Goal: Task Accomplishment & Management: Manage account settings

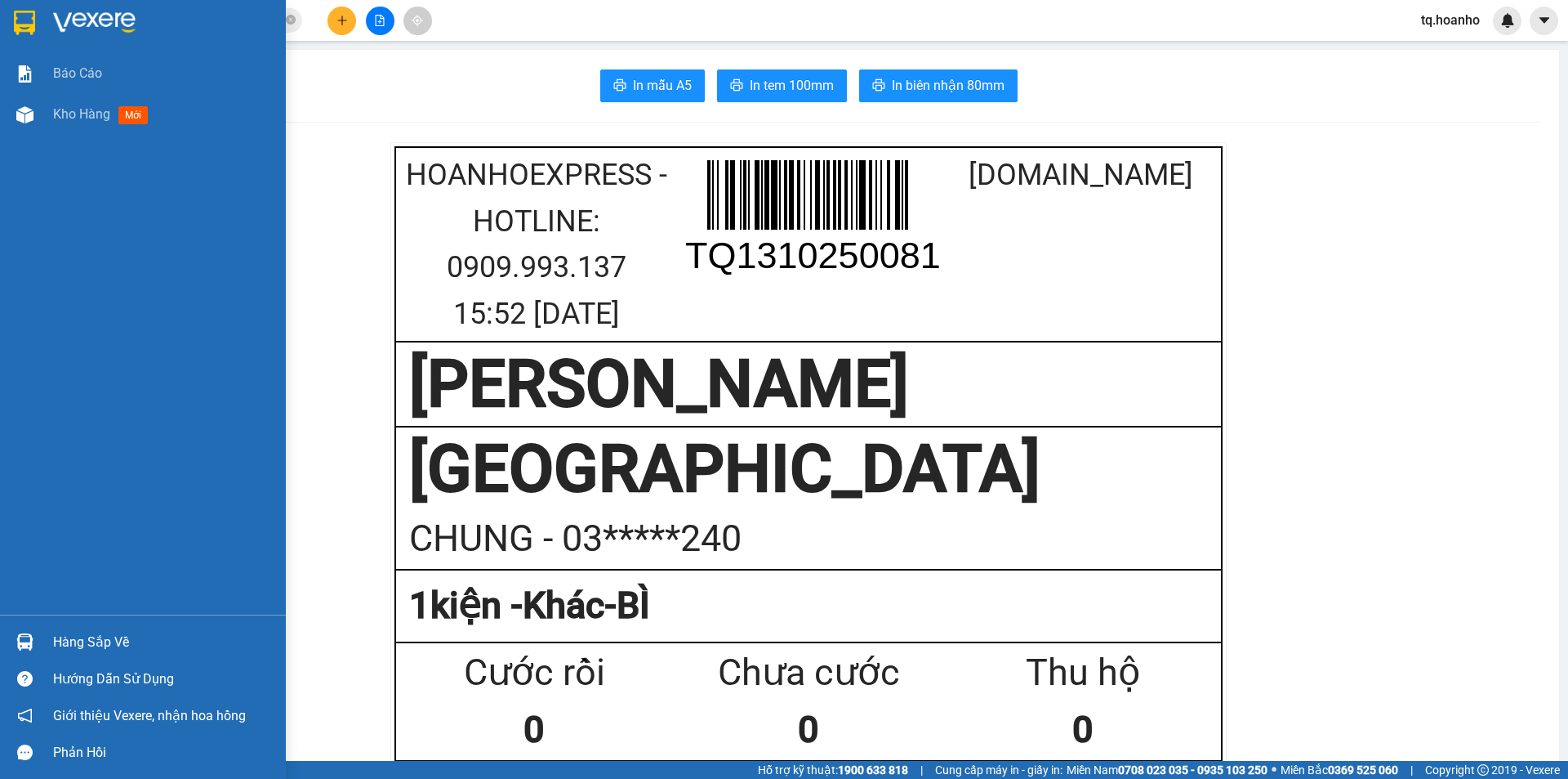
click at [71, 13] on img at bounding box center [94, 23] width 83 height 25
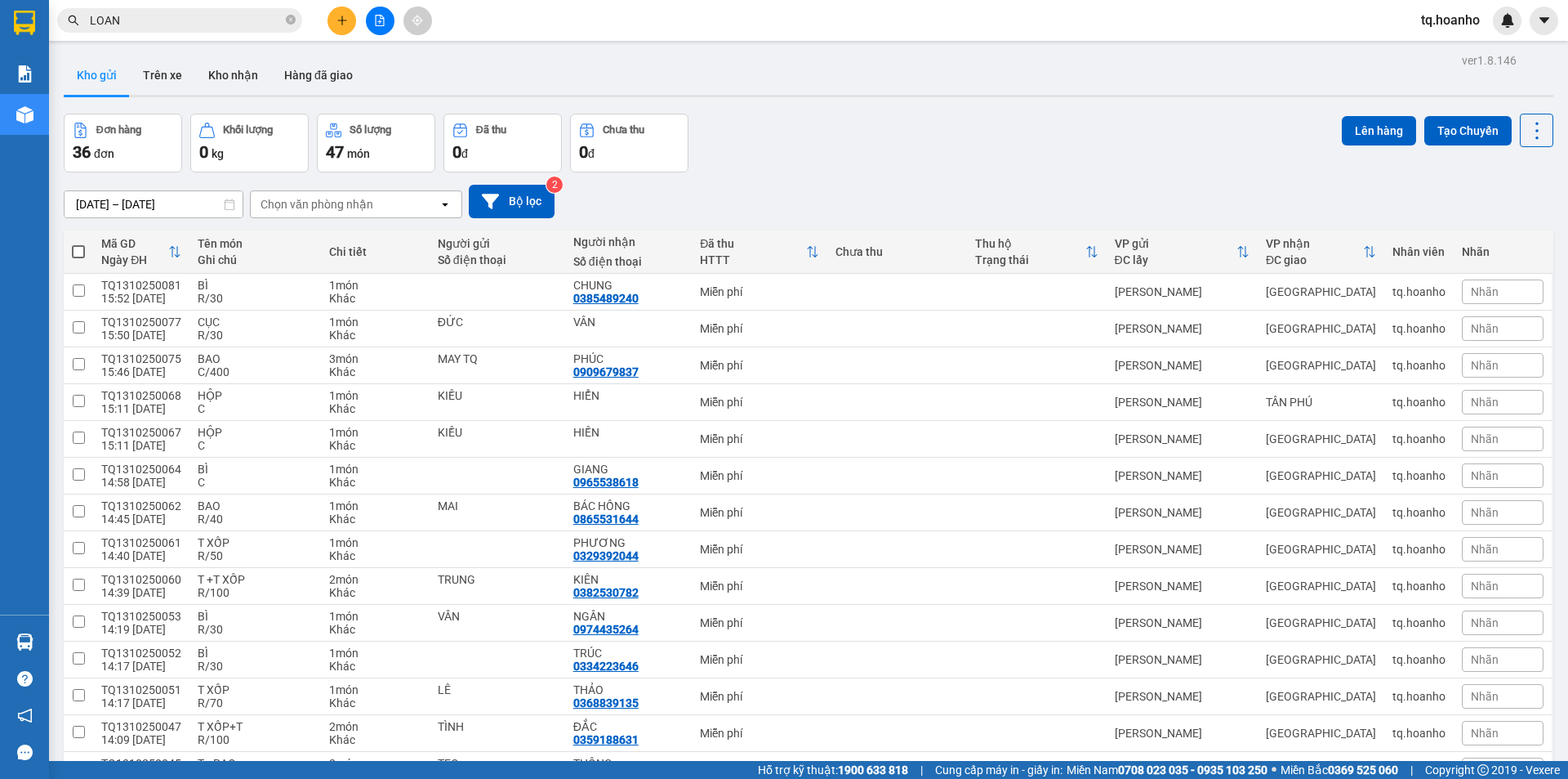
click at [811, 177] on div "[DATE] – [DATE] Press the down arrow key to interact with the calendar and sele…" at bounding box center [808, 201] width 1489 height 58
click at [1112, 183] on div "[DATE] – [DATE] Press the down arrow key to interact with the calendar and sele…" at bounding box center [808, 201] width 1489 height 58
click at [1056, 156] on div "Đơn hàng 36 đơn Khối lượng 0 kg Số lượng 47 món Đã thu 0 đ Chưa thu 0 đ Lên hàn…" at bounding box center [808, 142] width 1489 height 59
click at [1156, 140] on div "Đơn hàng 36 đơn Khối lượng 0 kg Số lượng 47 món Đã thu 0 đ Chưa thu 0 đ Lên hàn…" at bounding box center [808, 142] width 1489 height 59
click at [1193, 156] on div "Đơn hàng 36 đơn Khối lượng 0 kg Số lượng 47 món Đã thu 0 đ Chưa thu 0 đ Lên hàn…" at bounding box center [808, 142] width 1489 height 59
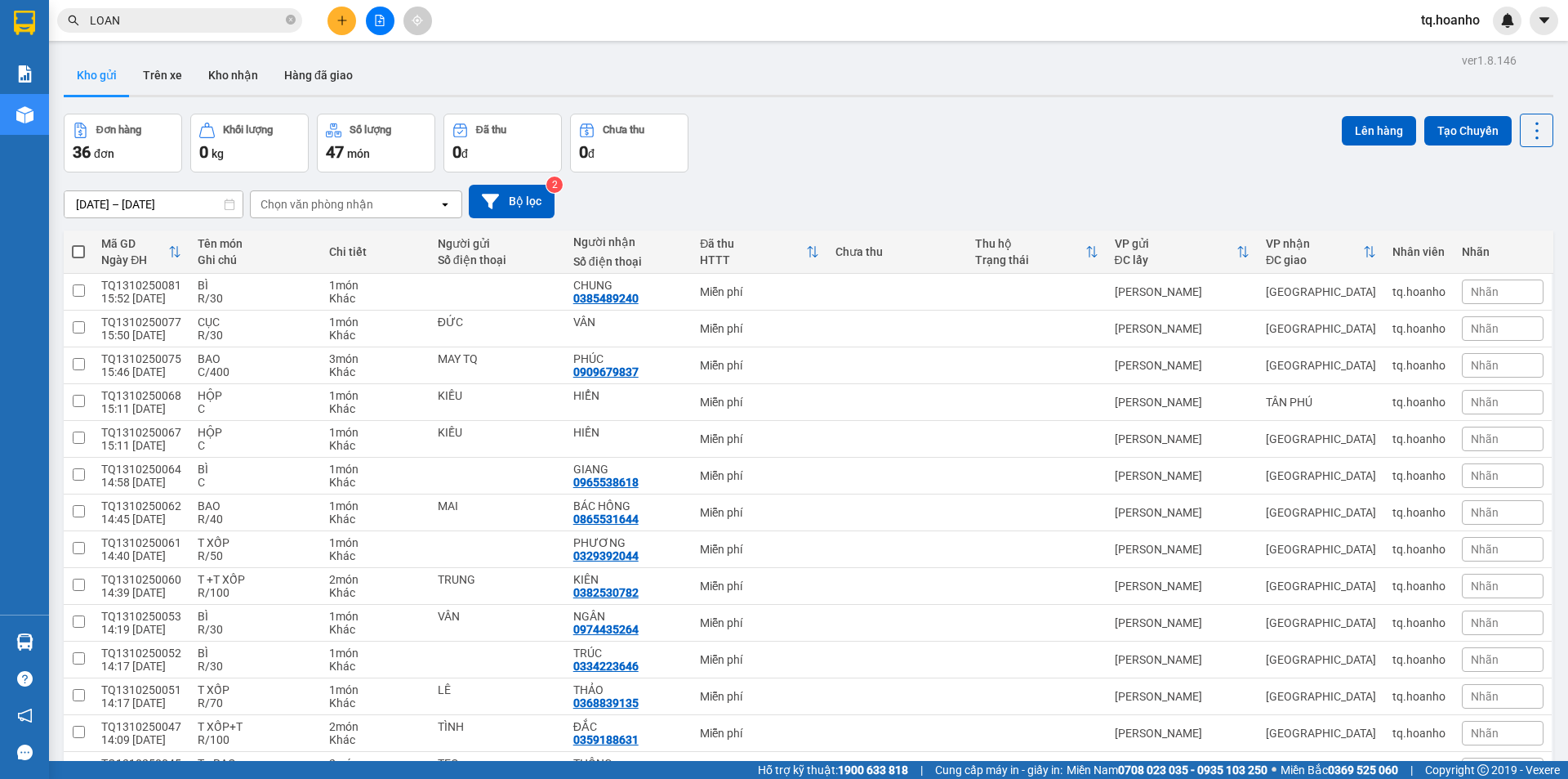
click at [992, 193] on div "[DATE] – [DATE] Press the down arrow key to interact with the calendar and sele…" at bounding box center [808, 201] width 1489 height 34
click at [1117, 153] on div "Đơn hàng 36 đơn Khối lượng 0 kg Số lượng 47 món Đã thu 0 đ Chưa thu 0 đ Lên hàn…" at bounding box center [808, 142] width 1489 height 59
click at [880, 199] on div "[DATE] – [DATE] Press the down arrow key to interact with the calendar and sele…" at bounding box center [808, 201] width 1489 height 34
click at [1094, 219] on div "[DATE] – [DATE] Press the down arrow key to interact with the calendar and sele…" at bounding box center [808, 201] width 1489 height 58
click at [1122, 169] on div "Đơn hàng 36 đơn Khối lượng 0 kg Số lượng 47 món Đã thu 0 đ Chưa thu 0 đ Lên hàn…" at bounding box center [808, 142] width 1489 height 59
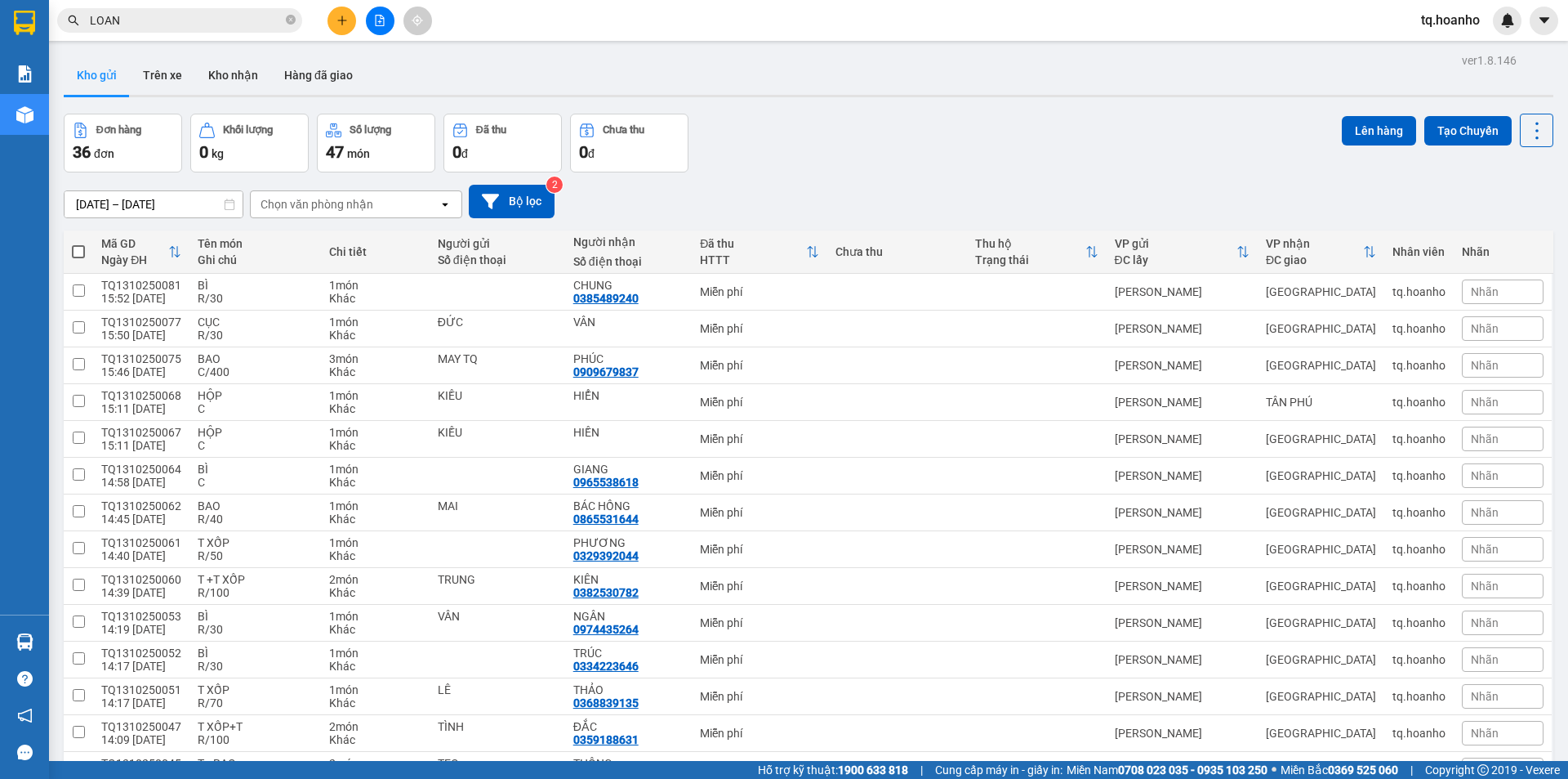
click at [993, 184] on div "[DATE] – [DATE] Press the down arrow key to interact with the calendar and sele…" at bounding box center [808, 201] width 1489 height 34
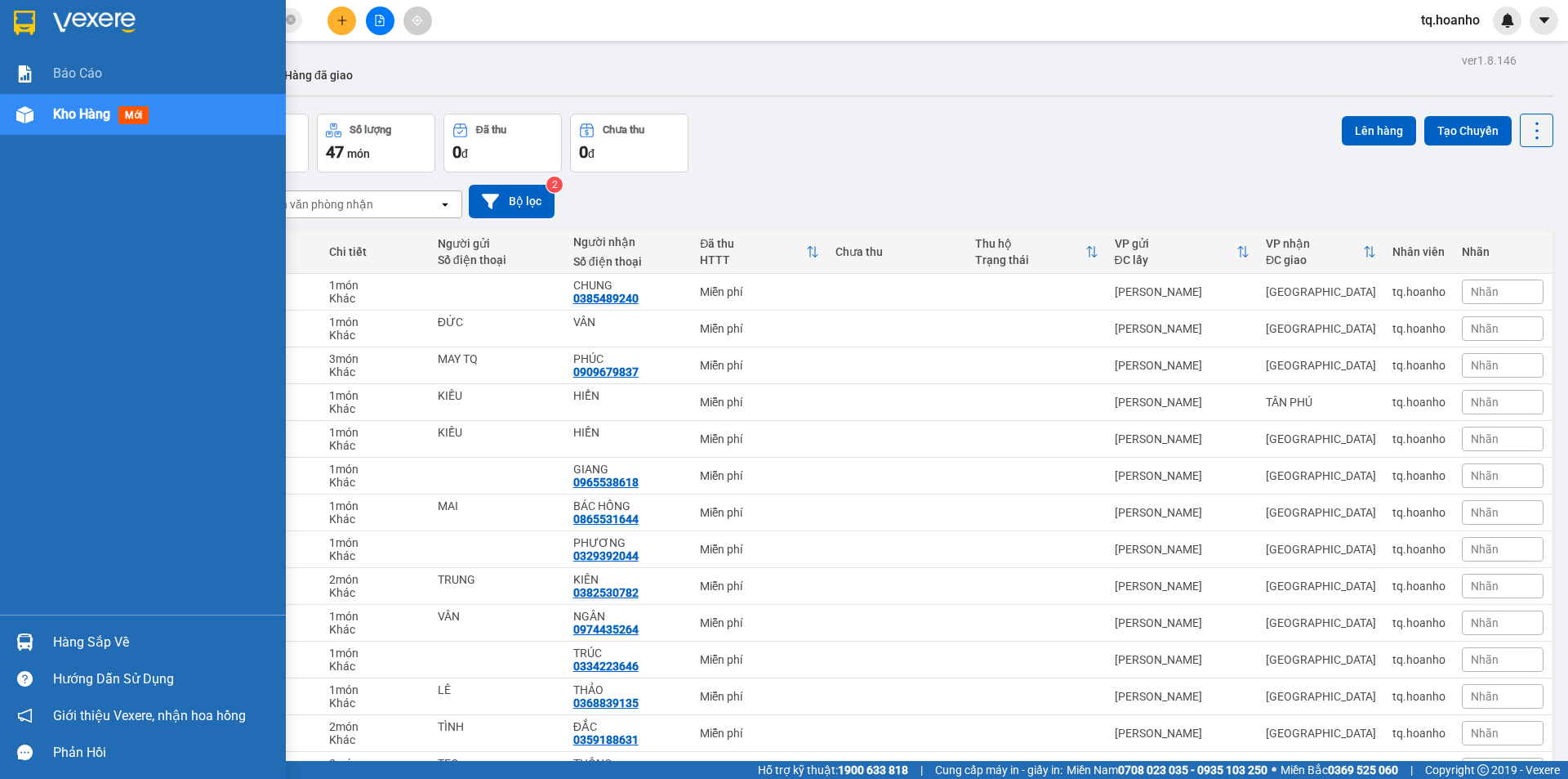
click at [63, 19] on img at bounding box center [94, 23] width 83 height 25
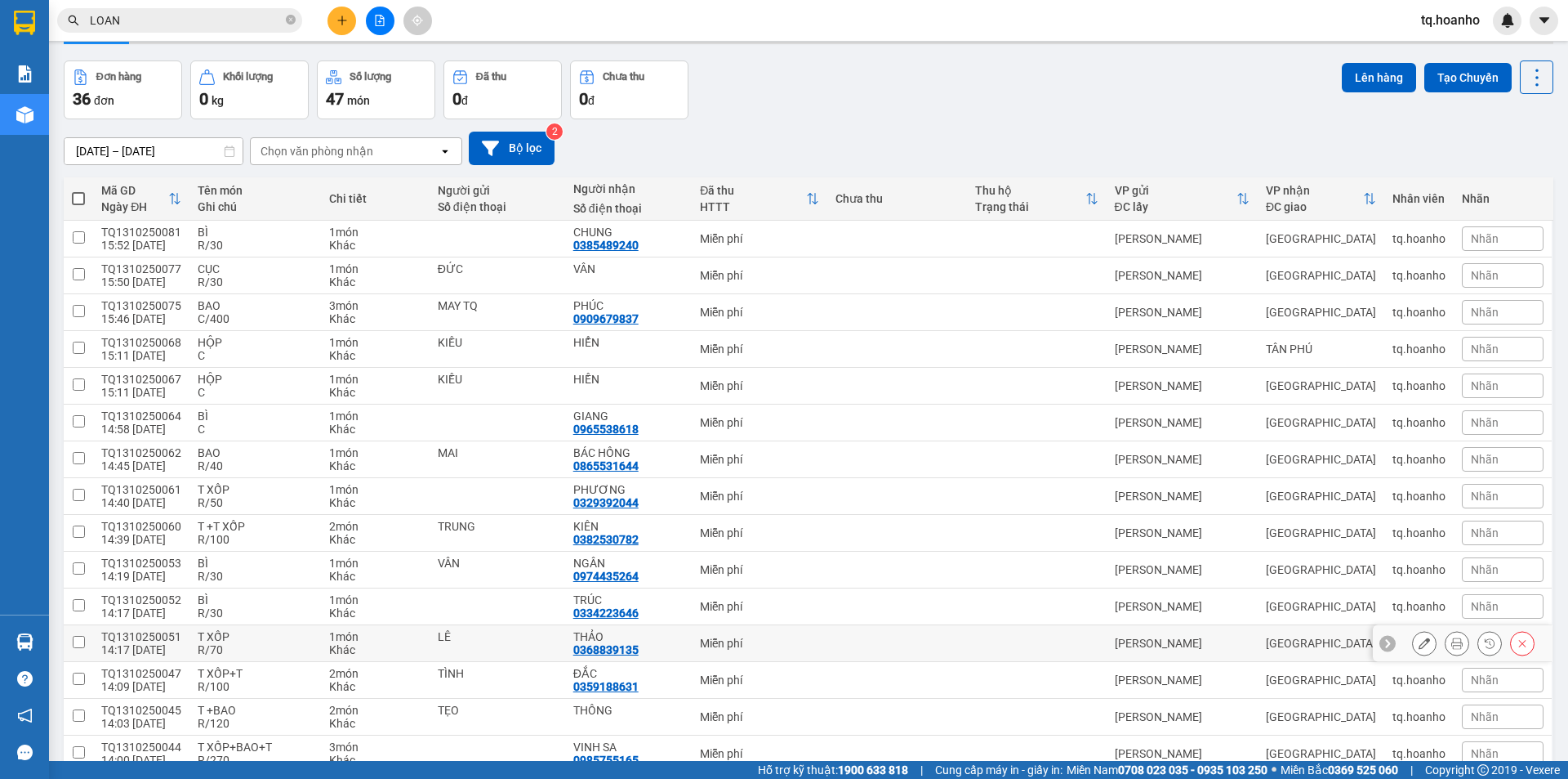
scroll to position [82, 0]
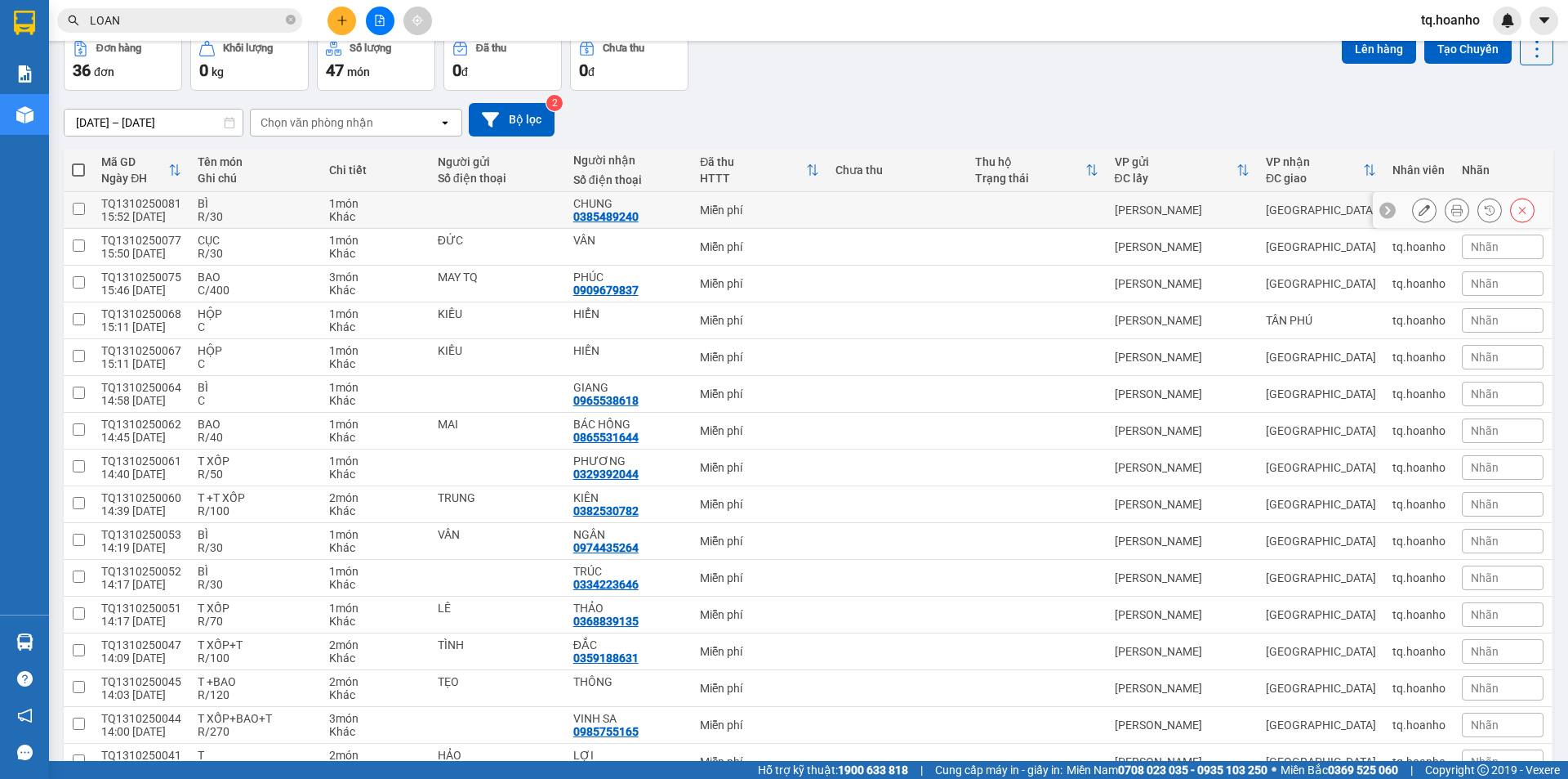
click at [265, 217] on div "R/30" at bounding box center [255, 217] width 115 height 13
checkbox input "true"
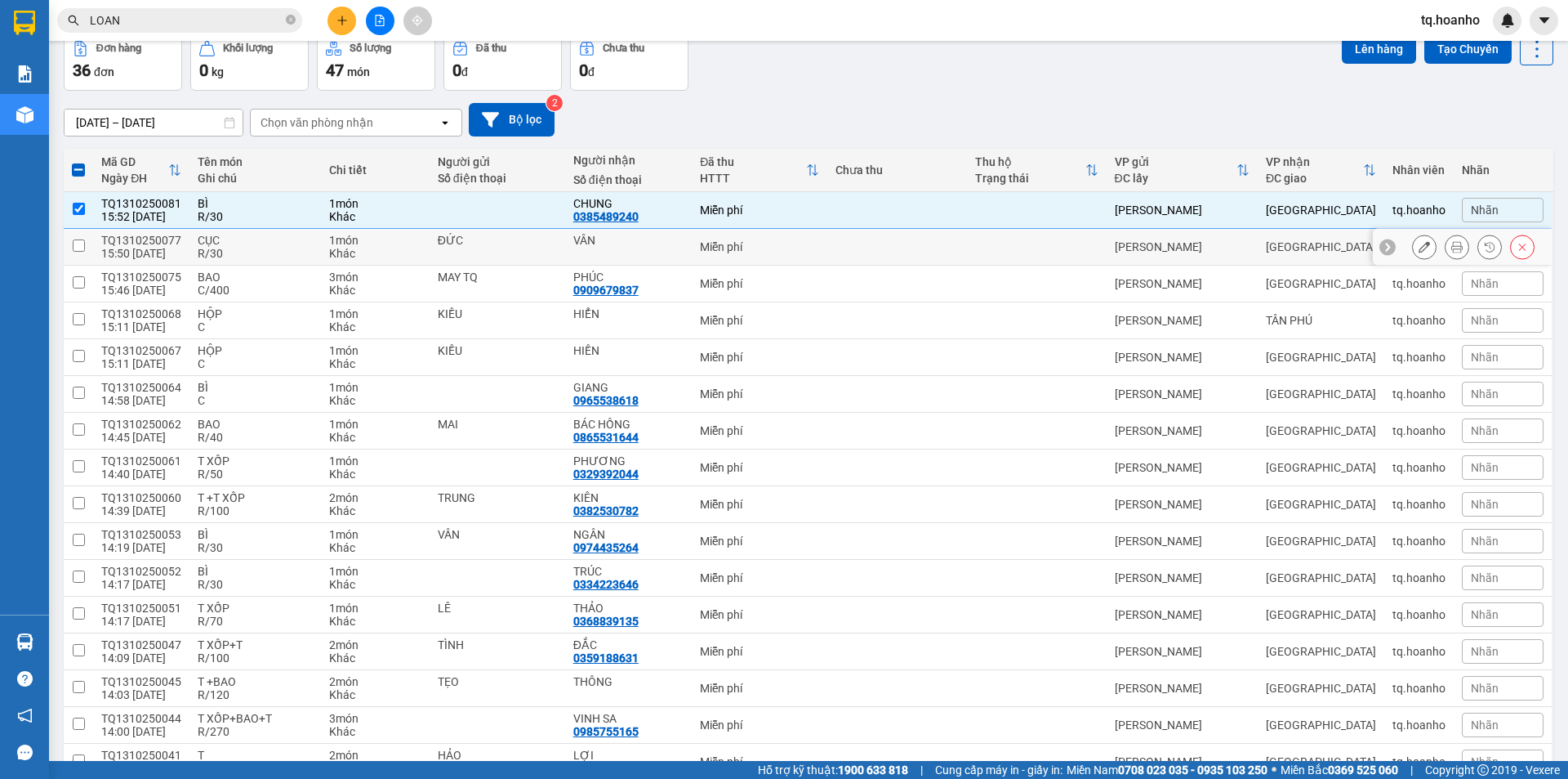
click at [261, 239] on div "CỤC" at bounding box center [255, 240] width 115 height 13
checkbox input "true"
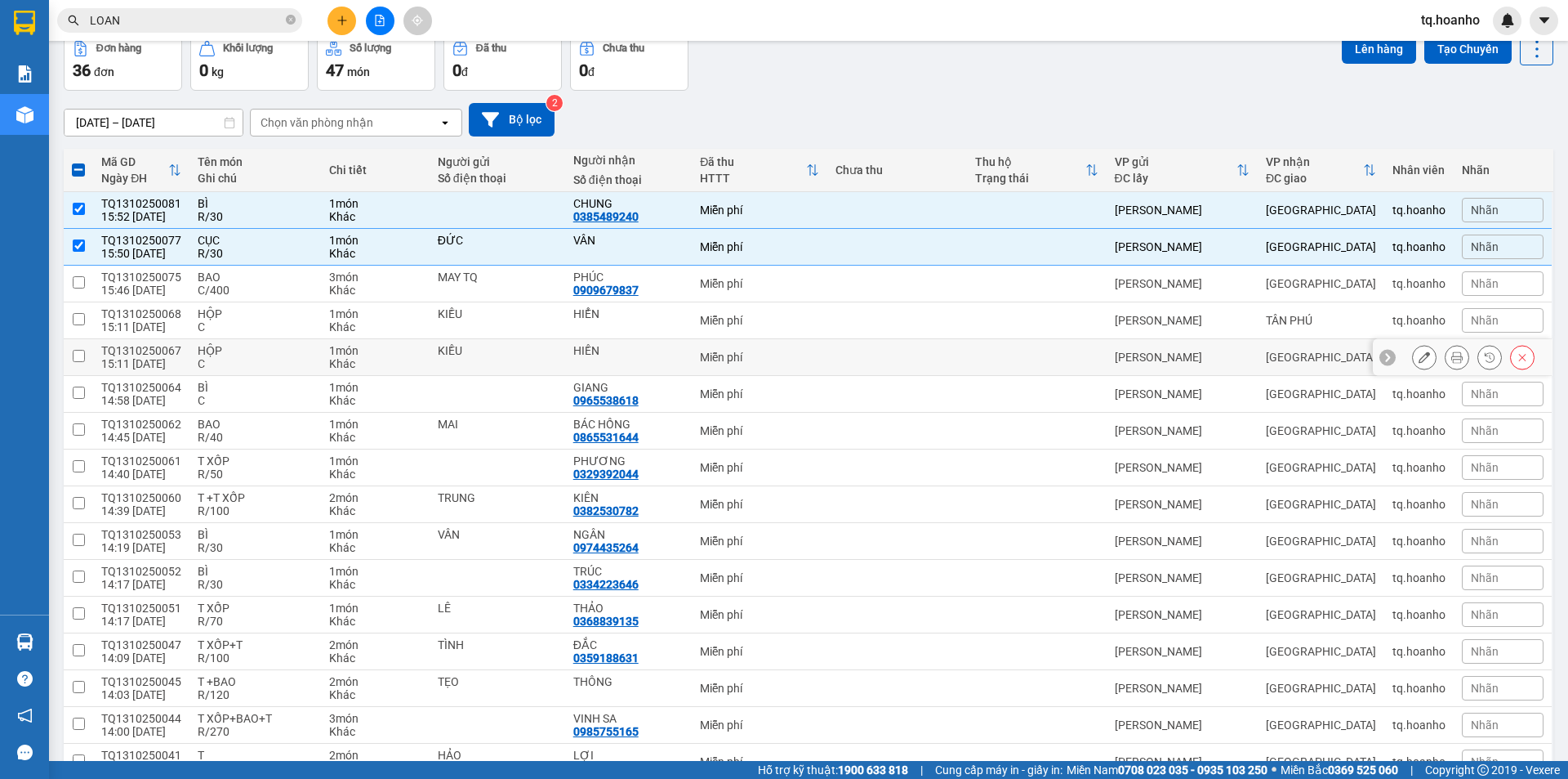
scroll to position [163, 0]
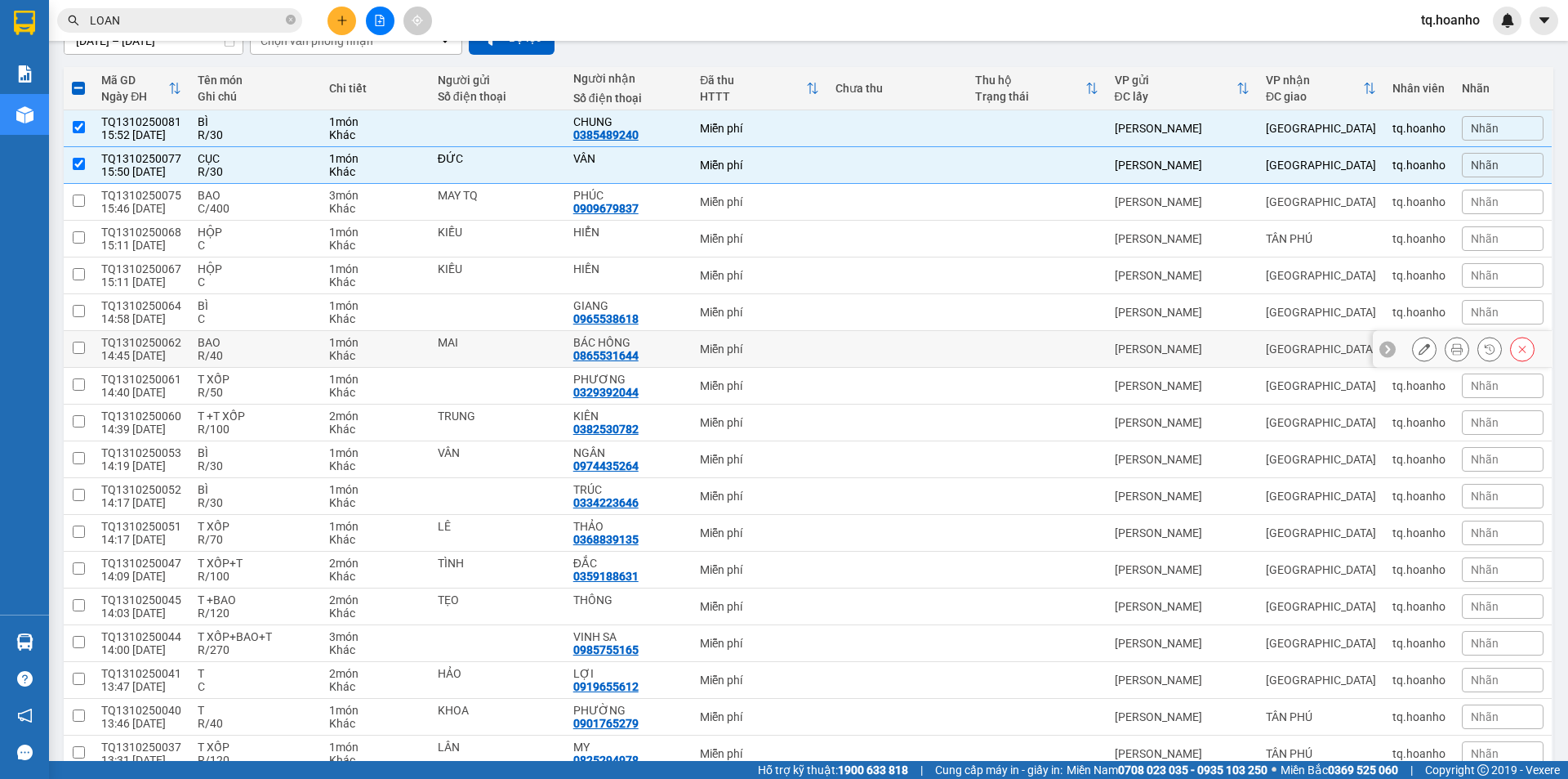
click at [276, 340] on div "BAO" at bounding box center [255, 343] width 115 height 13
checkbox input "true"
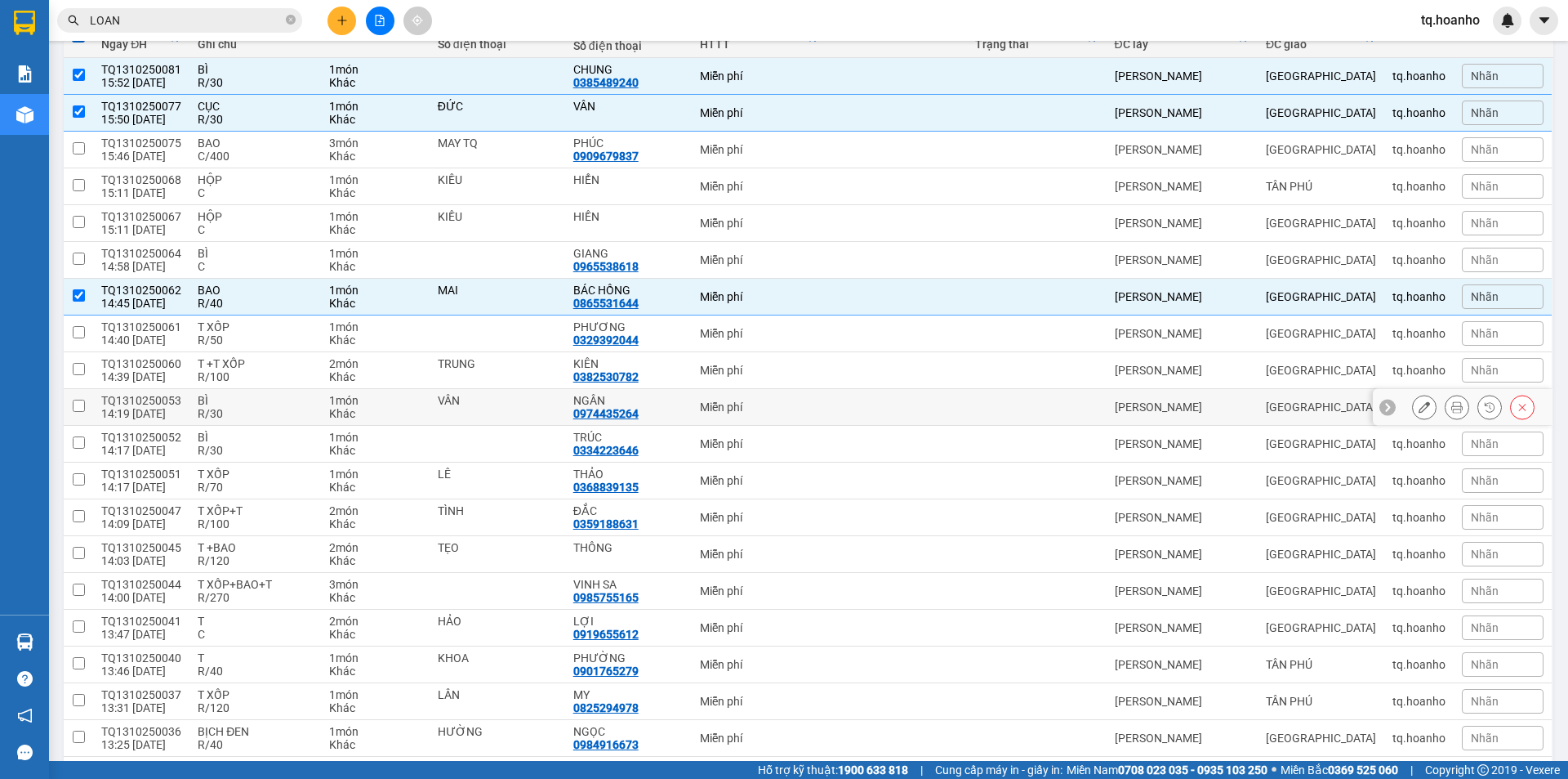
scroll to position [245, 0]
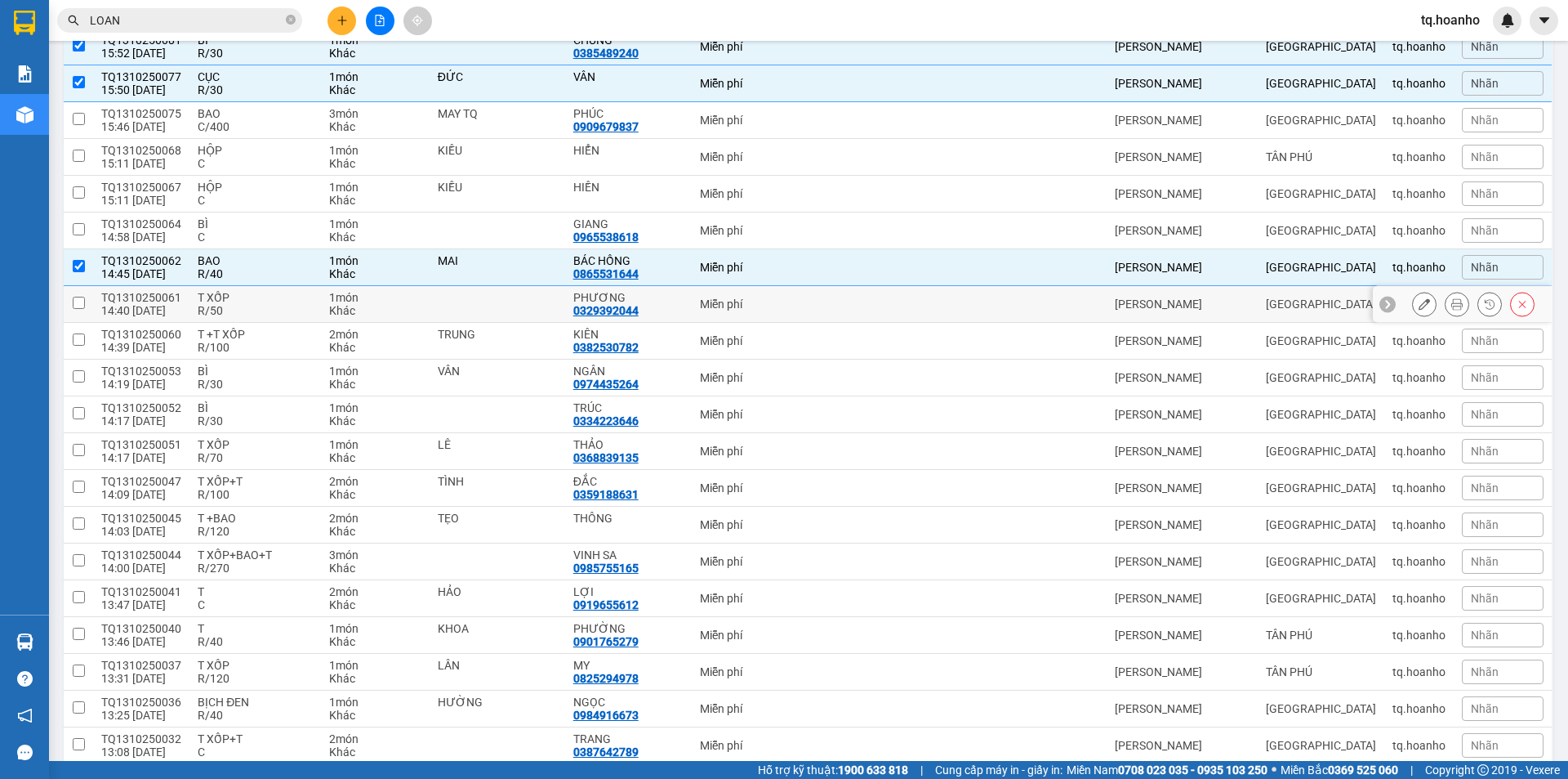
click at [250, 294] on div "T XỐP" at bounding box center [255, 298] width 115 height 13
checkbox input "true"
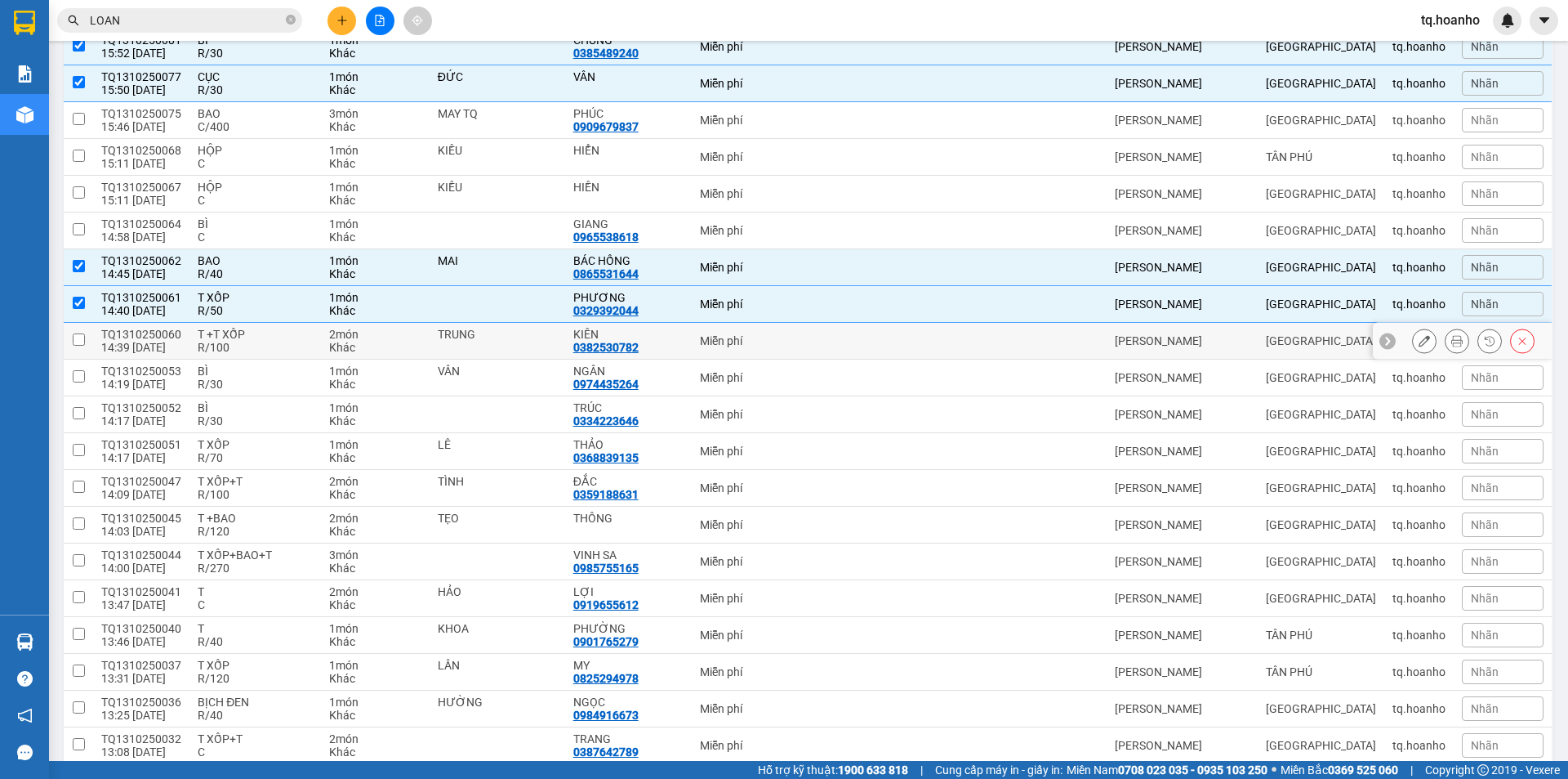
click at [271, 353] on div "R/100" at bounding box center [255, 348] width 115 height 13
checkbox input "true"
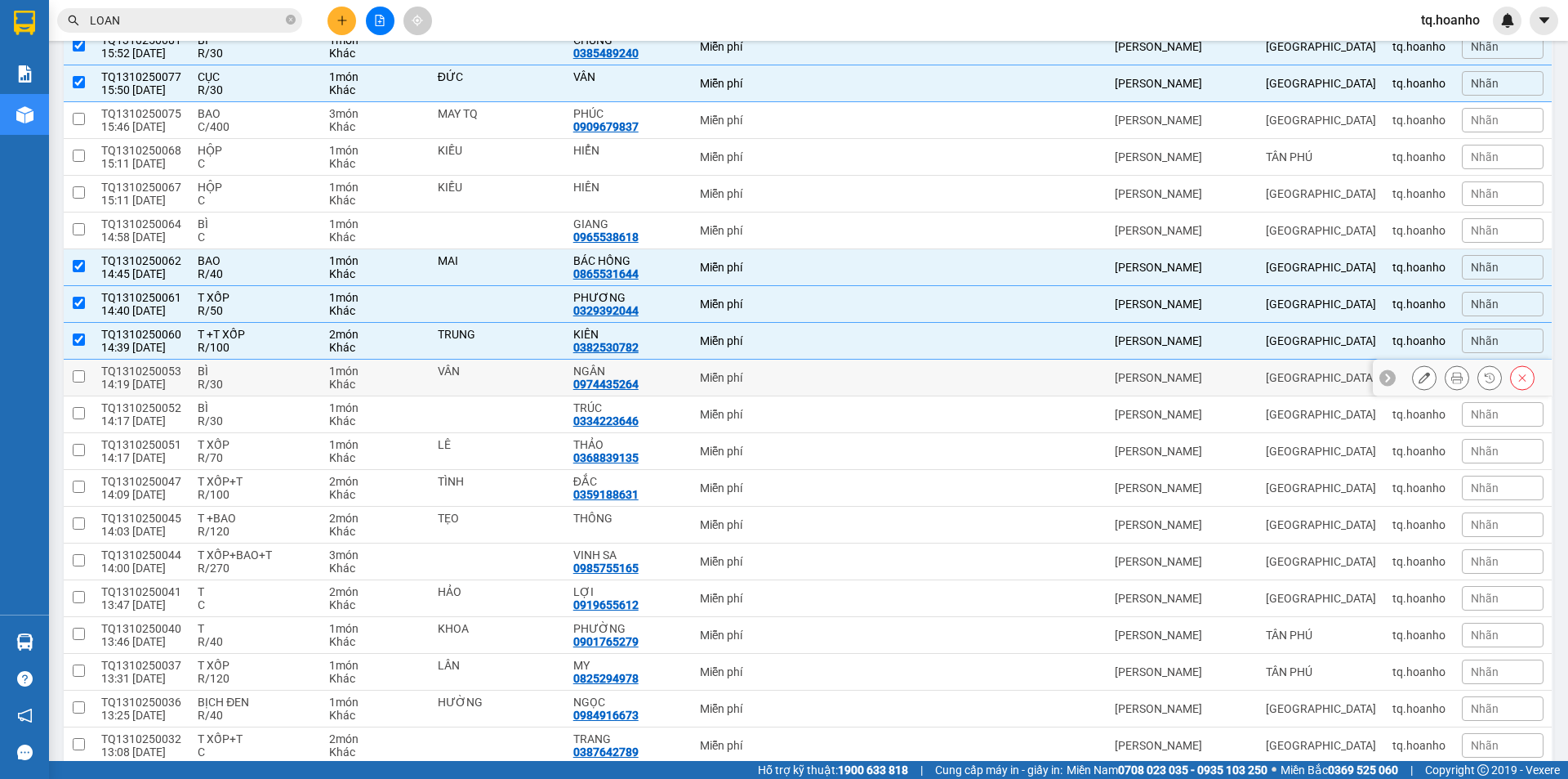
click at [271, 383] on div "R/30" at bounding box center [255, 384] width 115 height 13
checkbox input "true"
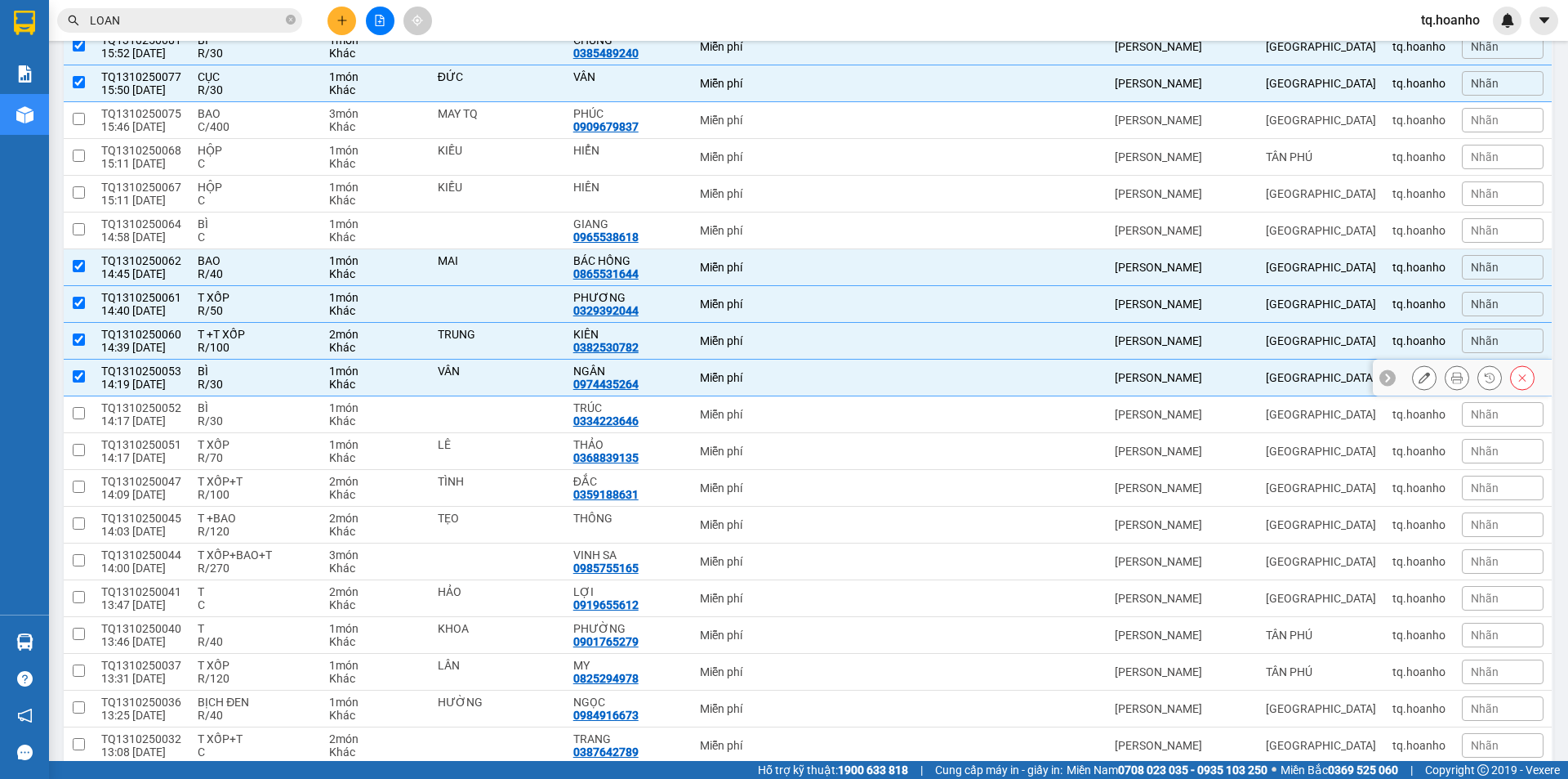
scroll to position [327, 0]
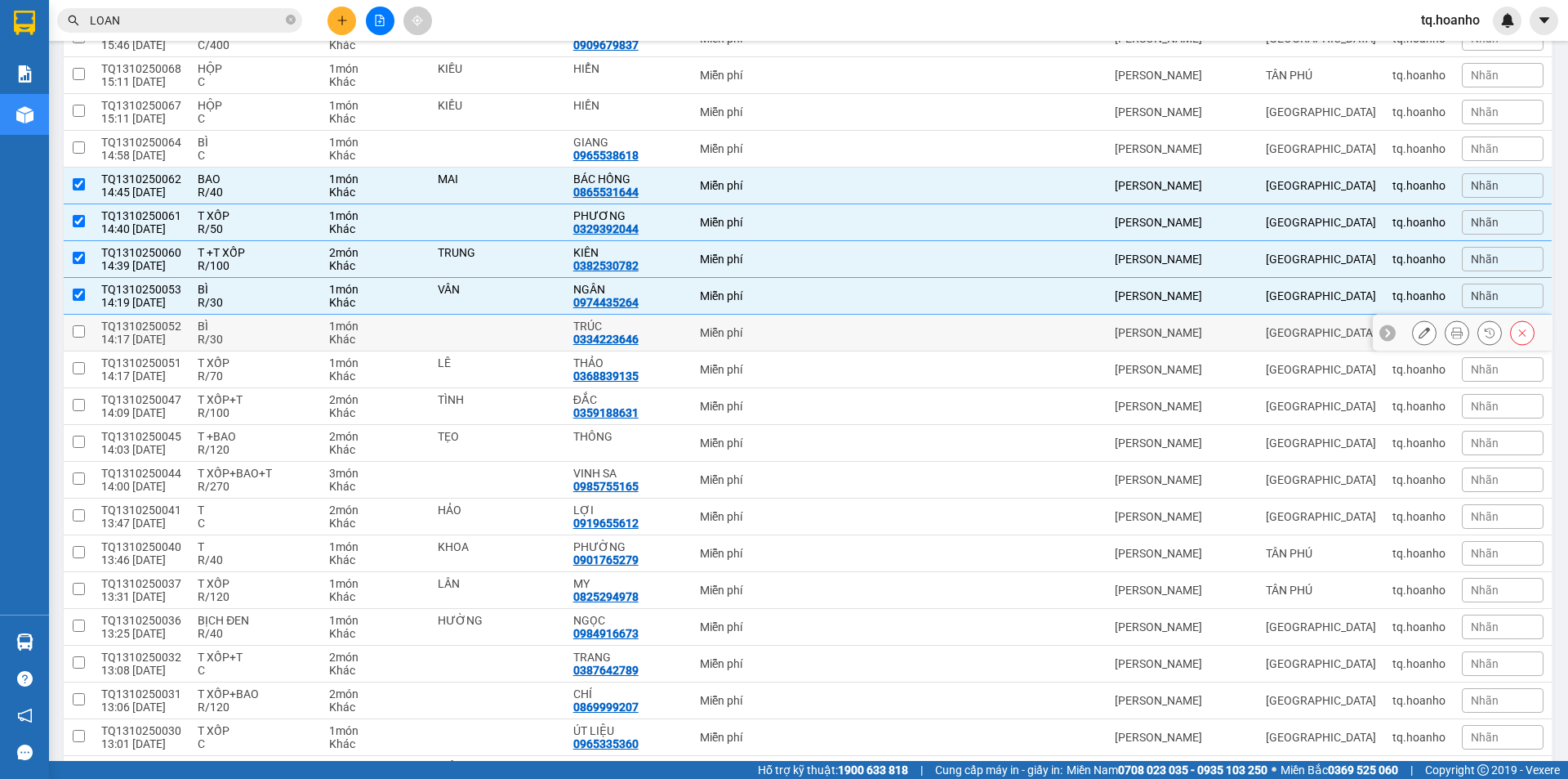
click at [269, 338] on div "R/30" at bounding box center [255, 339] width 115 height 13
checkbox input "true"
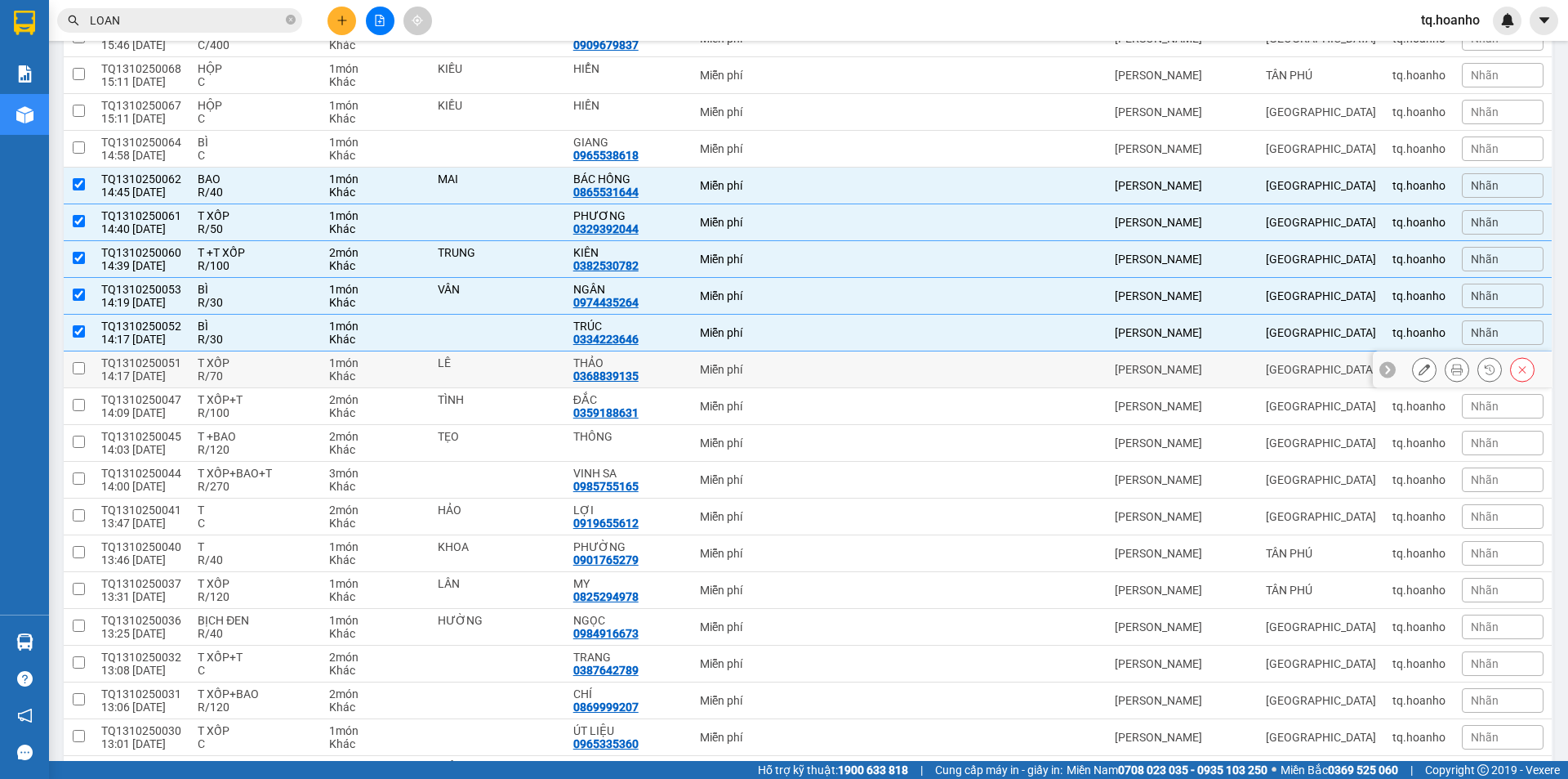
click at [263, 360] on div "T XỐP" at bounding box center [255, 363] width 115 height 13
checkbox input "true"
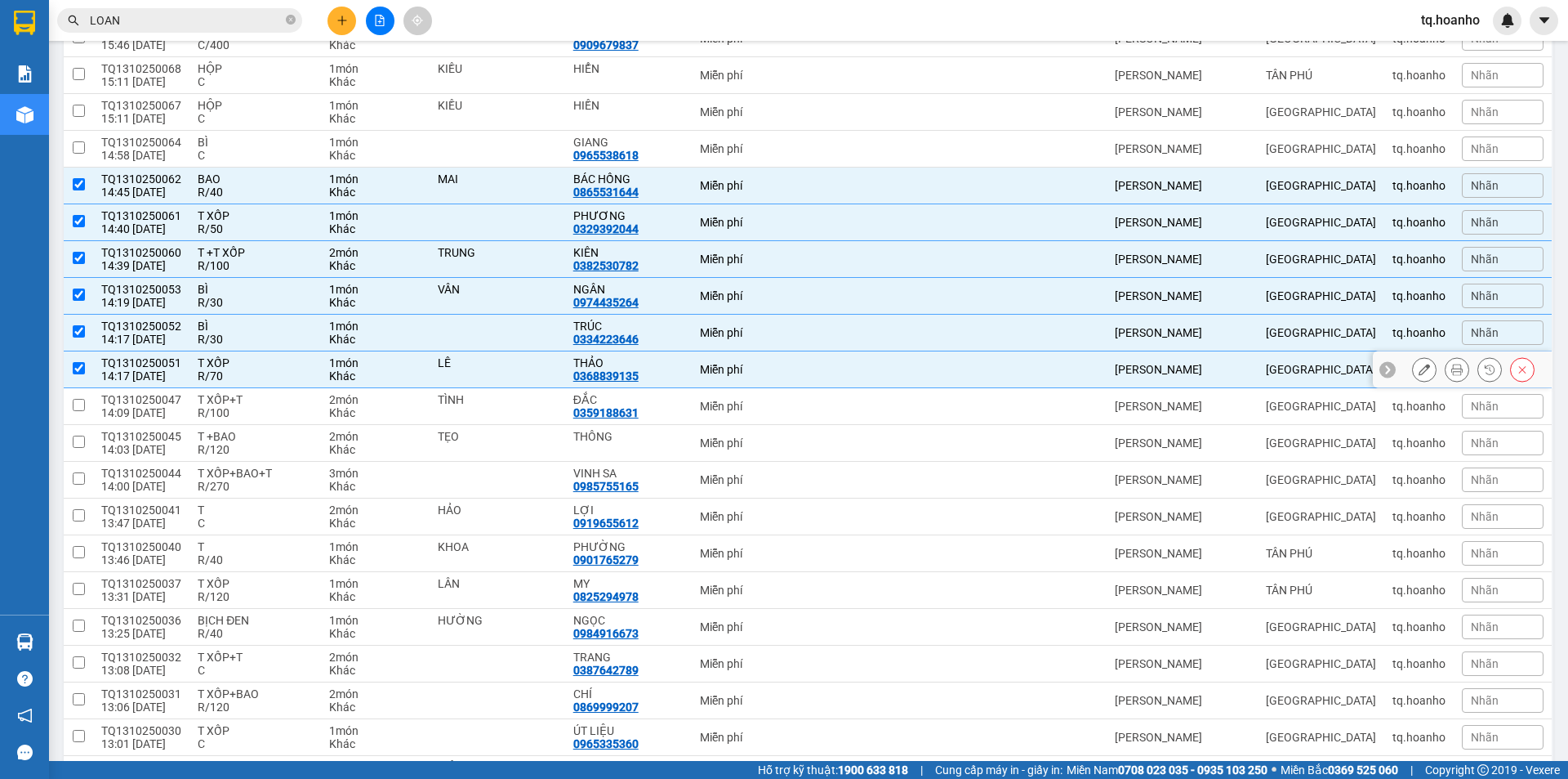
scroll to position [408, 0]
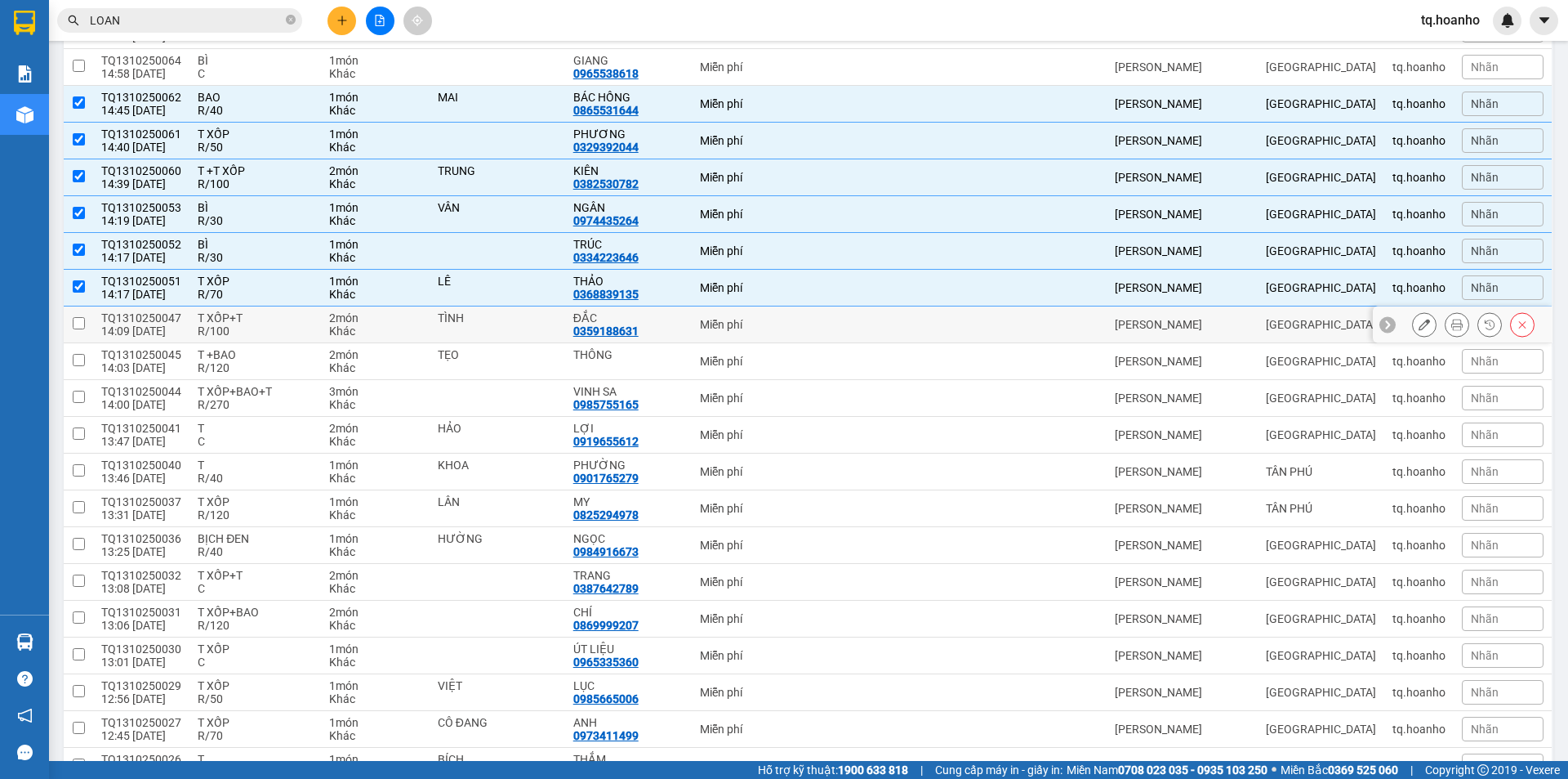
click at [264, 330] on div "R/100" at bounding box center [255, 331] width 115 height 13
checkbox input "true"
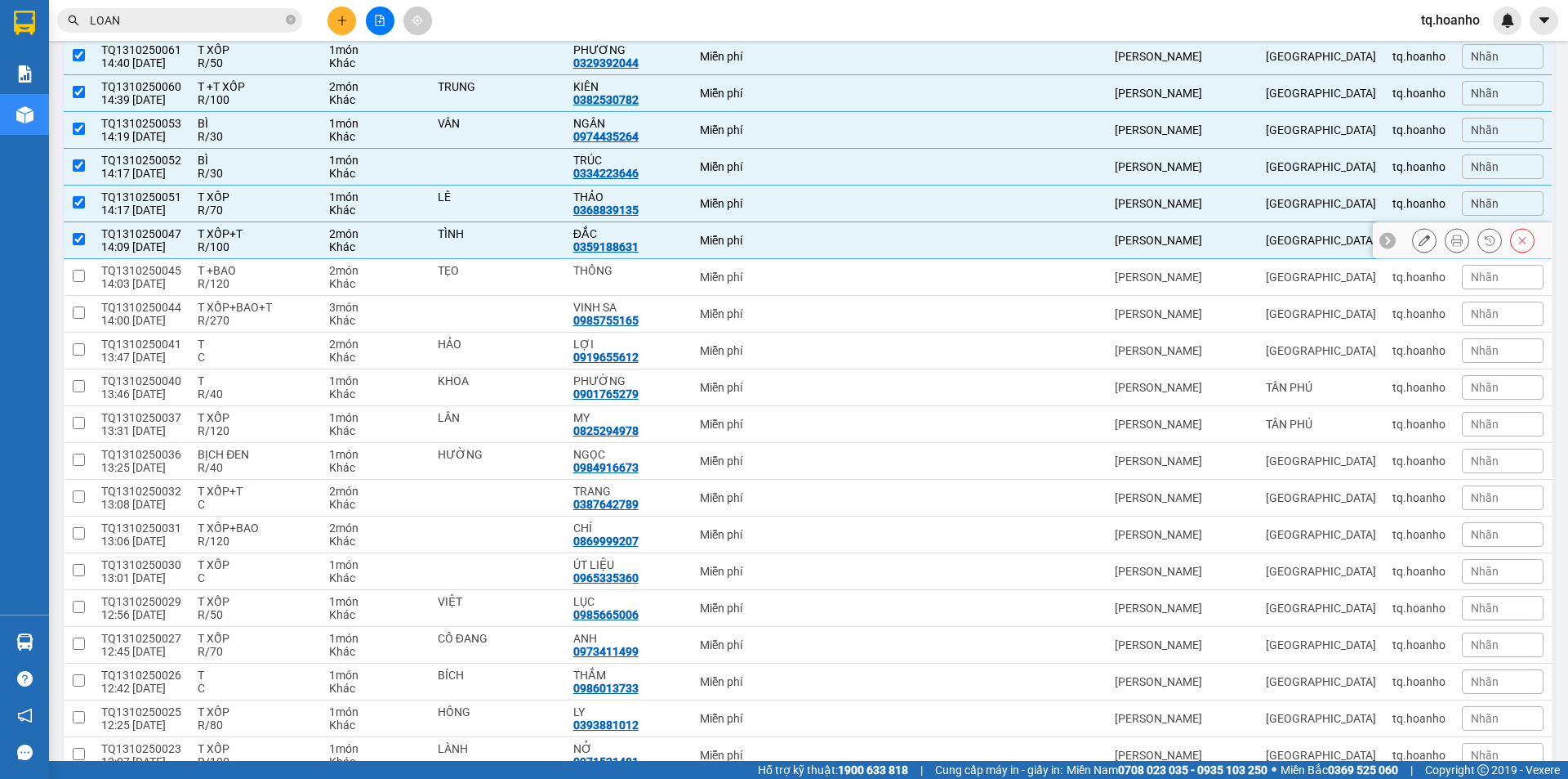
scroll to position [572, 0]
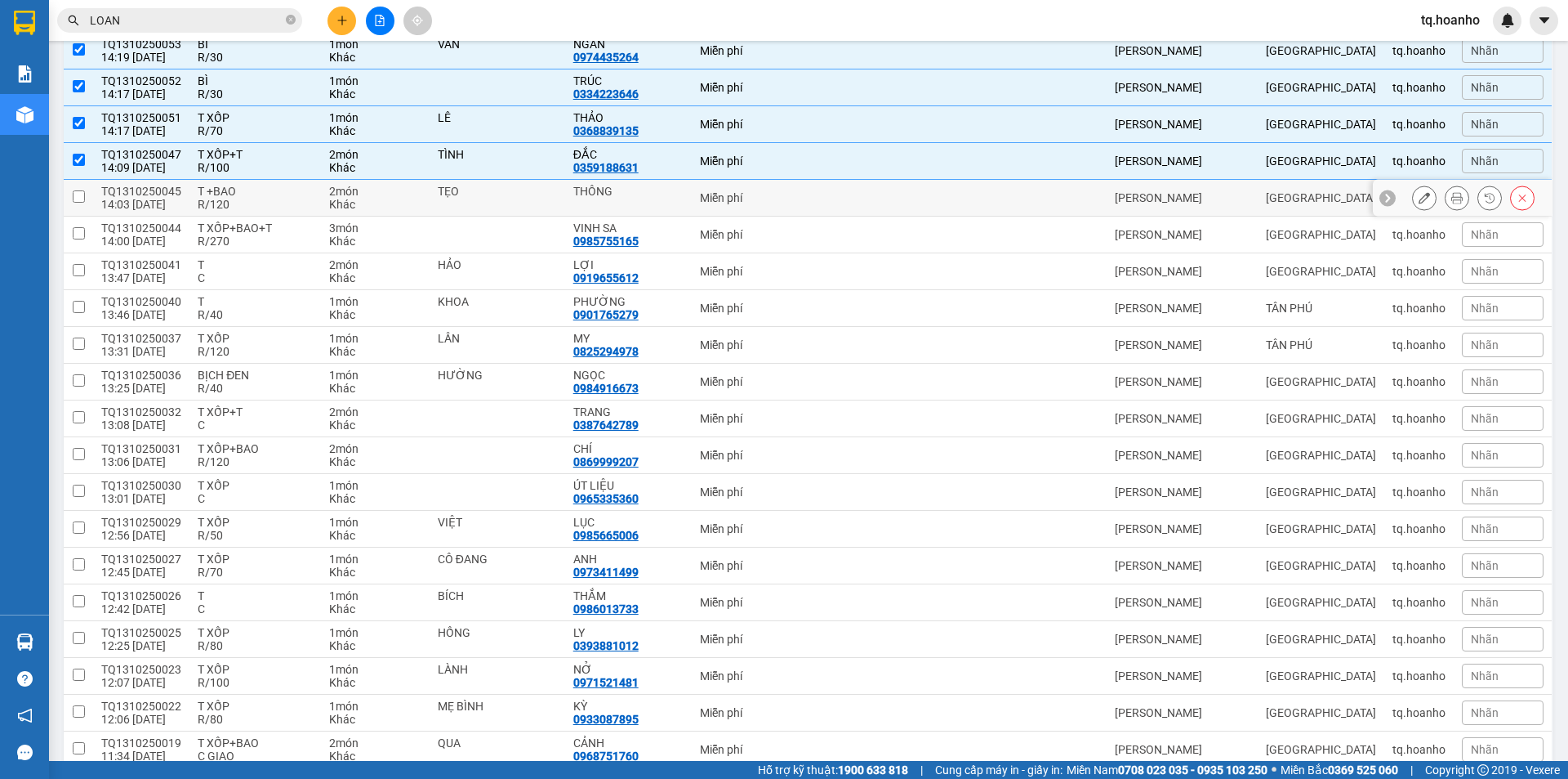
click at [271, 207] on div "R/120" at bounding box center [255, 205] width 115 height 13
checkbox input "true"
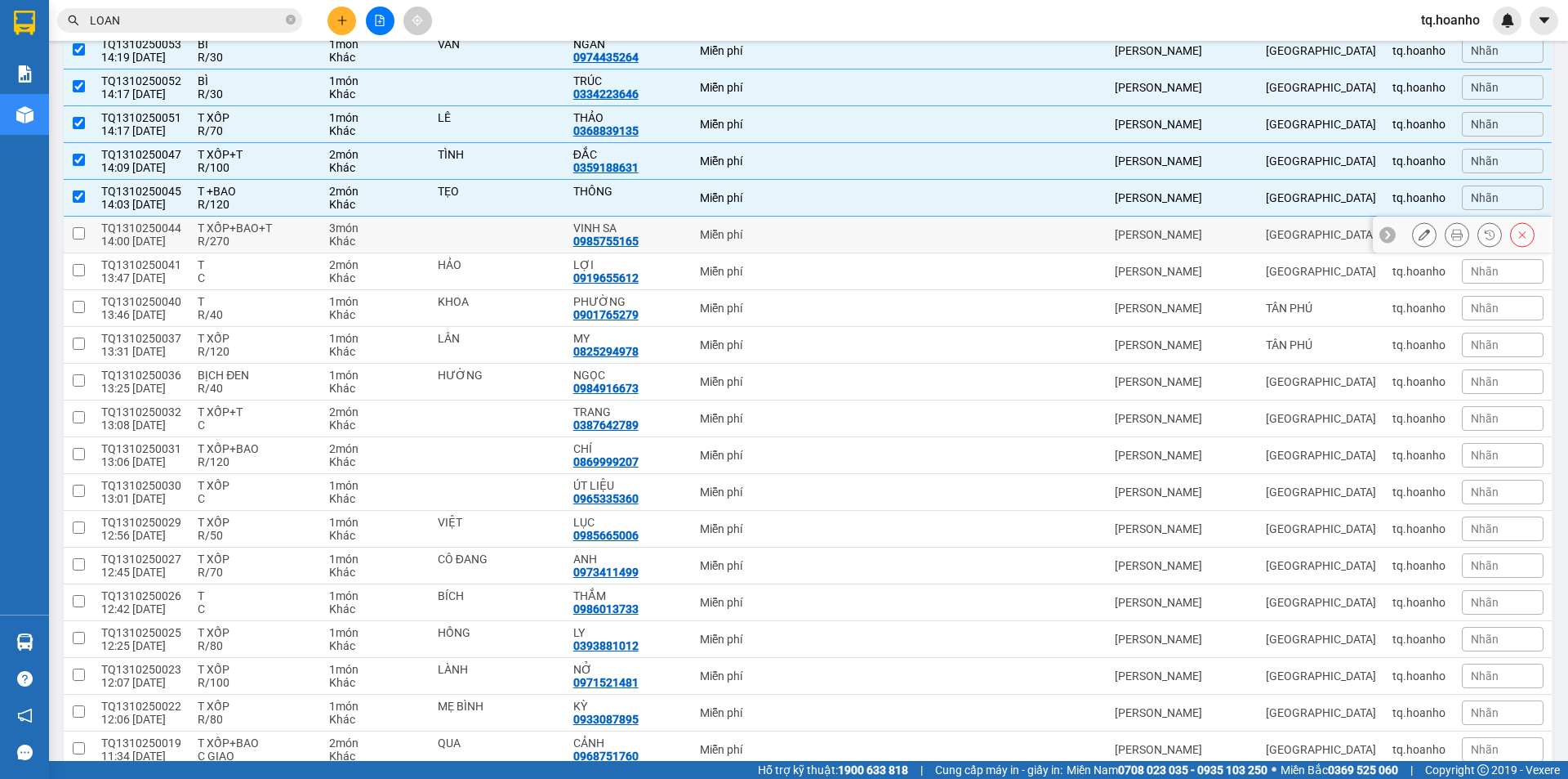
click at [269, 229] on div "T XỐP+BAO+T" at bounding box center [255, 229] width 115 height 13
checkbox input "true"
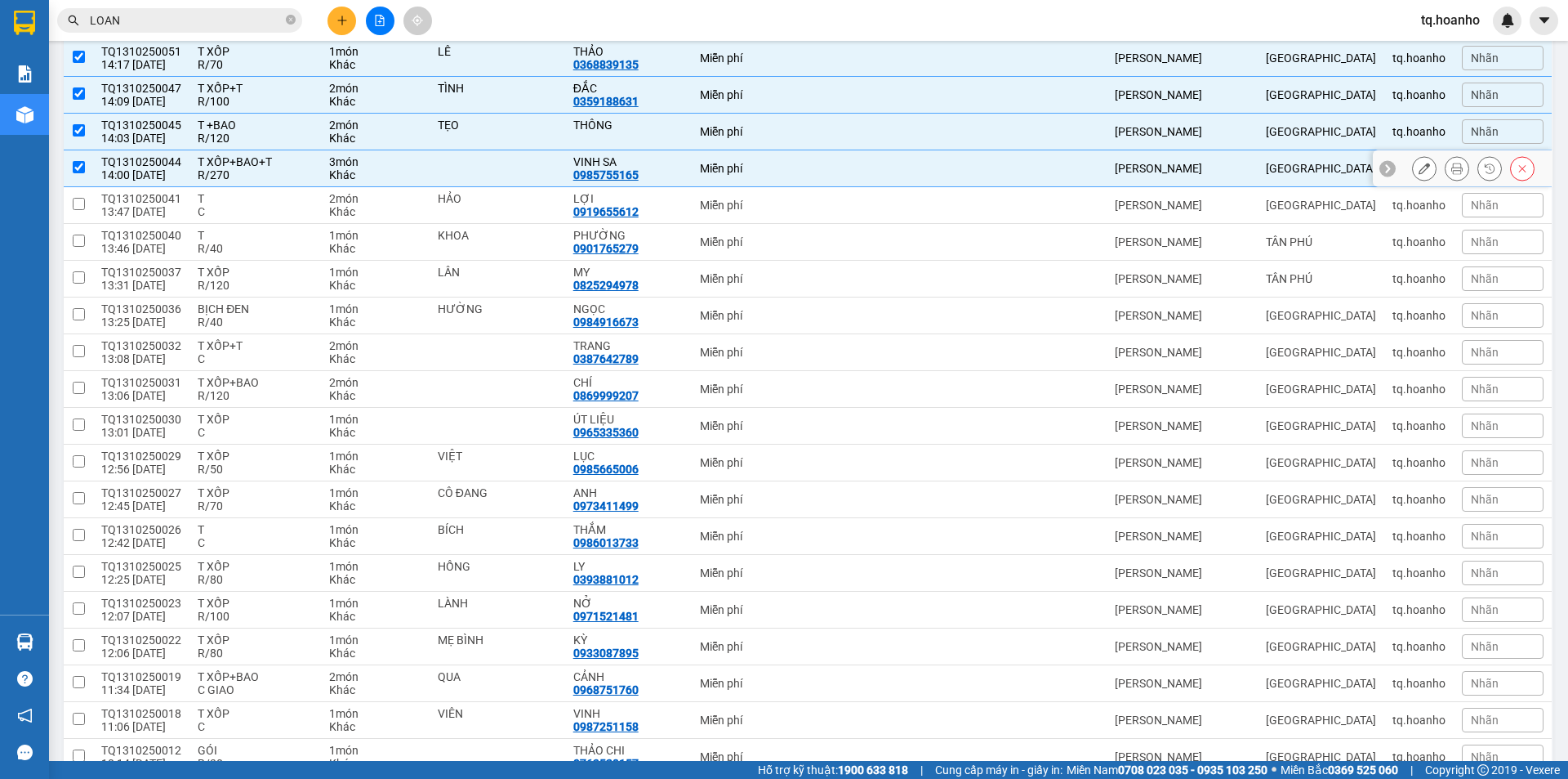
scroll to position [653, 0]
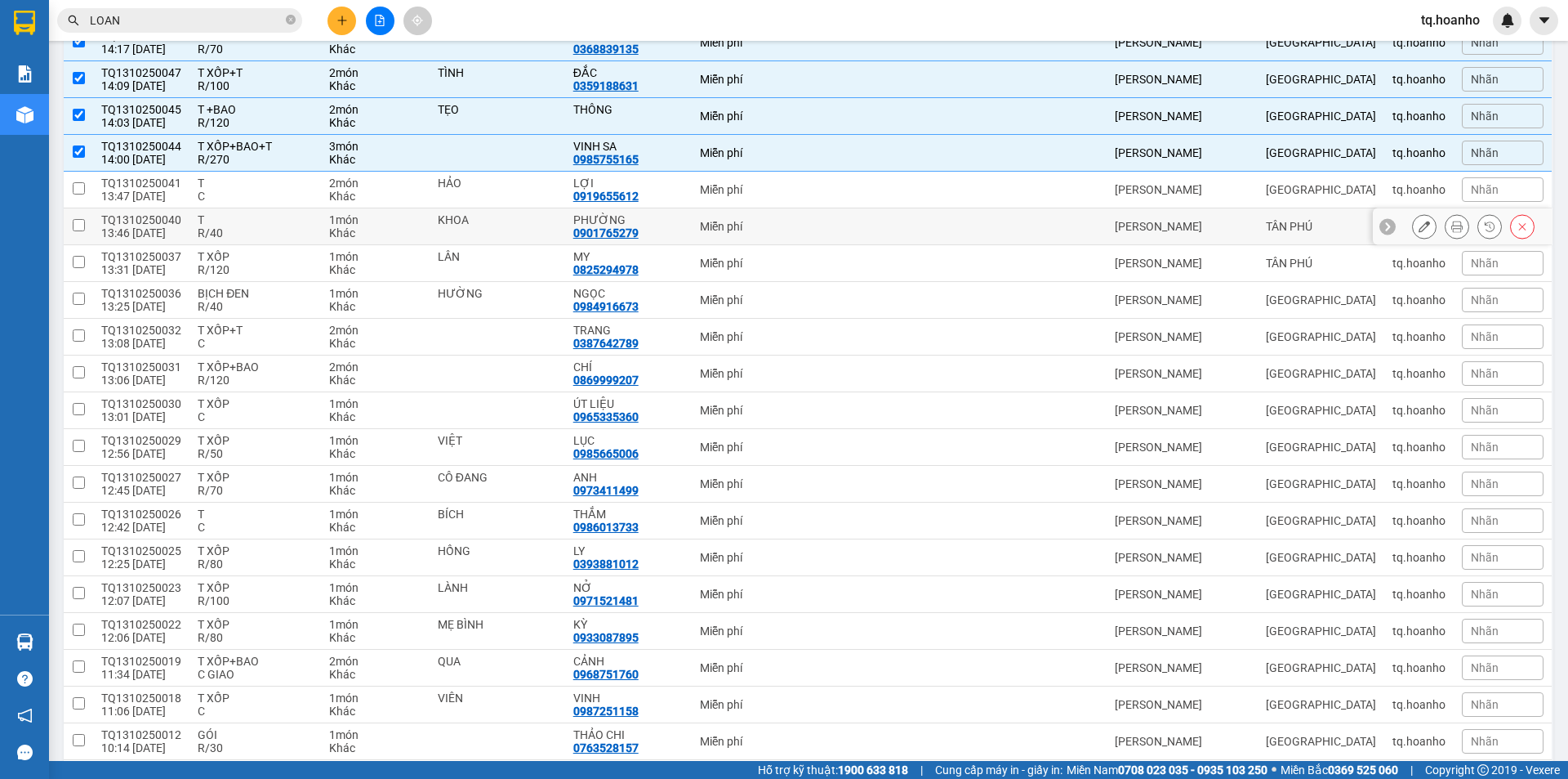
click at [273, 238] on div "R/40" at bounding box center [255, 233] width 115 height 13
checkbox input "true"
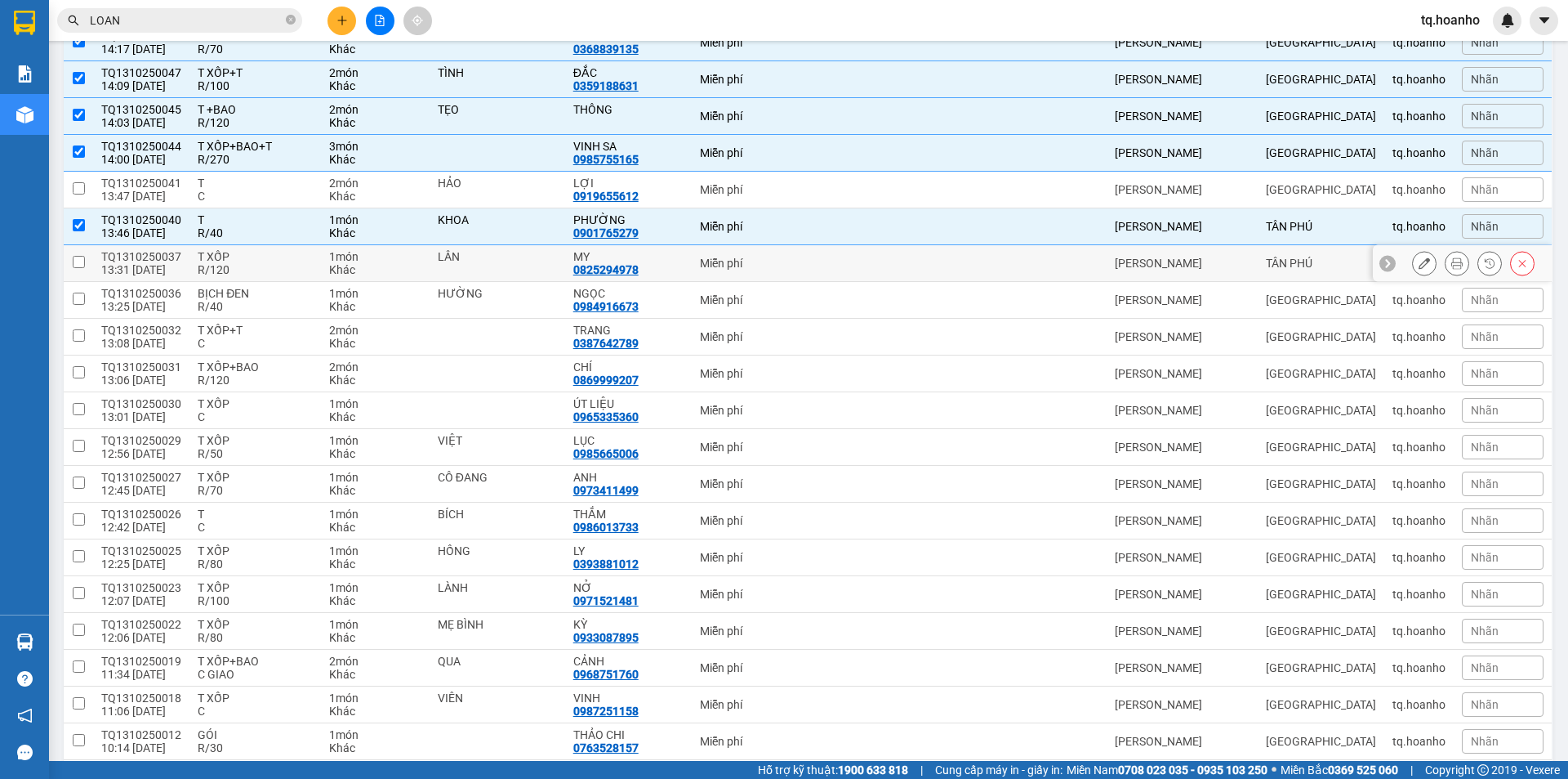
click at [267, 263] on div "R/120" at bounding box center [255, 270] width 115 height 13
checkbox input "true"
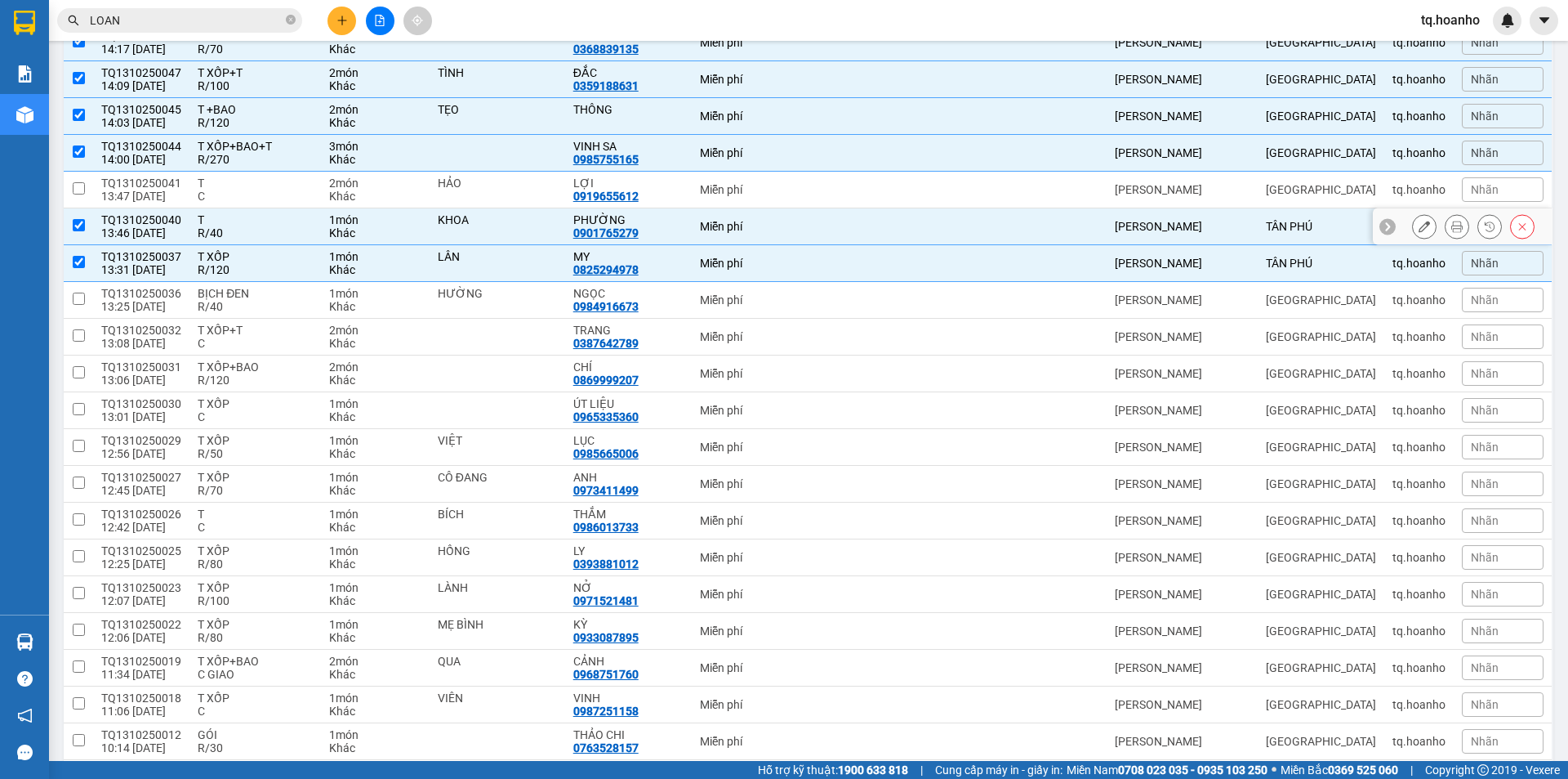
scroll to position [736, 0]
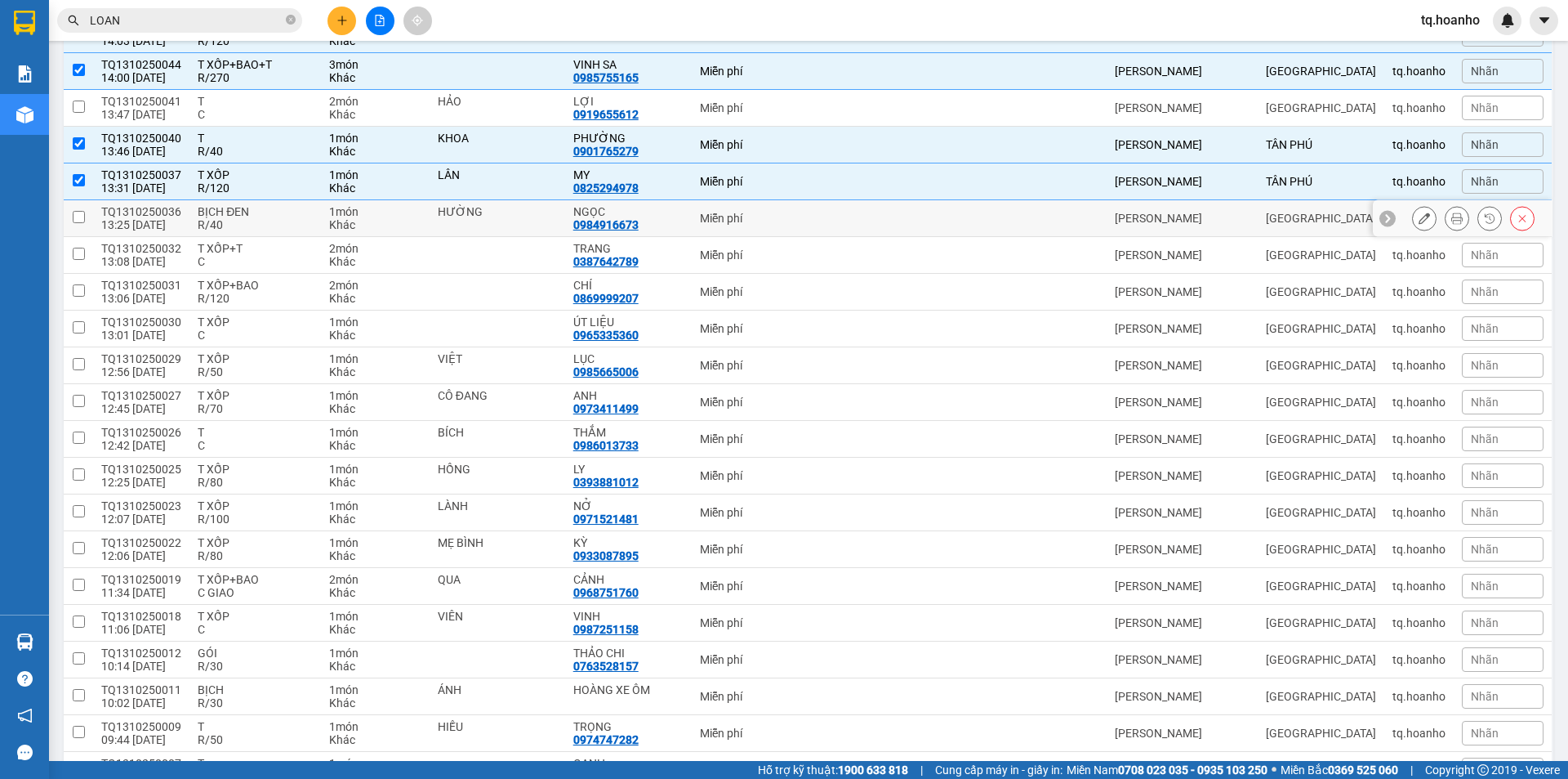
click at [280, 231] on div "R/40" at bounding box center [255, 225] width 115 height 13
checkbox input "true"
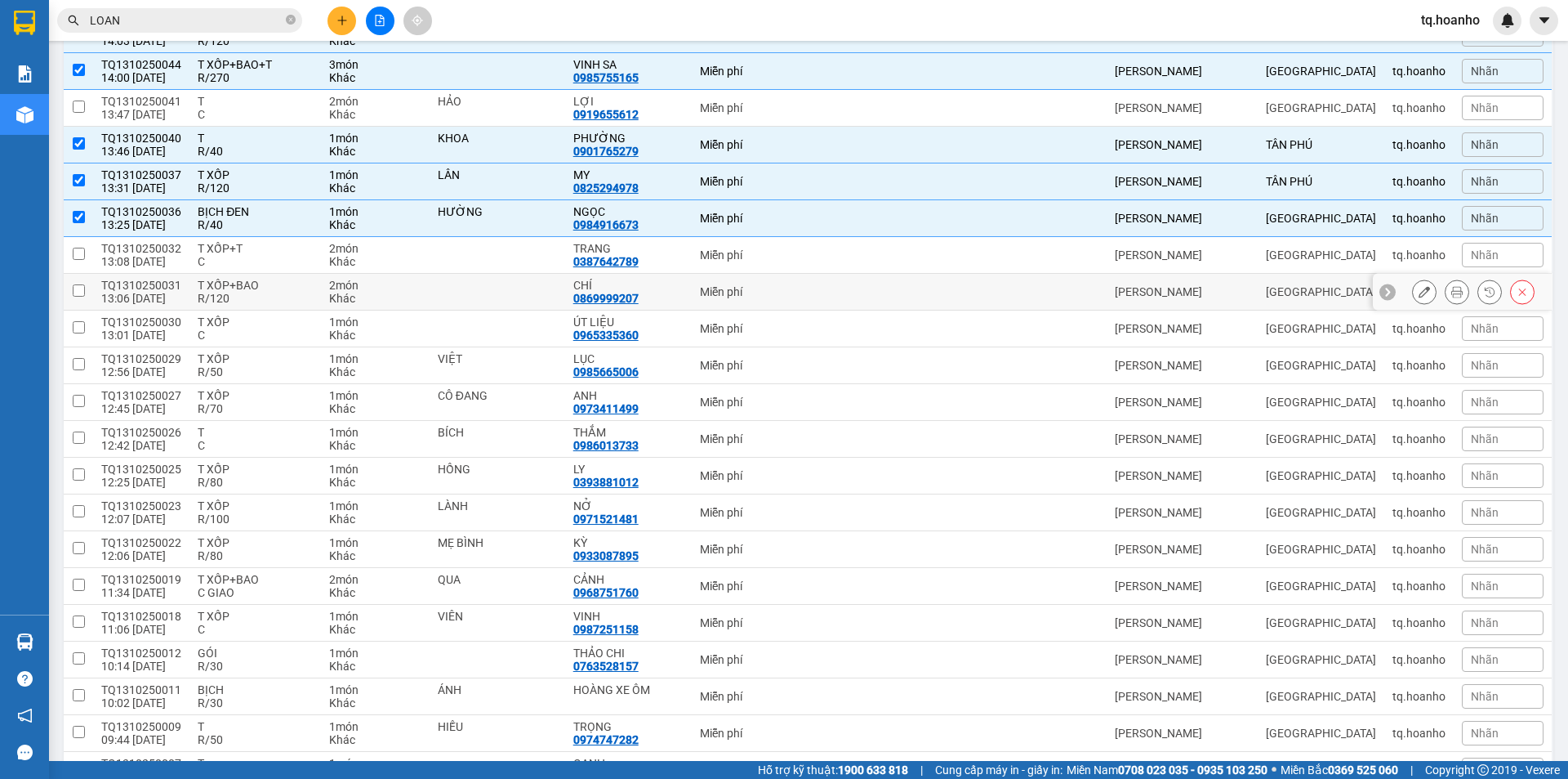
click at [264, 289] on div "T XỐP+BAO" at bounding box center [255, 285] width 115 height 13
checkbox input "true"
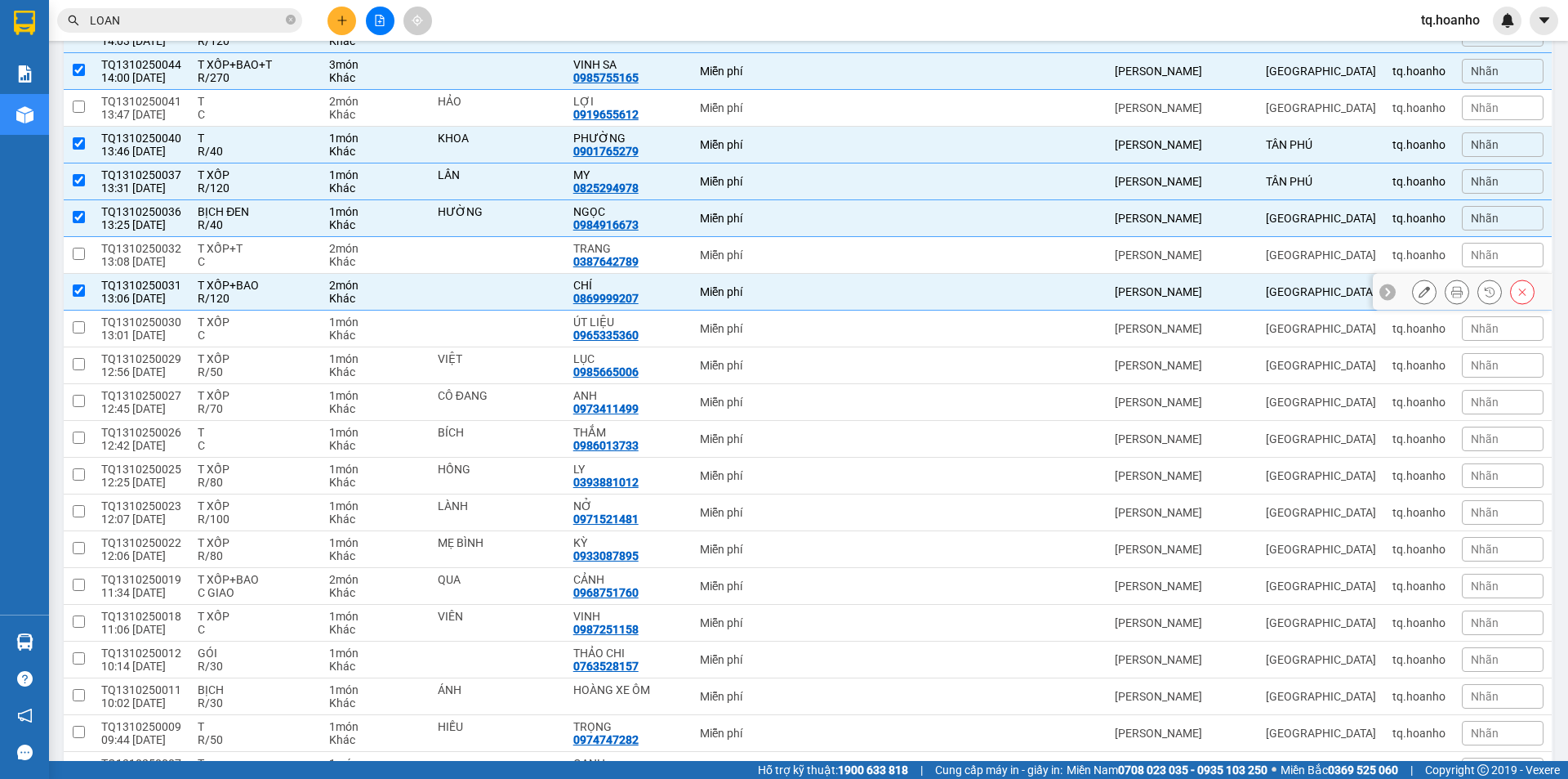
scroll to position [899, 0]
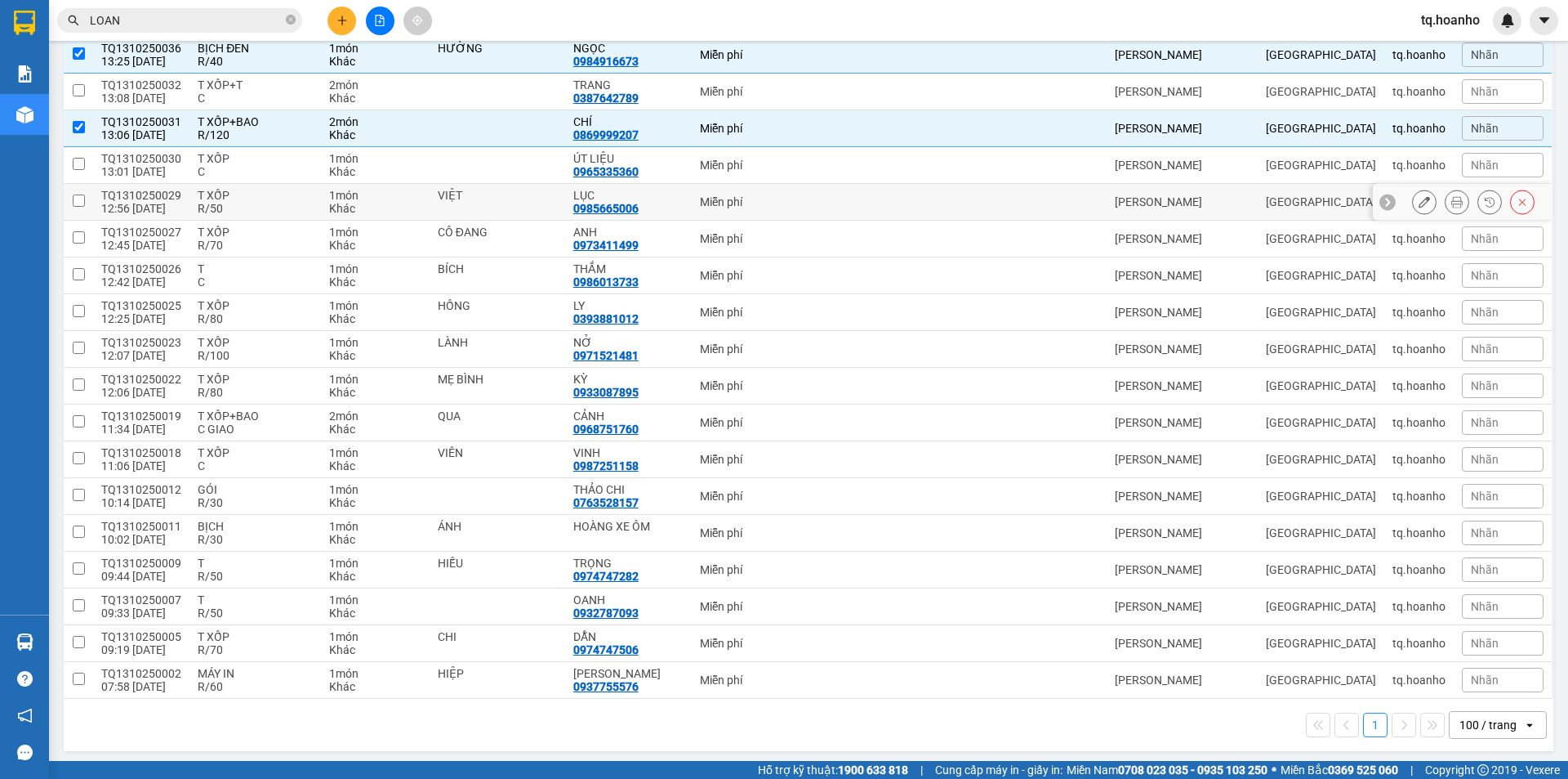
click at [265, 208] on div "R/50" at bounding box center [255, 208] width 115 height 13
checkbox input "true"
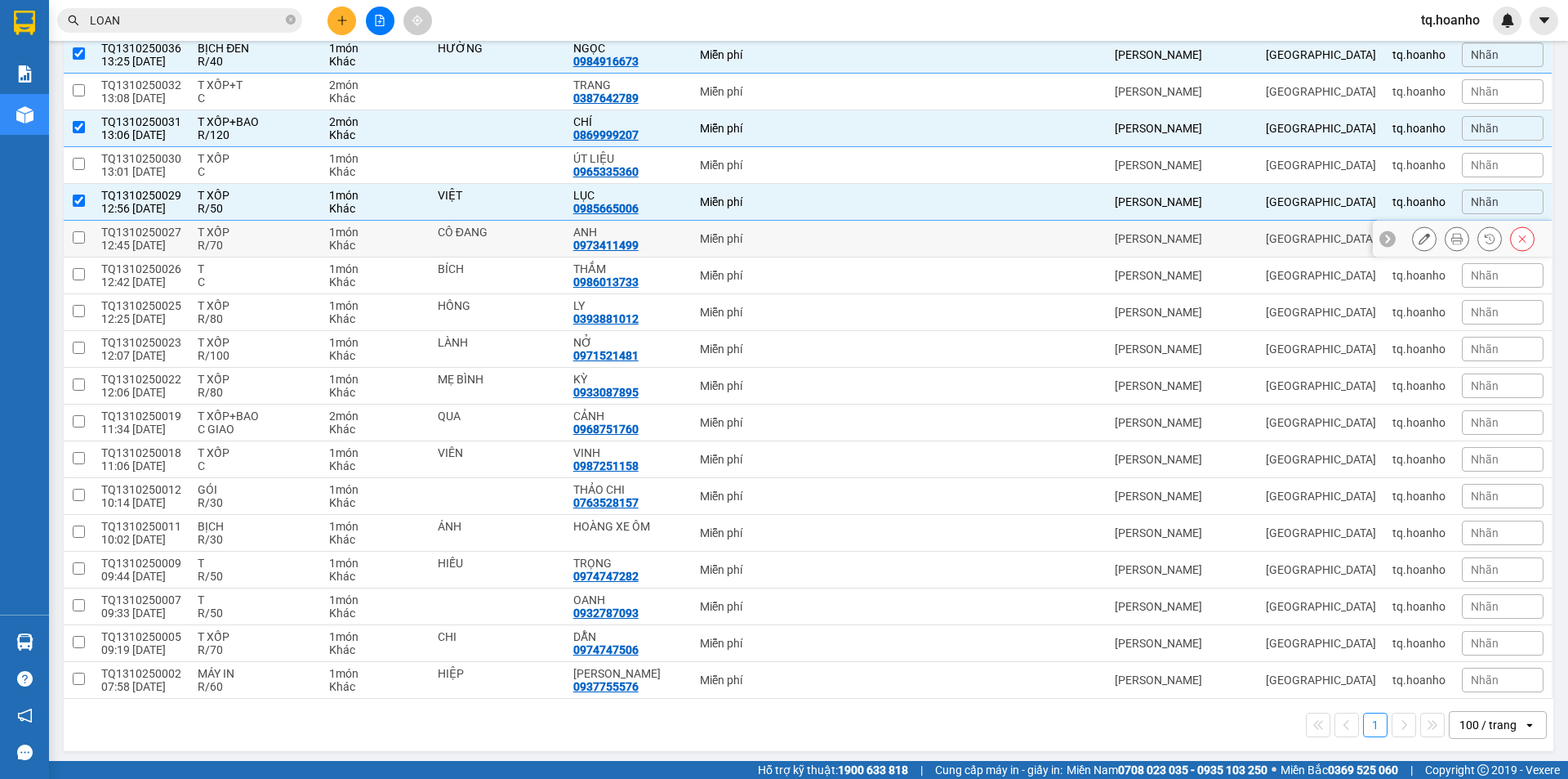
click at [257, 231] on div "T XỐP" at bounding box center [255, 232] width 115 height 13
checkbox input "true"
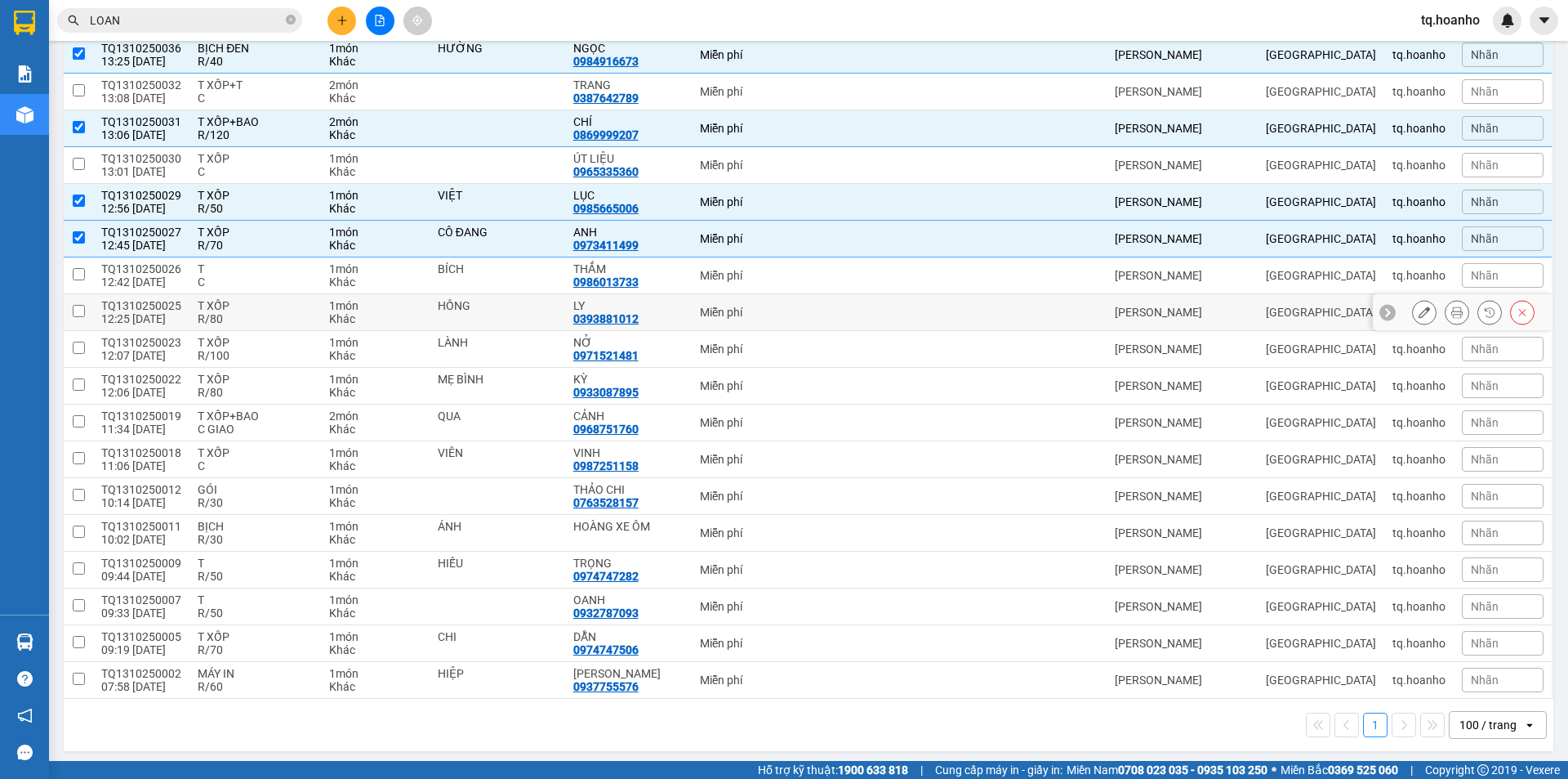
click at [281, 328] on td "T XỐP R/80" at bounding box center [254, 312] width 132 height 37
checkbox input "true"
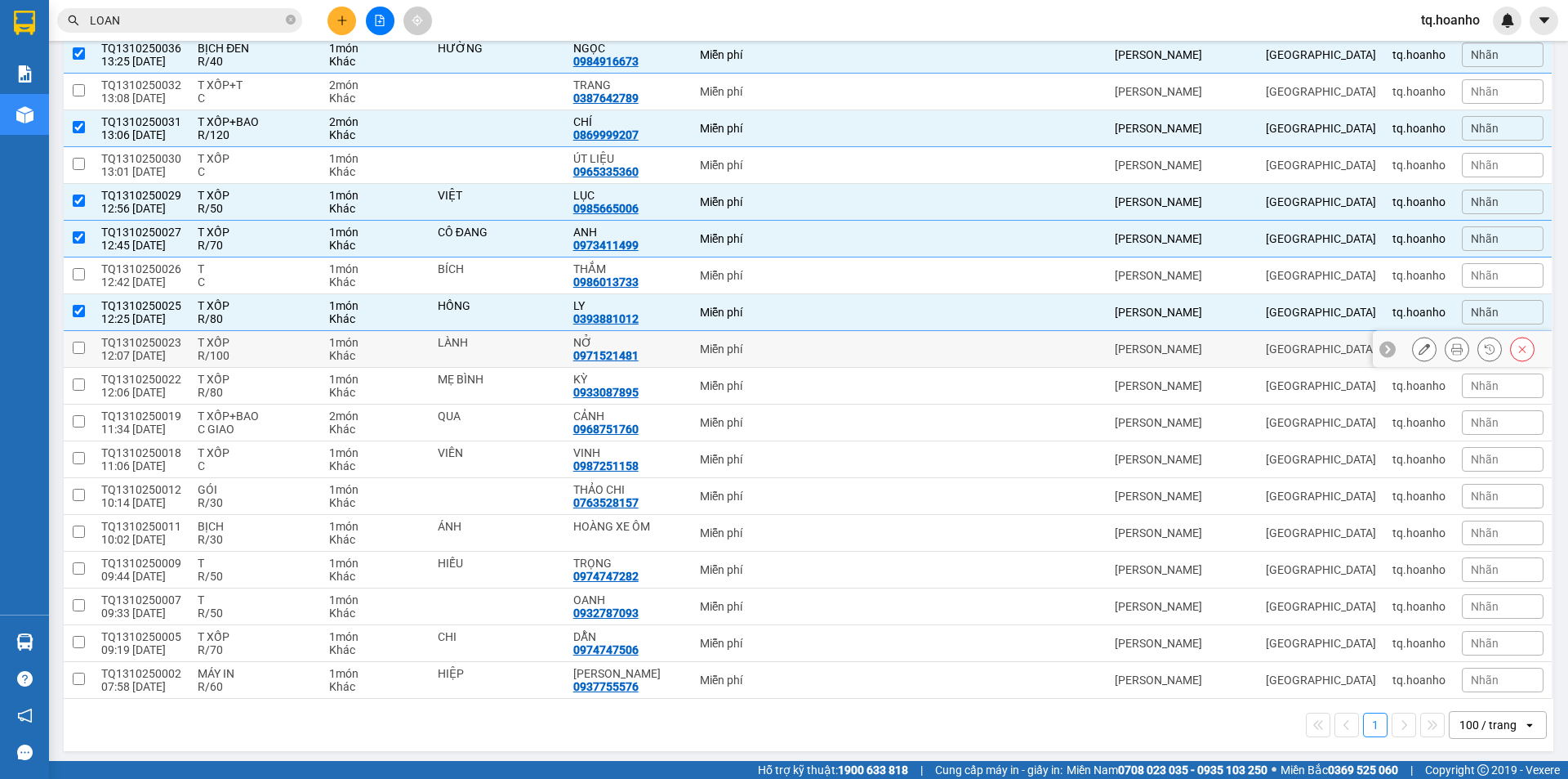
click at [281, 341] on div "T XỐP" at bounding box center [255, 343] width 115 height 13
checkbox input "true"
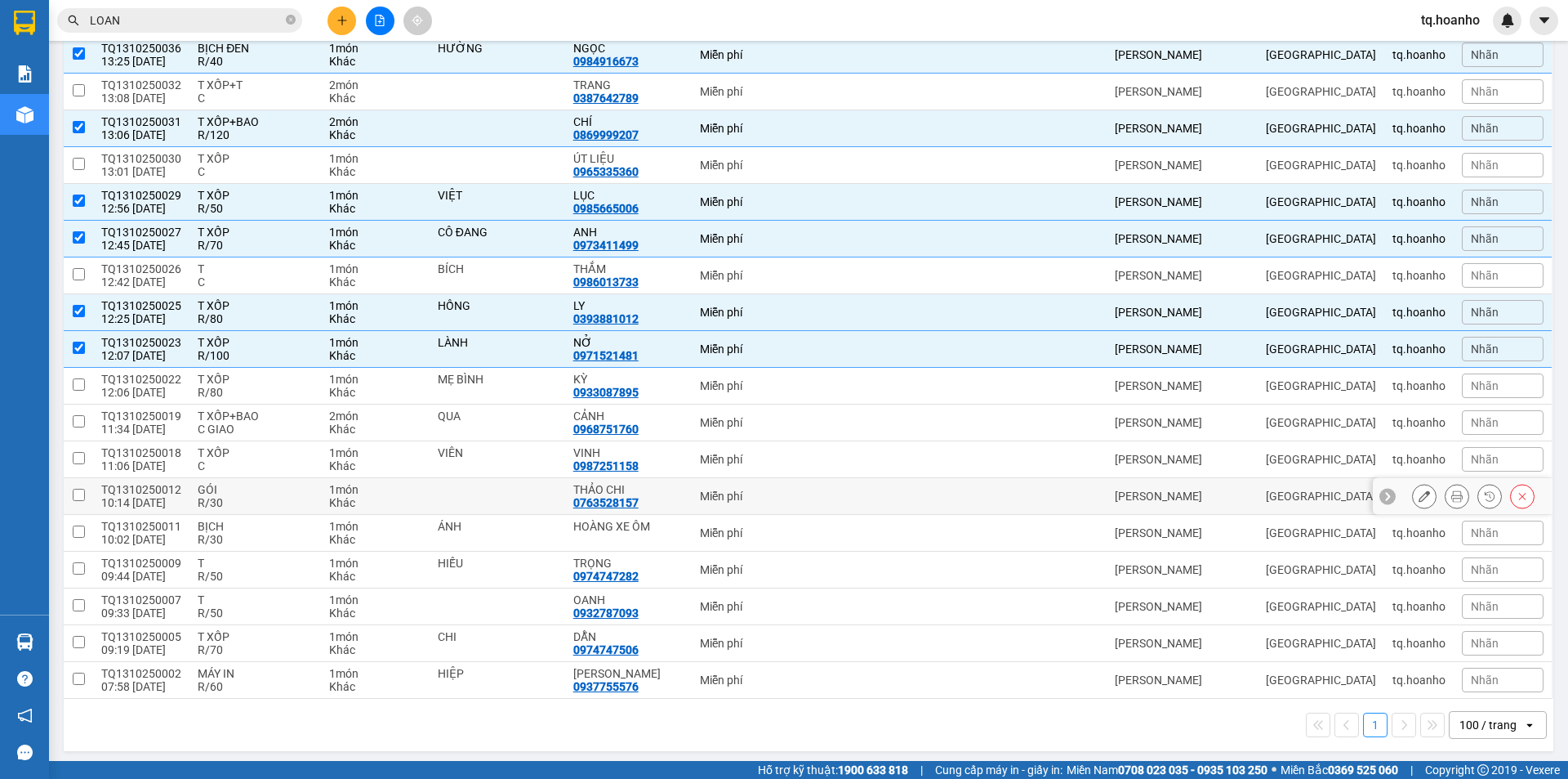
click at [253, 495] on div "GÓI" at bounding box center [255, 490] width 115 height 13
checkbox input "true"
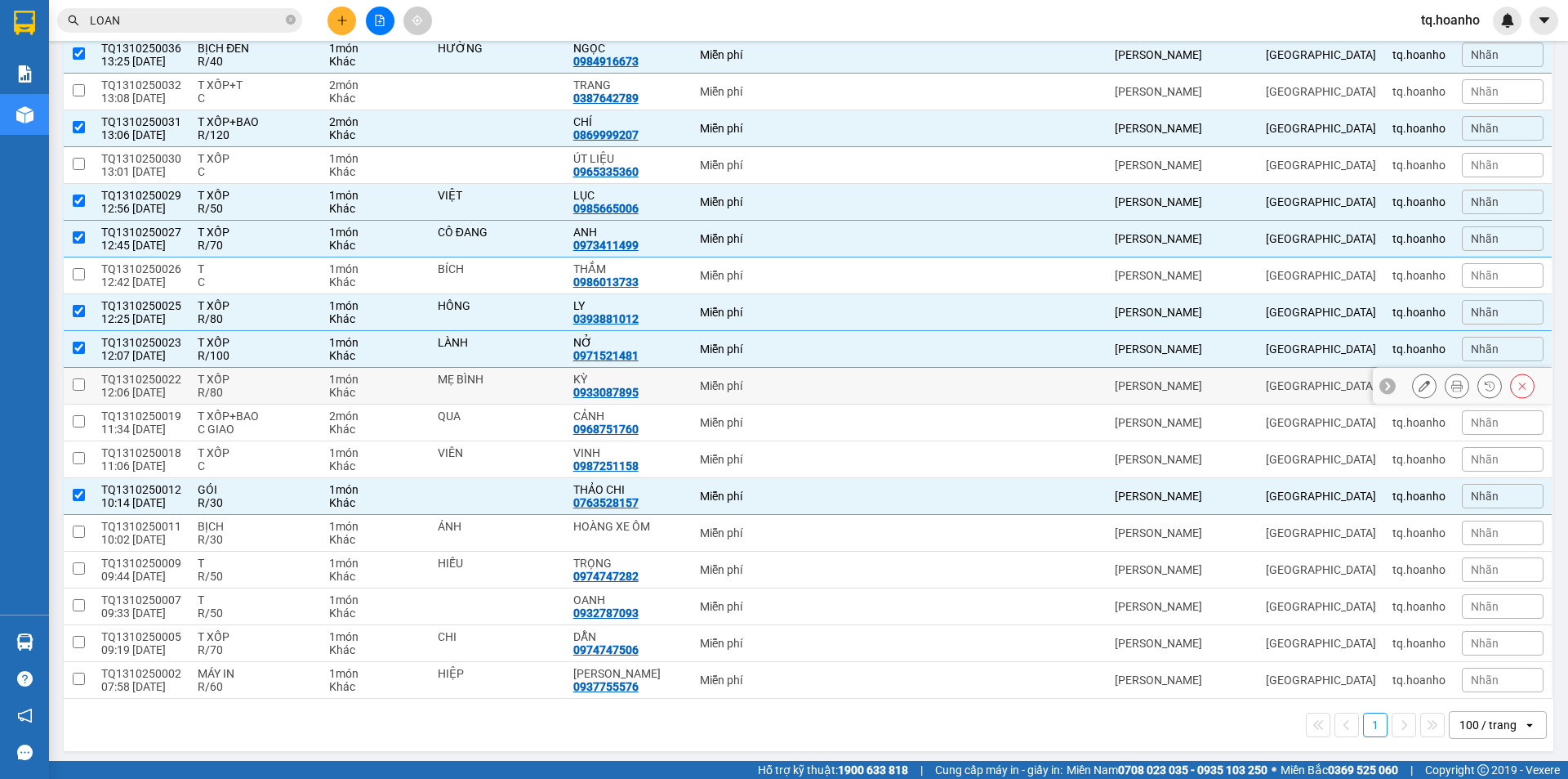
click at [243, 390] on div "R/80" at bounding box center [255, 392] width 115 height 13
checkbox input "true"
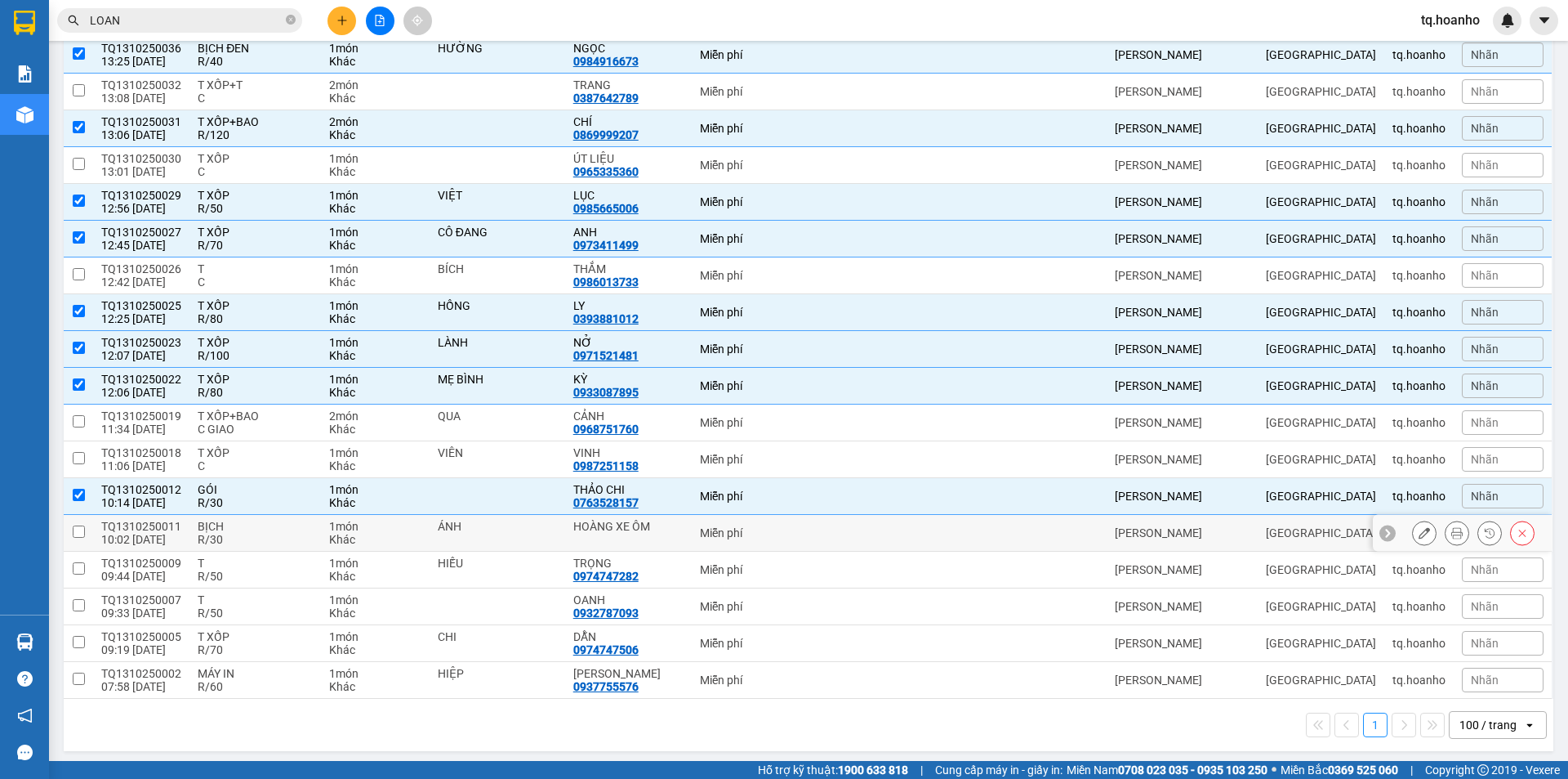
click at [267, 533] on div "R/30" at bounding box center [255, 540] width 115 height 13
checkbox input "true"
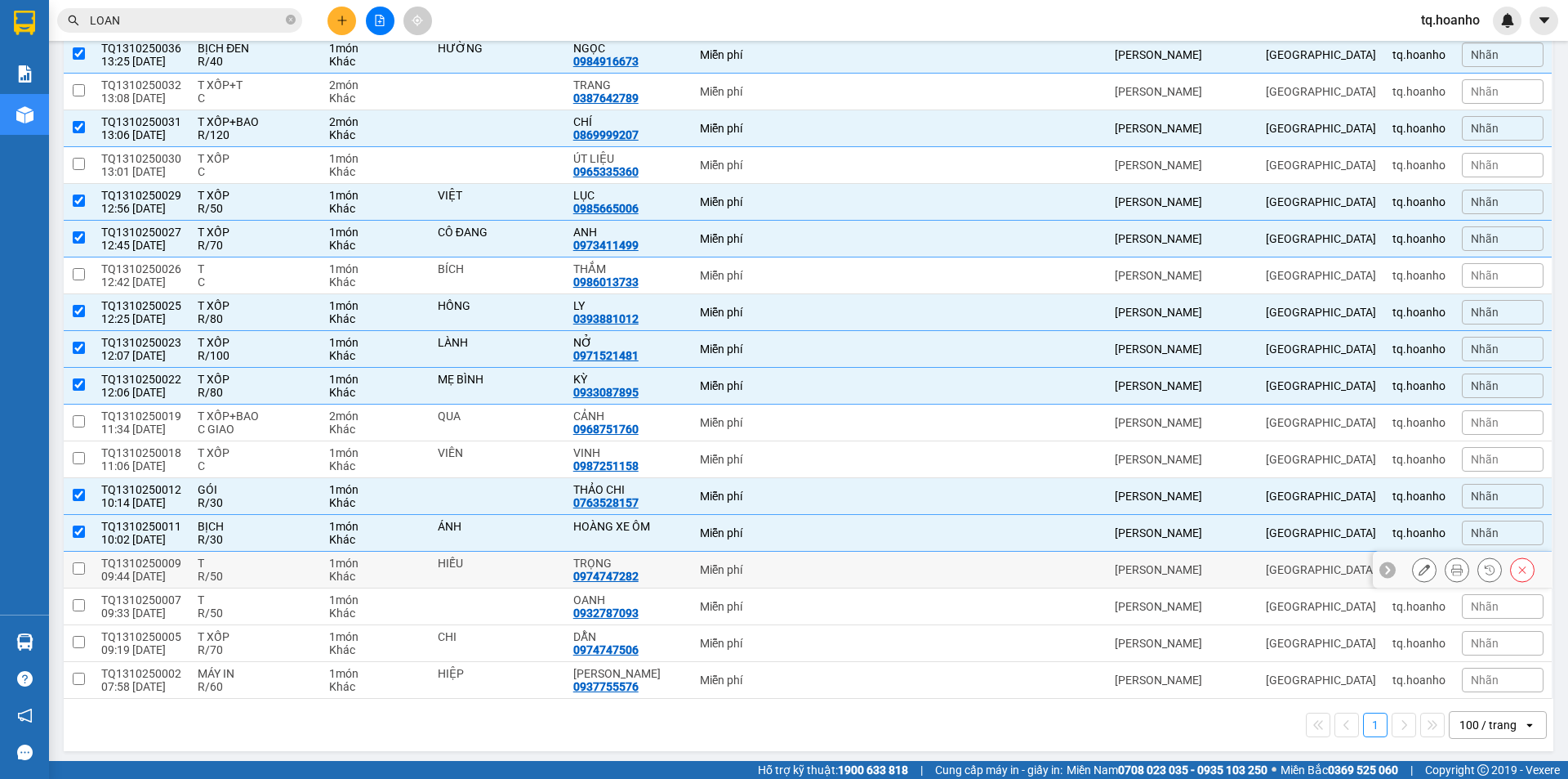
click at [250, 573] on div "R/50" at bounding box center [255, 576] width 115 height 13
checkbox input "true"
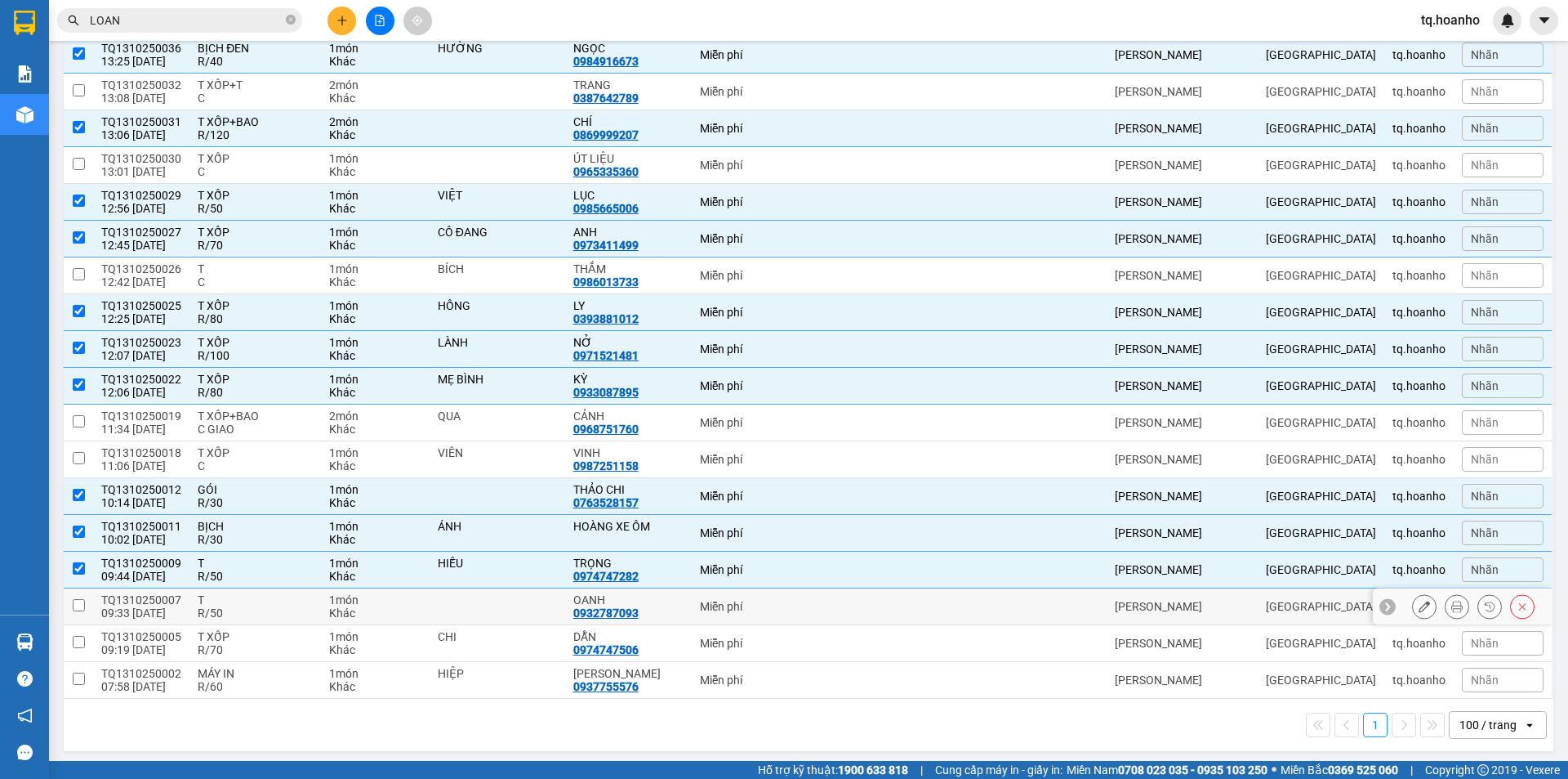
click at [255, 615] on div "R/50" at bounding box center [255, 613] width 115 height 13
checkbox input "true"
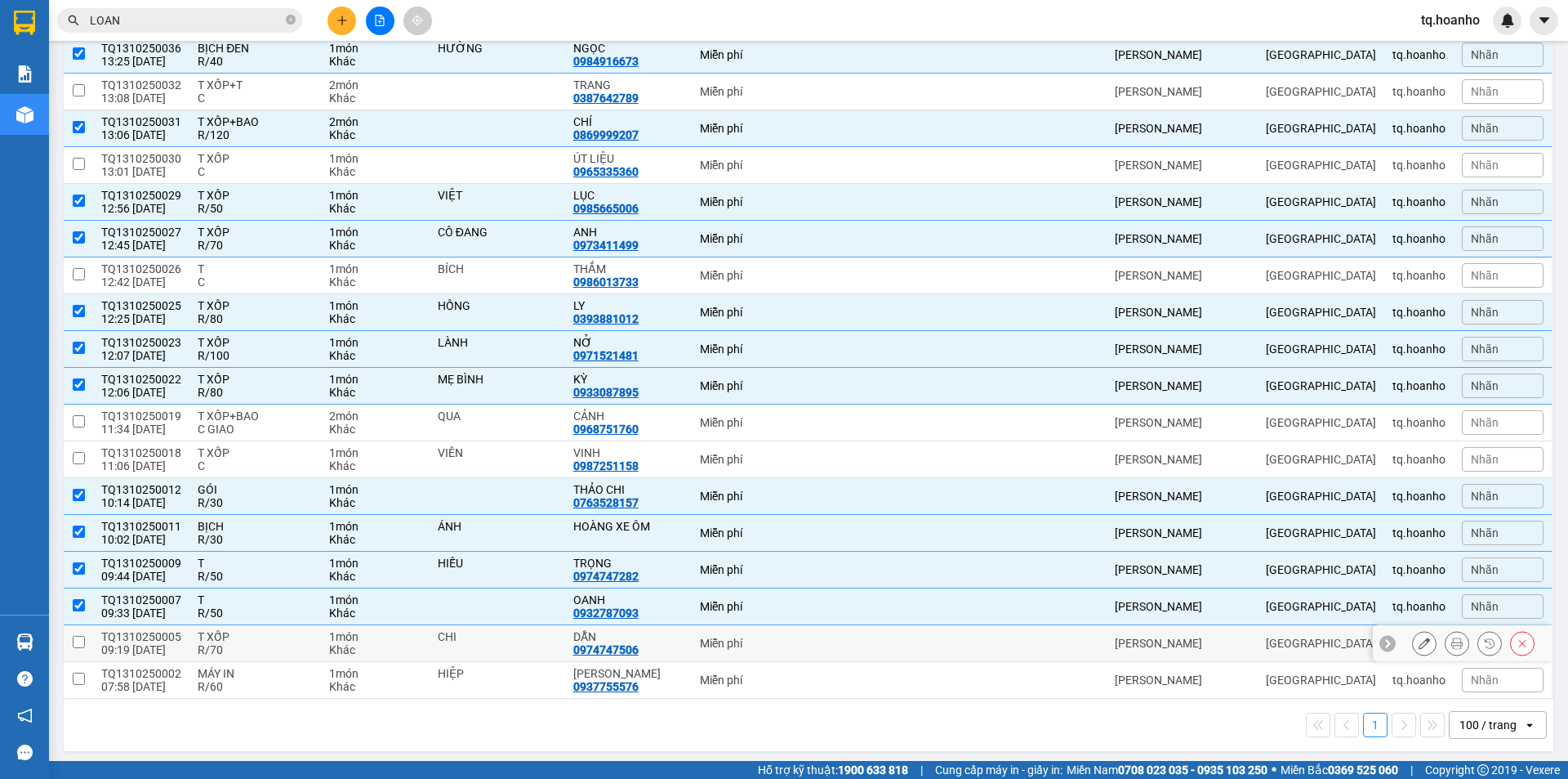
click at [233, 627] on td "T XỐP R/70" at bounding box center [254, 644] width 132 height 37
checkbox input "true"
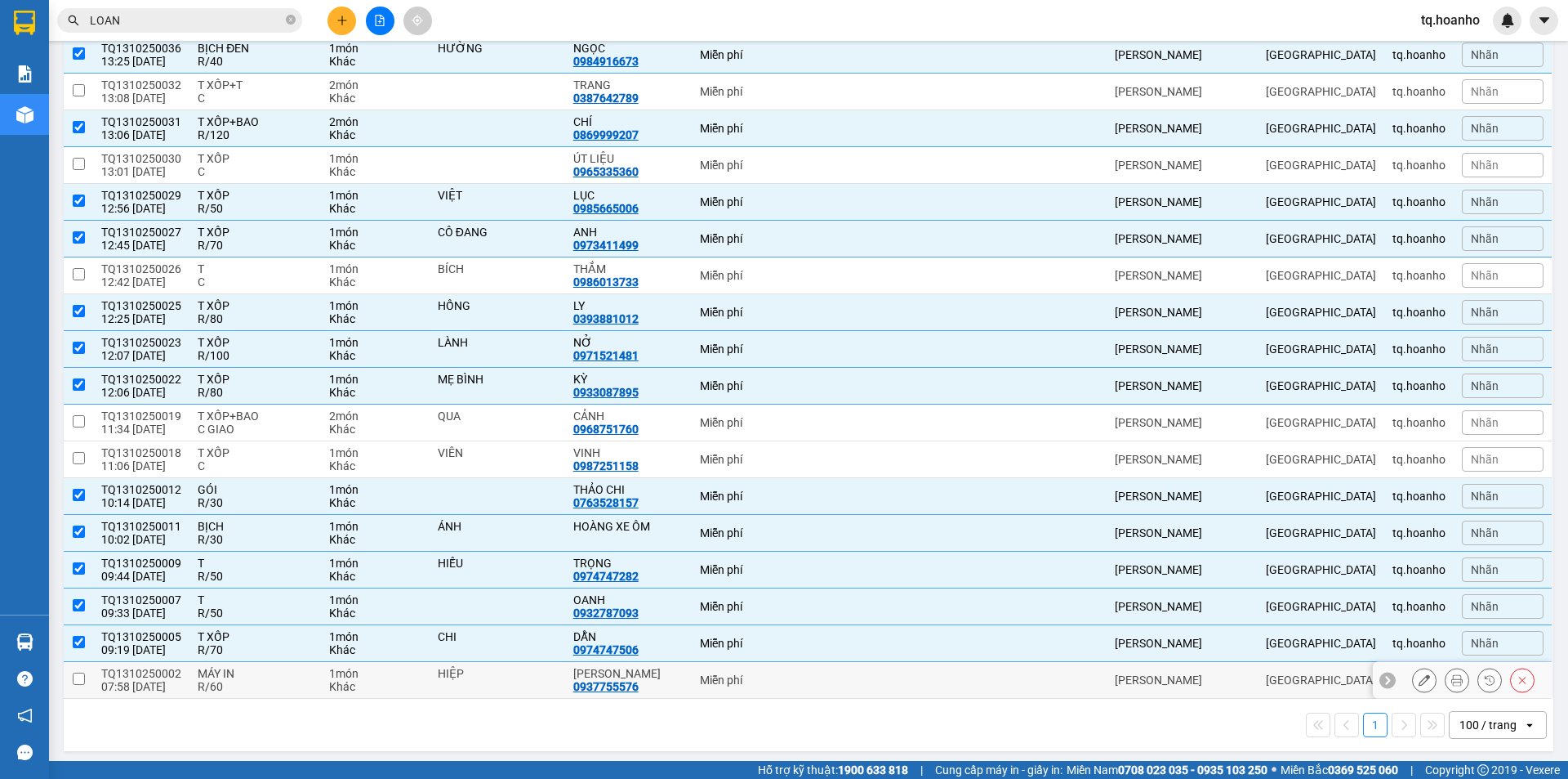
click at [245, 694] on td "MÁY IN R/60" at bounding box center [254, 680] width 132 height 37
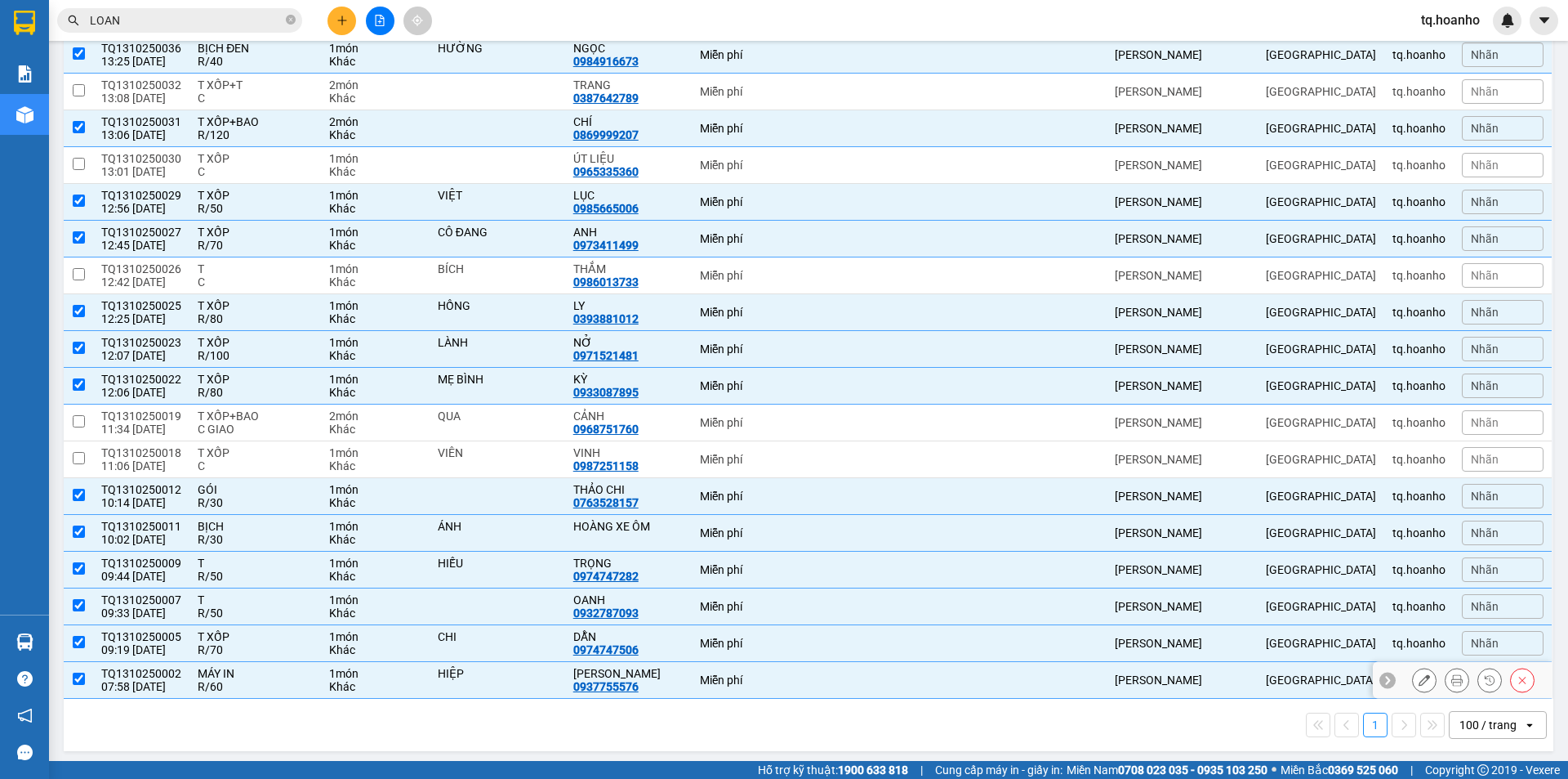
click at [266, 697] on td "MÁY IN R/60" at bounding box center [254, 680] width 132 height 37
checkbox input "false"
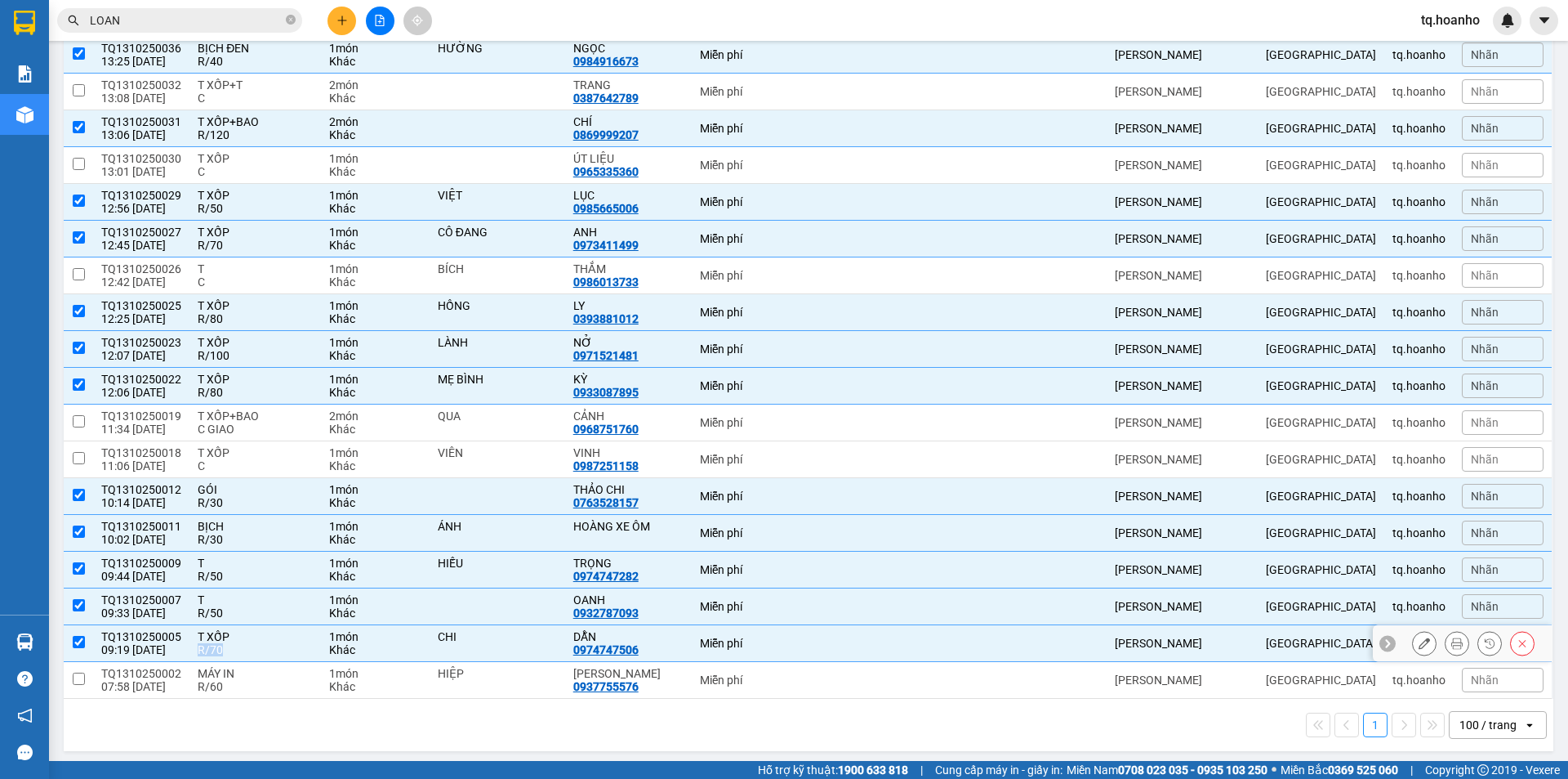
click at [236, 642] on td "T XỐP R/70" at bounding box center [254, 644] width 132 height 37
checkbox input "false"
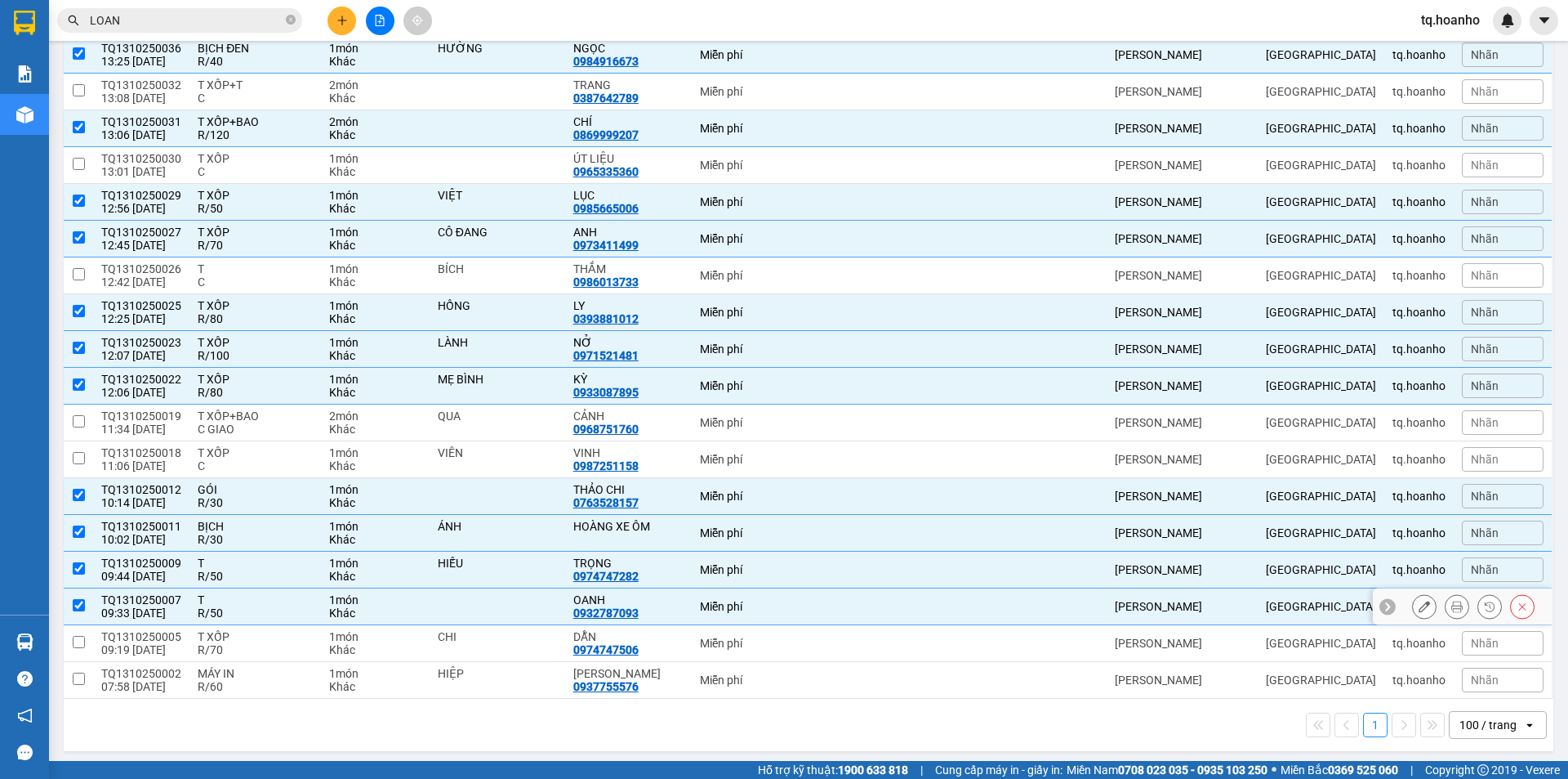
click at [265, 594] on div "T" at bounding box center [255, 600] width 115 height 13
checkbox input "false"
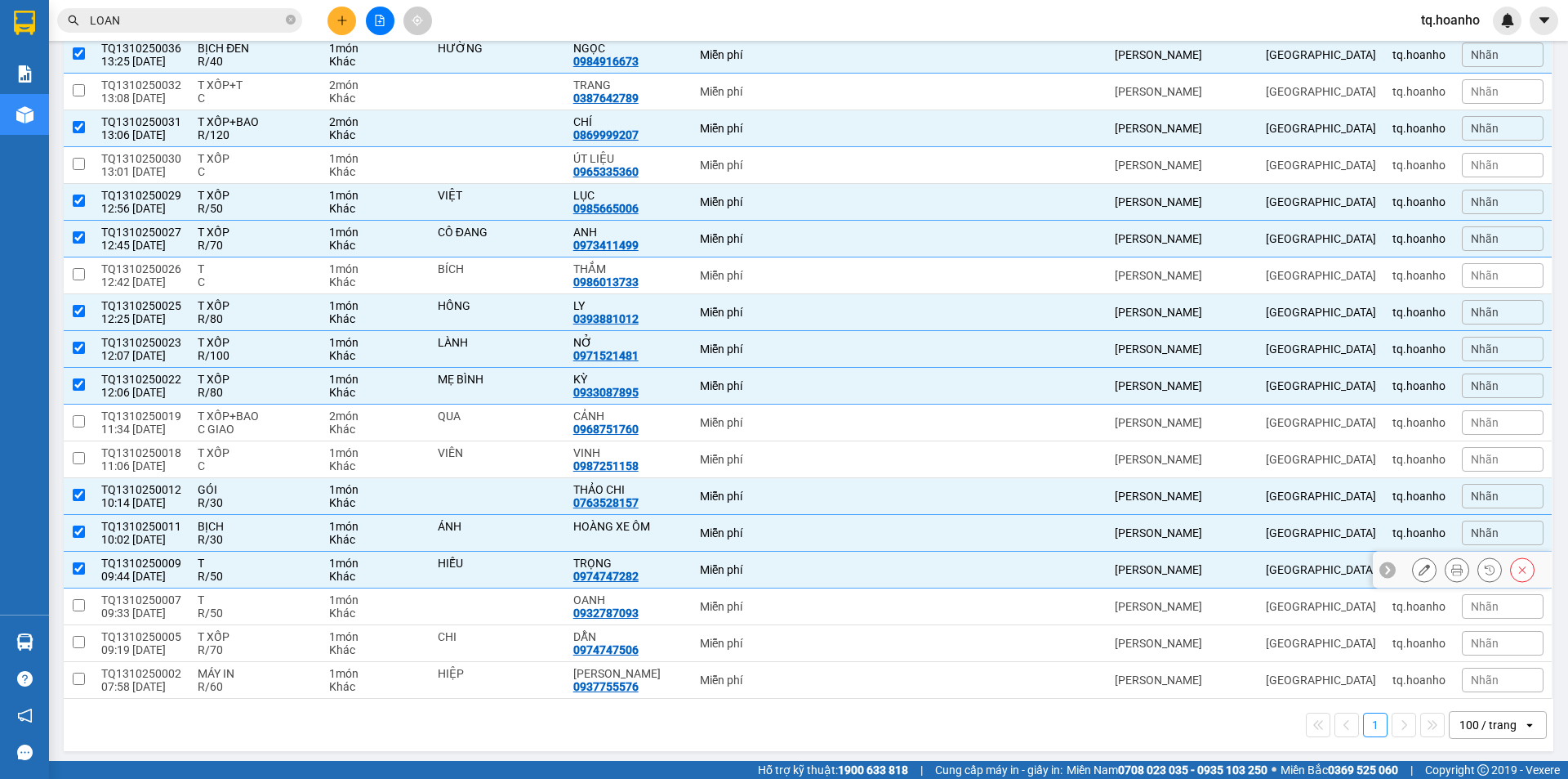
click at [265, 584] on td "T R/50" at bounding box center [254, 570] width 132 height 37
checkbox input "false"
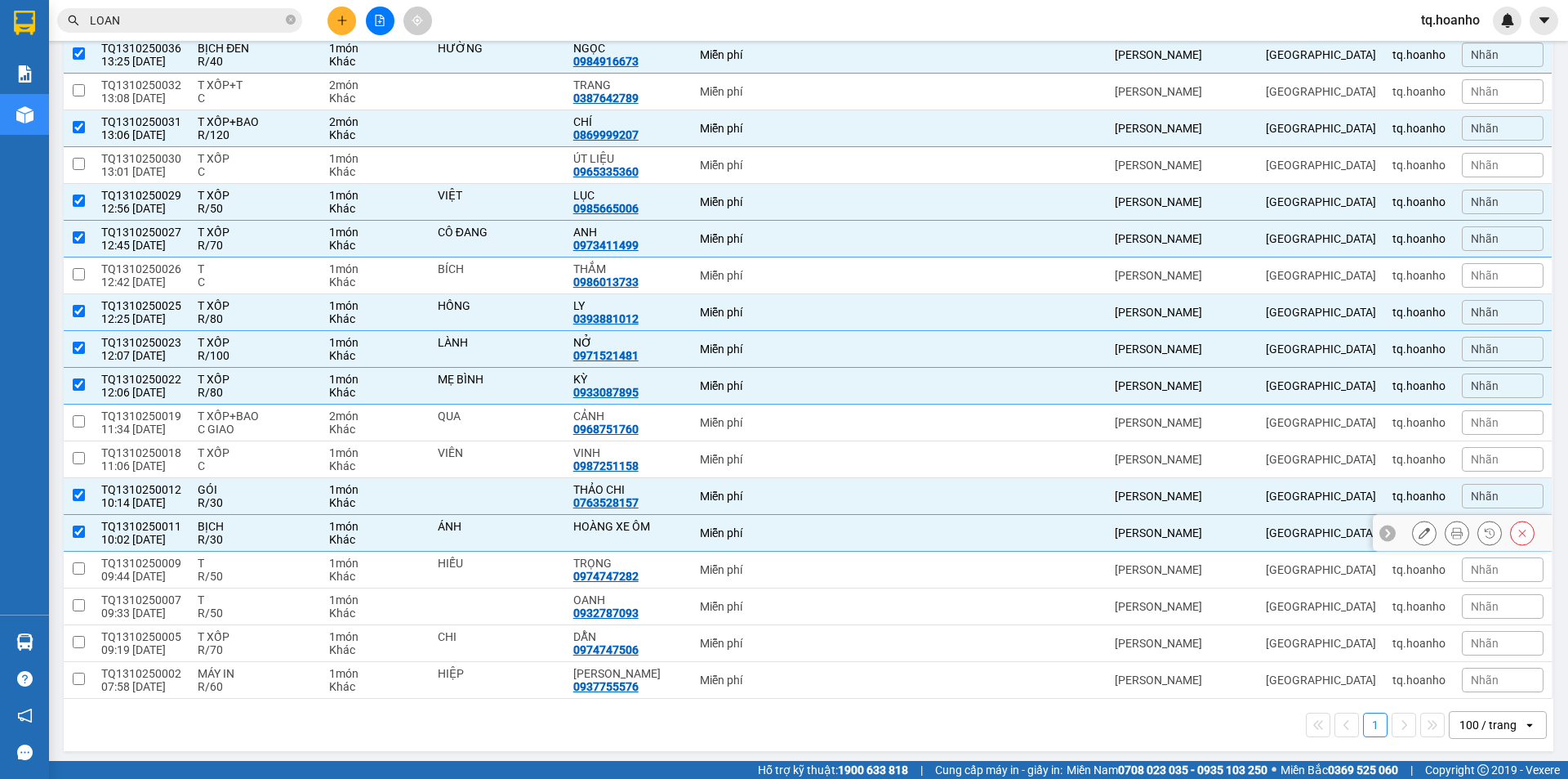
click at [237, 523] on div "BỊCH" at bounding box center [255, 526] width 115 height 13
checkbox input "false"
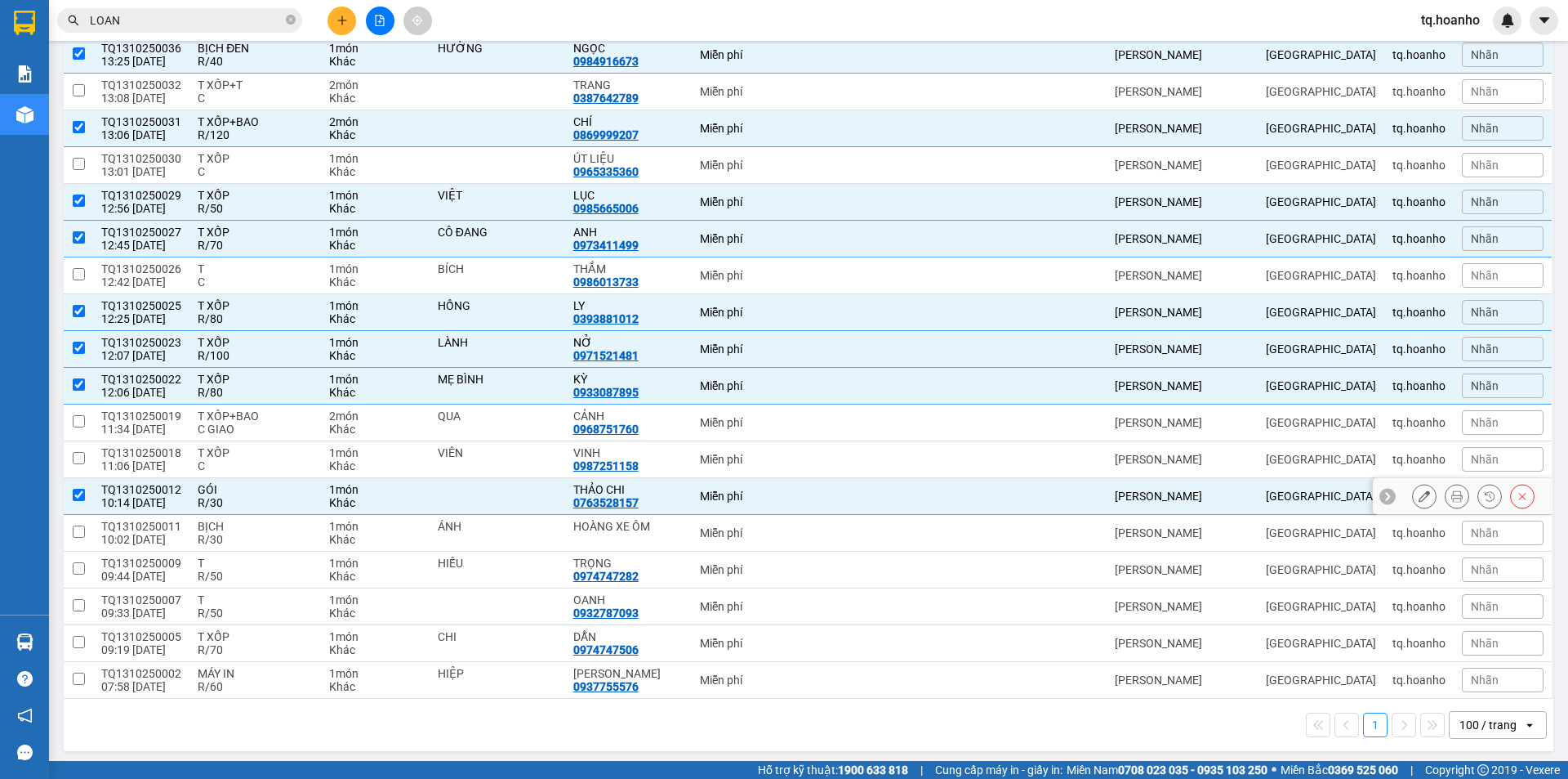
click at [236, 504] on div "R/30" at bounding box center [255, 502] width 115 height 13
checkbox input "false"
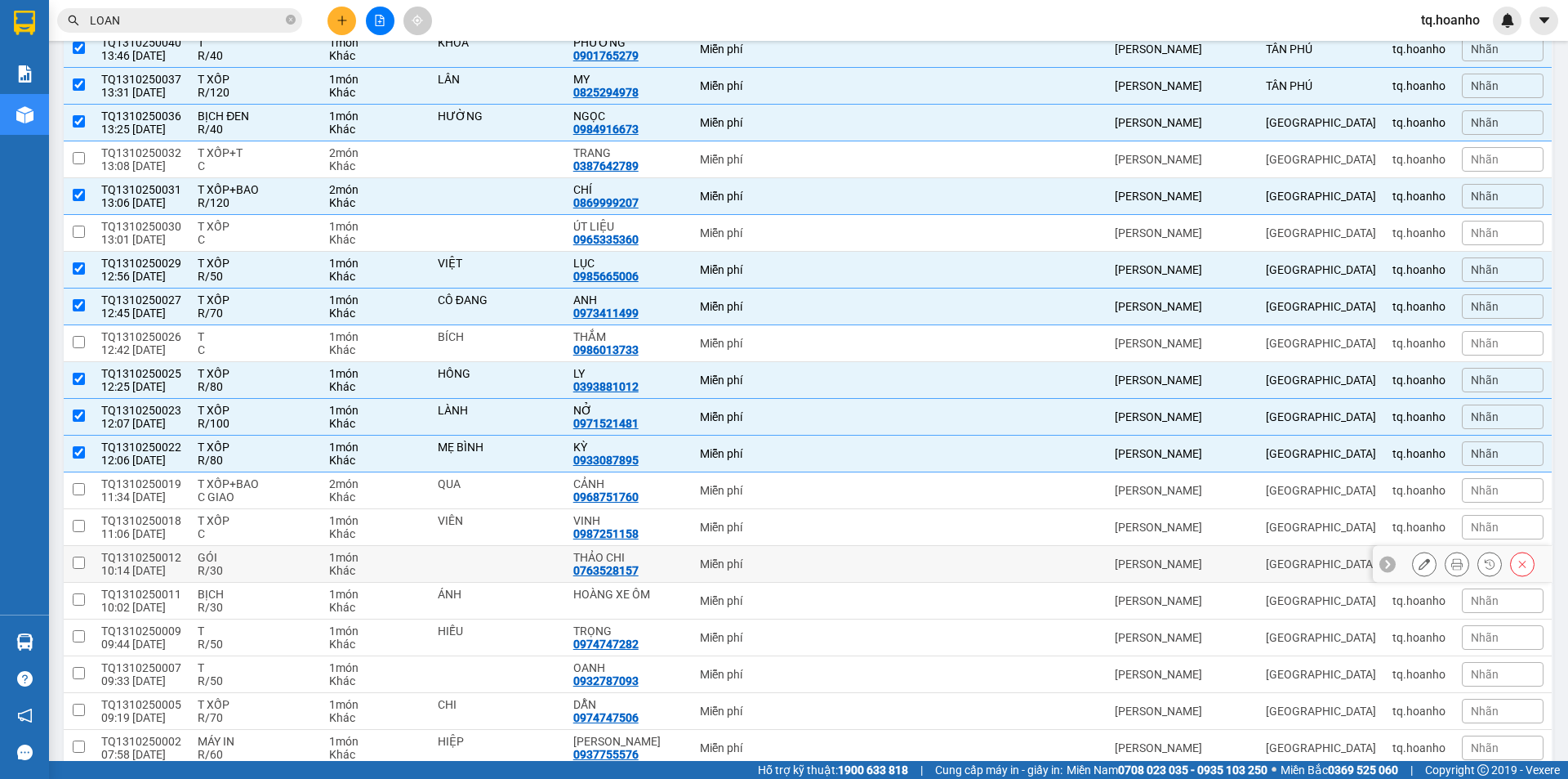
scroll to position [817, 0]
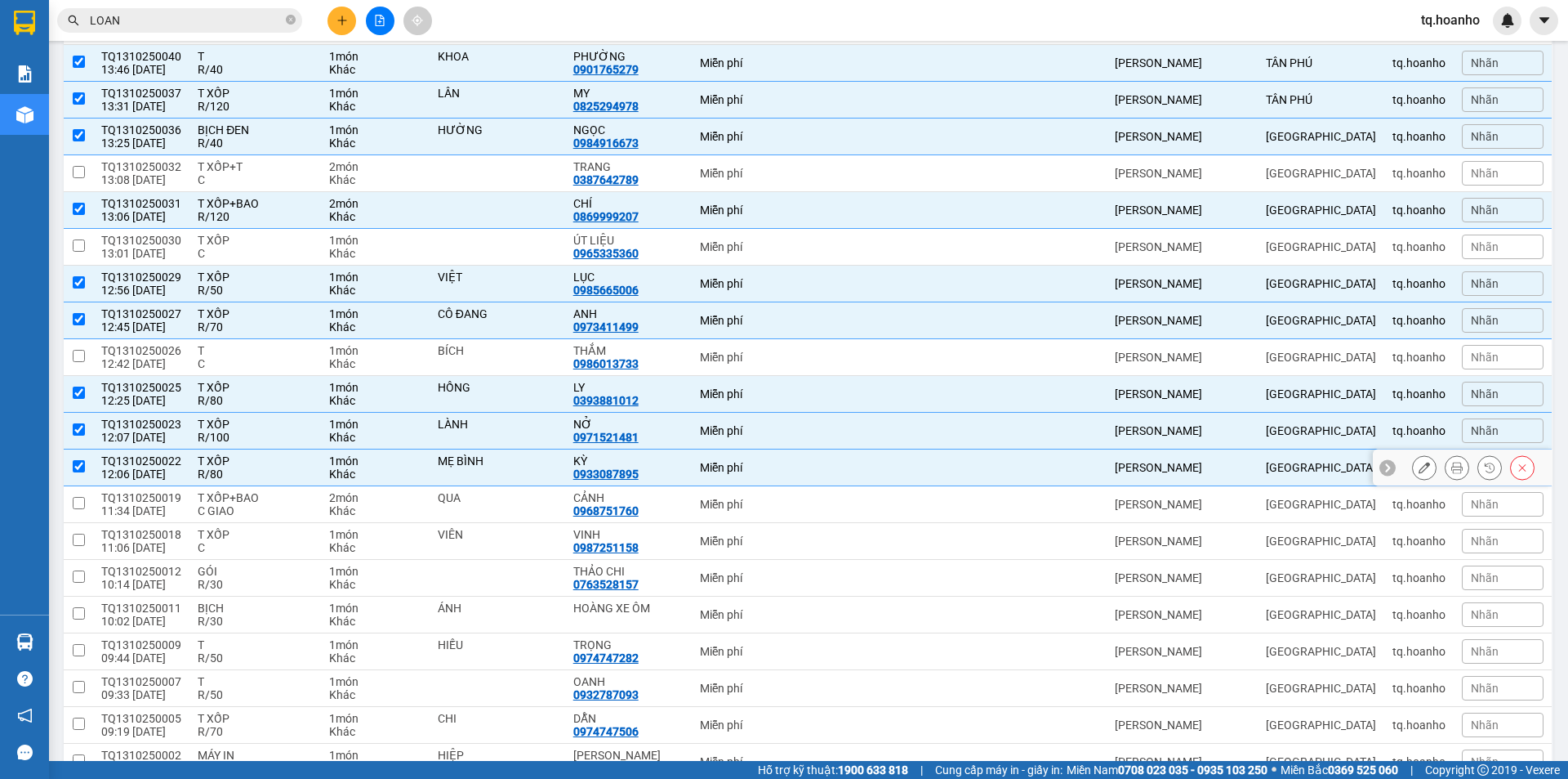
click at [241, 468] on div "R/80" at bounding box center [255, 475] width 115 height 13
checkbox input "false"
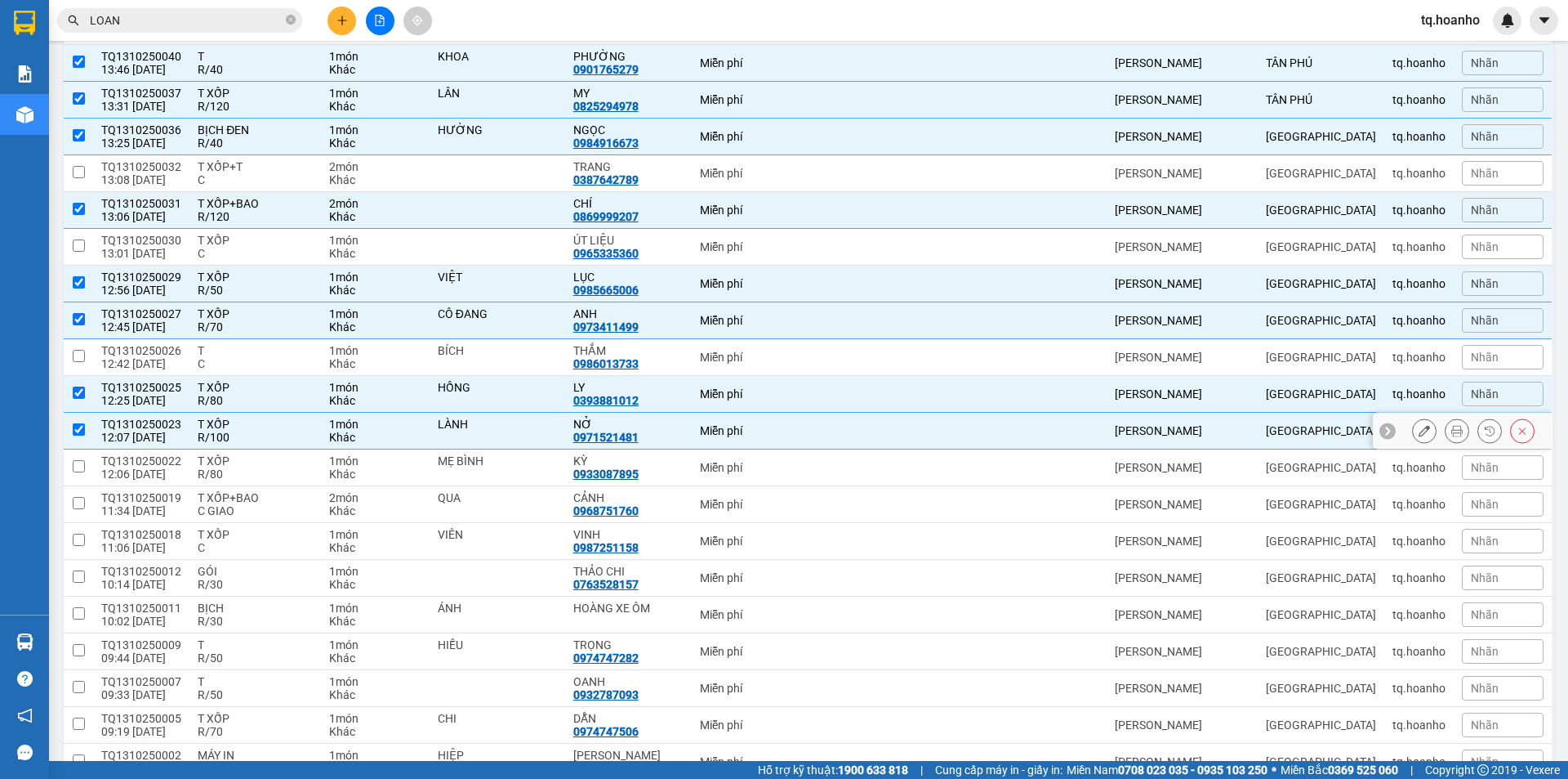
click at [245, 438] on div "R/100" at bounding box center [255, 437] width 115 height 13
checkbox input "false"
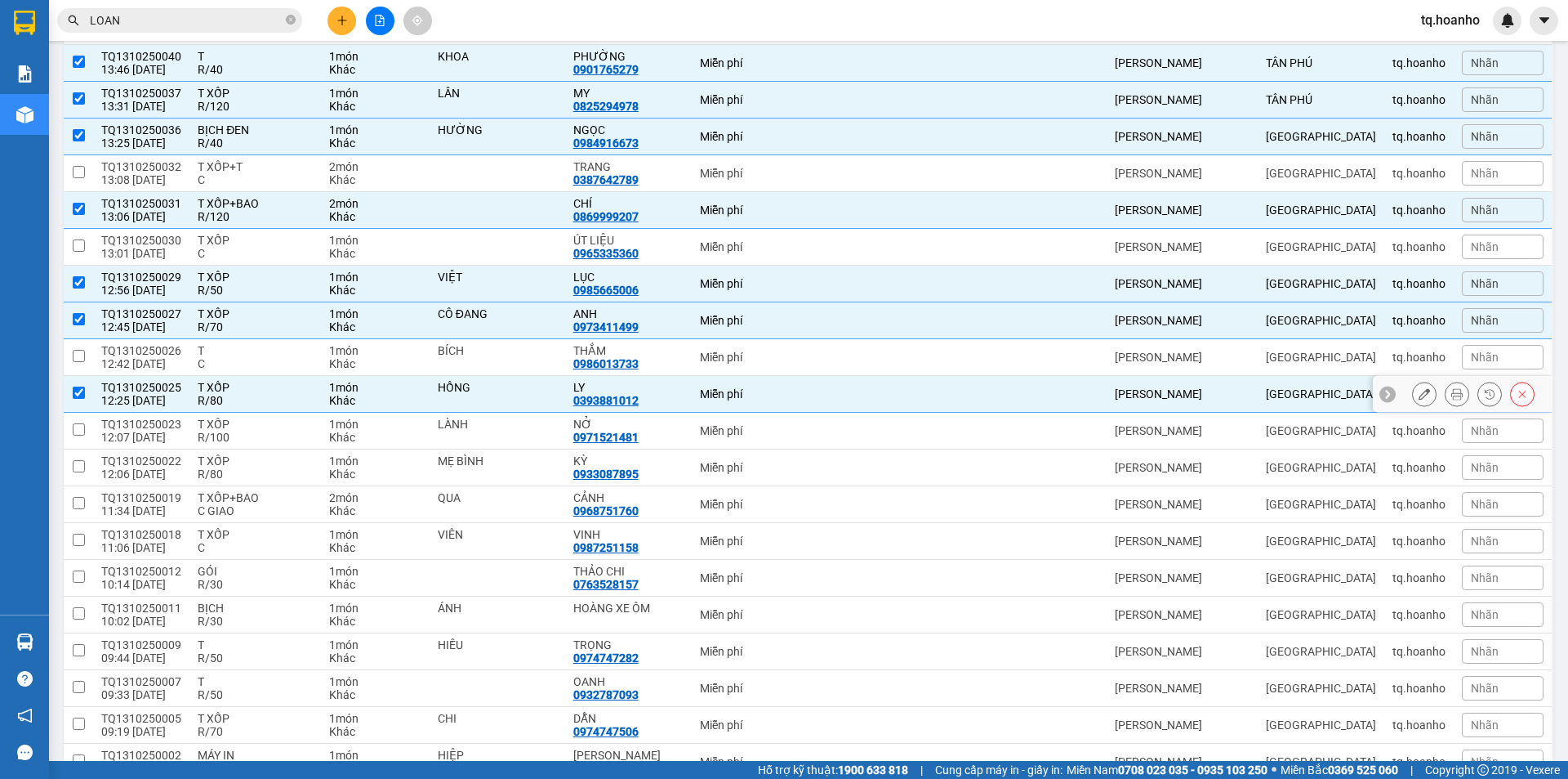
click at [240, 402] on div "R/80" at bounding box center [255, 401] width 115 height 13
checkbox input "false"
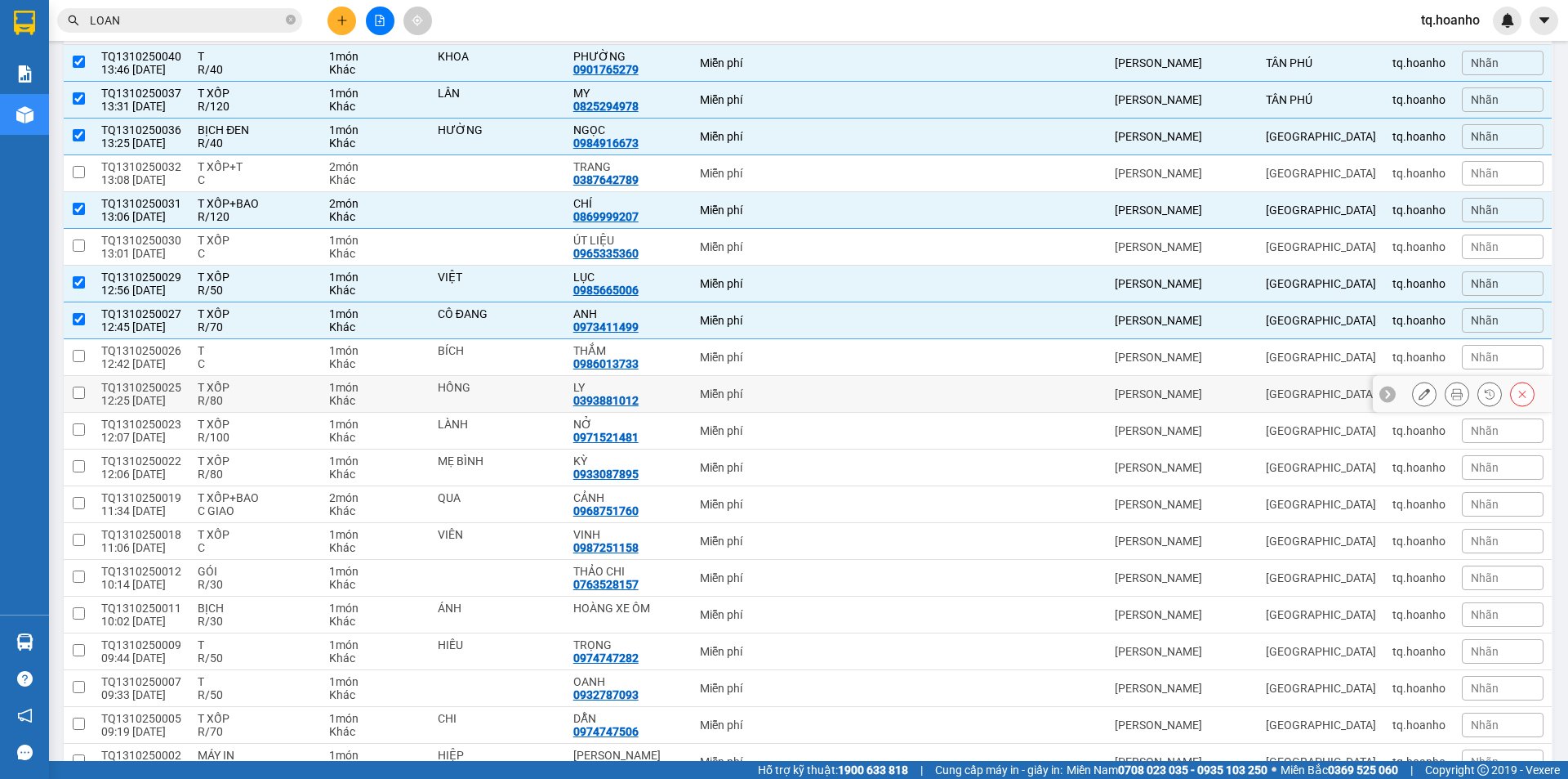
scroll to position [736, 0]
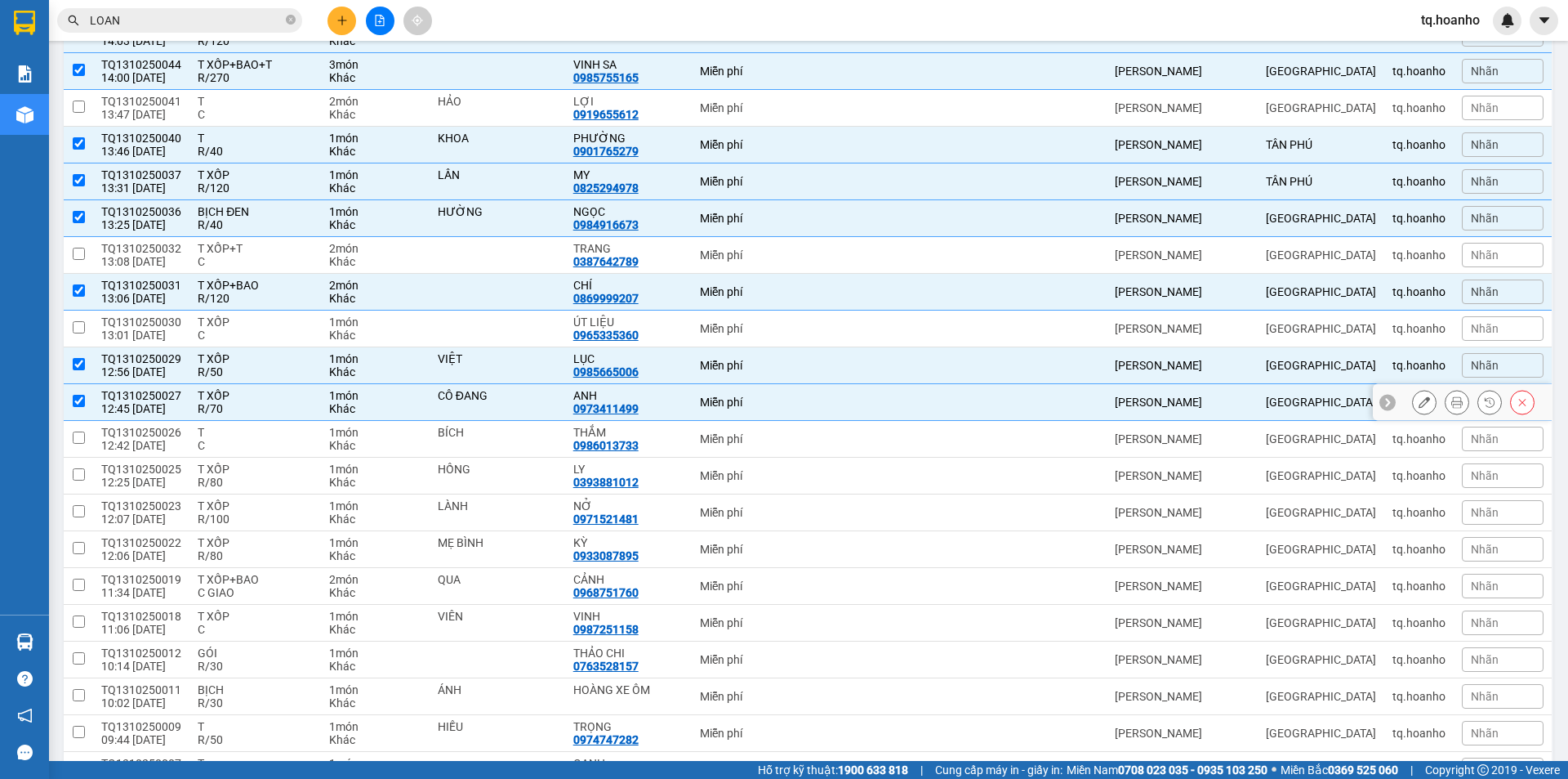
click at [240, 402] on div "R/70" at bounding box center [255, 408] width 115 height 13
checkbox input "false"
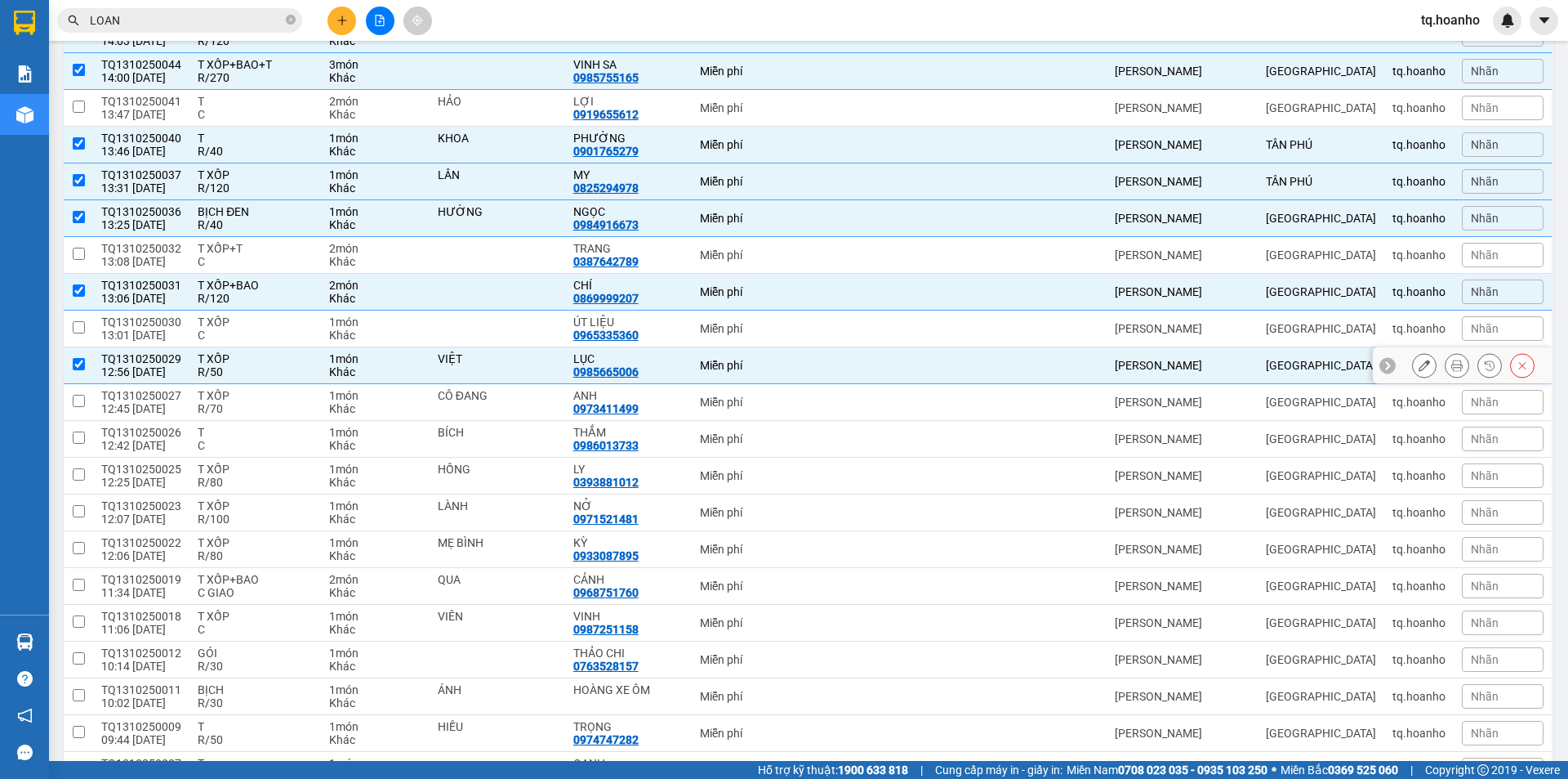
click at [233, 364] on div "T XỐP" at bounding box center [255, 359] width 115 height 13
checkbox input "false"
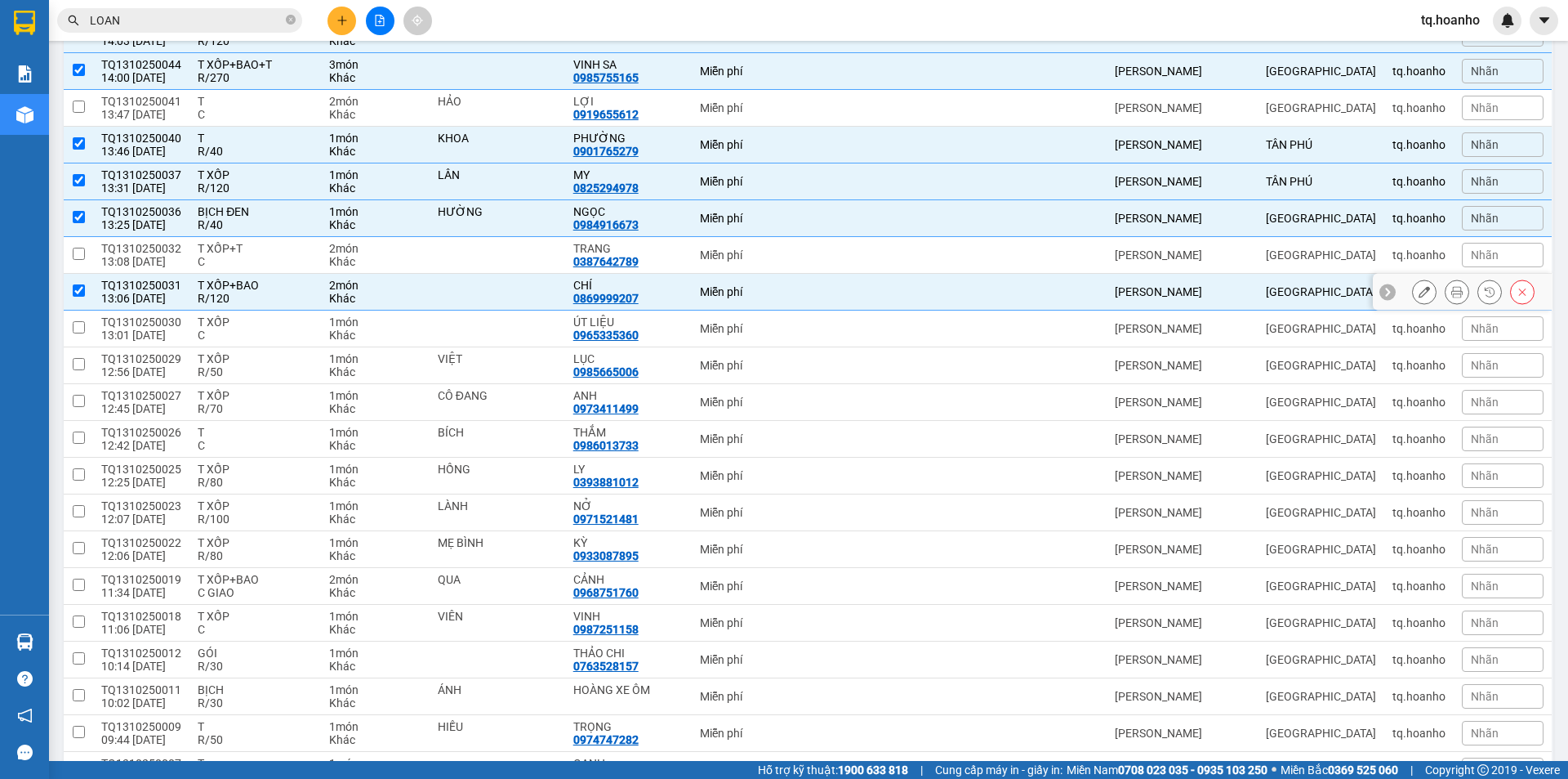
click at [254, 297] on div "R/120" at bounding box center [255, 299] width 115 height 13
checkbox input "false"
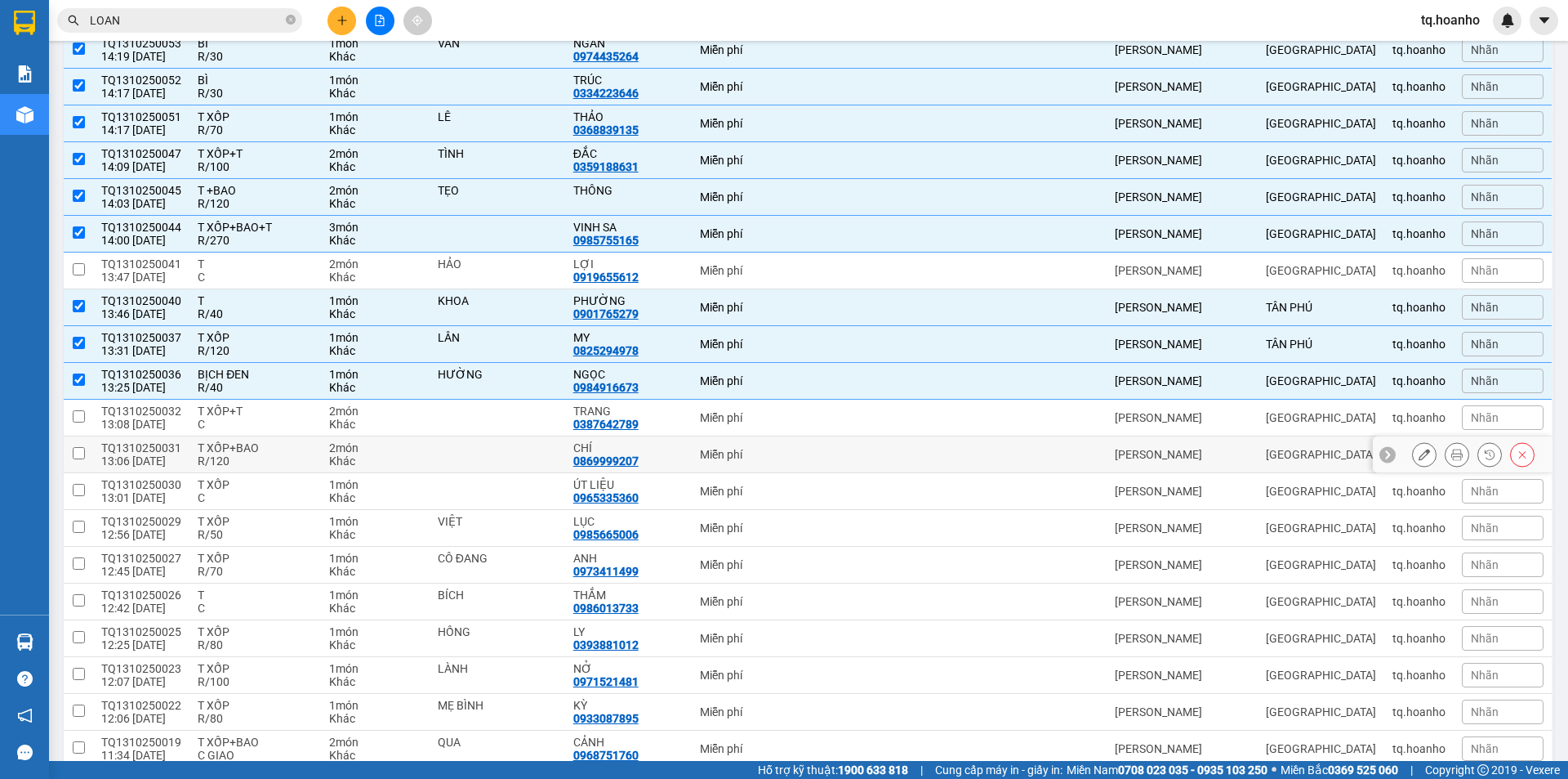
scroll to position [572, 0]
click at [262, 388] on div "R/40" at bounding box center [255, 388] width 115 height 13
checkbox input "false"
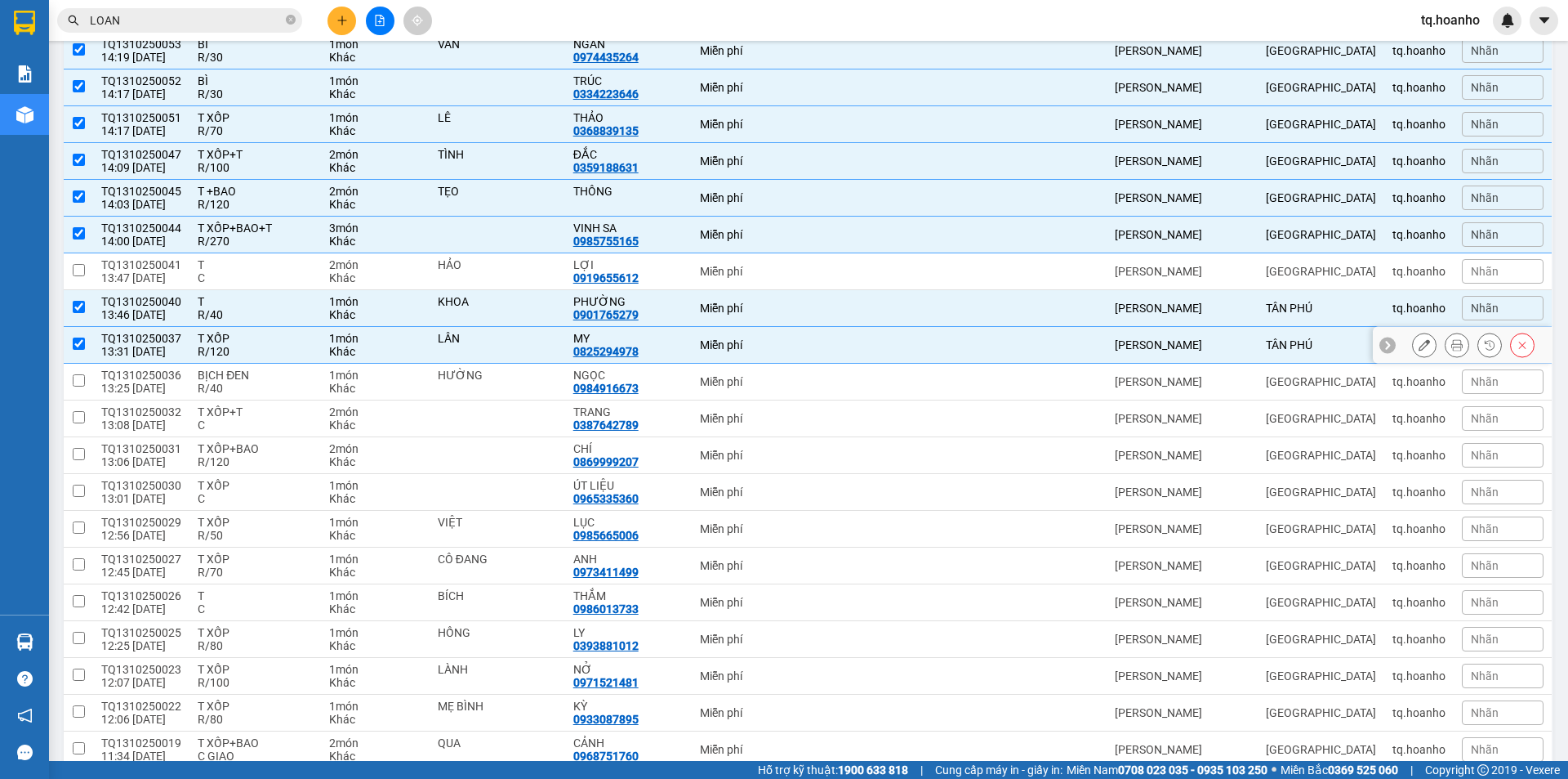
click at [269, 345] on div "R/120" at bounding box center [255, 352] width 115 height 13
checkbox input "false"
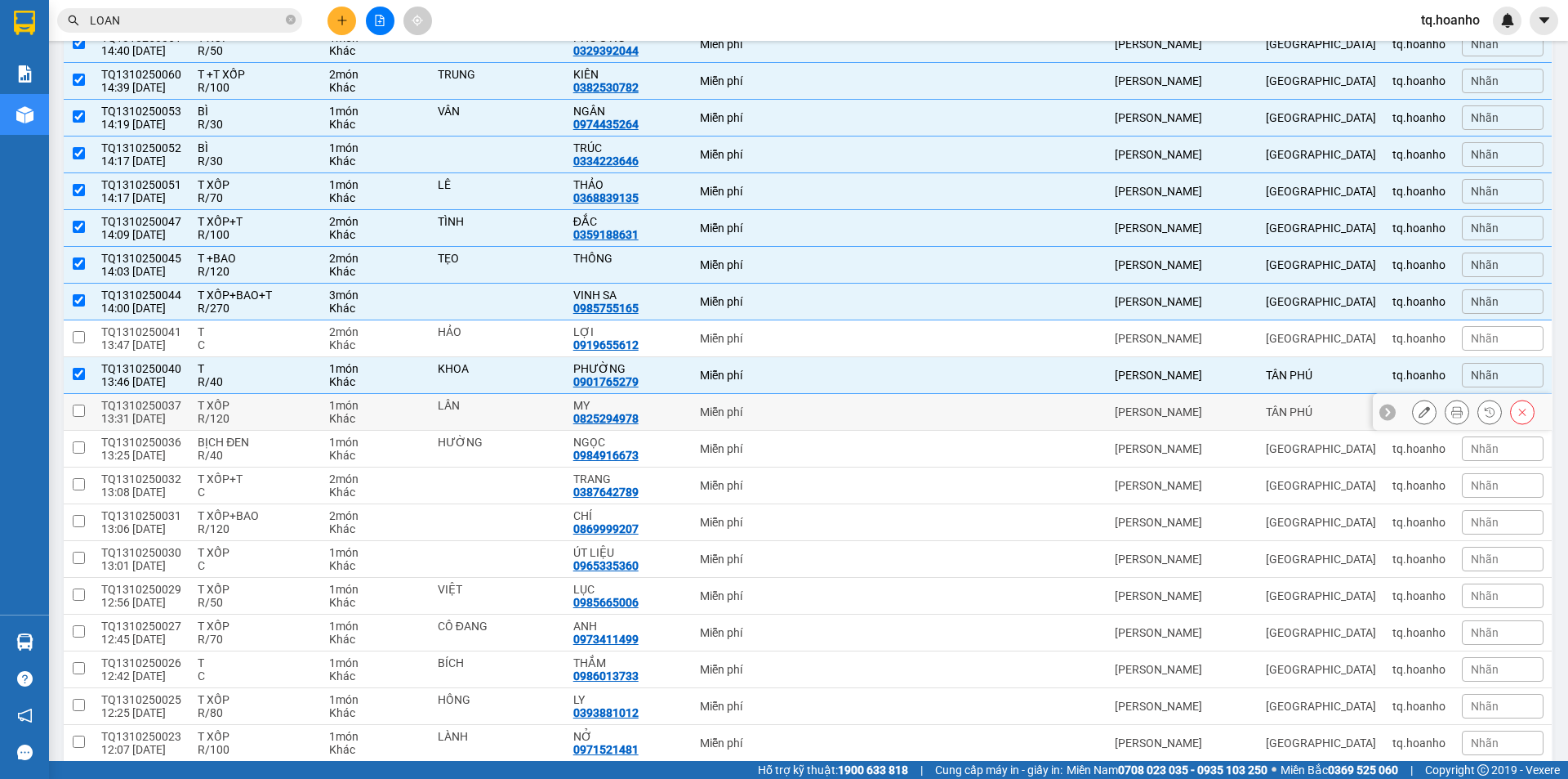
scroll to position [490, 0]
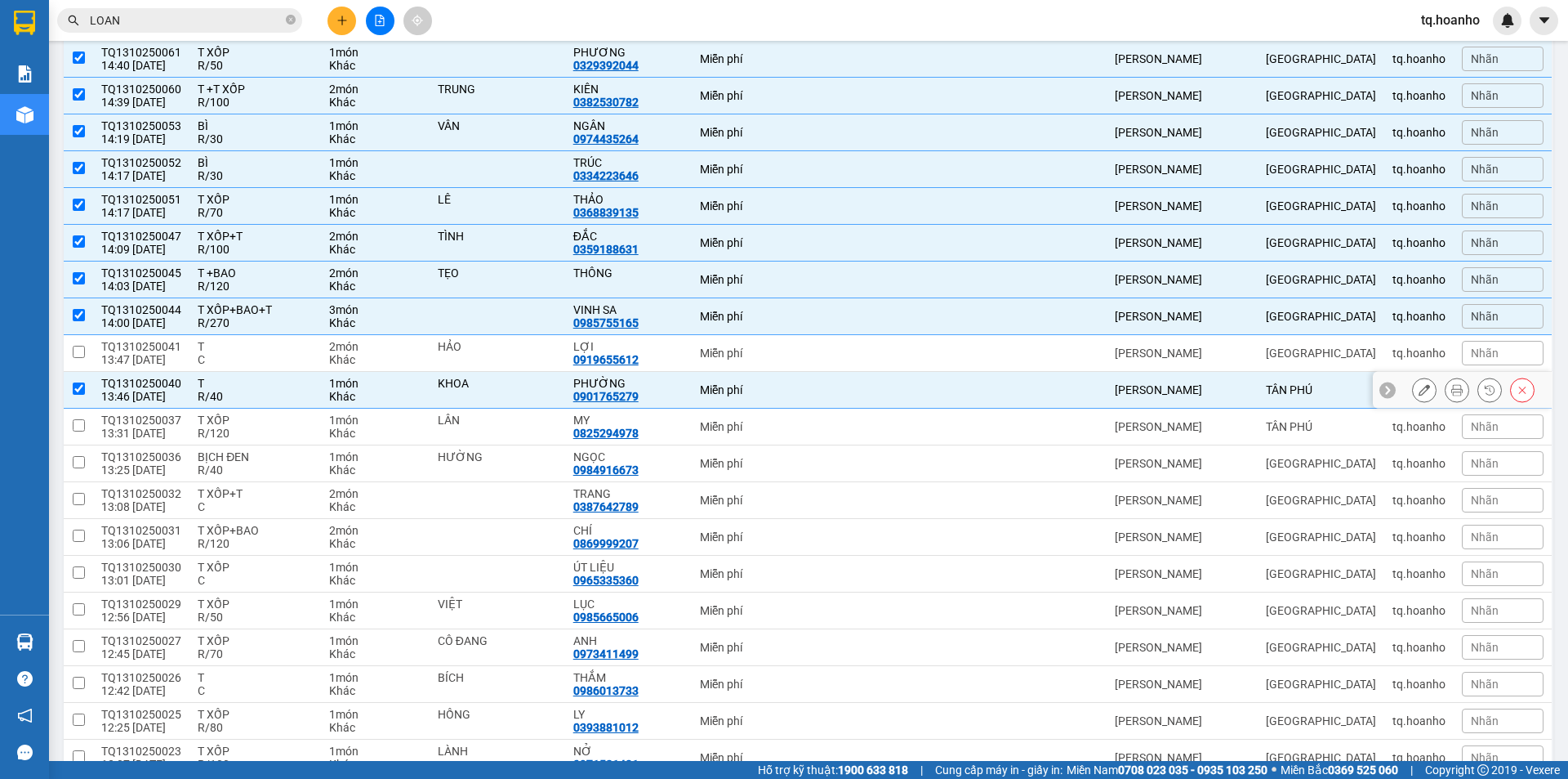
click at [261, 402] on div "R/40" at bounding box center [255, 397] width 115 height 13
checkbox input "false"
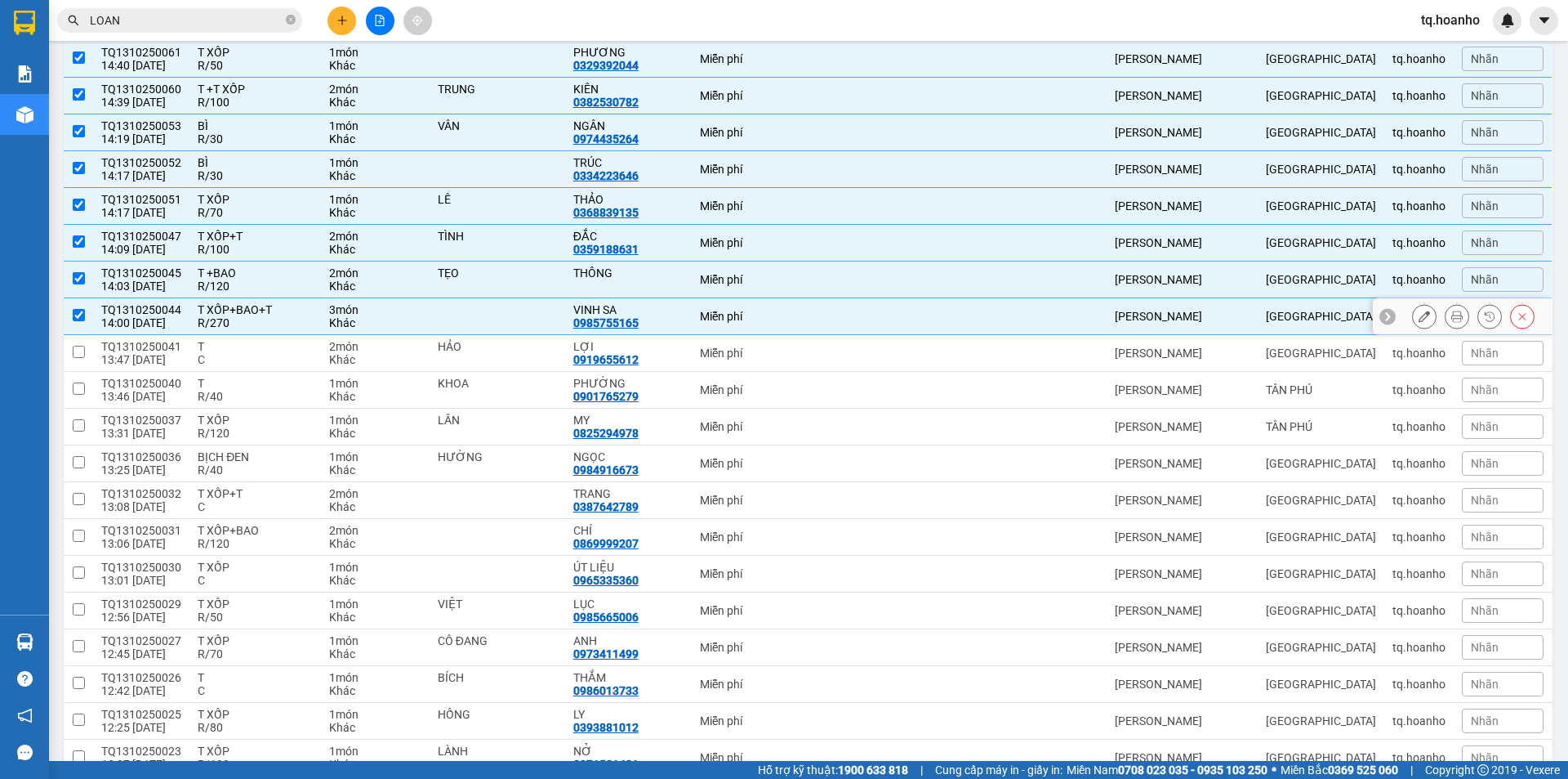
click at [261, 315] on div "T XỐP+BAO+T" at bounding box center [255, 310] width 115 height 13
checkbox input "false"
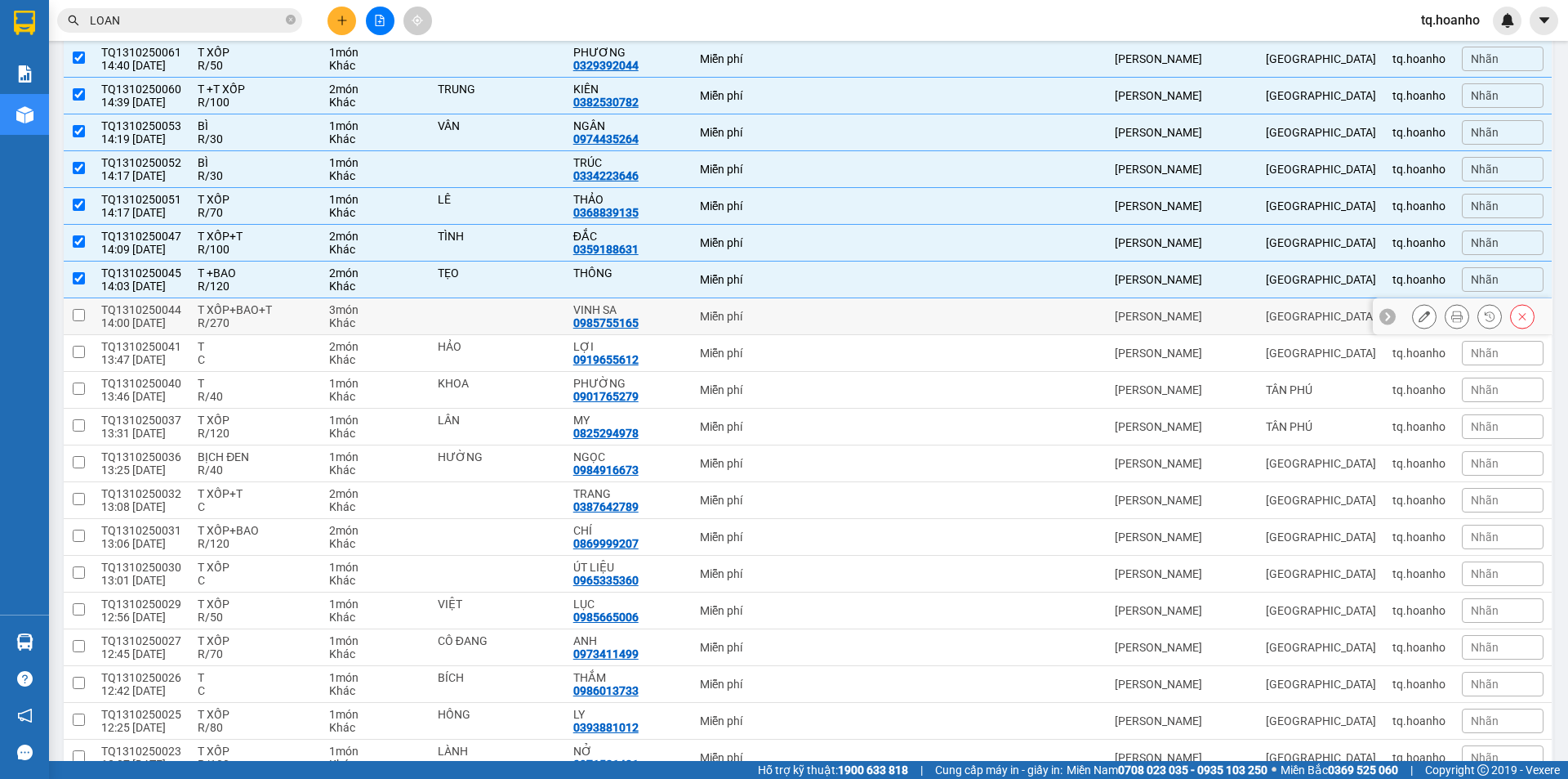
scroll to position [408, 0]
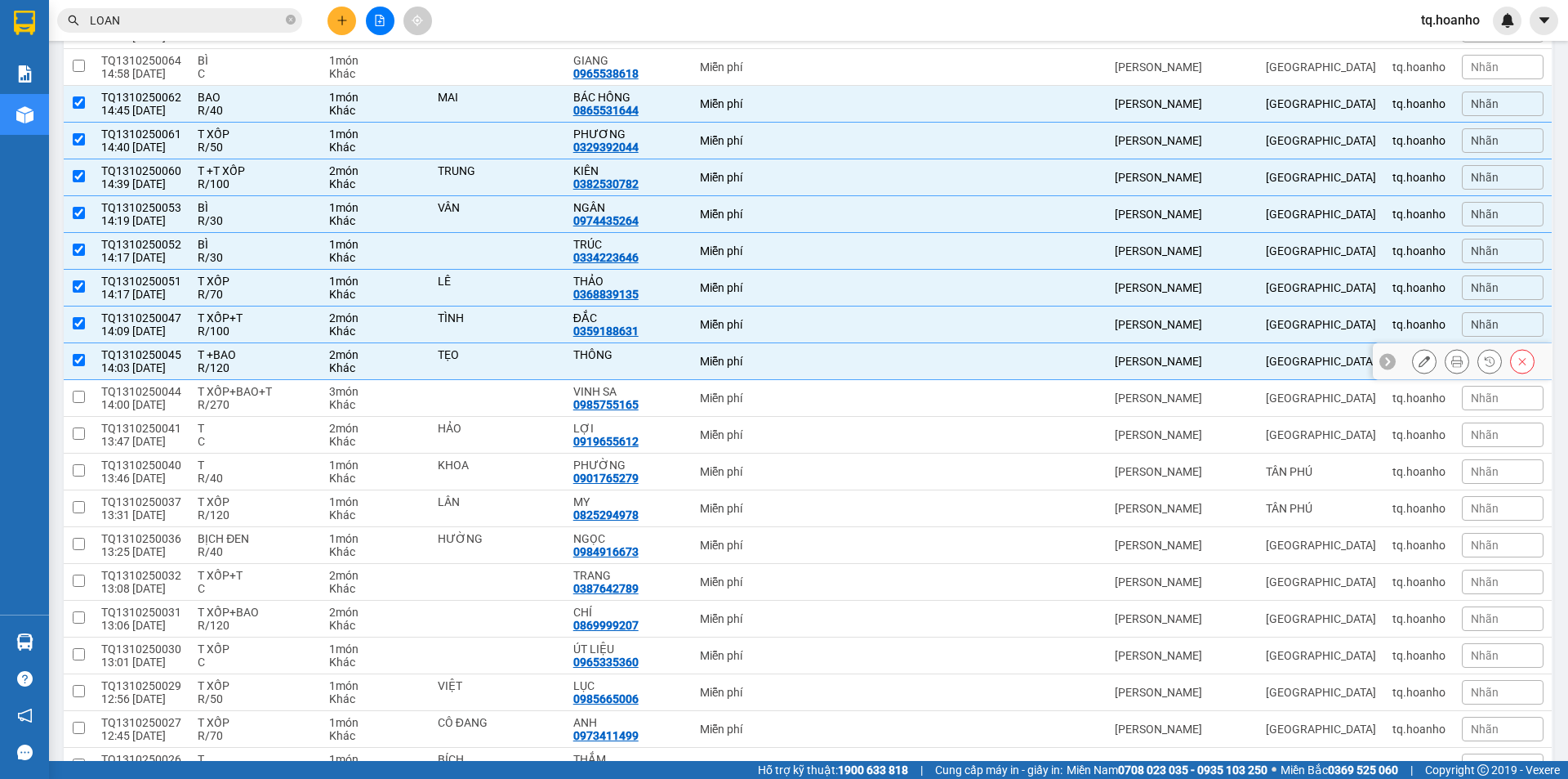
click at [271, 369] on div "R/120" at bounding box center [255, 368] width 115 height 13
checkbox input "false"
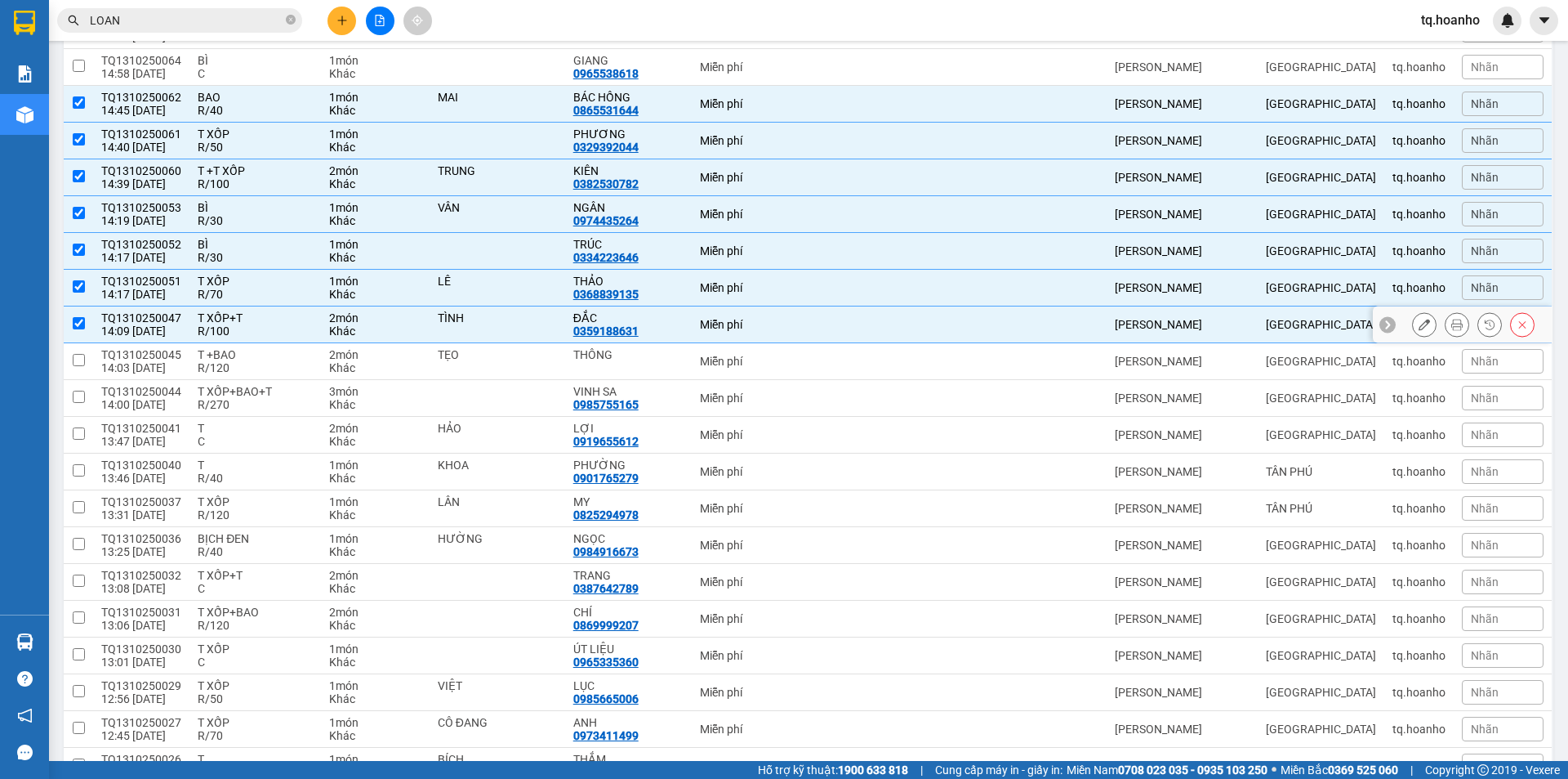
click at [265, 328] on div "R/100" at bounding box center [255, 331] width 115 height 13
checkbox input "false"
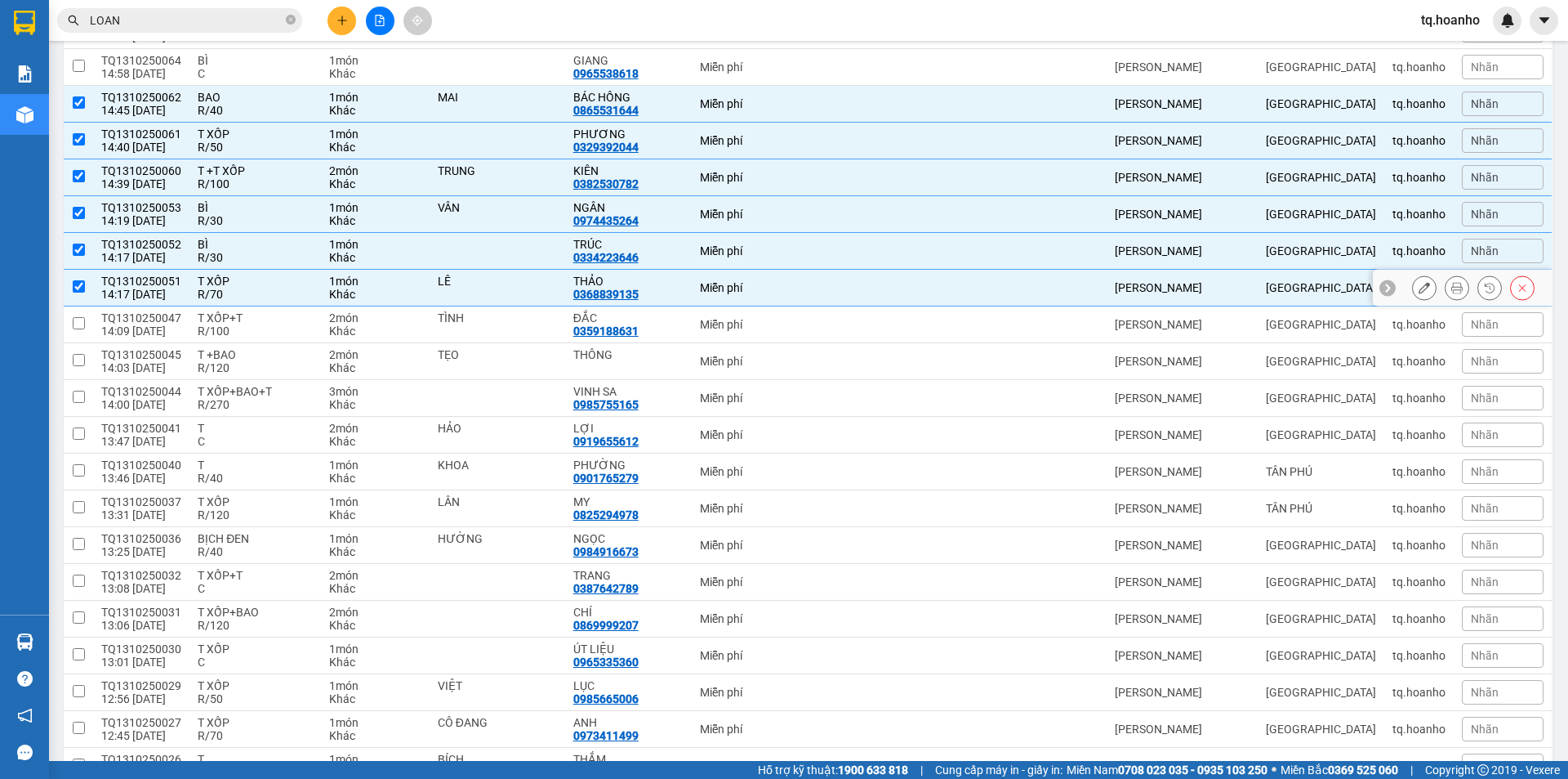
click at [264, 302] on td "T XỐP R/70" at bounding box center [254, 288] width 132 height 37
checkbox input "false"
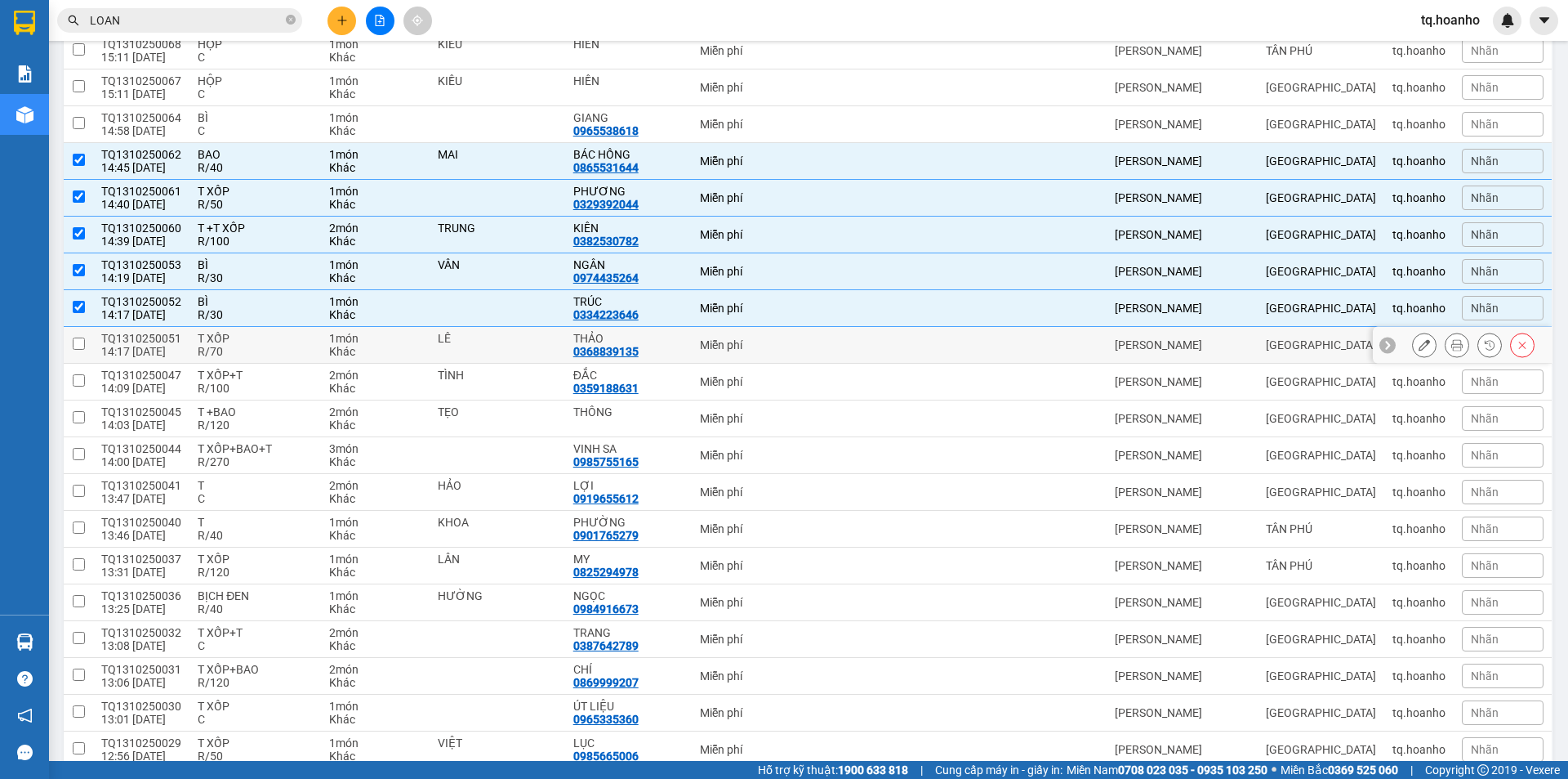
scroll to position [327, 0]
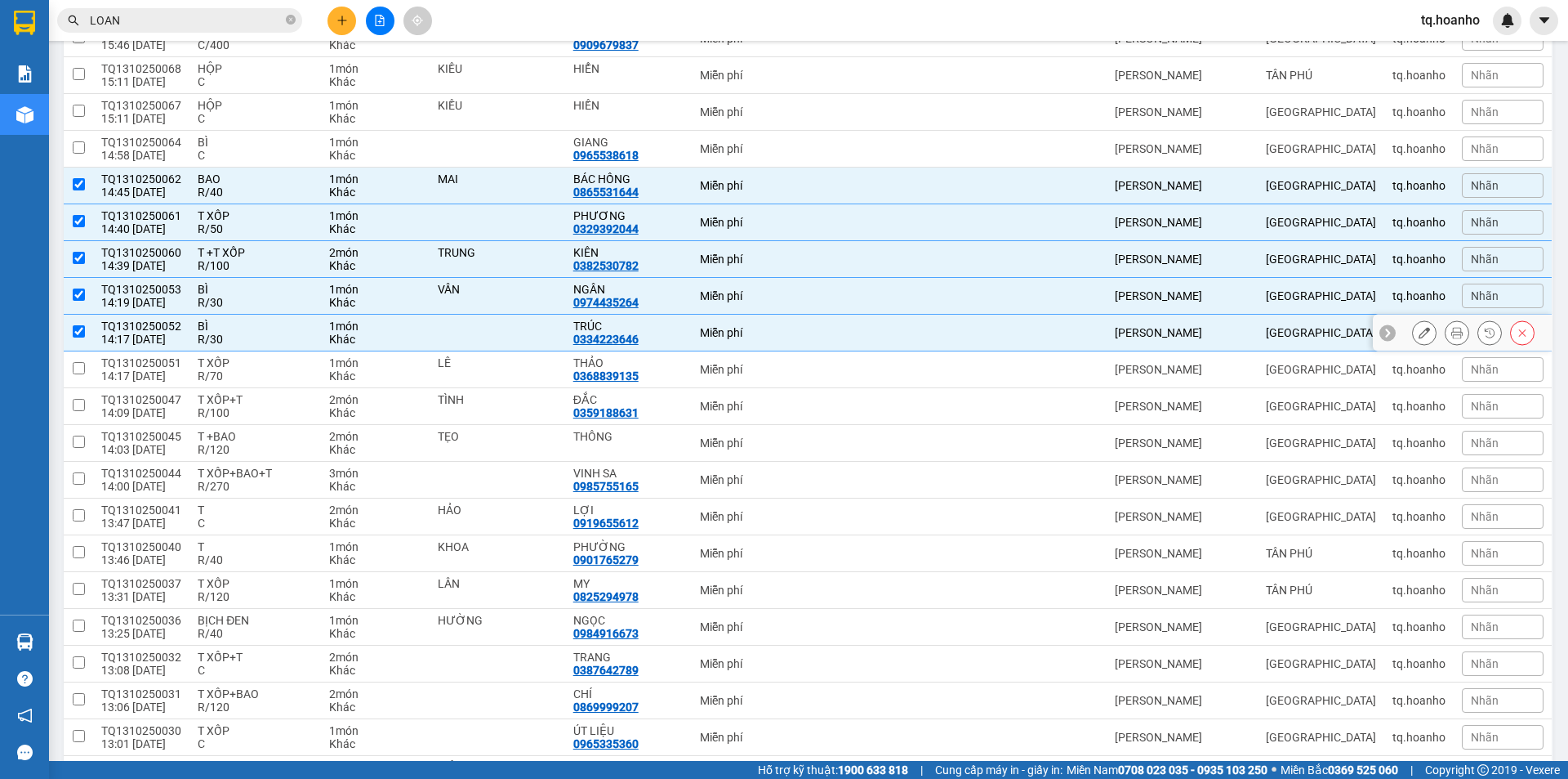
click at [257, 340] on div "R/30" at bounding box center [255, 339] width 115 height 13
checkbox input "false"
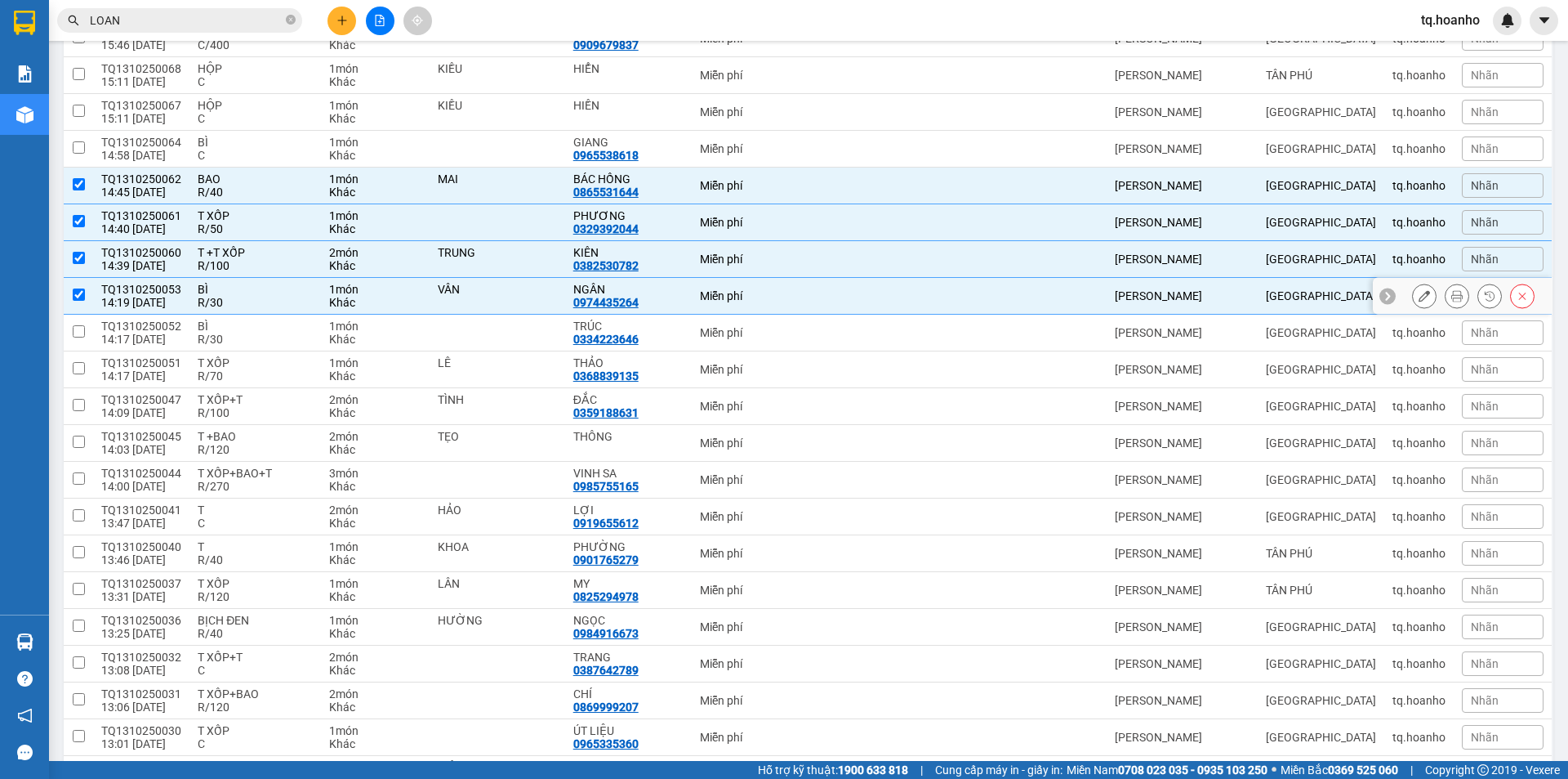
click at [253, 302] on div "R/30" at bounding box center [255, 303] width 115 height 13
checkbox input "false"
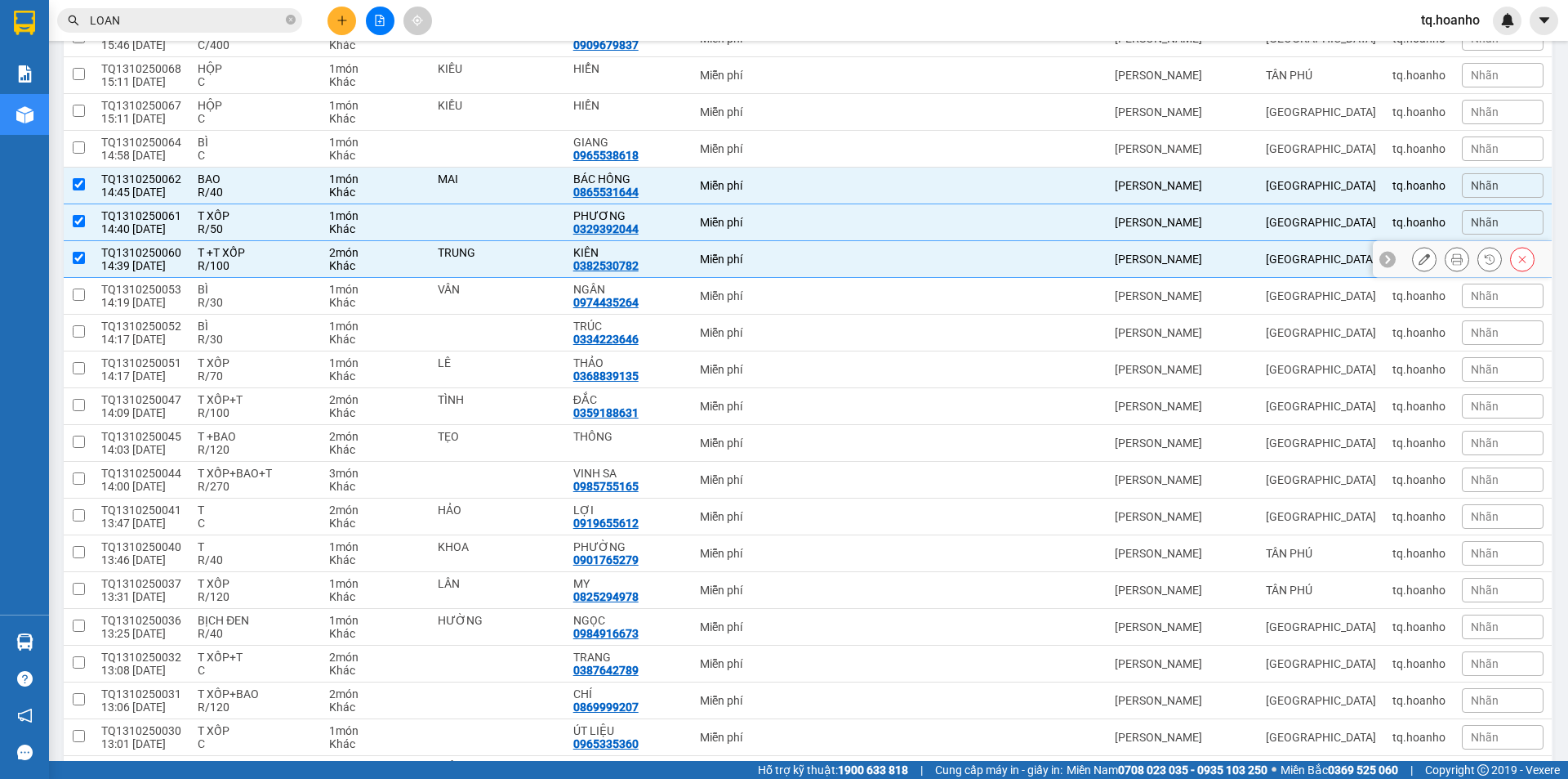
click at [254, 267] on div "R/100" at bounding box center [255, 266] width 115 height 13
checkbox input "false"
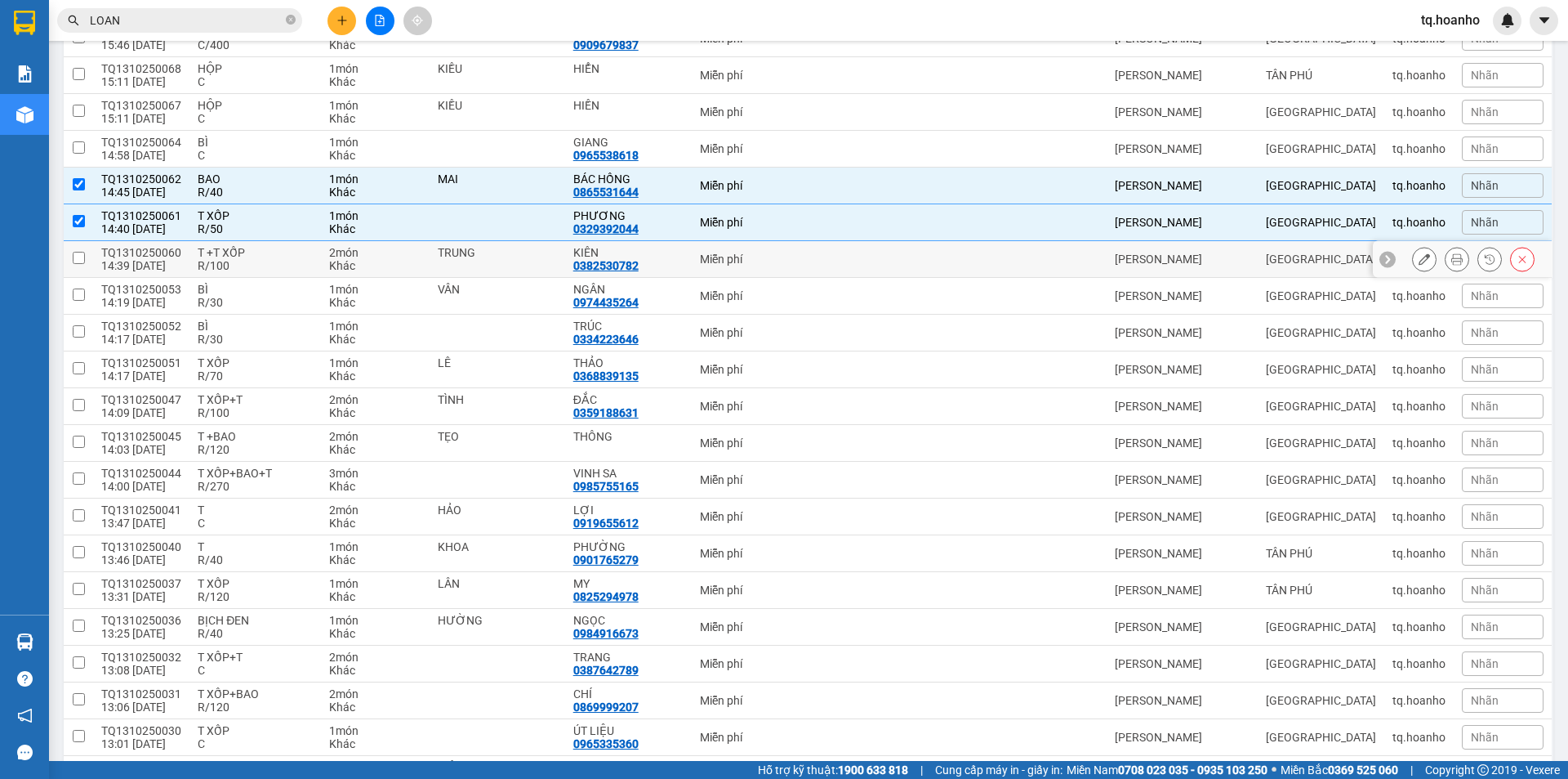
scroll to position [245, 0]
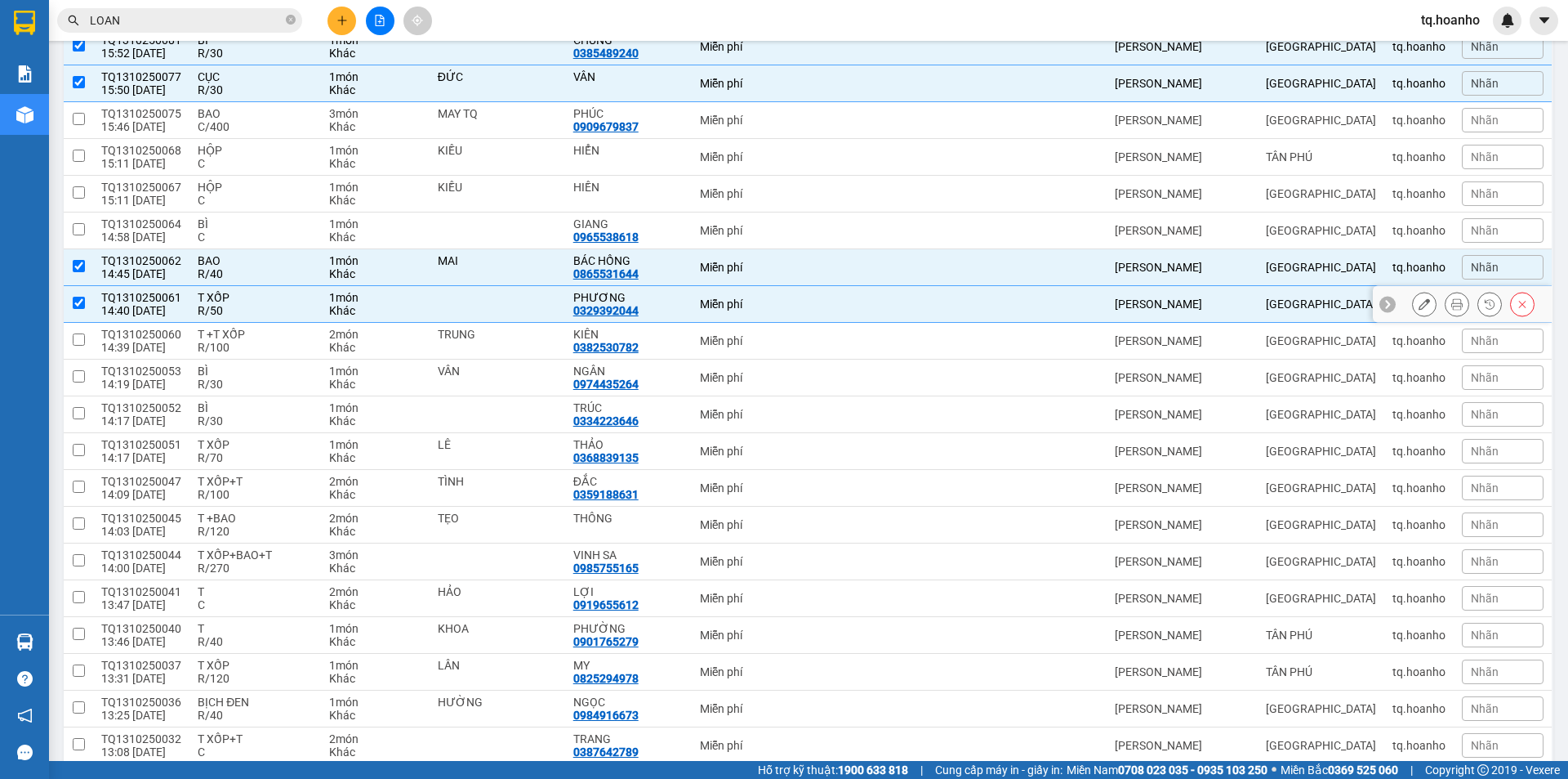
click at [253, 310] on div "R/50" at bounding box center [255, 310] width 115 height 13
checkbox input "false"
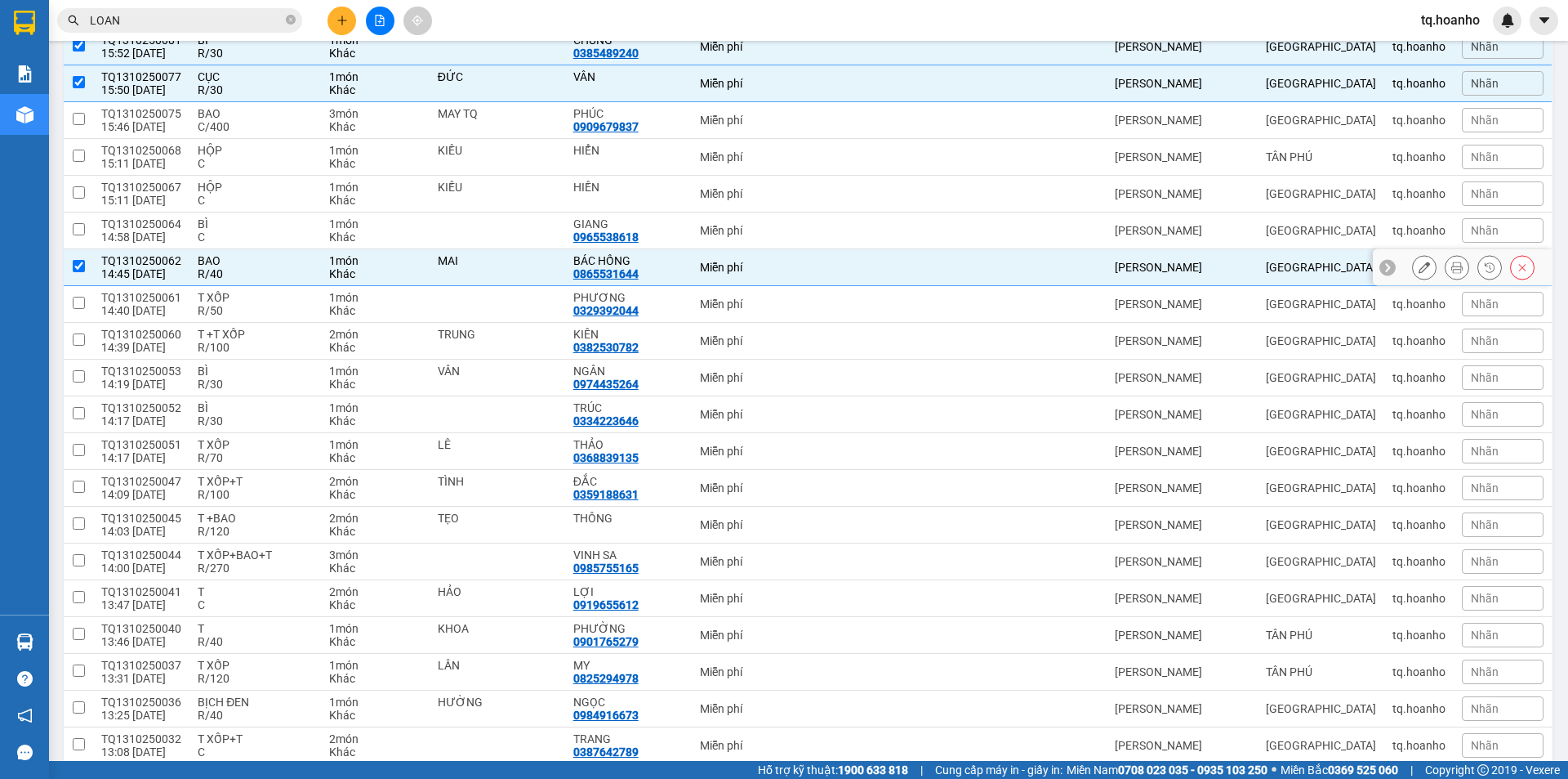
click at [246, 265] on div "BAO" at bounding box center [255, 261] width 115 height 13
checkbox input "false"
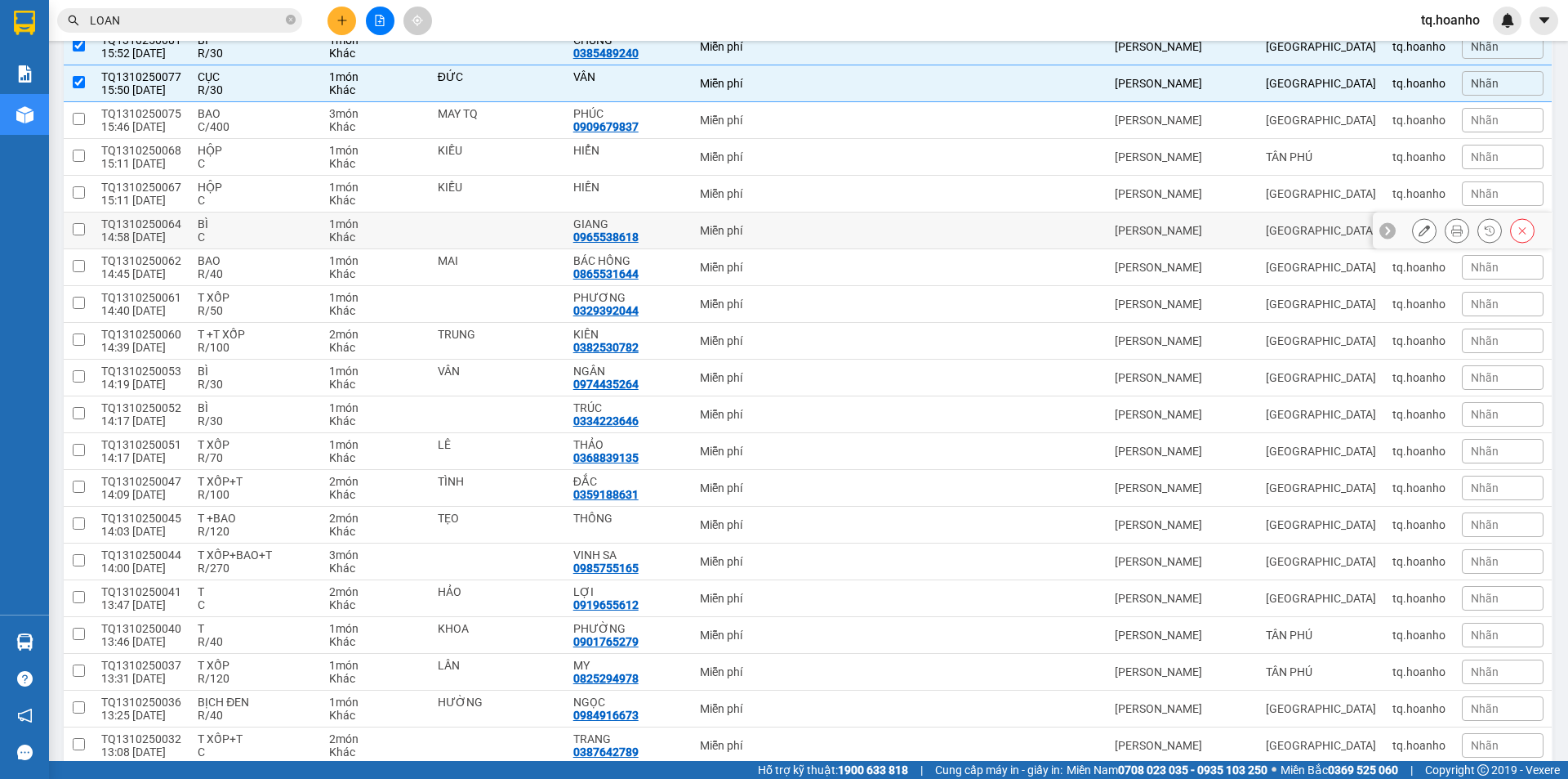
scroll to position [163, 0]
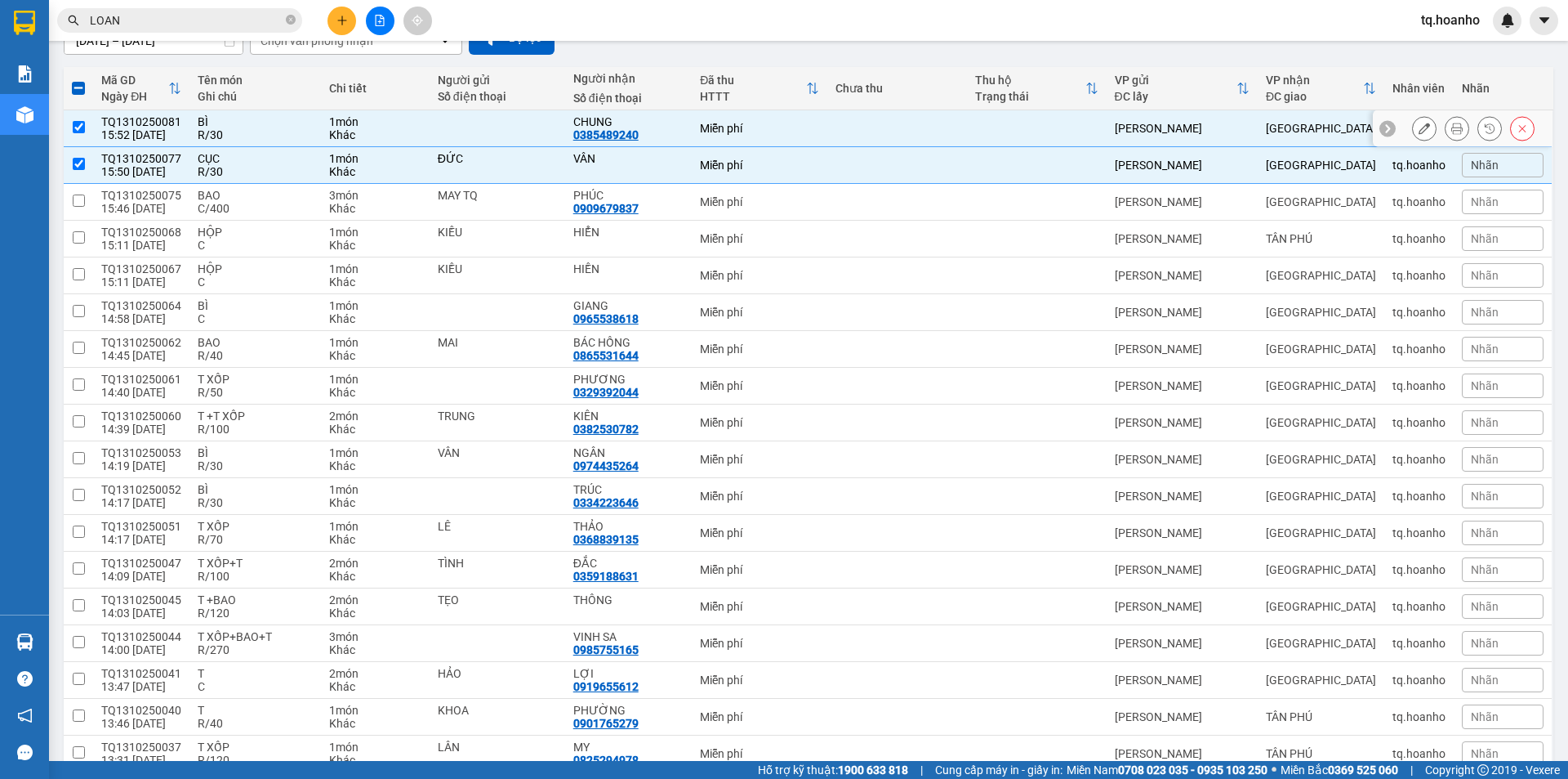
click at [248, 125] on div "BÌ" at bounding box center [255, 122] width 115 height 13
checkbox input "false"
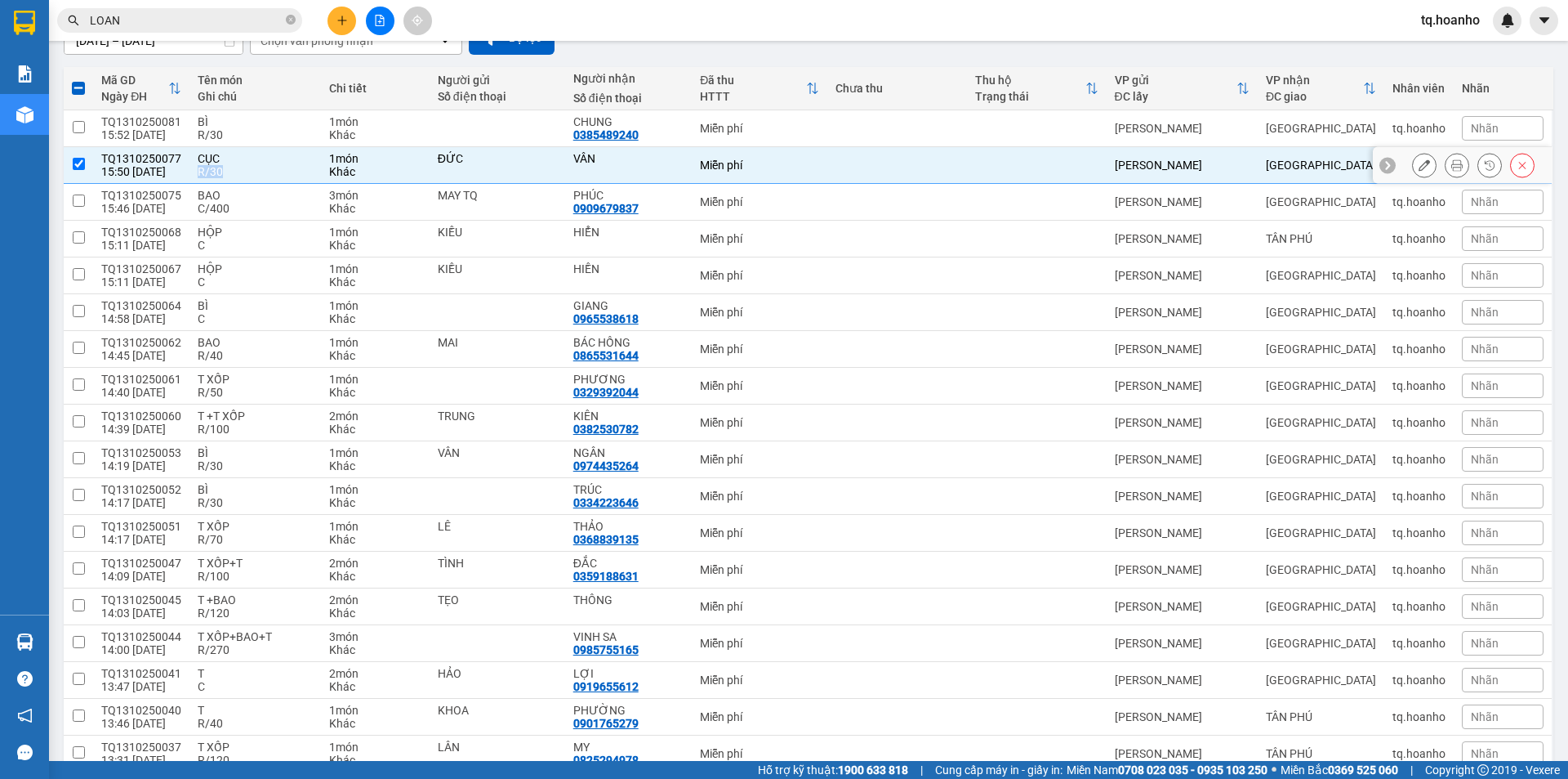
click at [266, 164] on td "CỤC R/30" at bounding box center [254, 165] width 132 height 37
checkbox input "false"
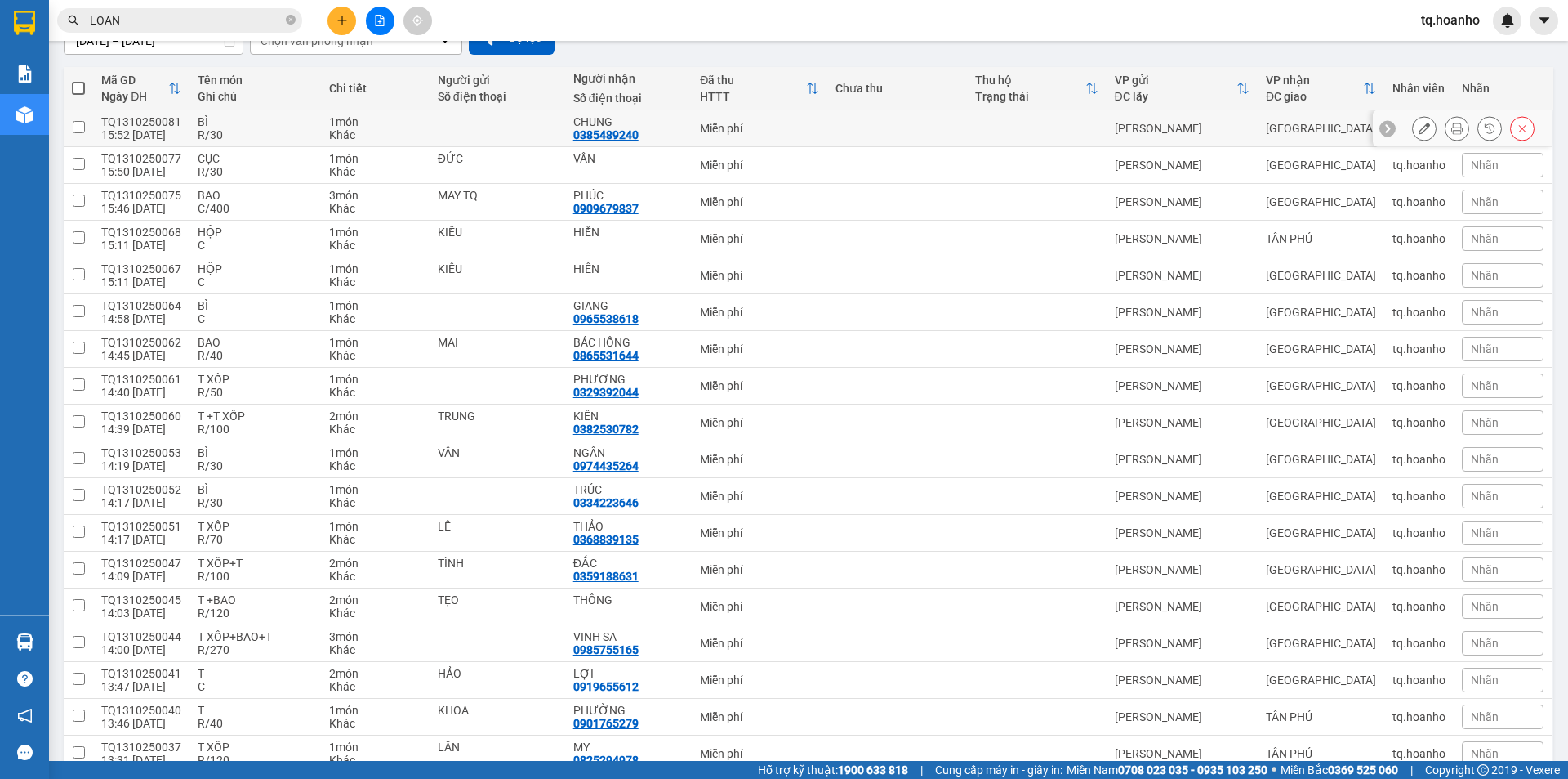
click at [268, 129] on div "R/30" at bounding box center [255, 135] width 115 height 13
checkbox input "true"
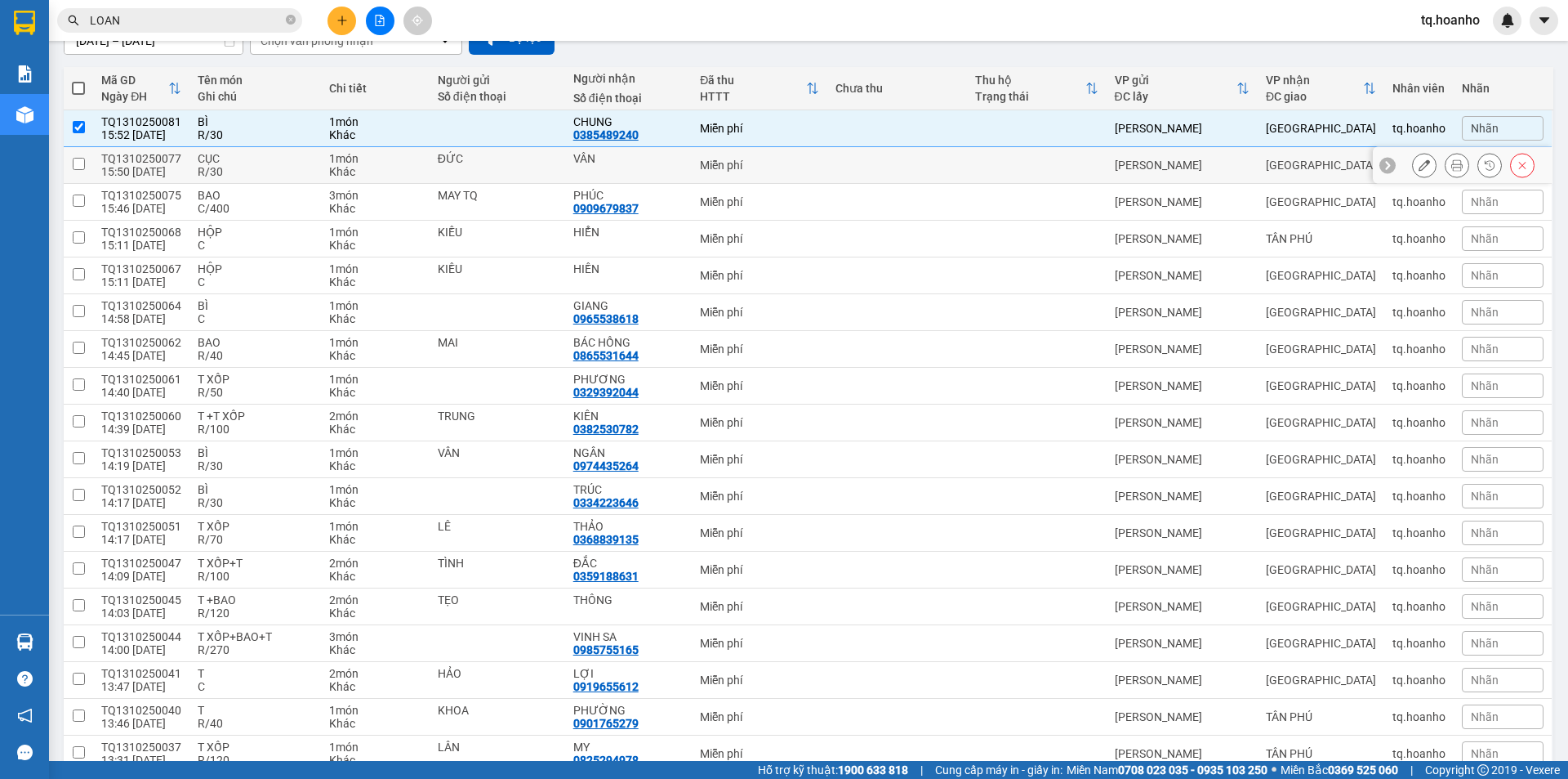
click at [254, 170] on div "R/30" at bounding box center [255, 172] width 115 height 13
checkbox input "true"
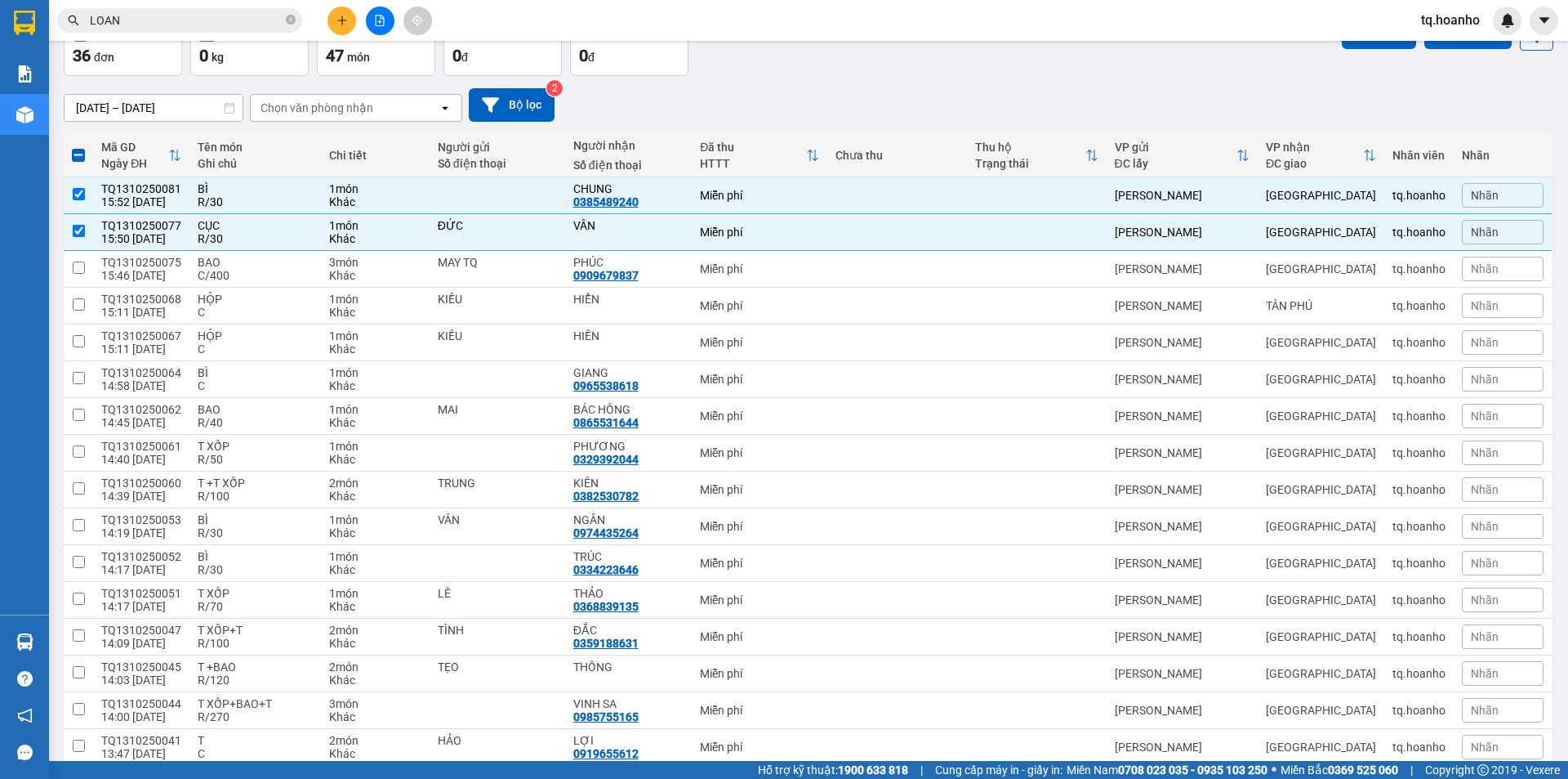
scroll to position [82, 0]
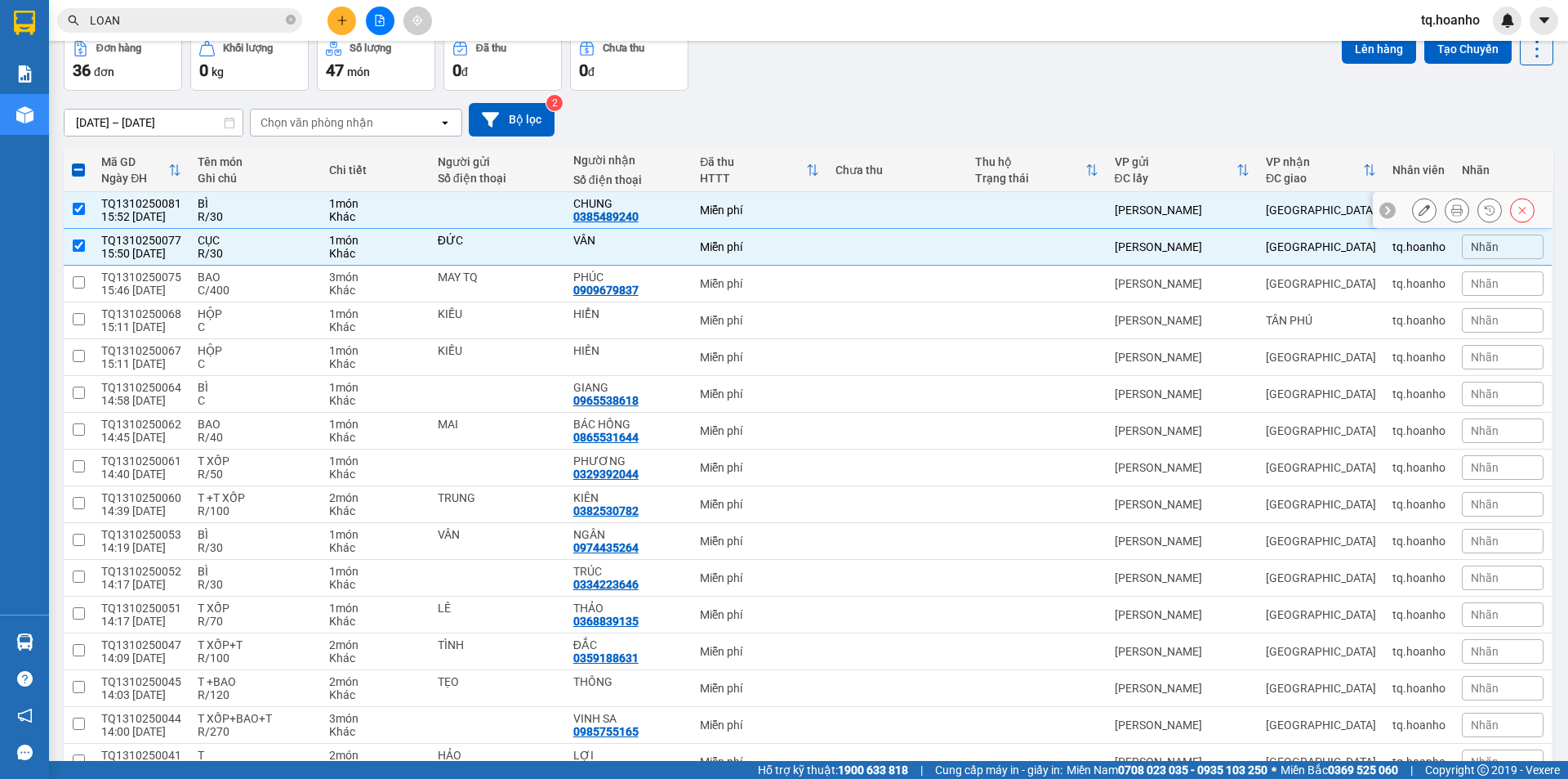
click at [261, 207] on div "BÌ" at bounding box center [255, 204] width 115 height 13
checkbox input "false"
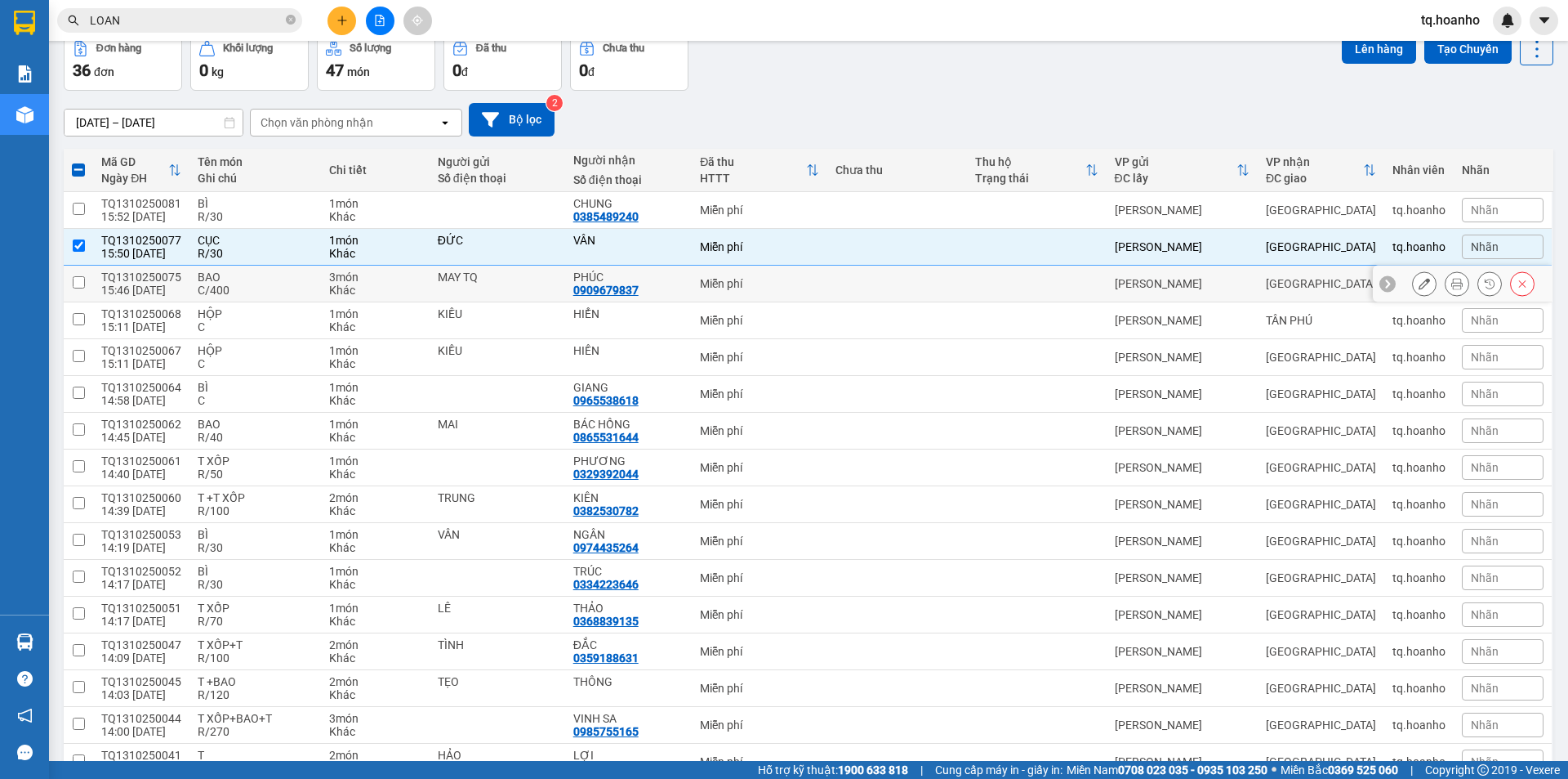
click at [260, 273] on div "BAO" at bounding box center [255, 278] width 115 height 13
checkbox input "true"
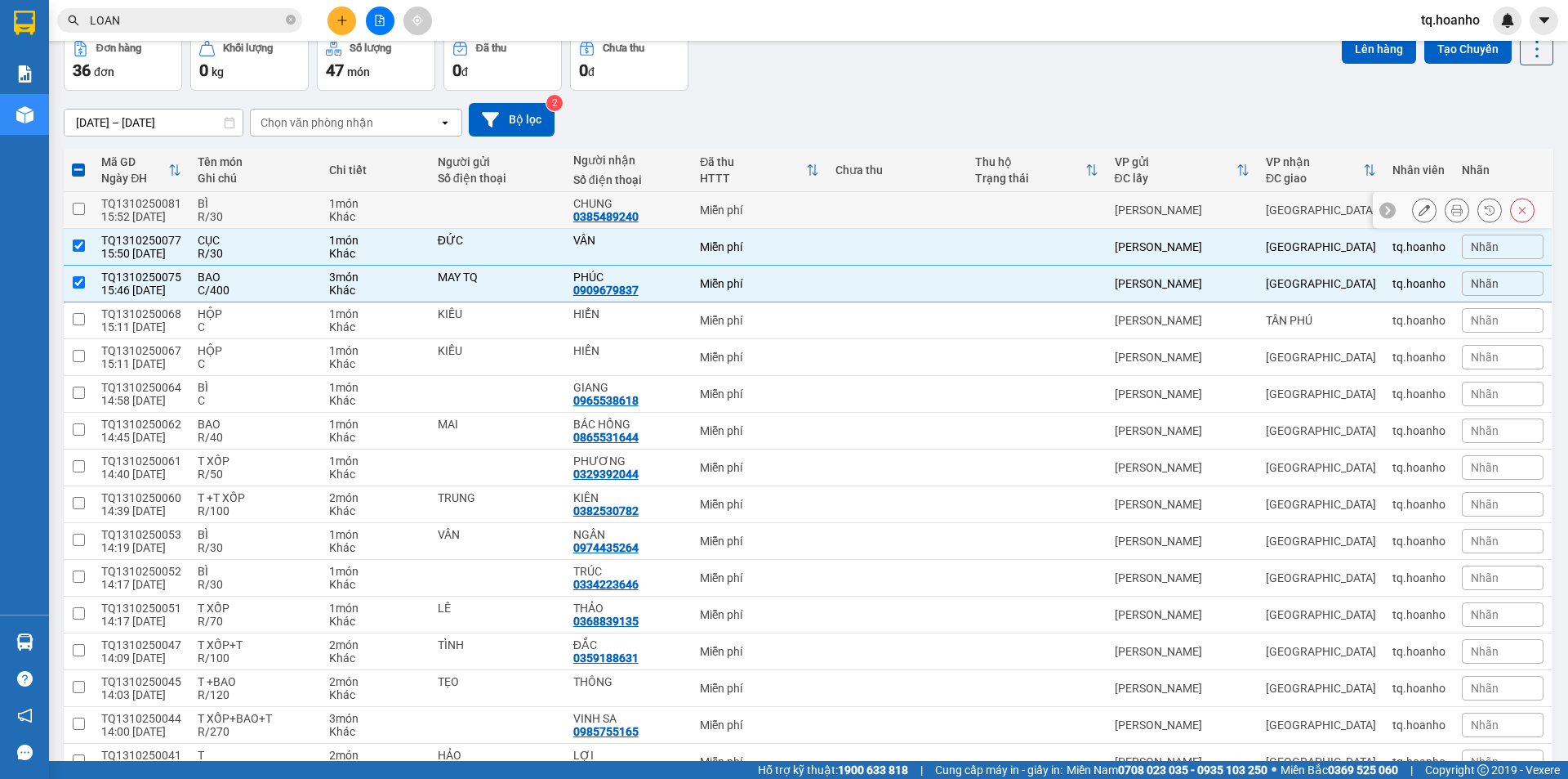
click at [295, 222] on div "R/30" at bounding box center [255, 217] width 115 height 13
checkbox input "true"
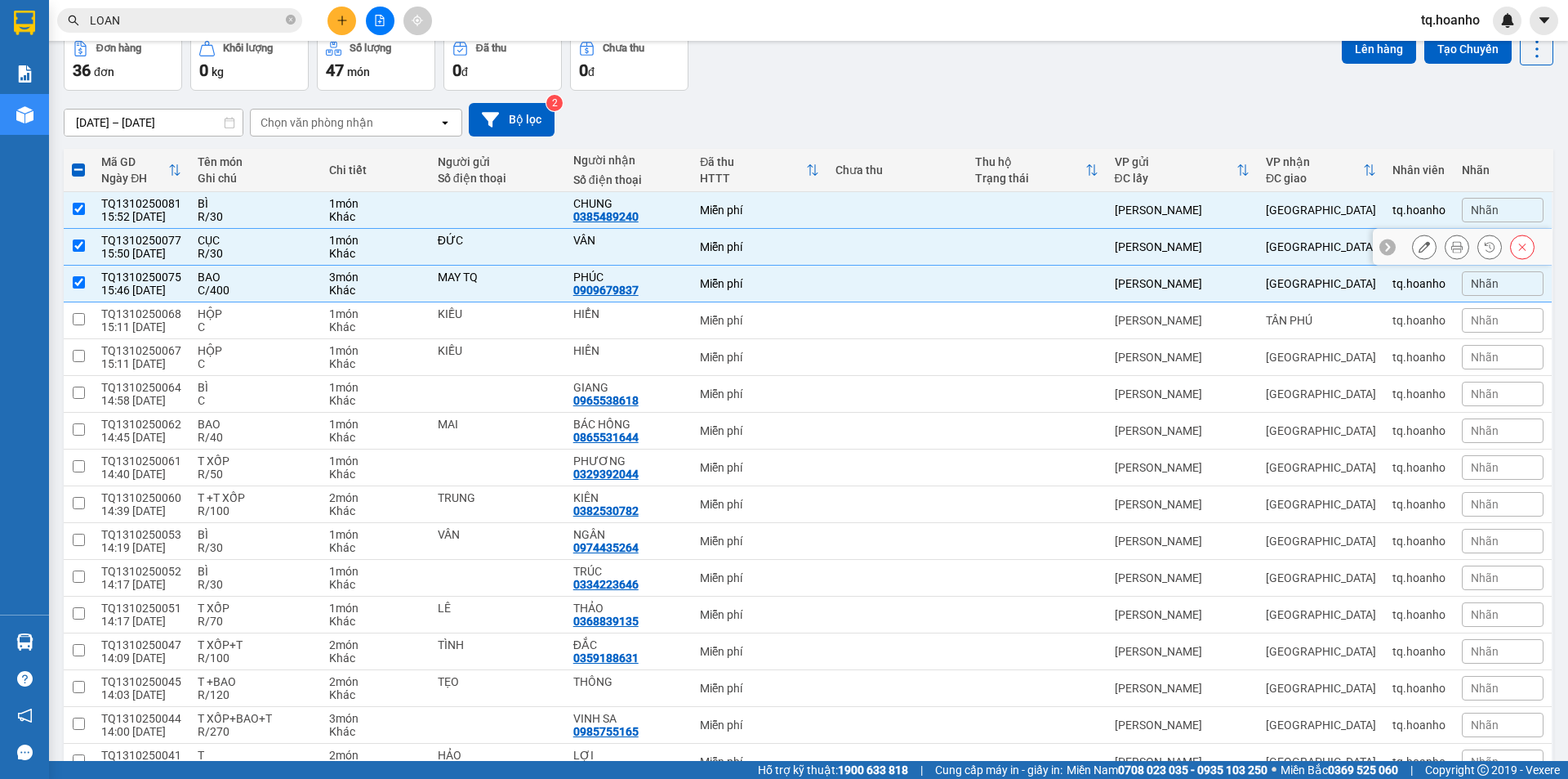
click at [294, 244] on div "CỤC" at bounding box center [255, 240] width 115 height 13
checkbox input "false"
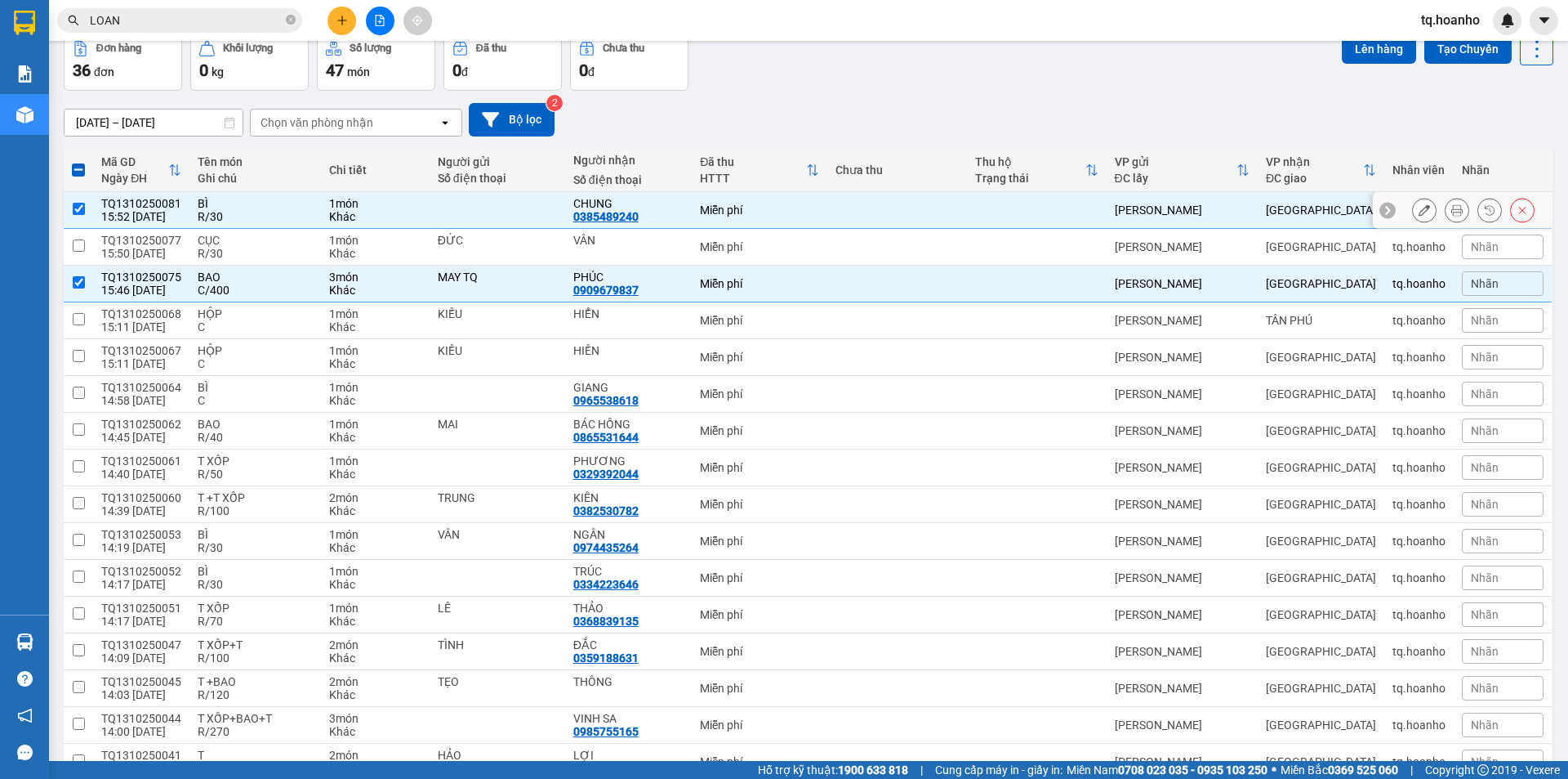
click at [302, 195] on td "BÌ R/30" at bounding box center [254, 210] width 132 height 37
checkbox input "false"
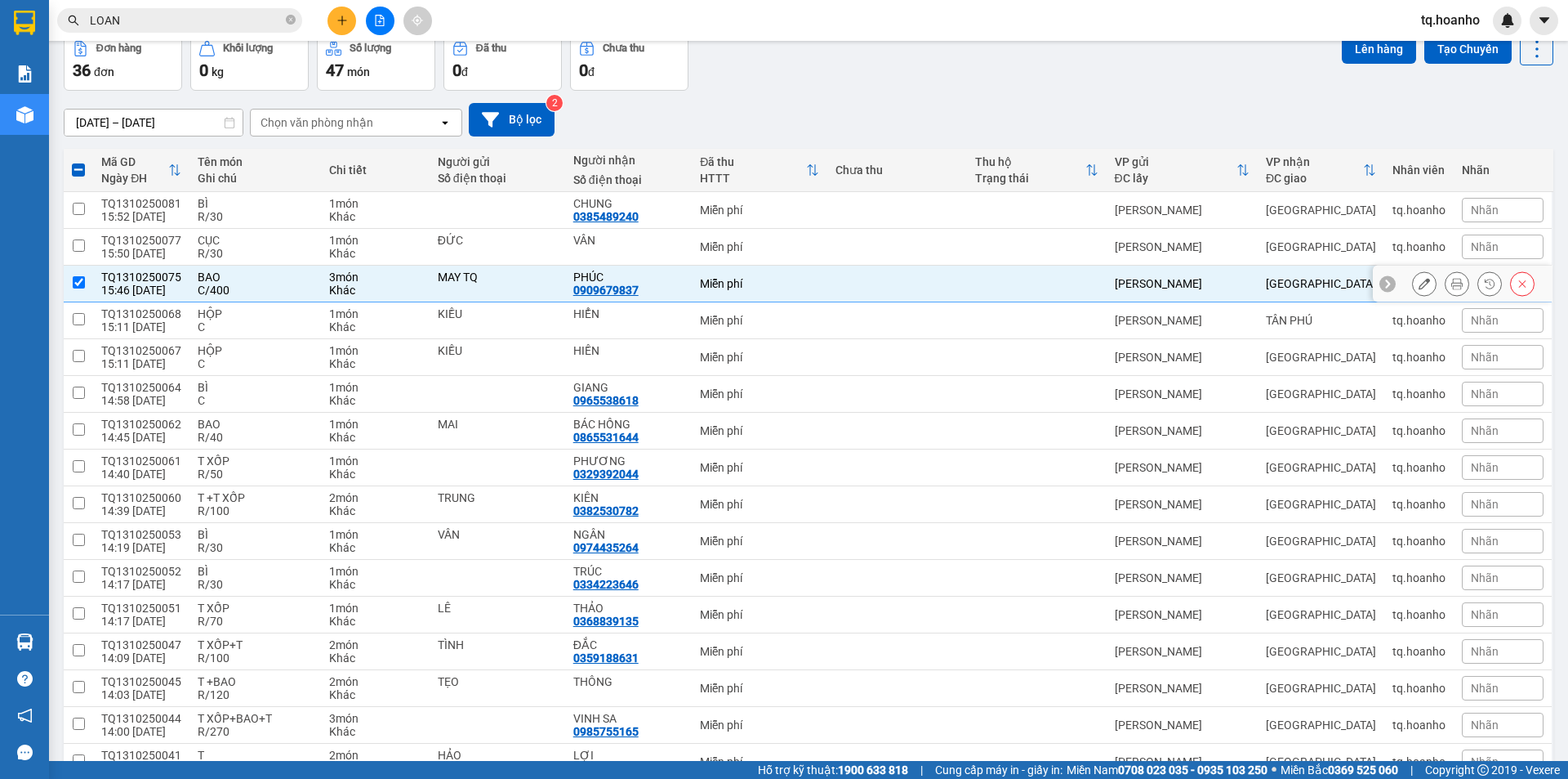
click at [285, 304] on td "HỘP C" at bounding box center [254, 321] width 132 height 37
checkbox input "true"
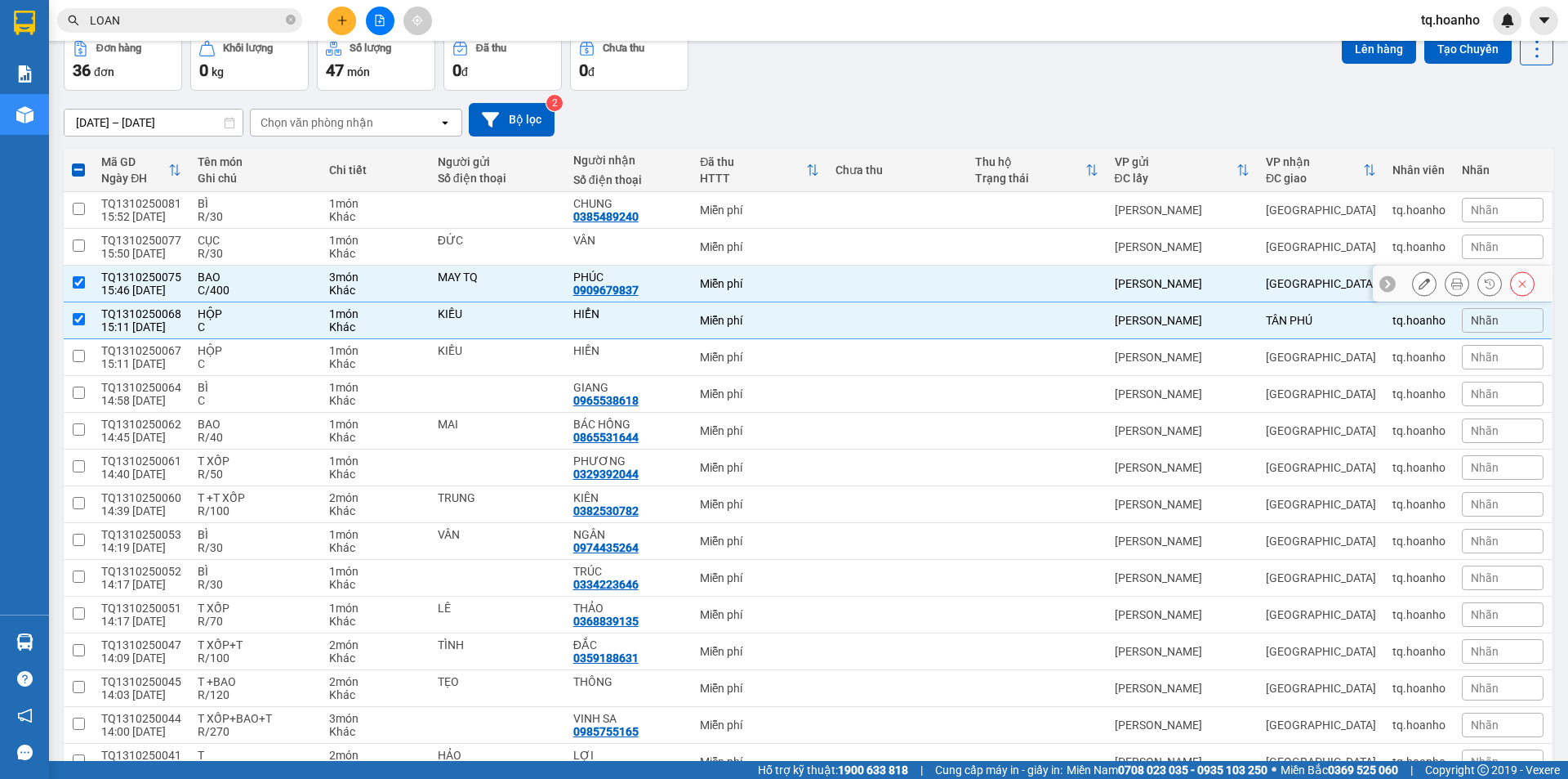
click at [281, 285] on div "C/400" at bounding box center [255, 290] width 115 height 13
checkbox input "false"
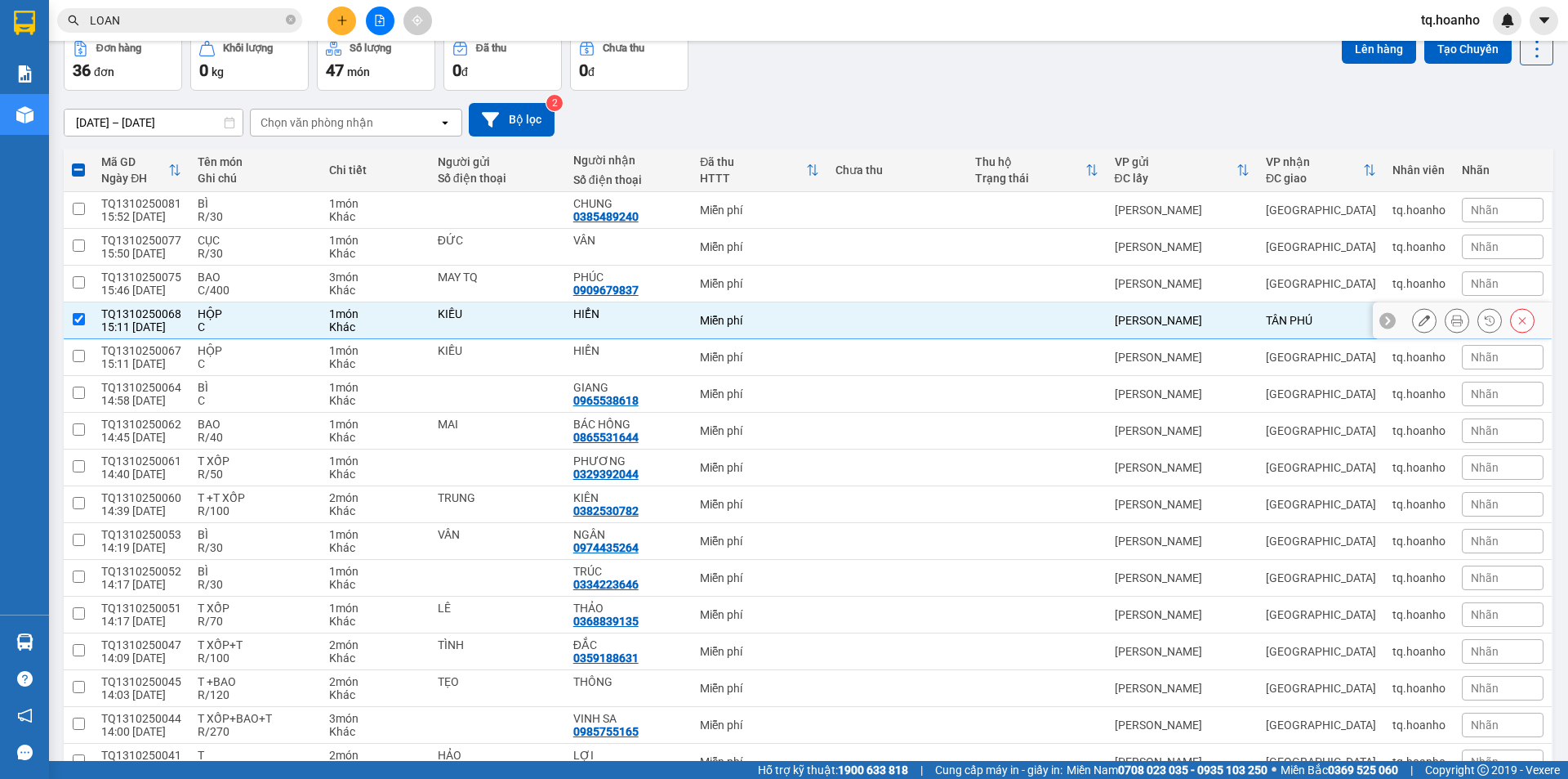
click at [277, 325] on div "C" at bounding box center [255, 327] width 115 height 13
checkbox input "false"
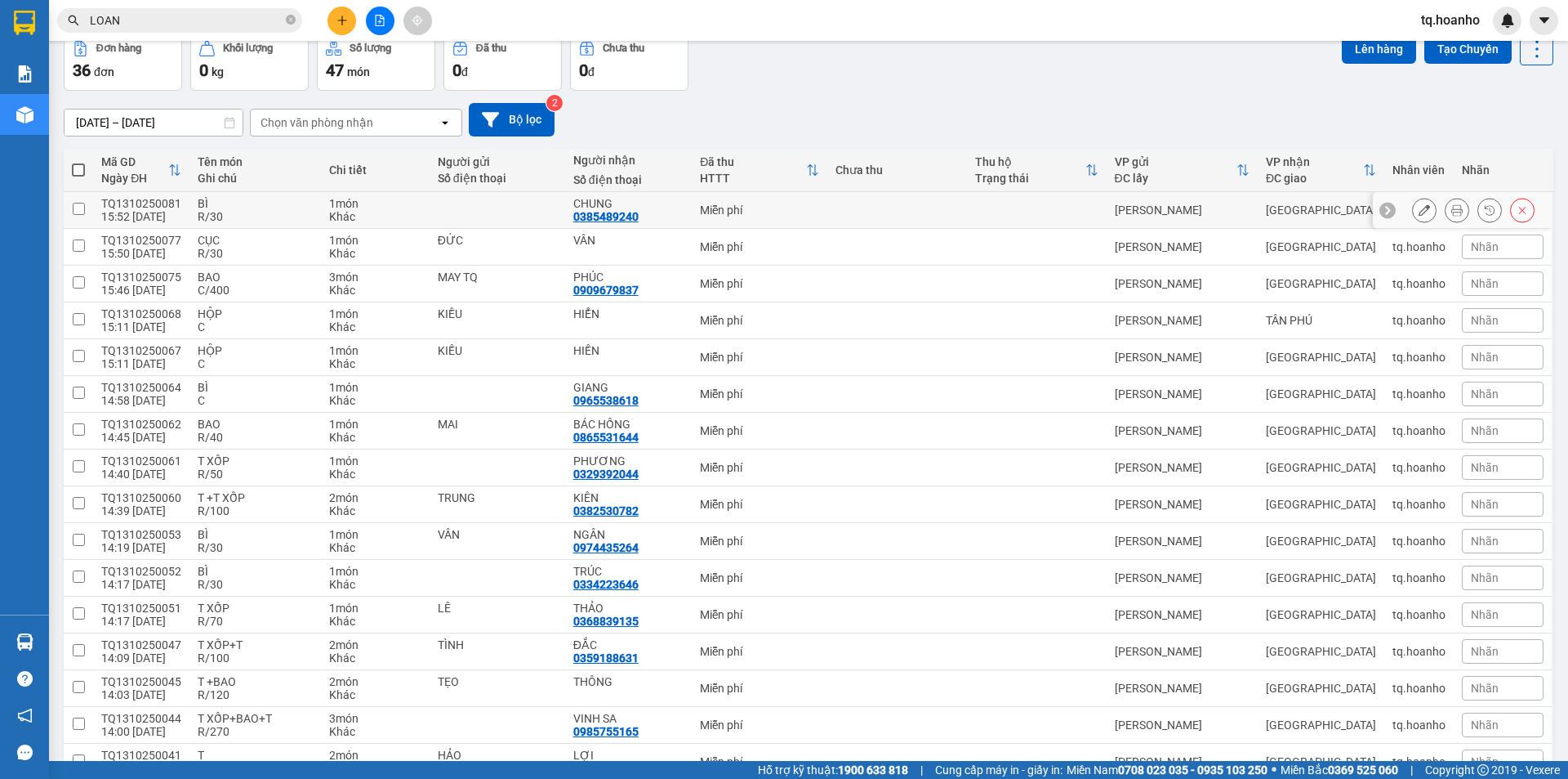
click at [259, 205] on div "BÌ" at bounding box center [255, 204] width 115 height 13
checkbox input "true"
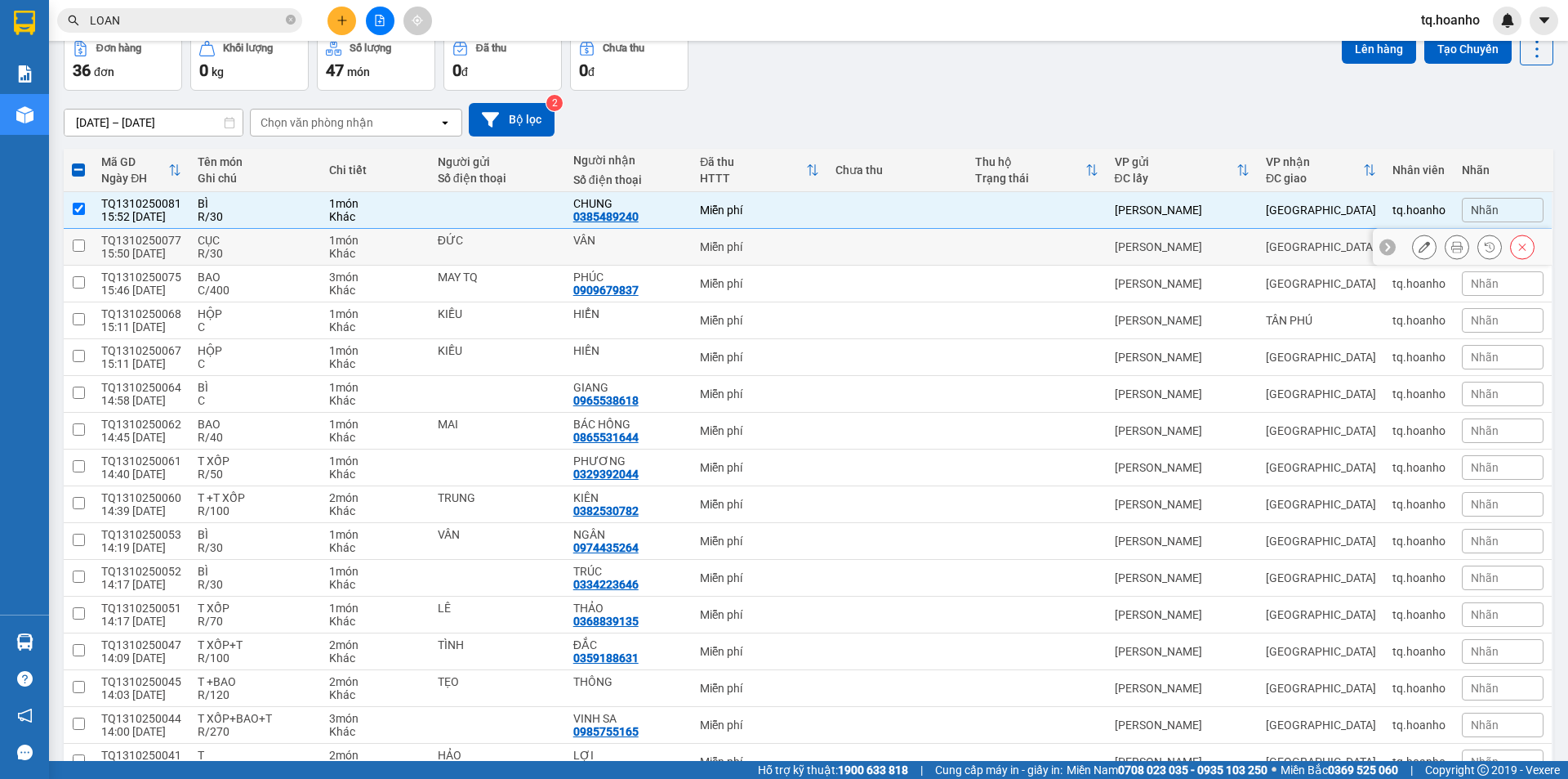
click at [259, 238] on div "CỤC" at bounding box center [255, 240] width 115 height 13
checkbox input "true"
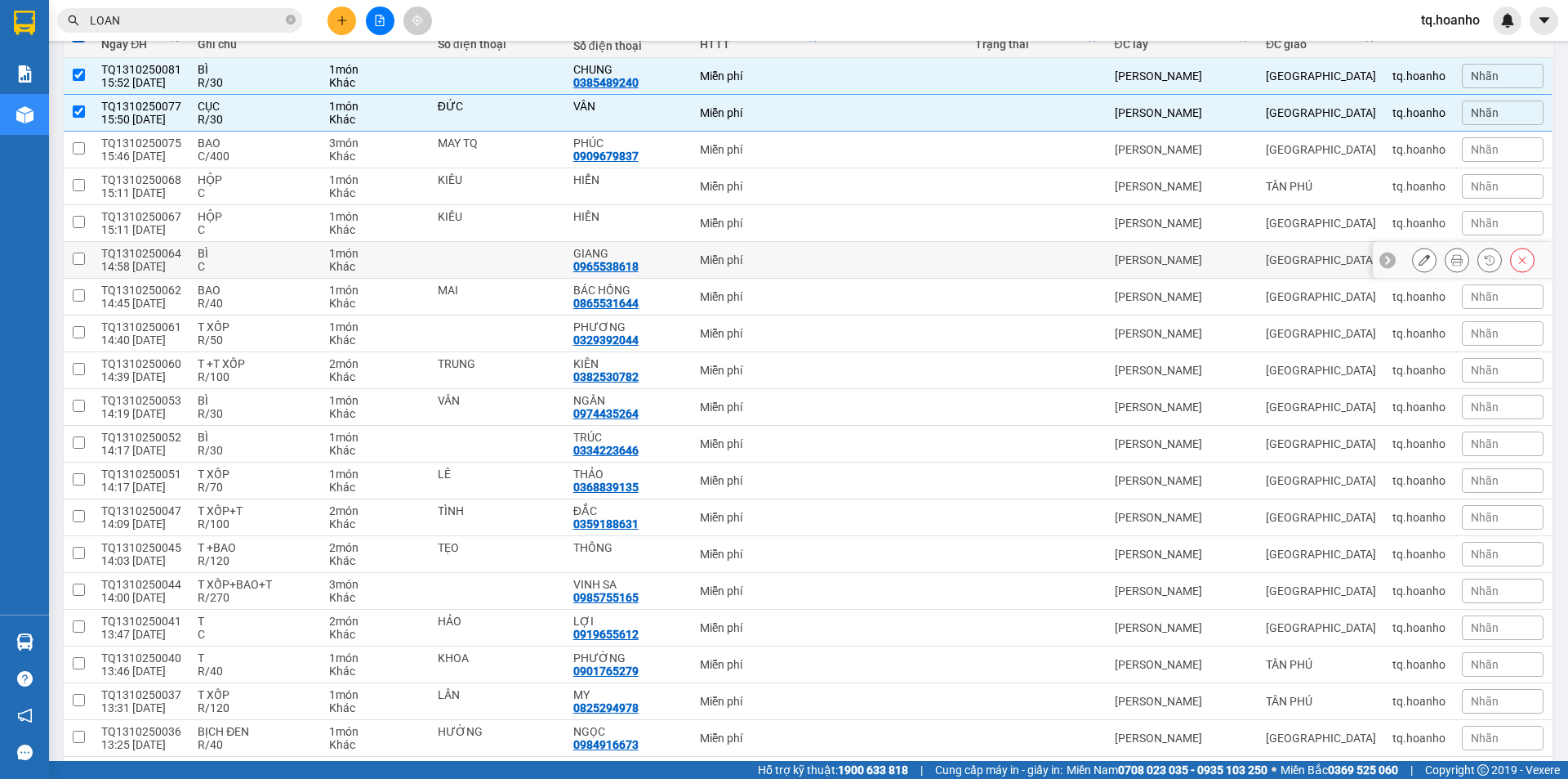
scroll to position [245, 0]
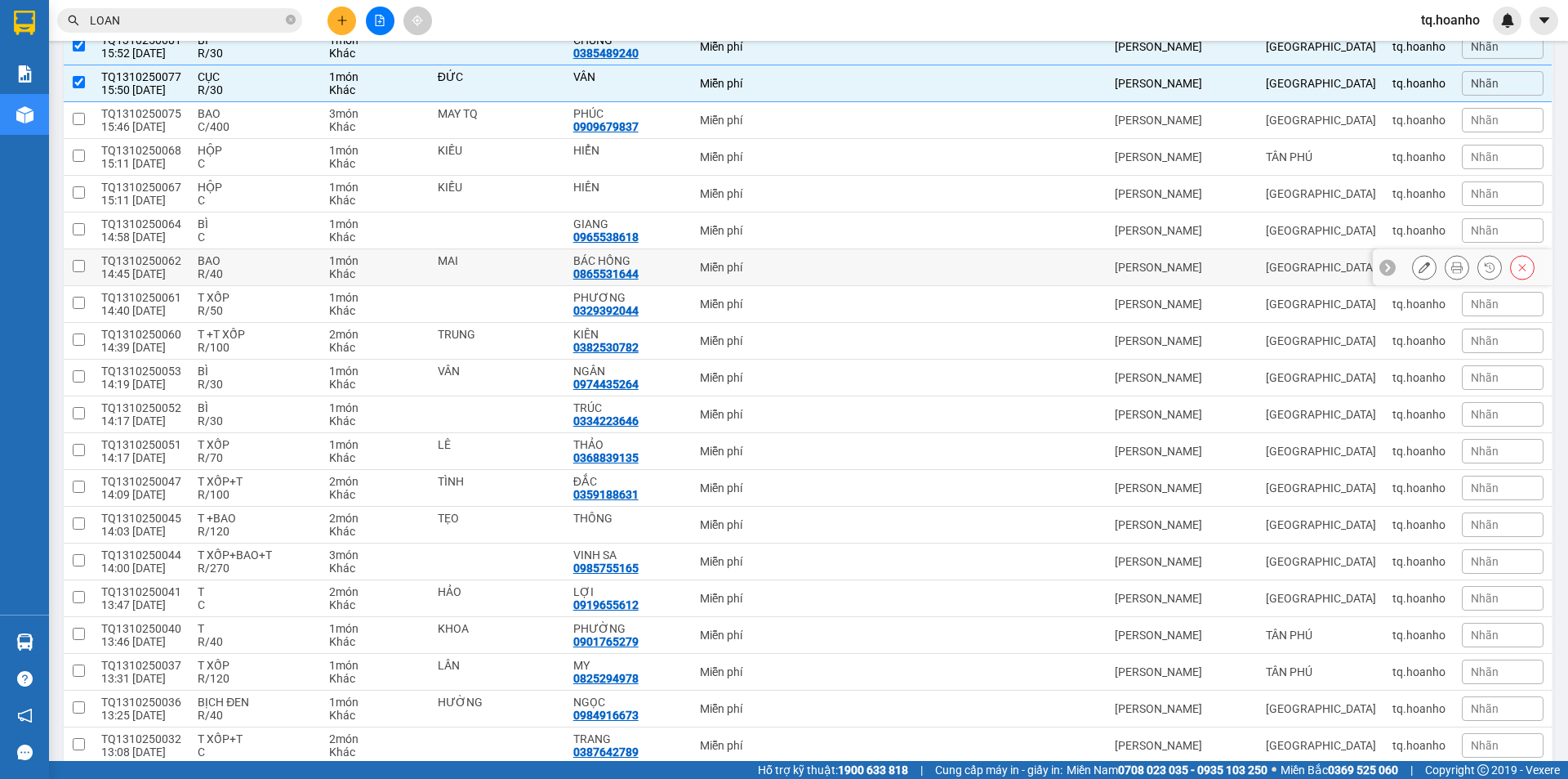
click at [233, 271] on div "R/40" at bounding box center [255, 274] width 115 height 13
checkbox input "true"
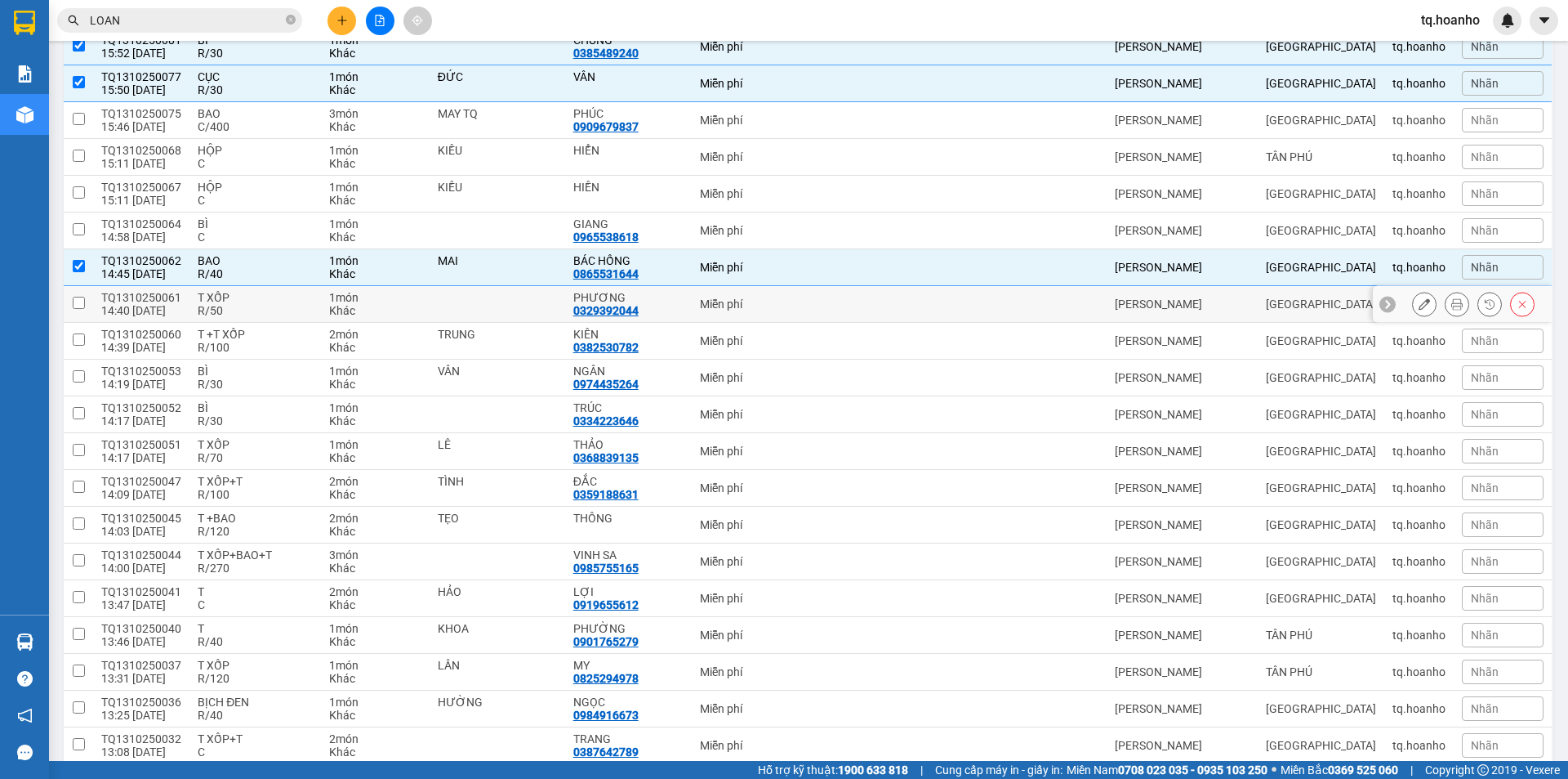
click at [247, 298] on div "T XỐP" at bounding box center [255, 298] width 115 height 13
checkbox input "true"
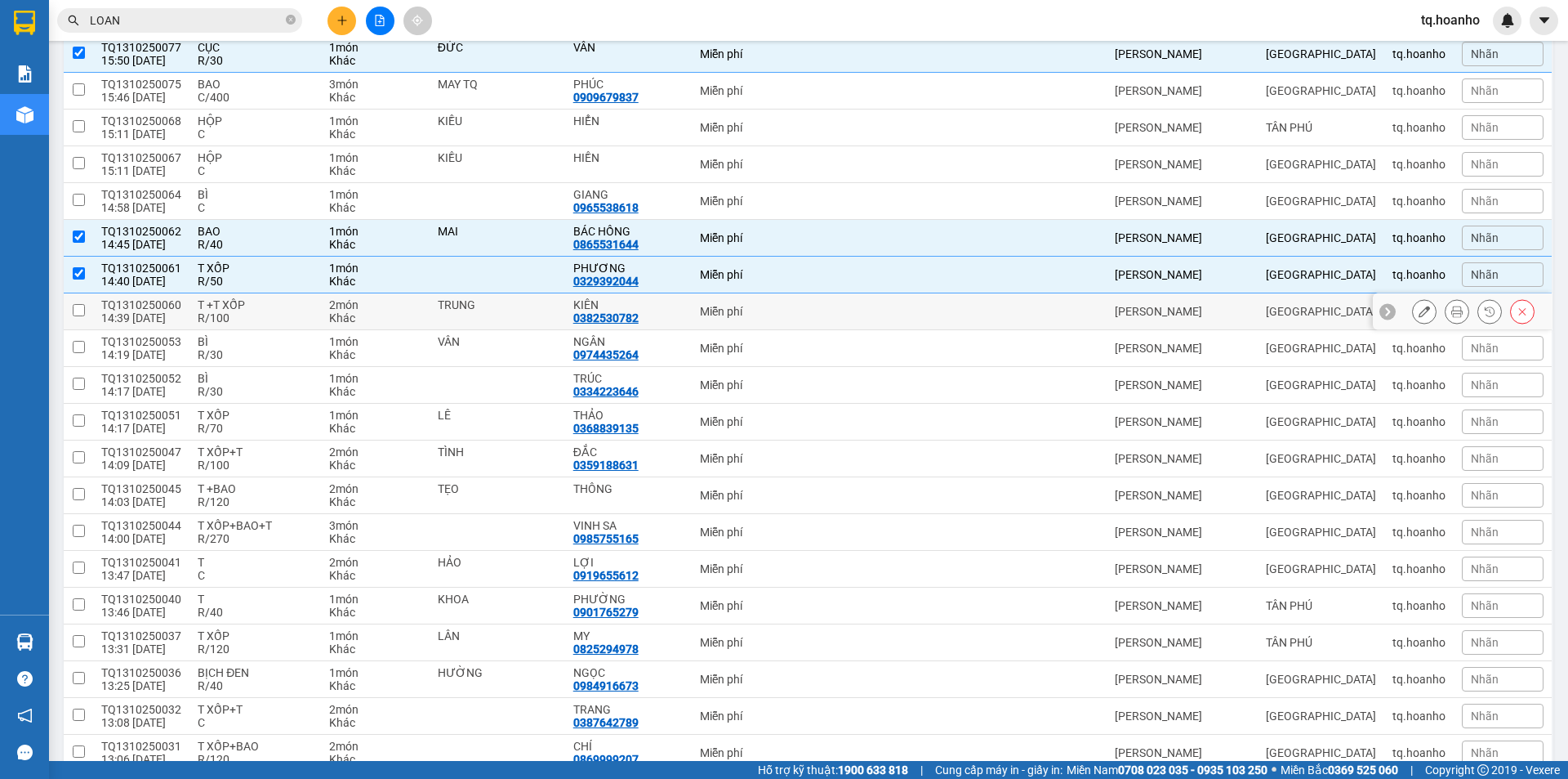
scroll to position [327, 0]
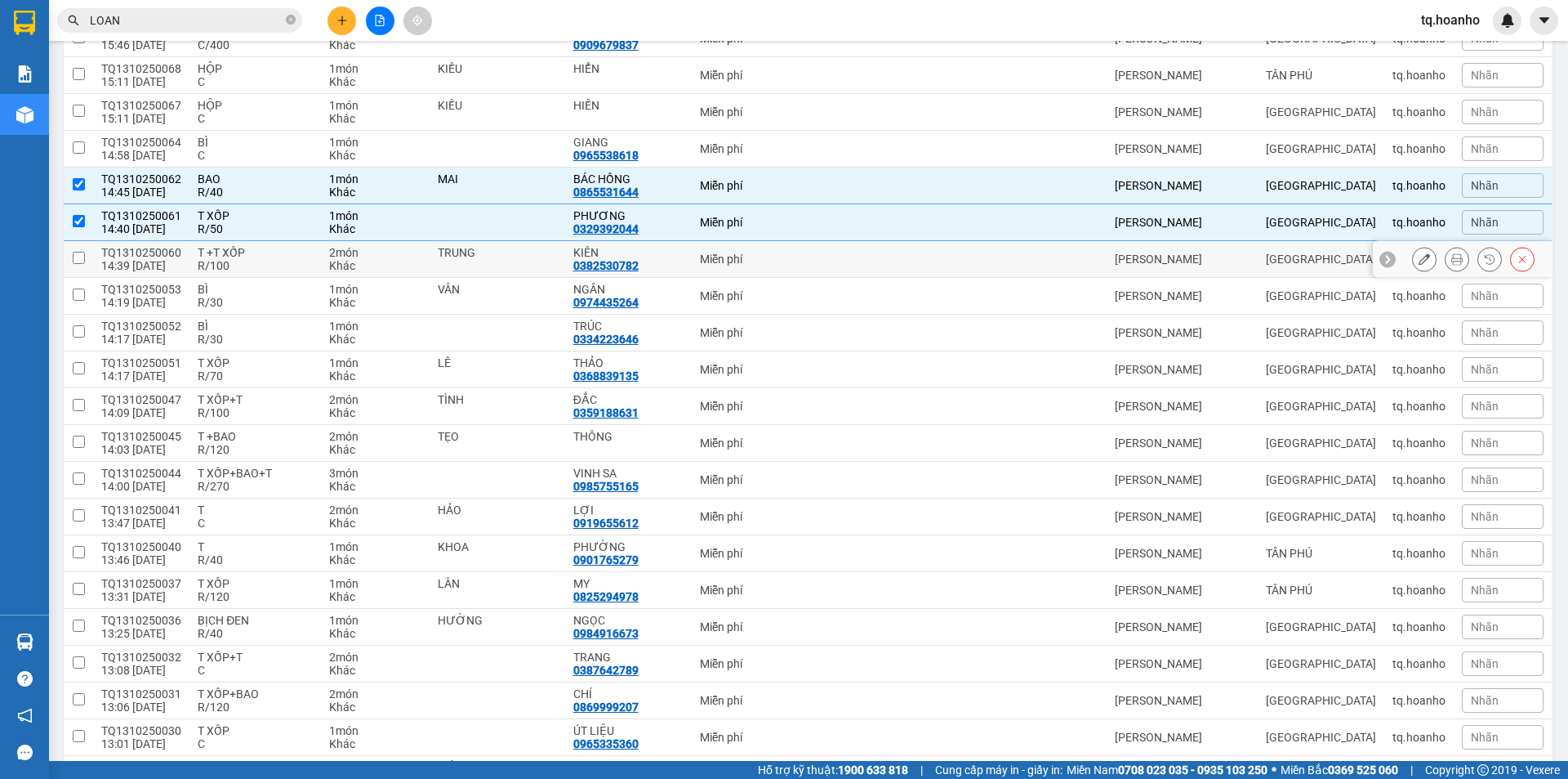
click at [260, 262] on div "R/100" at bounding box center [255, 266] width 115 height 13
checkbox input "true"
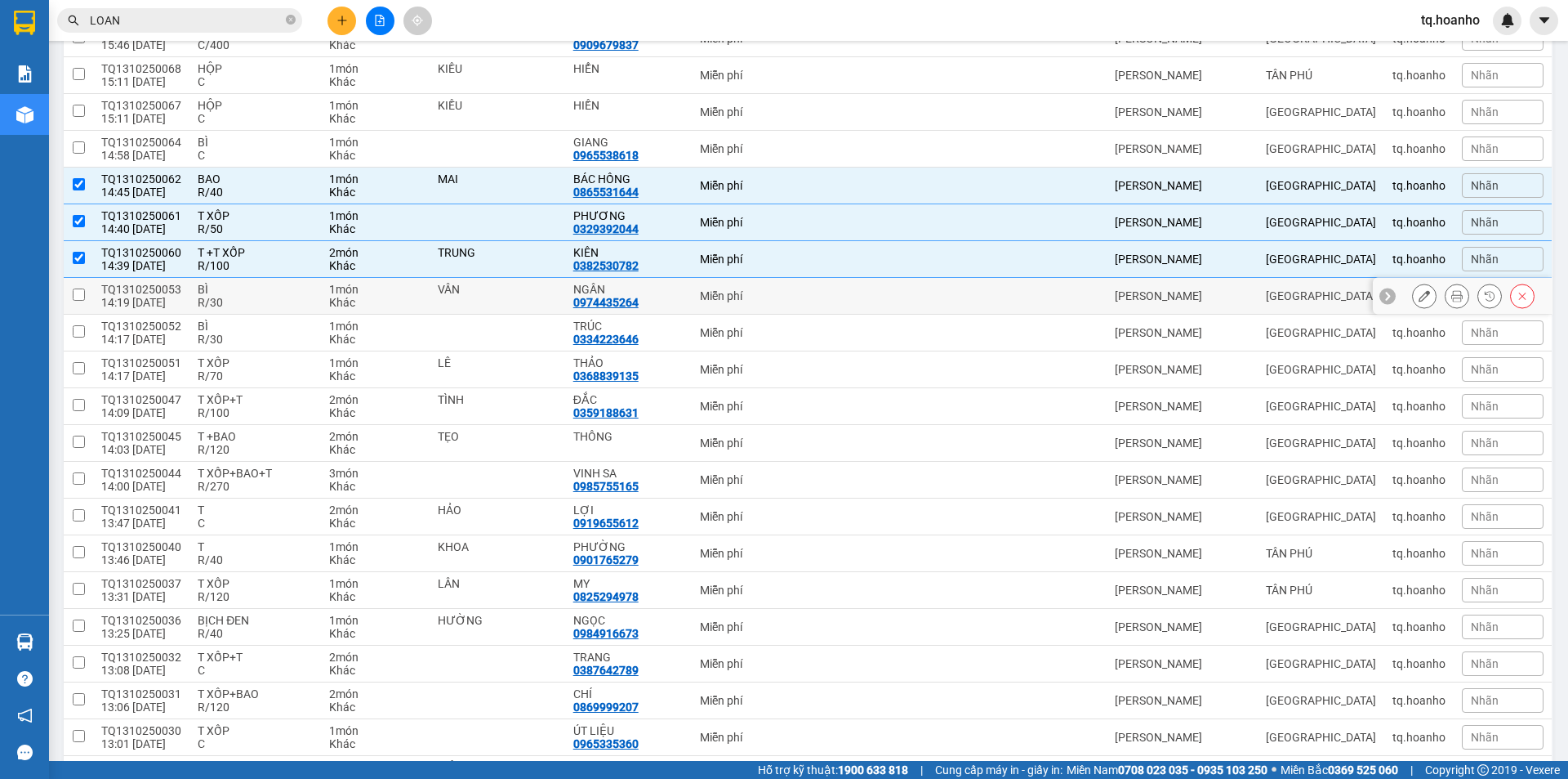
click at [259, 298] on div "R/30" at bounding box center [255, 303] width 115 height 13
checkbox input "true"
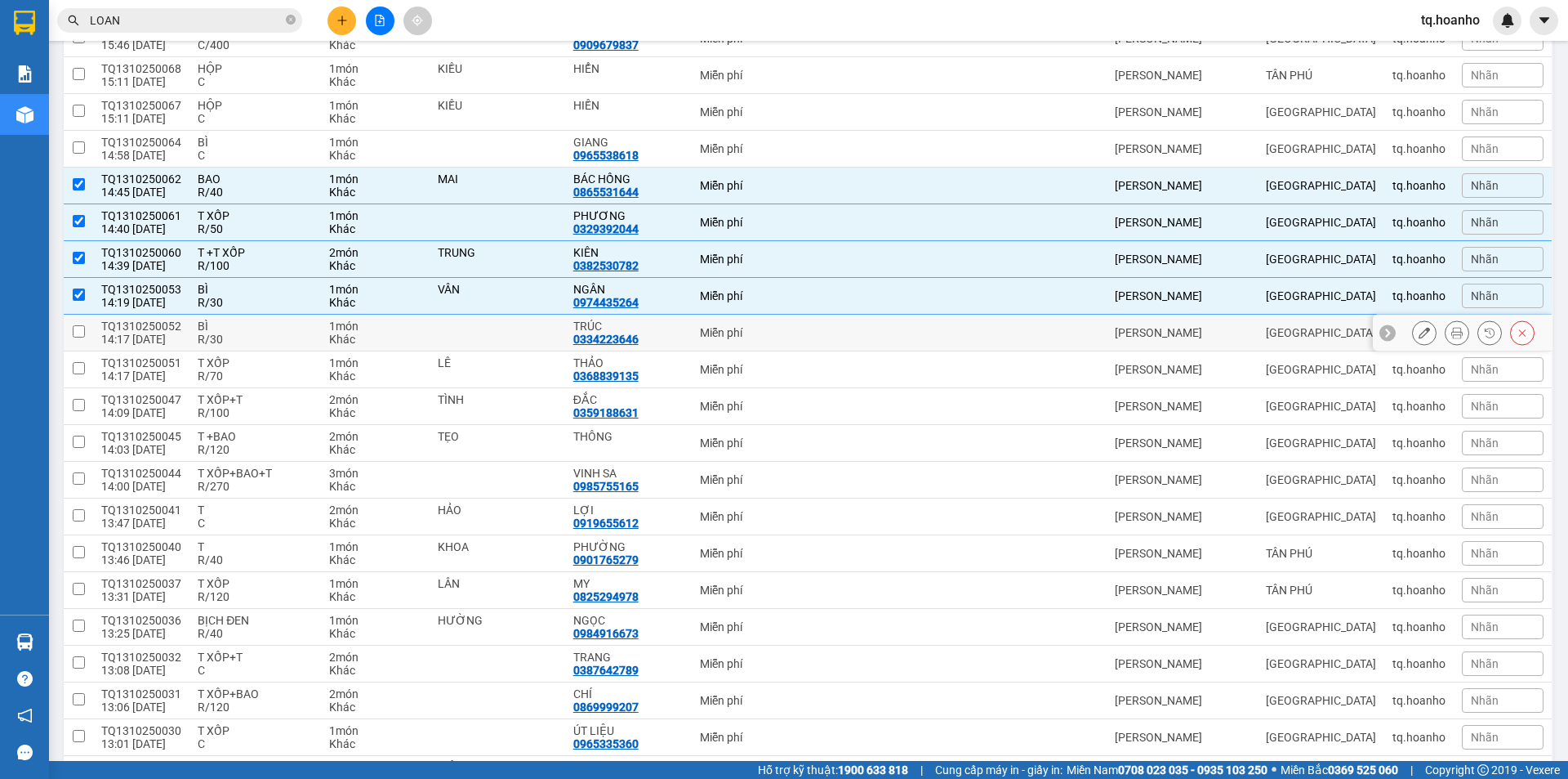
click at [259, 336] on div "R/30" at bounding box center [255, 339] width 115 height 13
checkbox input "true"
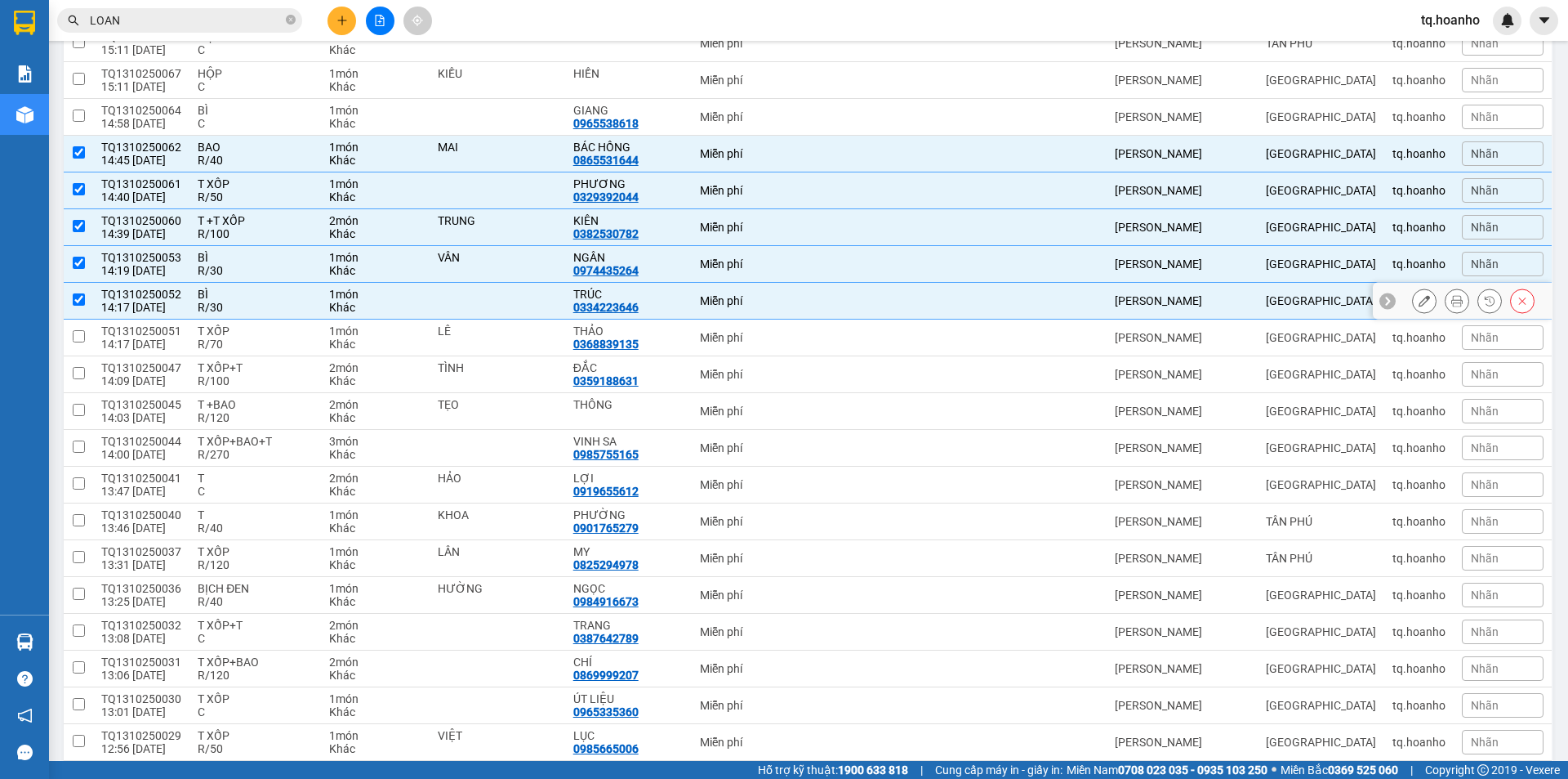
scroll to position [408, 0]
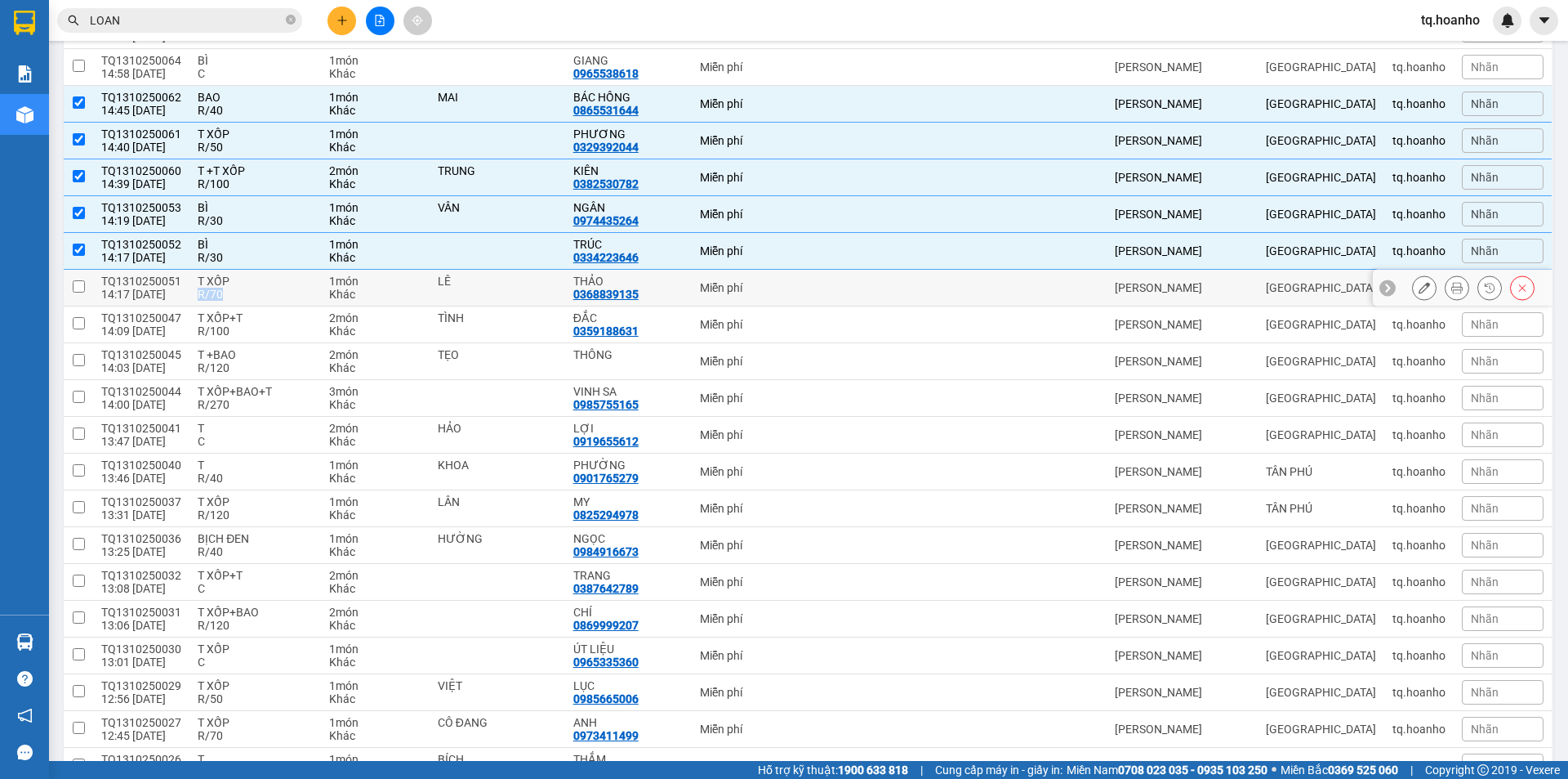
click at [253, 286] on td "T XỐP R/70" at bounding box center [254, 288] width 132 height 37
checkbox input "true"
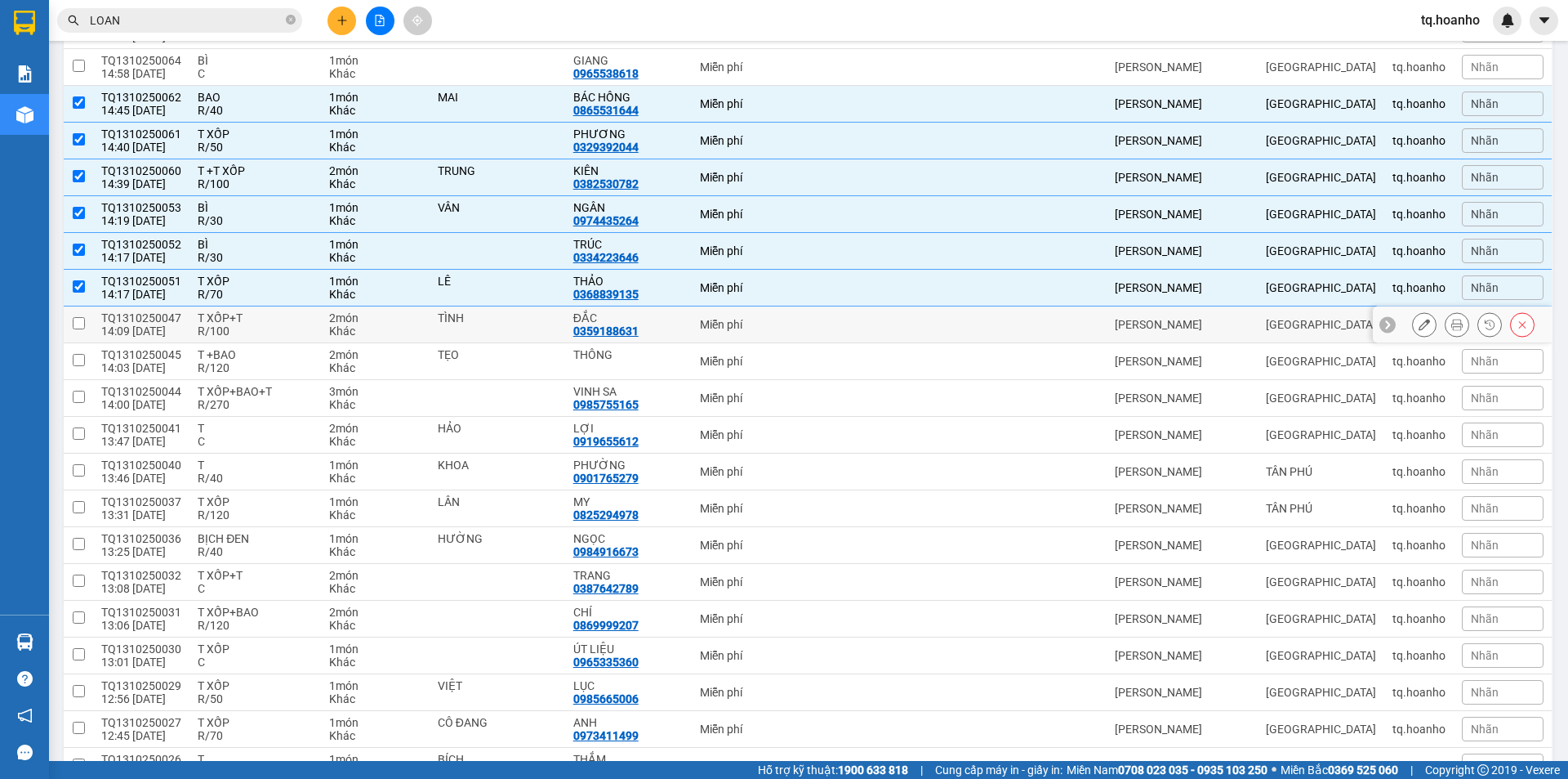
click at [269, 327] on div "R/100" at bounding box center [255, 331] width 115 height 13
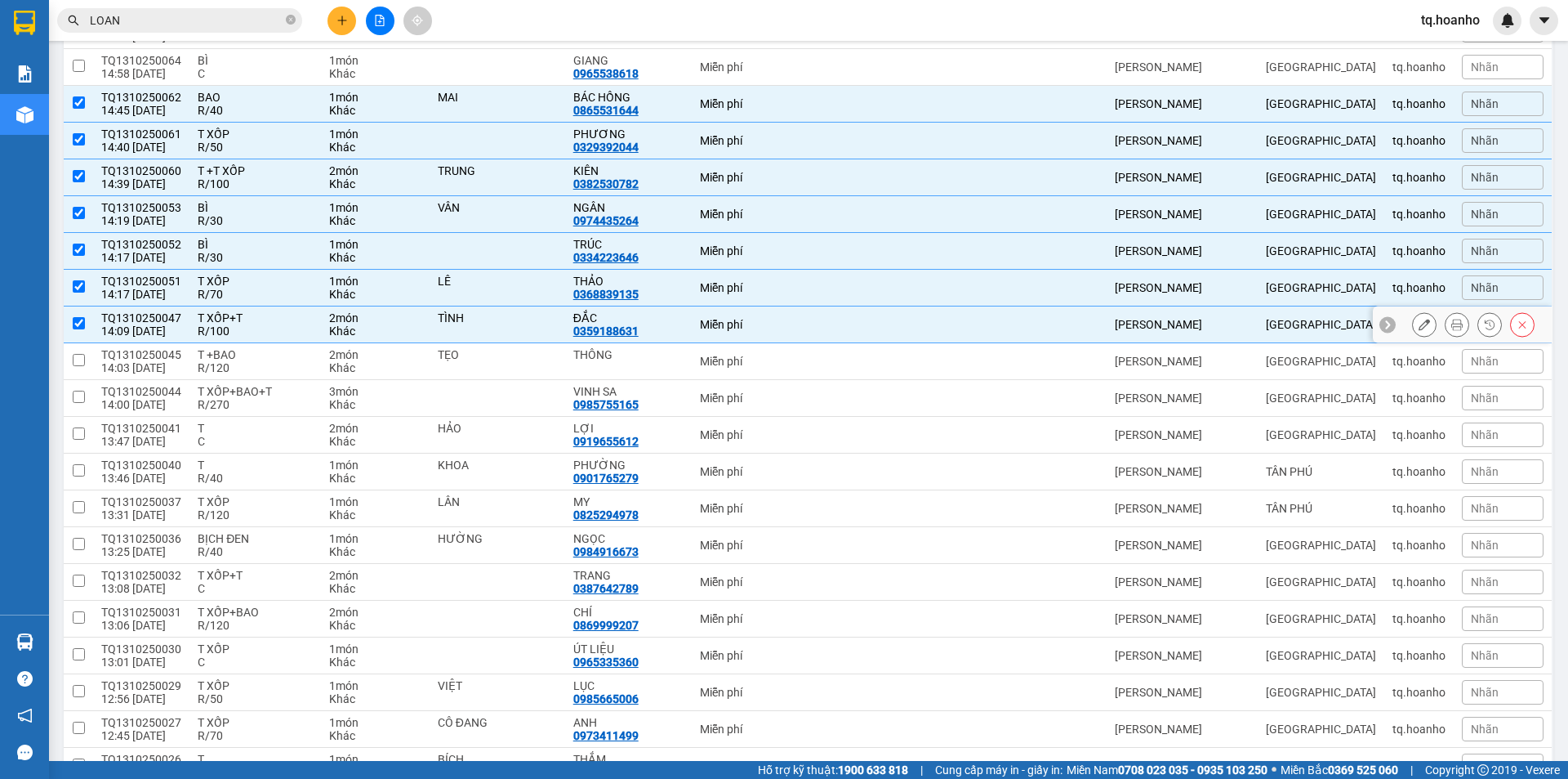
checkbox input "true"
click at [271, 364] on div "R/120" at bounding box center [255, 368] width 115 height 13
checkbox input "true"
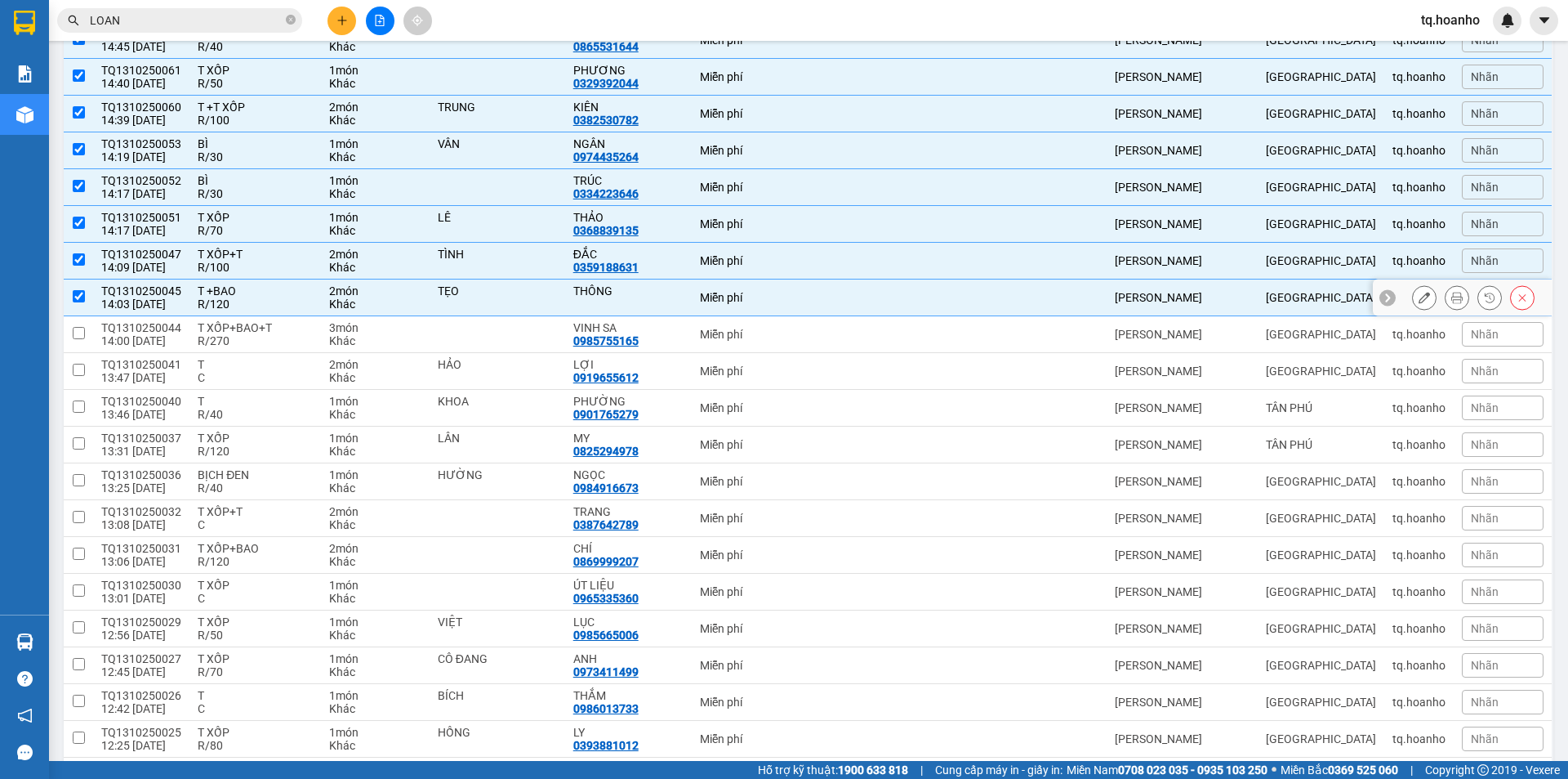
scroll to position [490, 0]
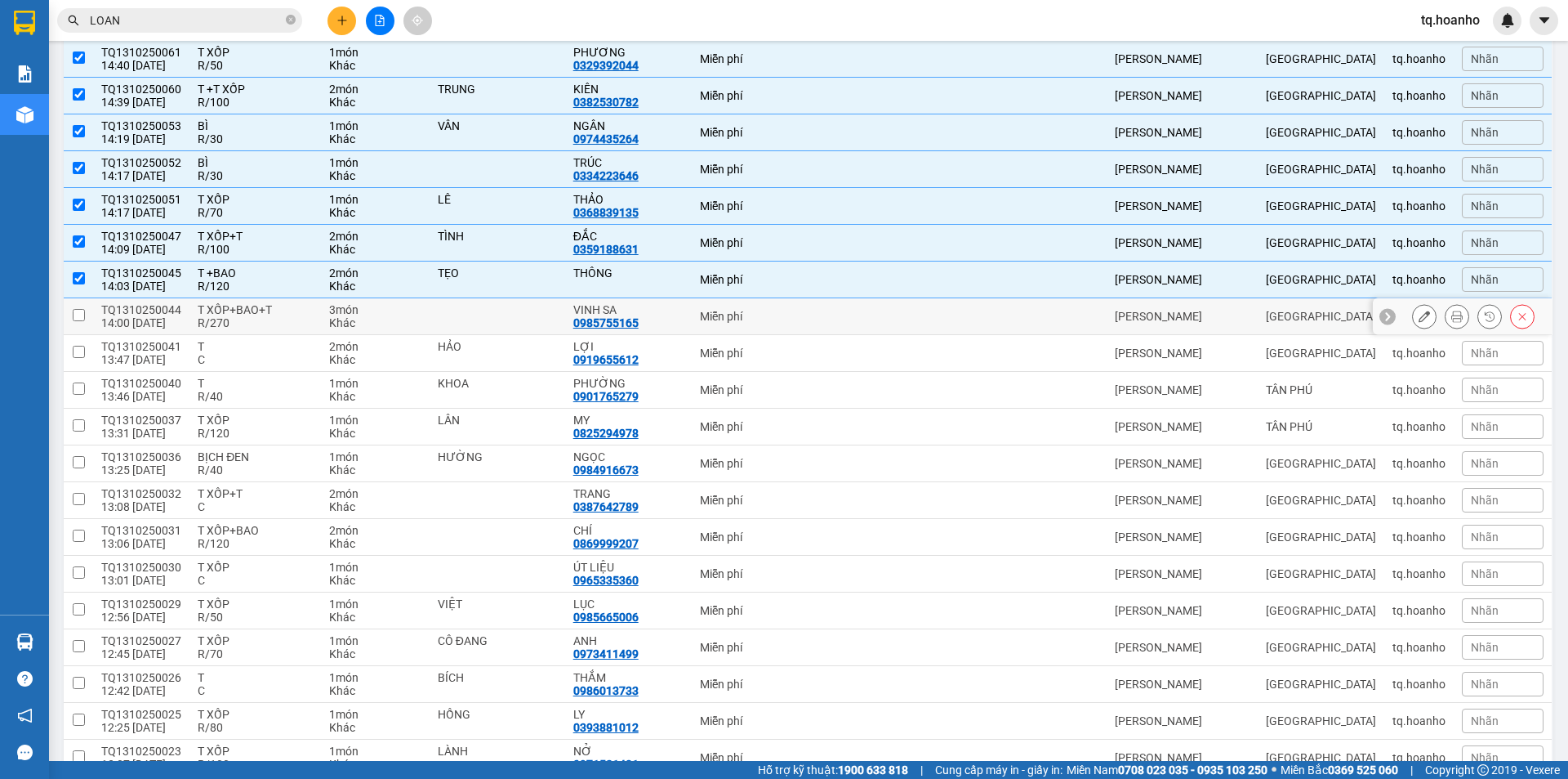
click at [229, 322] on div "R/270" at bounding box center [255, 323] width 115 height 13
checkbox input "true"
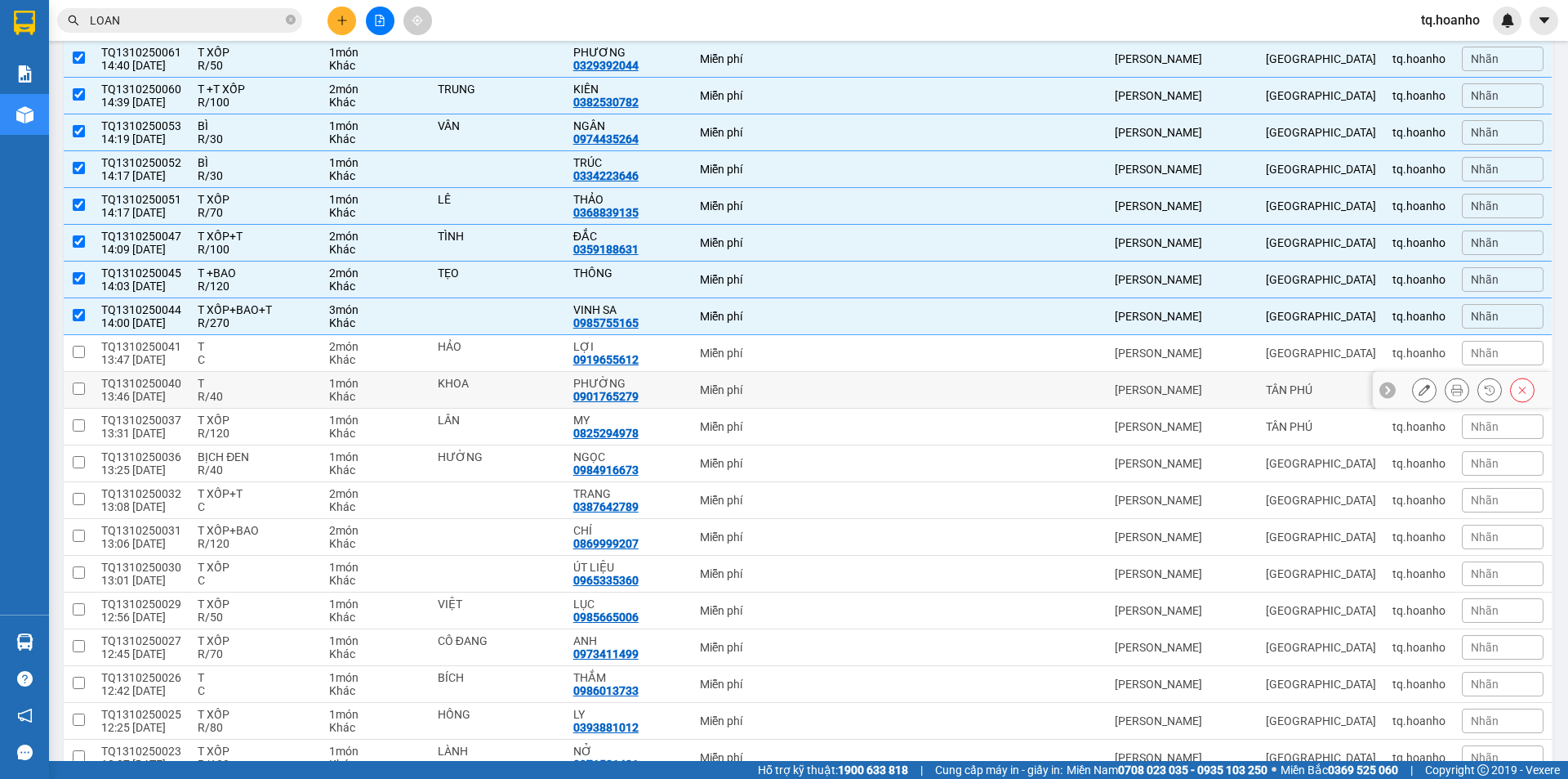
click at [245, 393] on div "R/40" at bounding box center [255, 397] width 115 height 13
checkbox input "true"
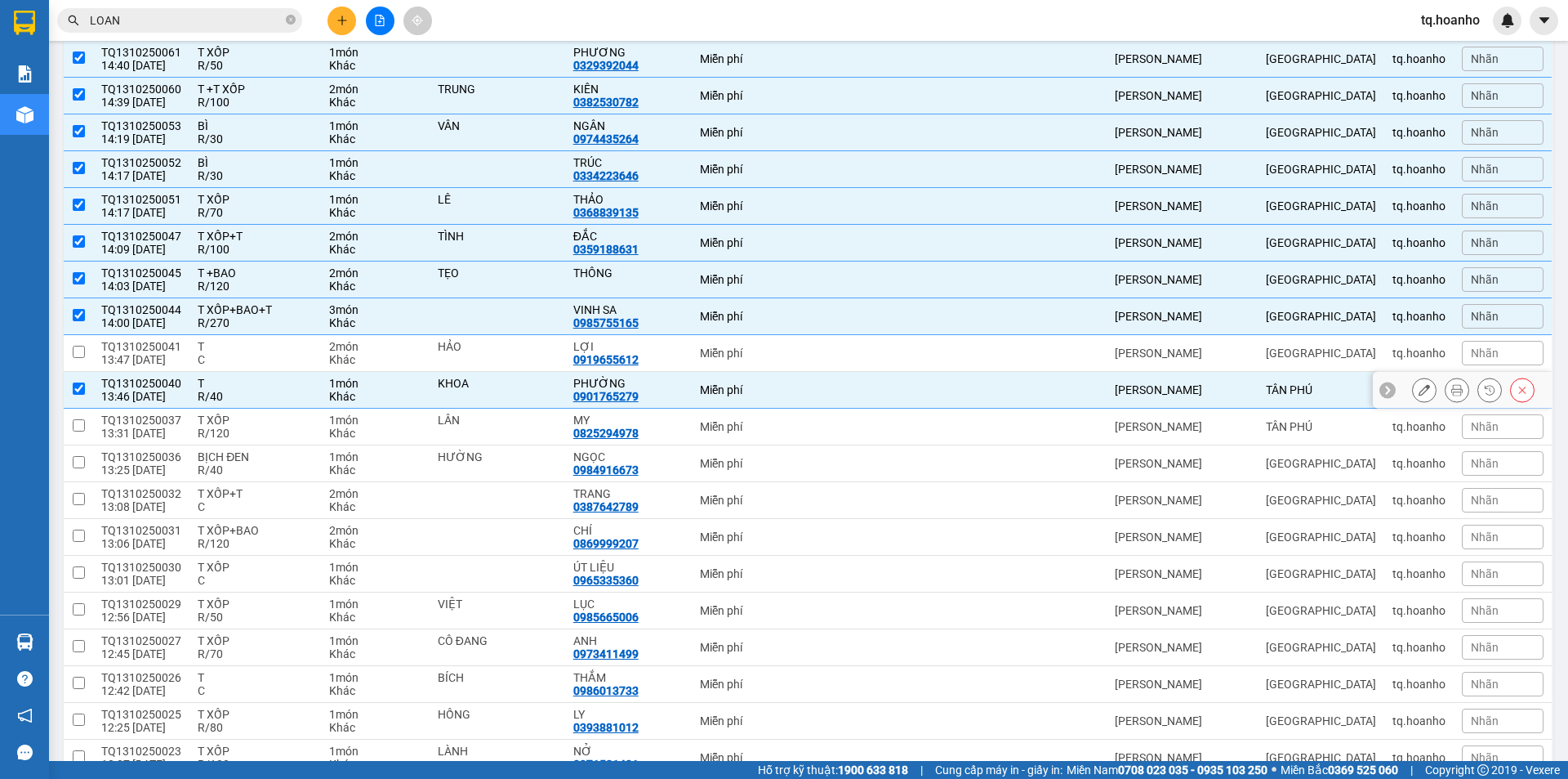
scroll to position [572, 0]
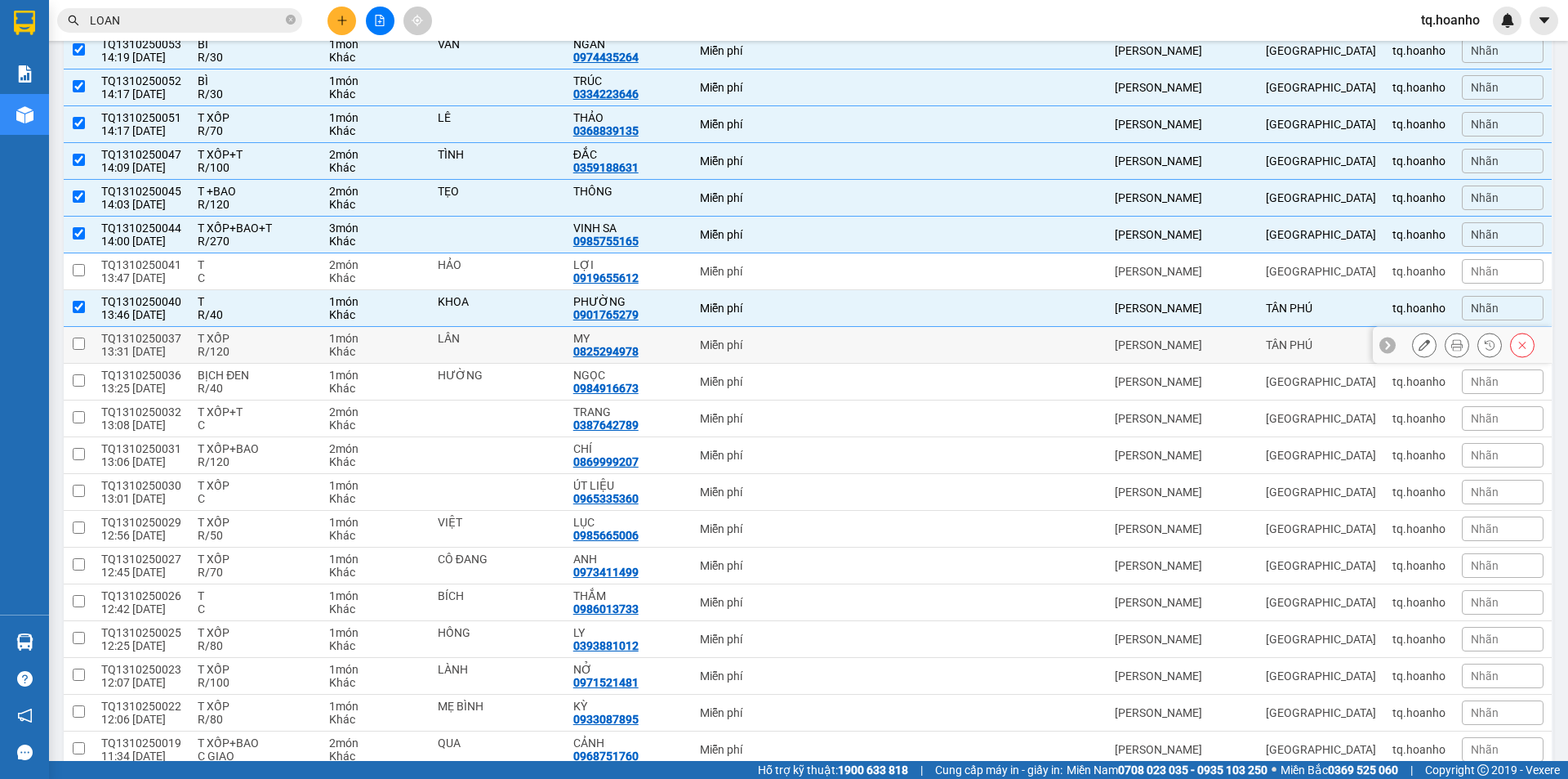
click at [259, 345] on div "R/120" at bounding box center [255, 352] width 115 height 13
checkbox input "true"
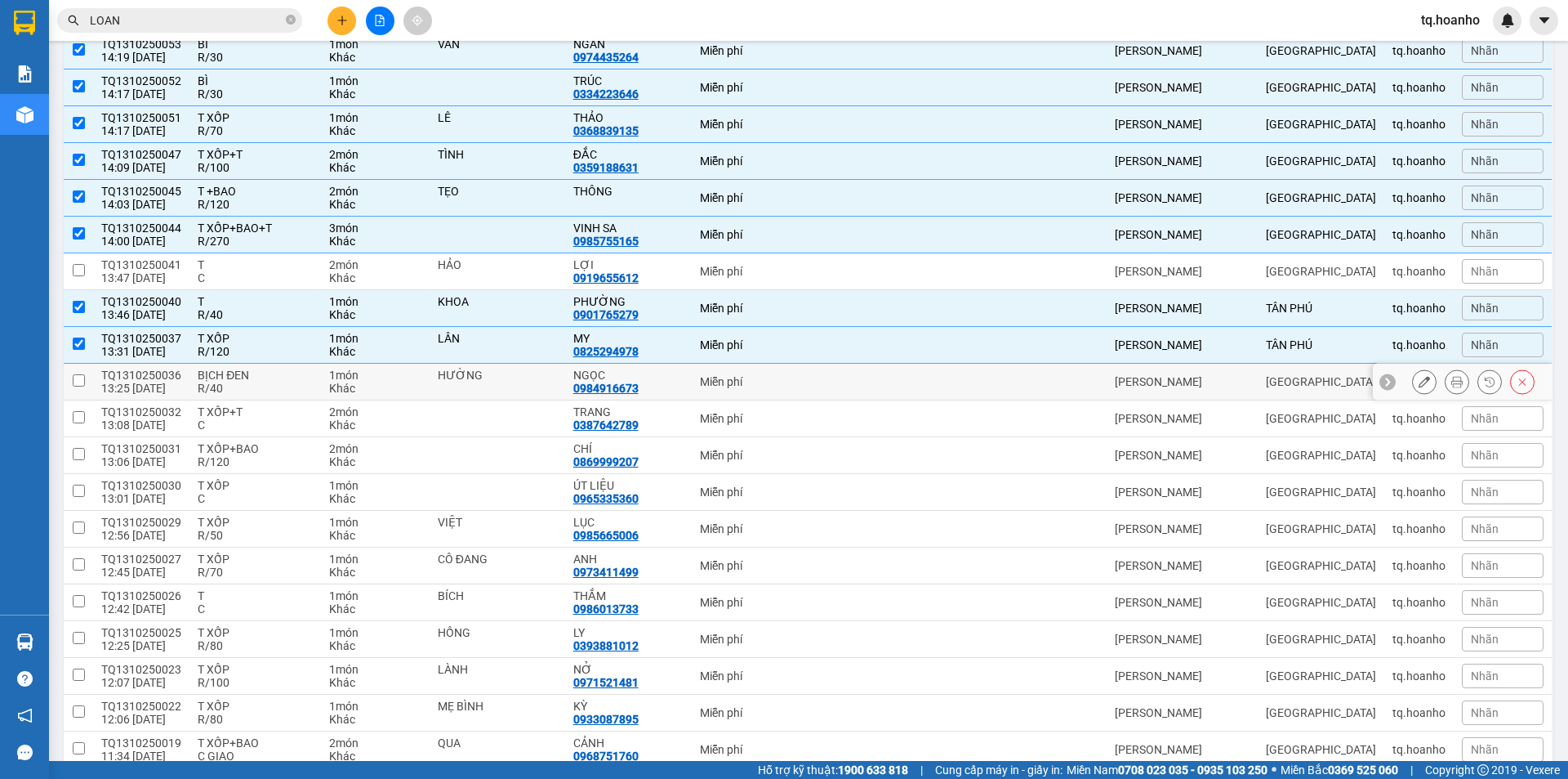
click at [265, 389] on div "R/40" at bounding box center [255, 388] width 115 height 13
checkbox input "true"
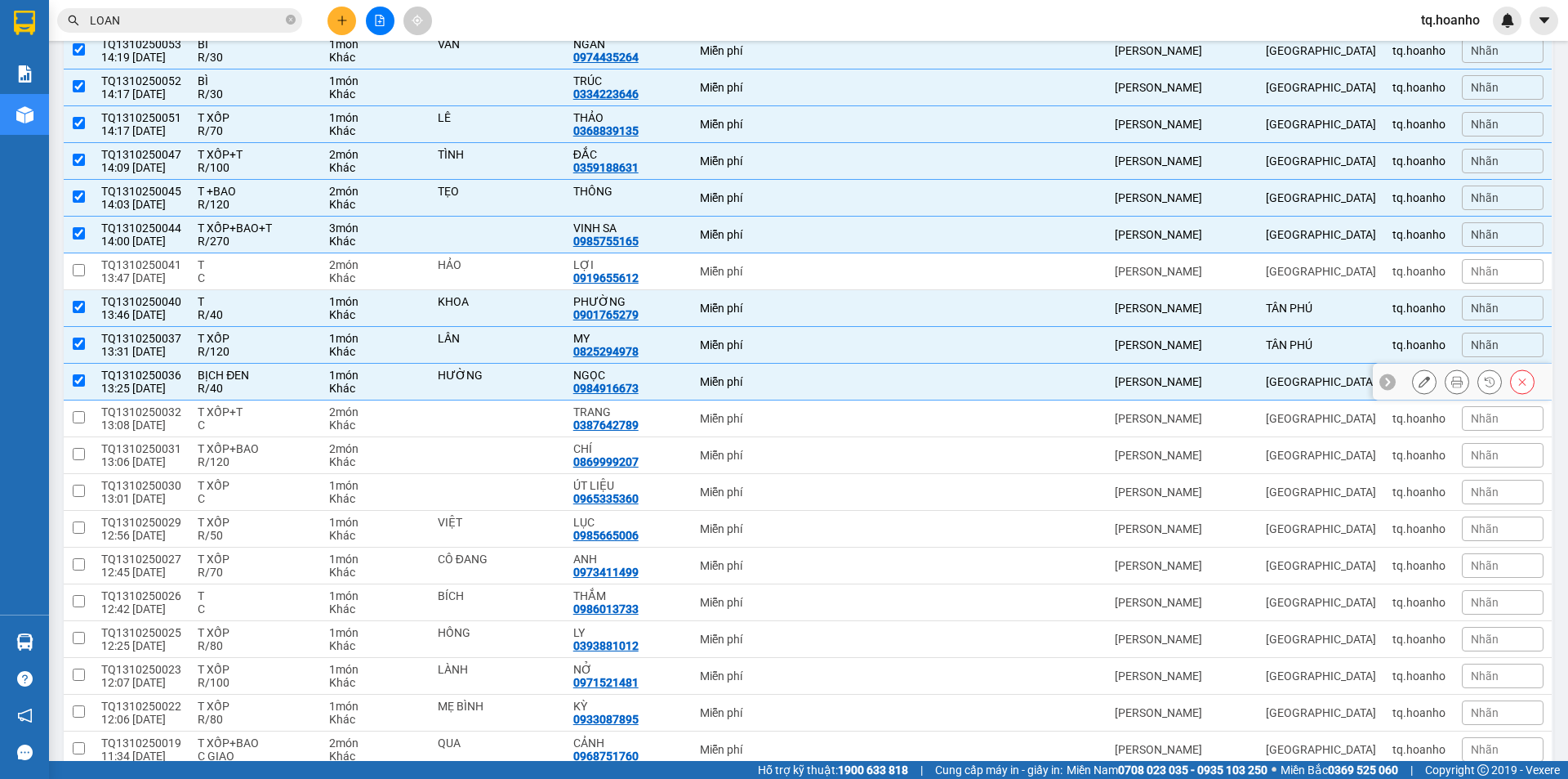
scroll to position [817, 0]
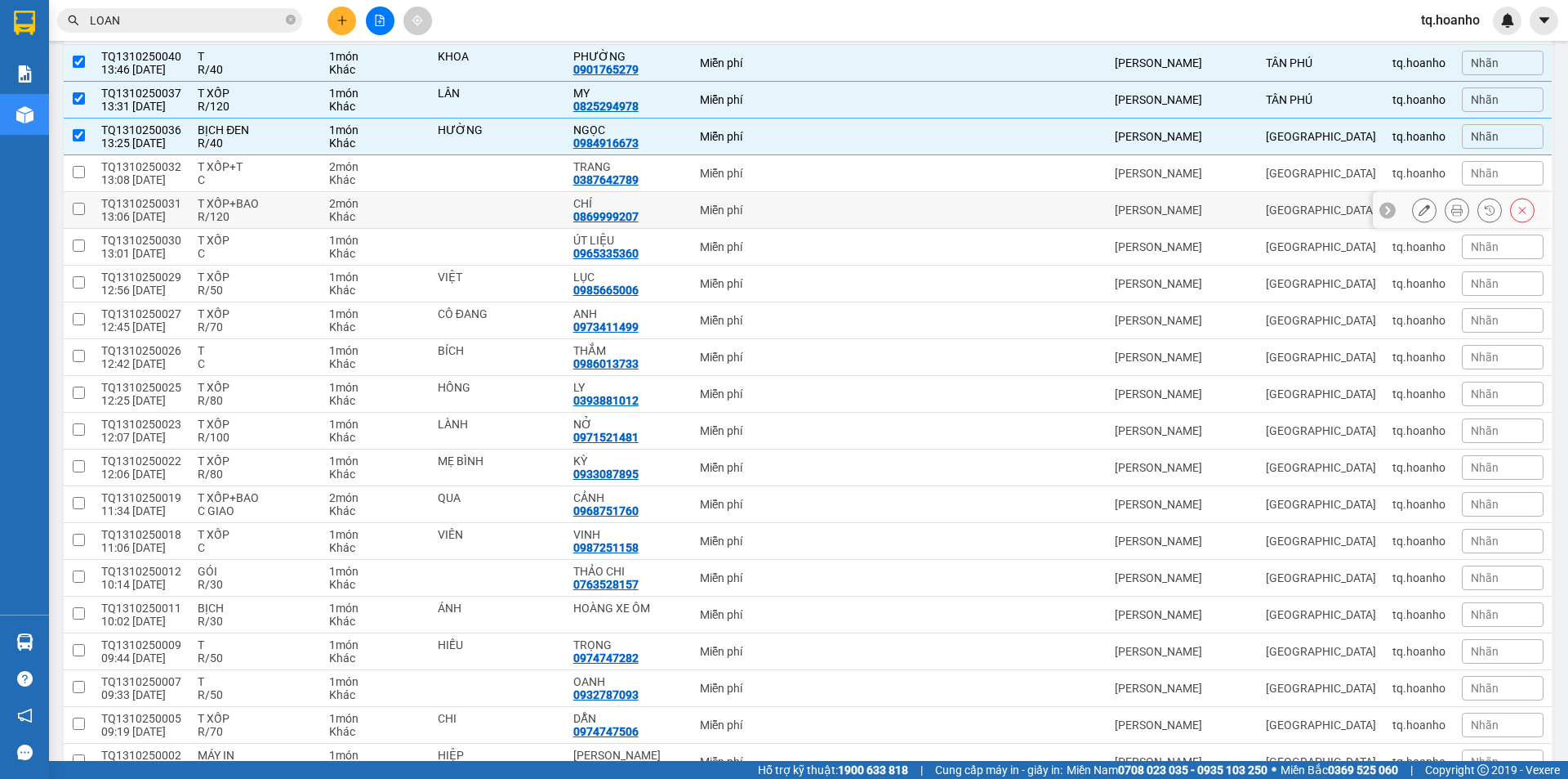
click at [272, 221] on div "R/120" at bounding box center [255, 217] width 115 height 13
checkbox input "true"
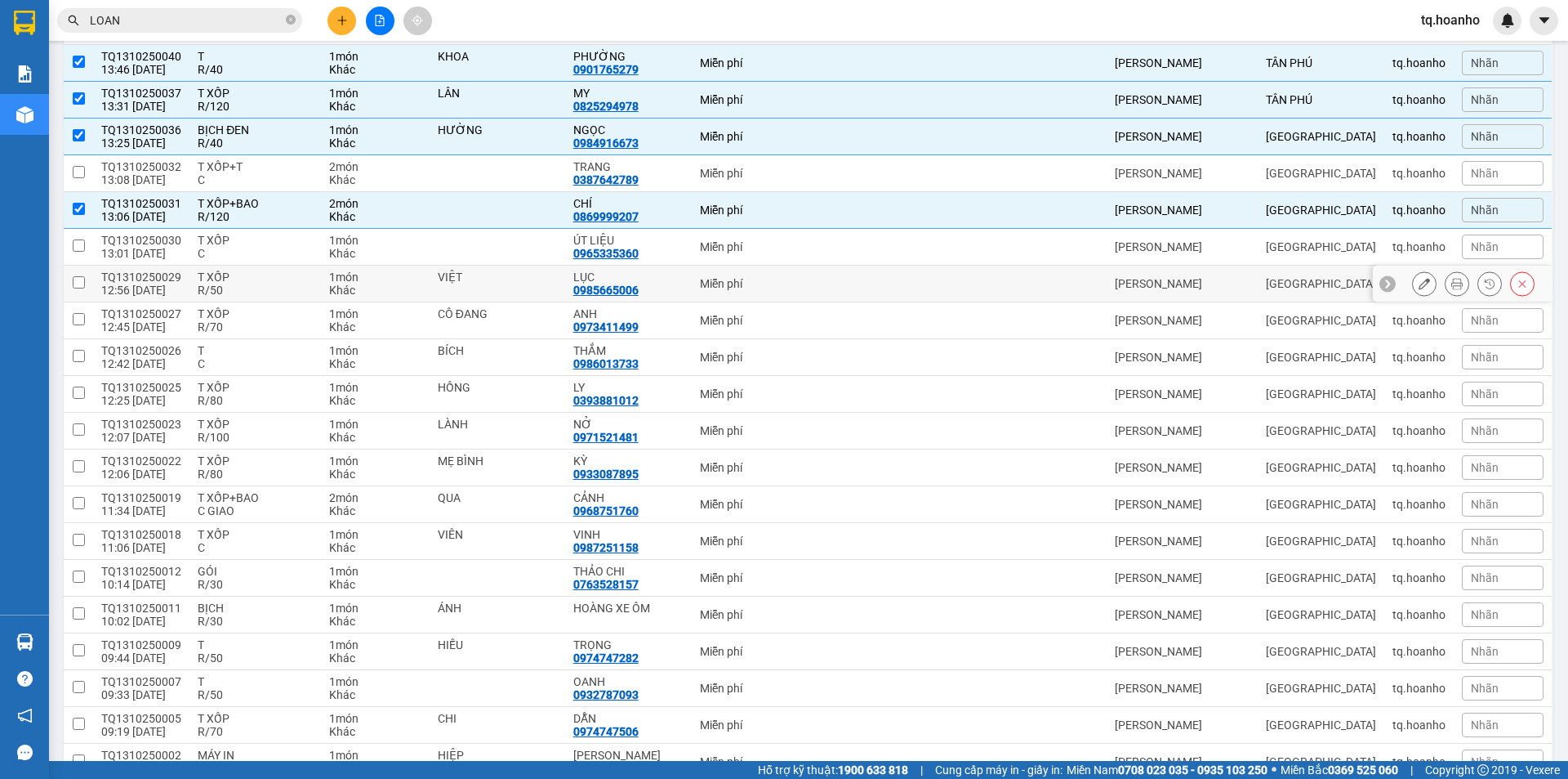
click at [275, 285] on div "R/50" at bounding box center [255, 290] width 115 height 13
checkbox input "true"
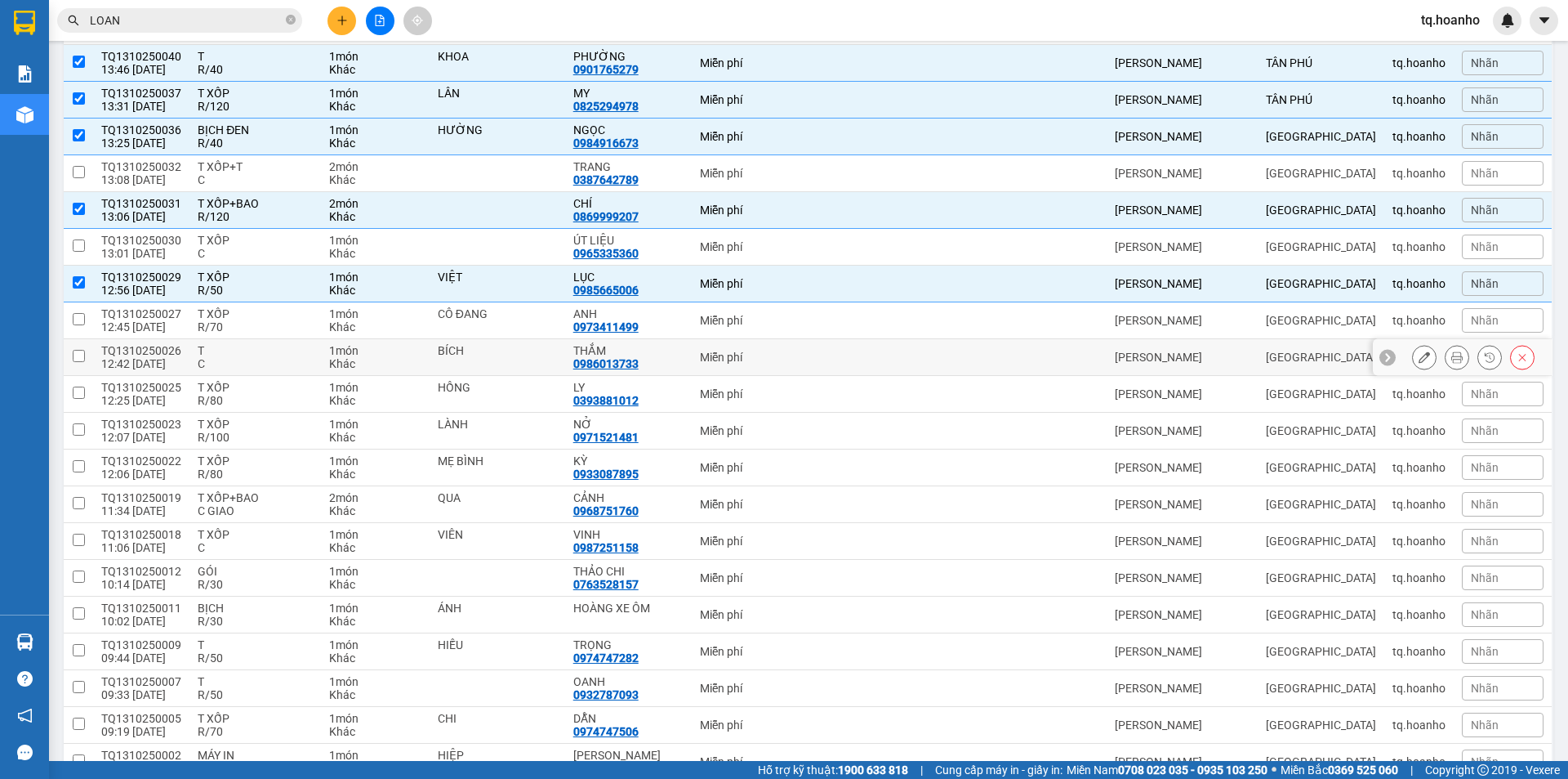
scroll to position [899, 0]
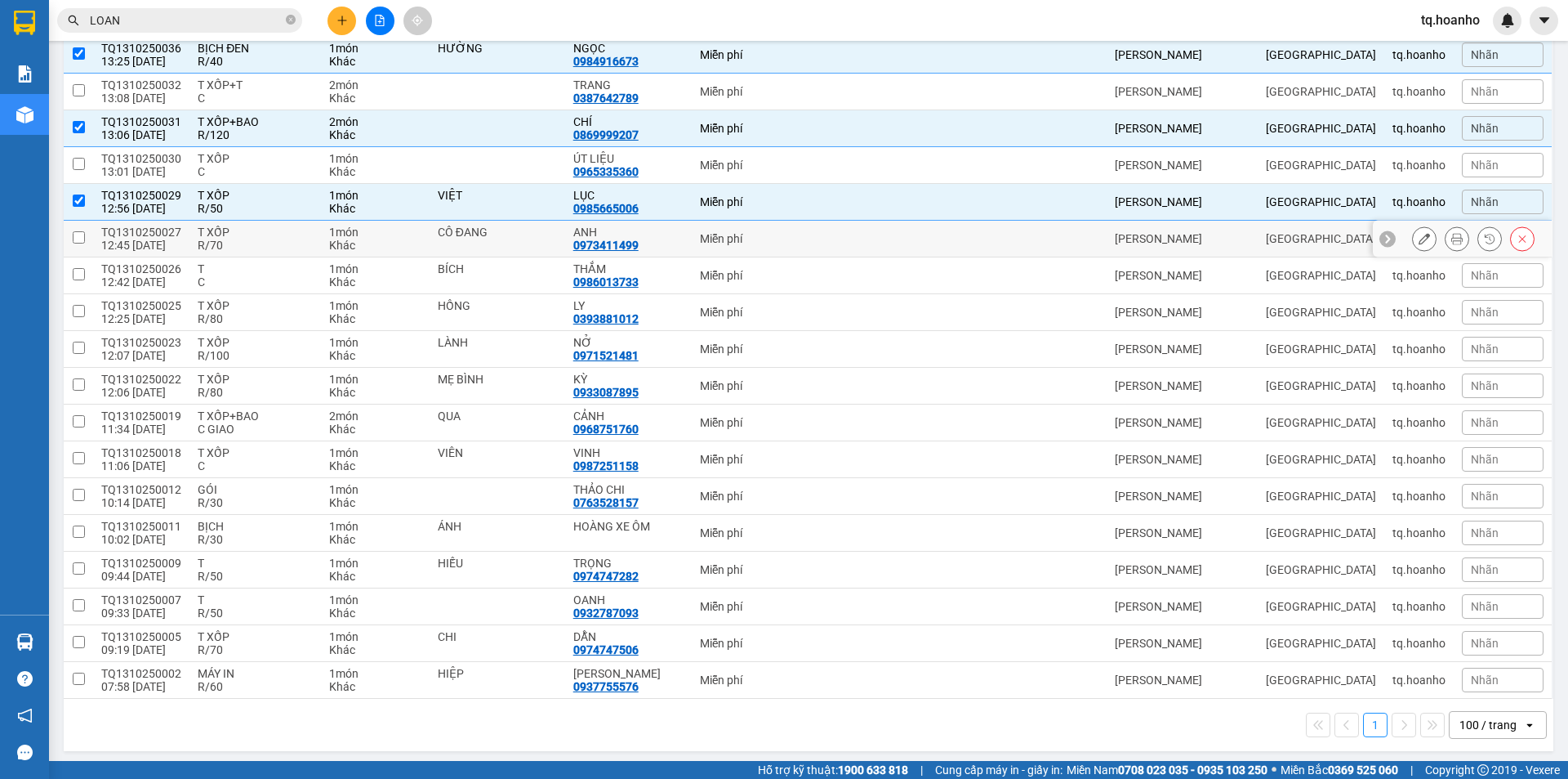
click at [256, 239] on div "R/70" at bounding box center [255, 245] width 115 height 13
checkbox input "true"
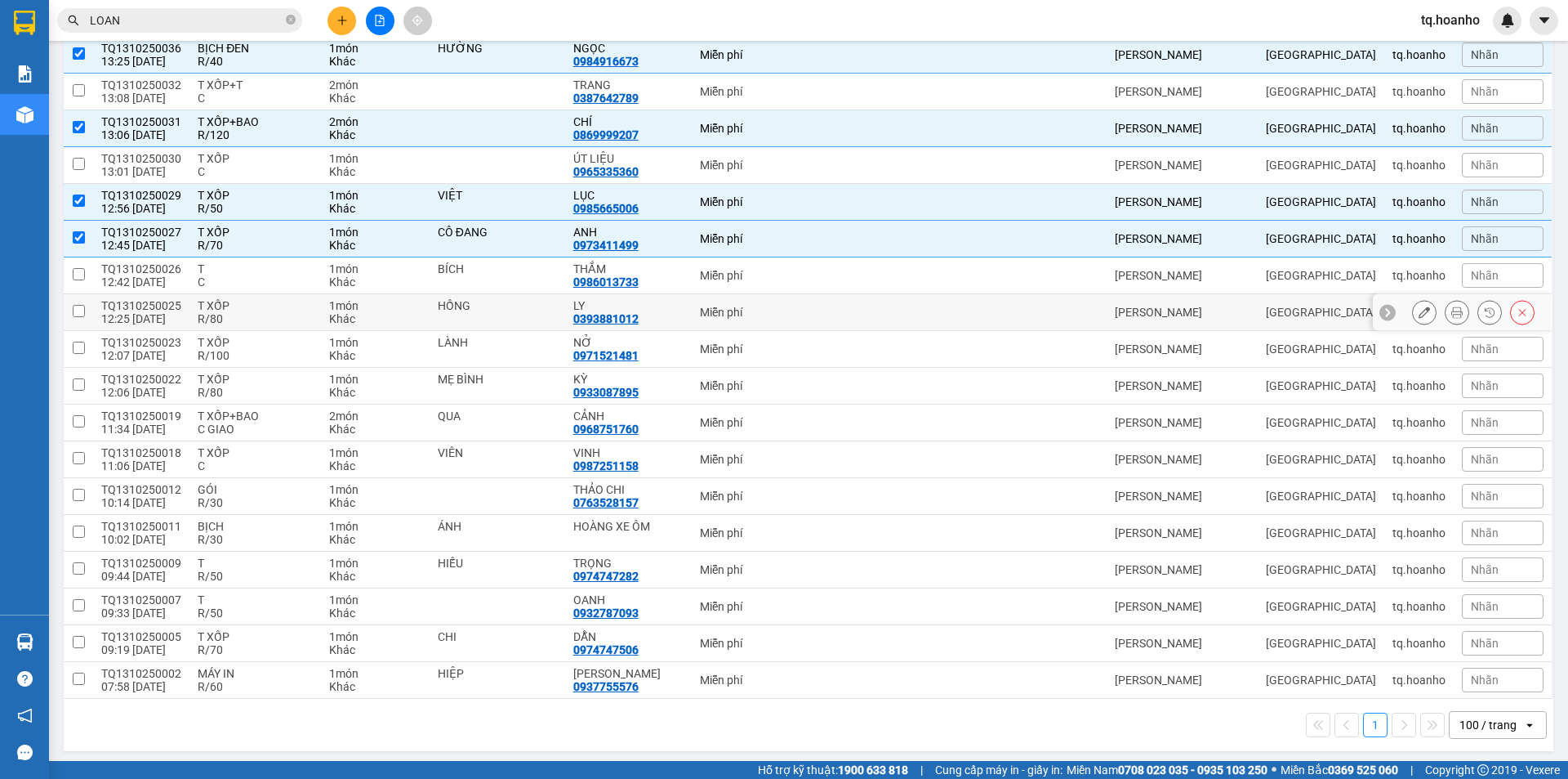
click at [247, 312] on div "R/80" at bounding box center [255, 319] width 115 height 13
checkbox input "true"
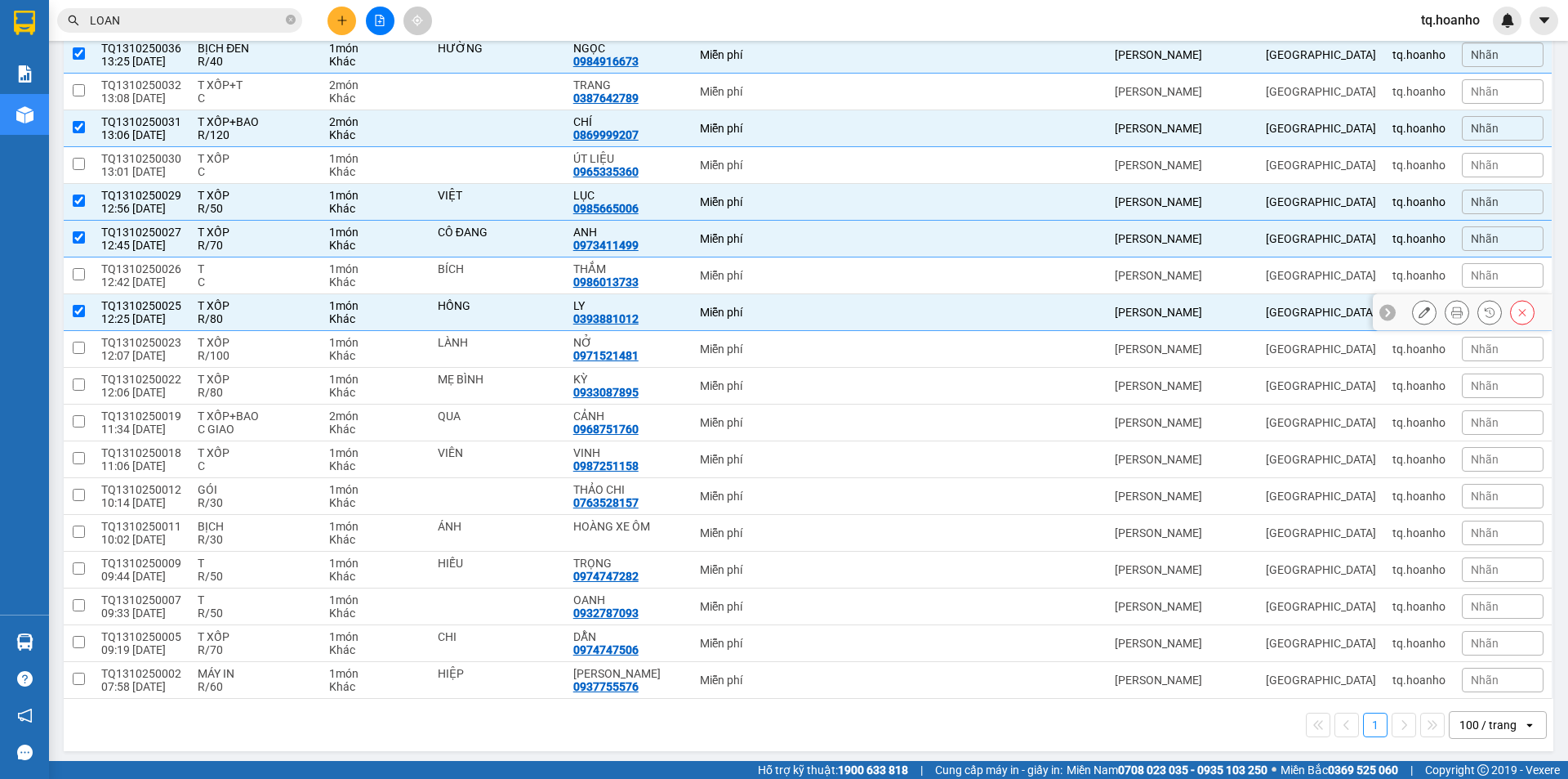
scroll to position [904, 0]
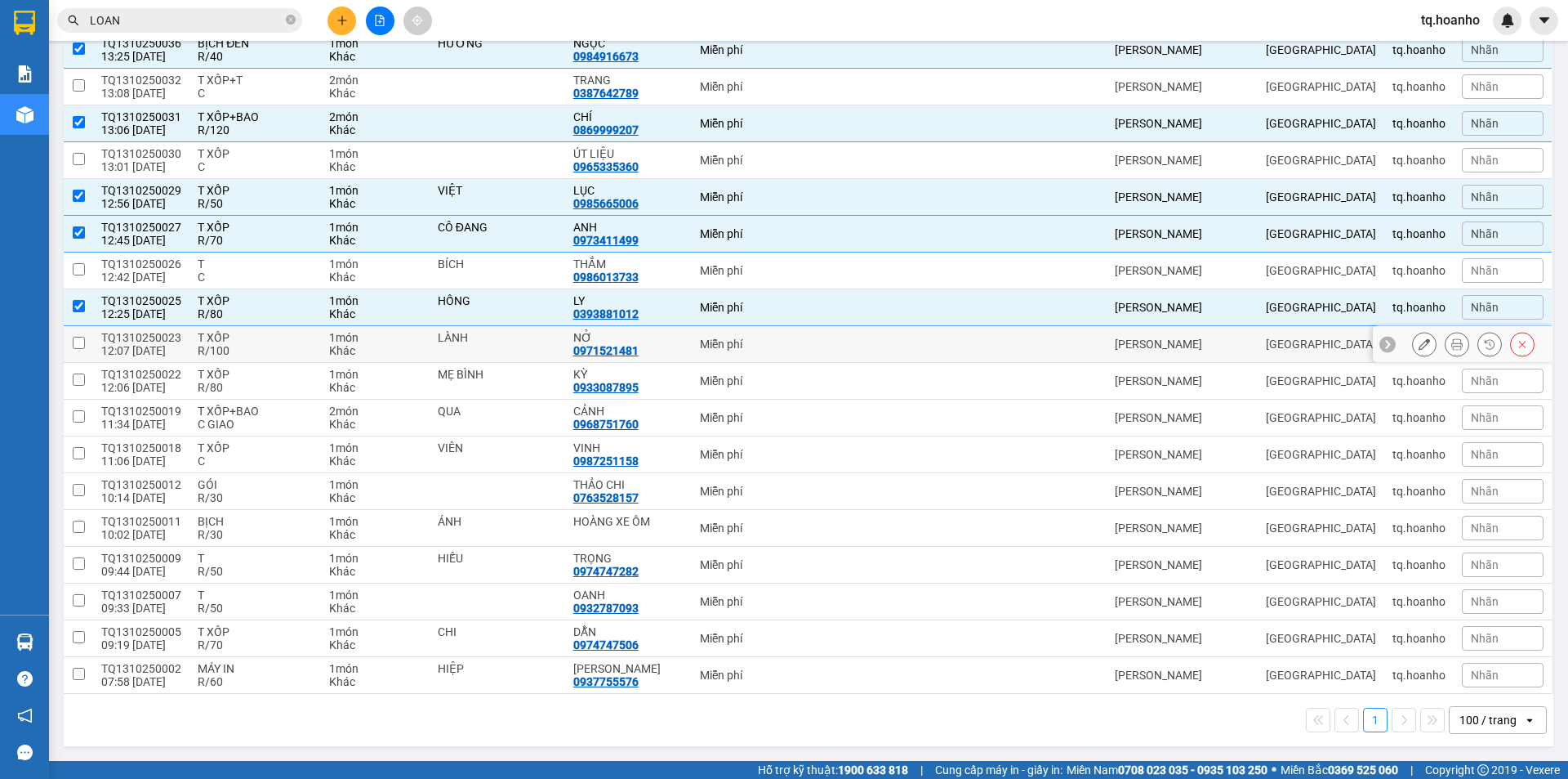
click at [250, 344] on div "R/100" at bounding box center [255, 351] width 115 height 13
checkbox input "true"
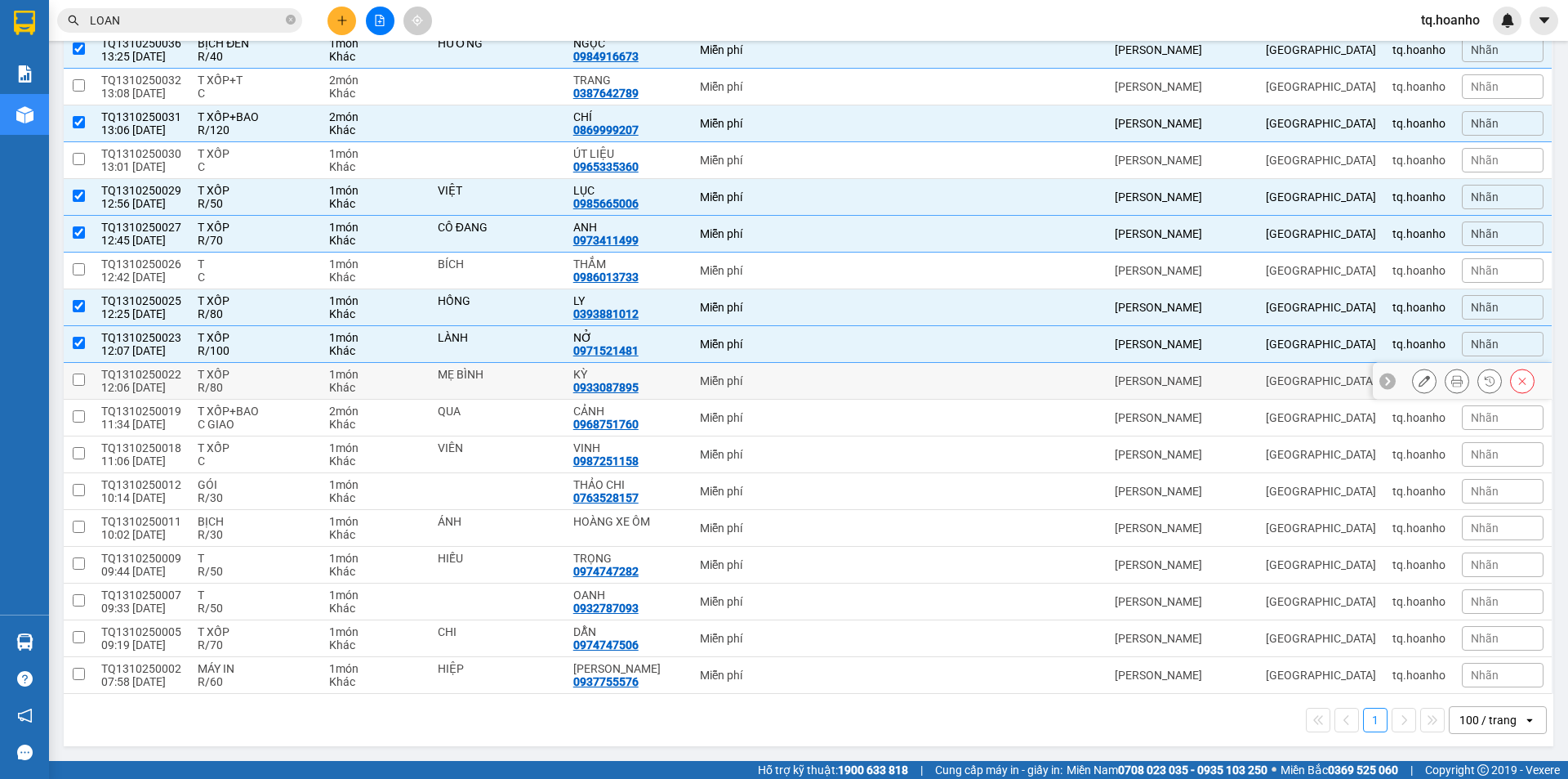
click at [254, 386] on div "R/80" at bounding box center [255, 387] width 115 height 13
checkbox input "true"
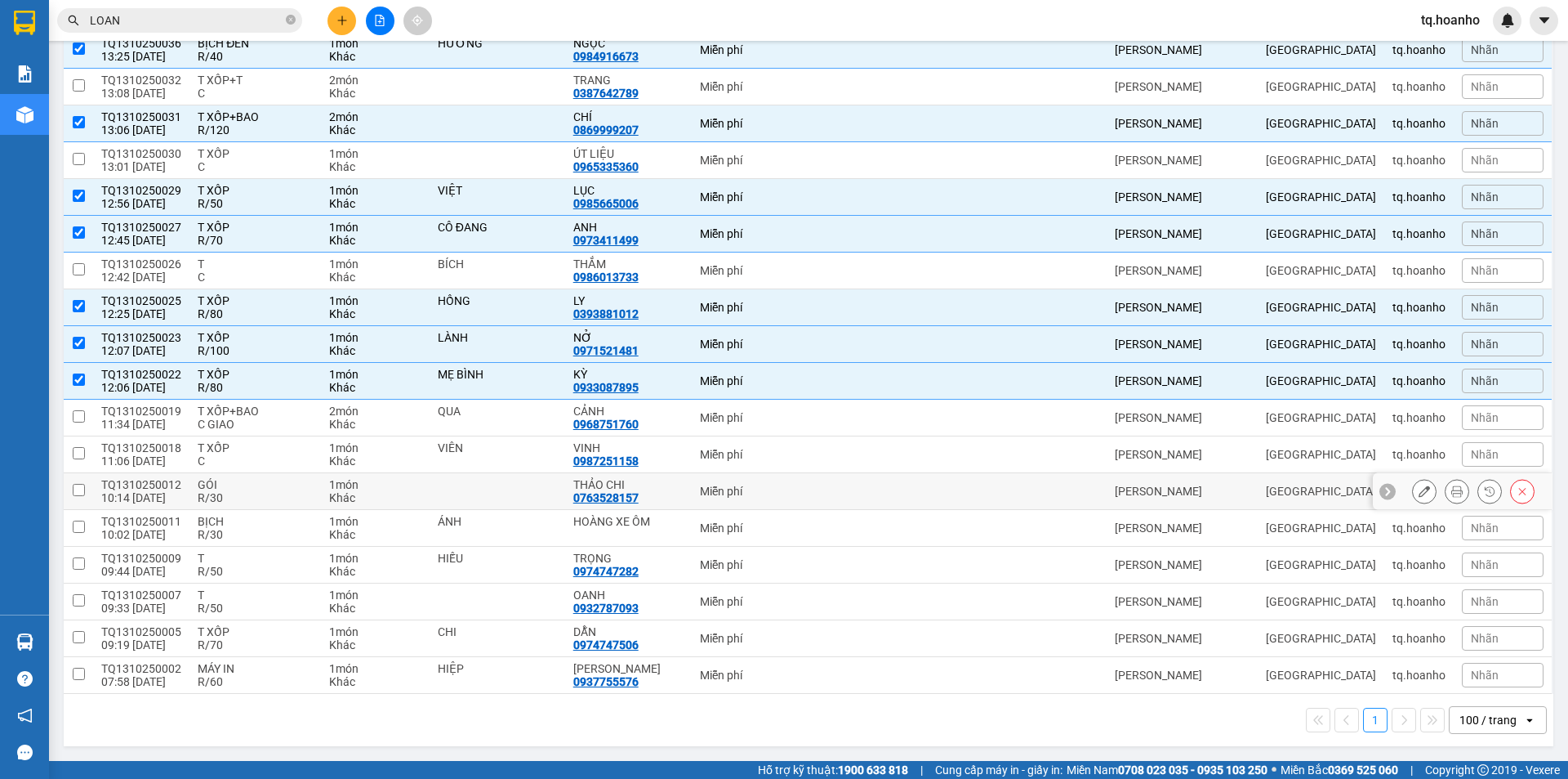
click at [255, 485] on div "GÓI" at bounding box center [255, 485] width 115 height 13
checkbox input "true"
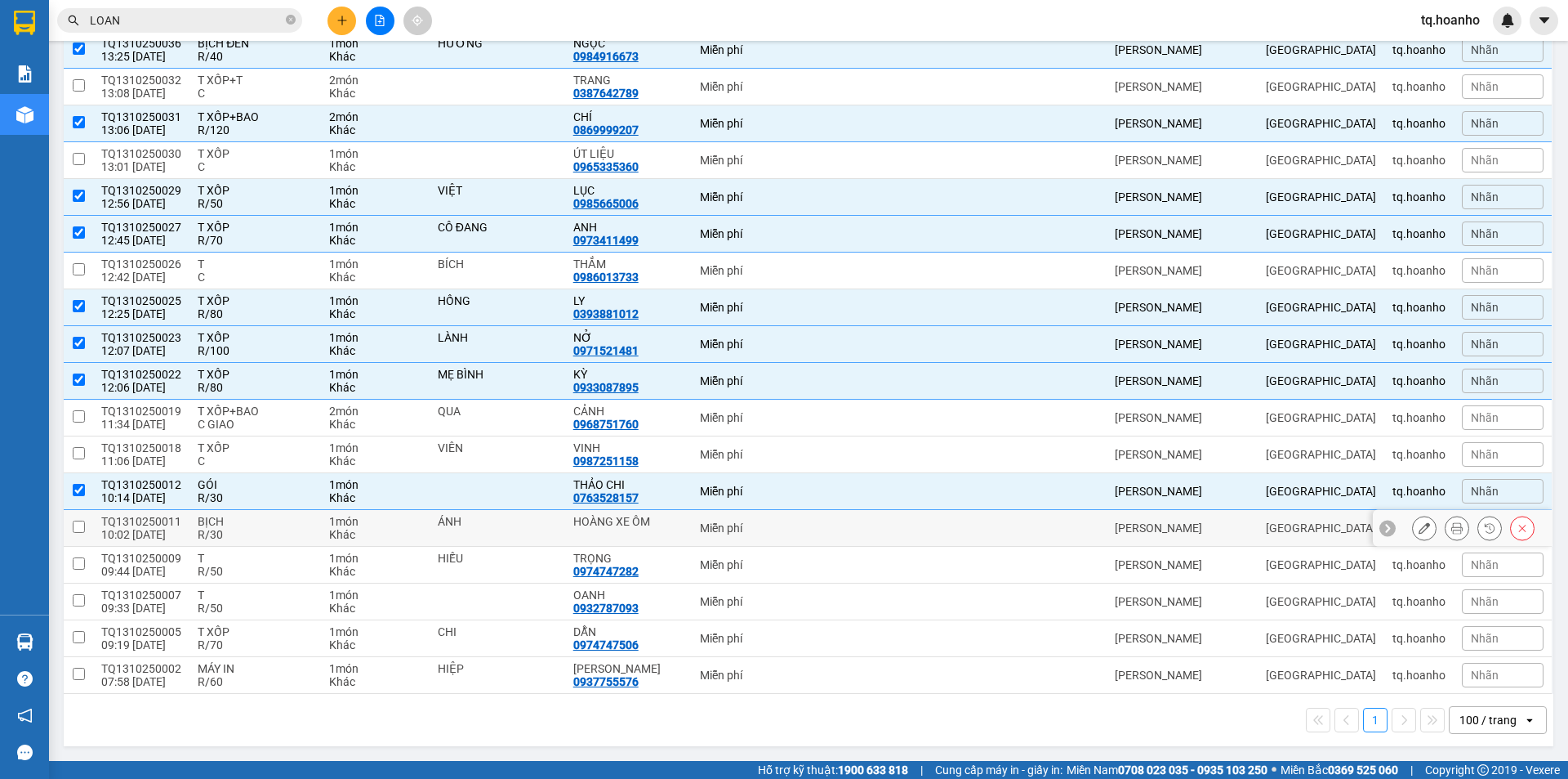
click at [256, 529] on div "R/30" at bounding box center [255, 534] width 115 height 13
checkbox input "true"
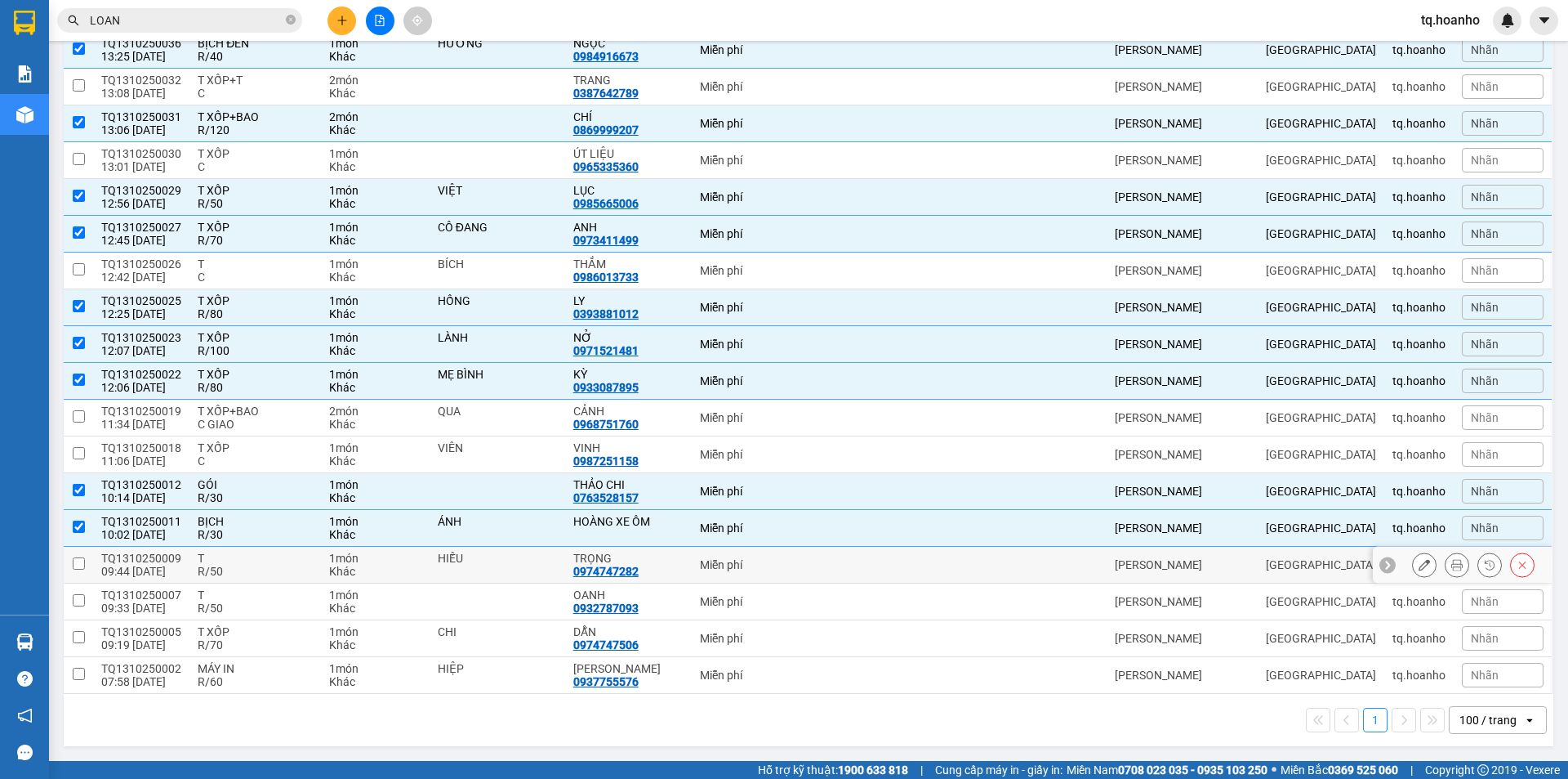
click at [251, 566] on div "R/50" at bounding box center [255, 572] width 115 height 13
checkbox input "true"
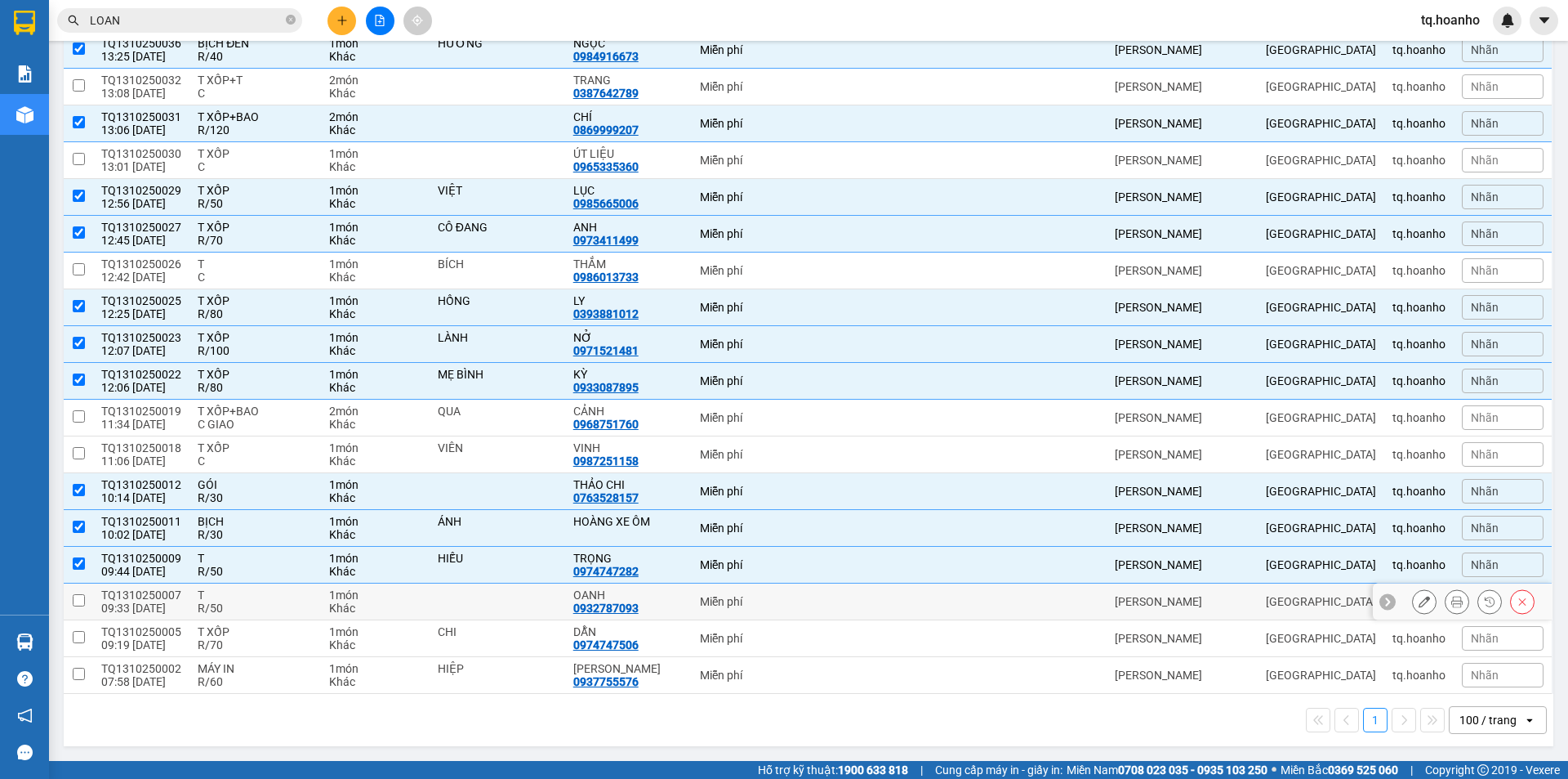
click at [247, 597] on div "T" at bounding box center [255, 595] width 115 height 13
checkbox input "true"
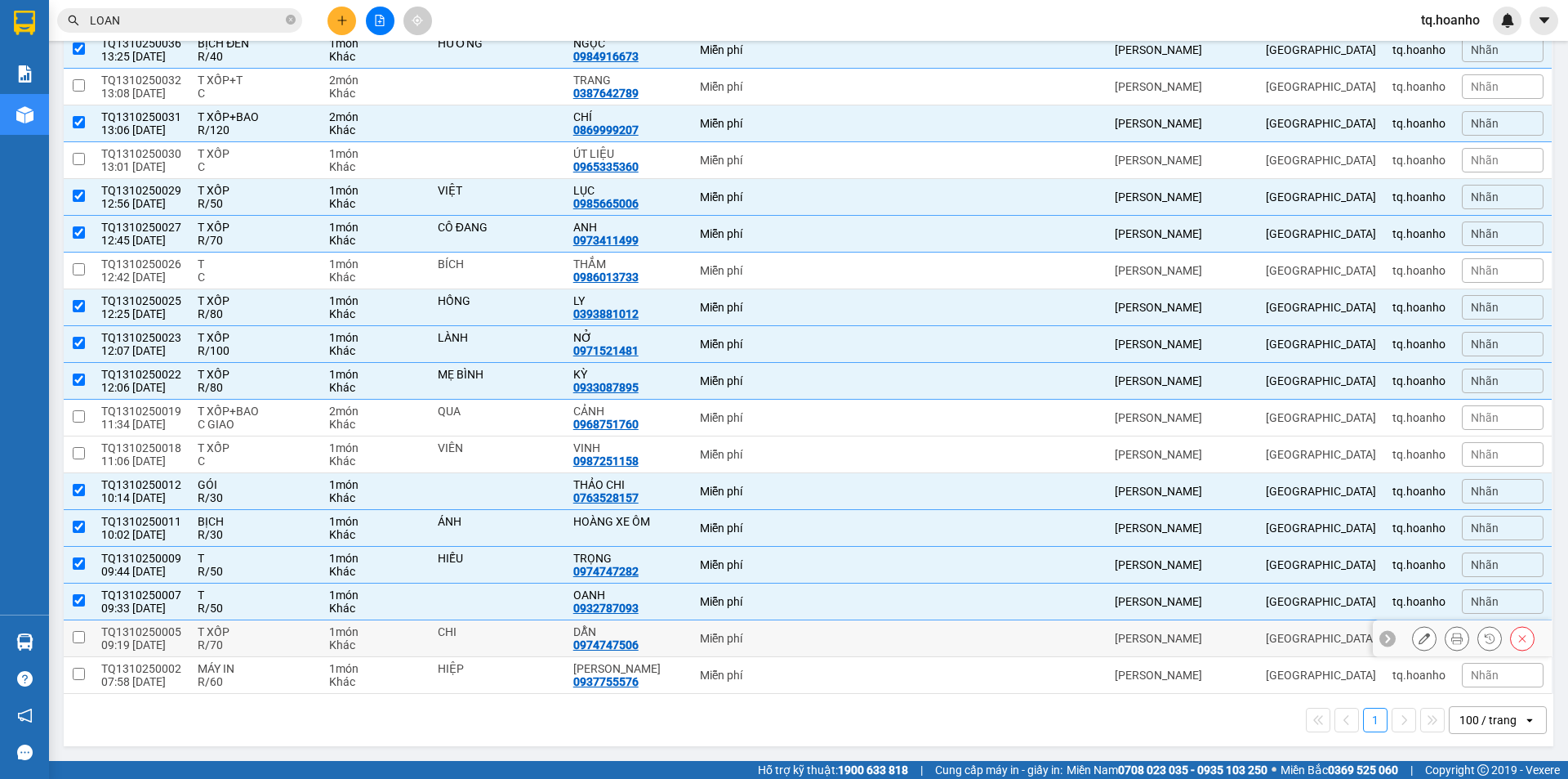
click at [254, 639] on div "R/70" at bounding box center [255, 645] width 115 height 13
checkbox input "true"
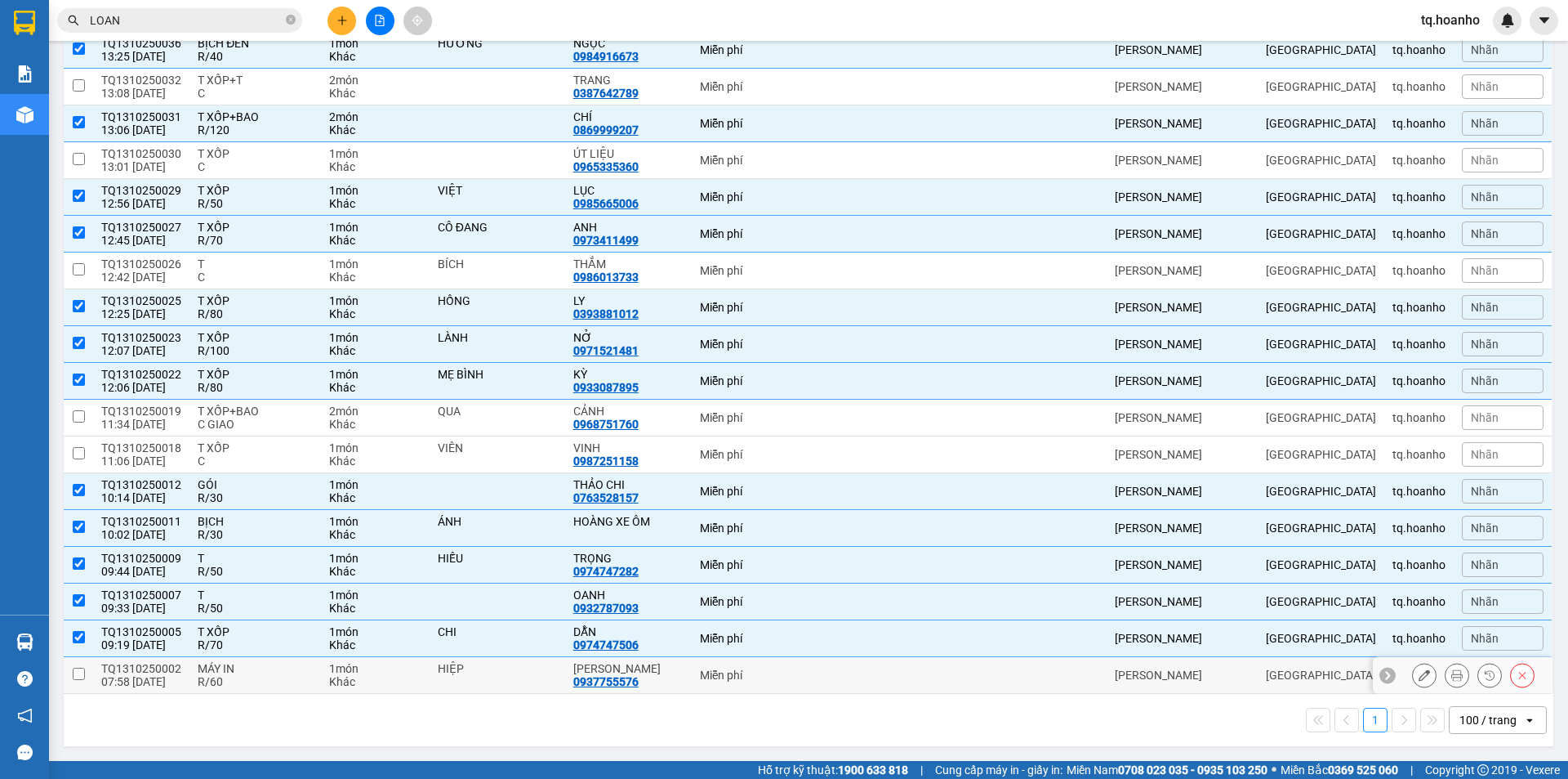
click at [263, 675] on div "R/60" at bounding box center [255, 682] width 115 height 13
checkbox input "true"
